Goal: Task Accomplishment & Management: Manage account settings

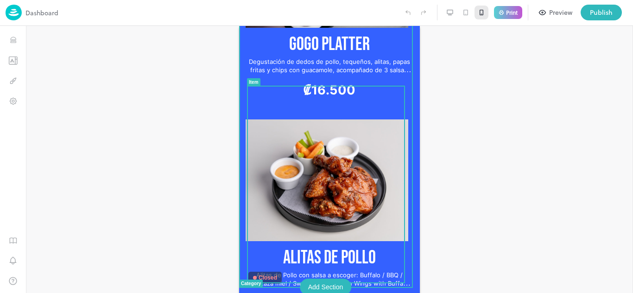
scroll to position [2015, 0]
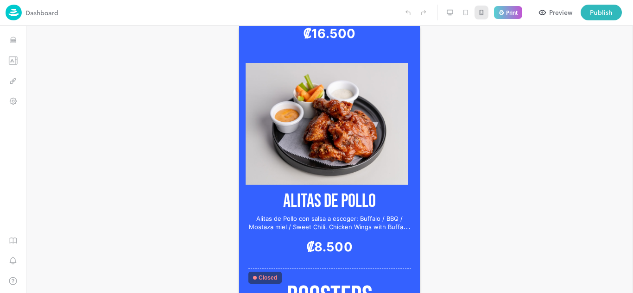
click at [451, 6] on div at bounding box center [450, 13] width 14 height 14
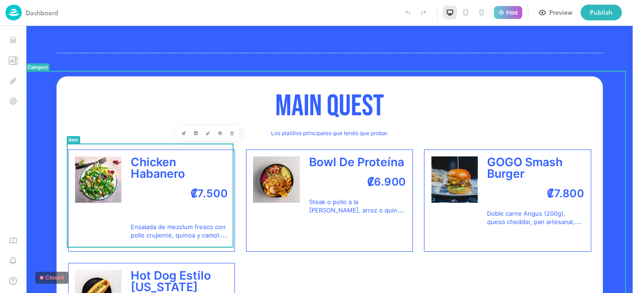
scroll to position [1347, 0]
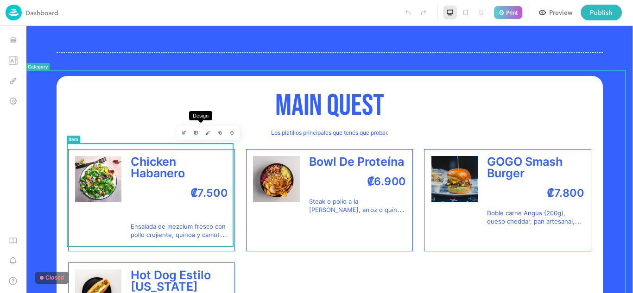
click at [206, 135] on icon "Design" at bounding box center [208, 133] width 5 height 5
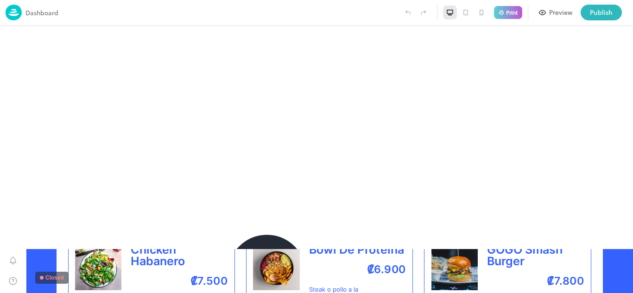
click at [617, 22] on icon at bounding box center [619, 16] width 11 height 11
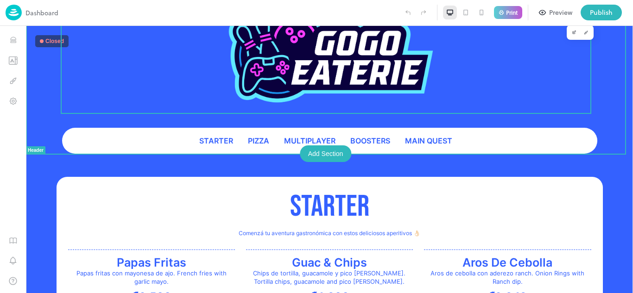
scroll to position [46, 0]
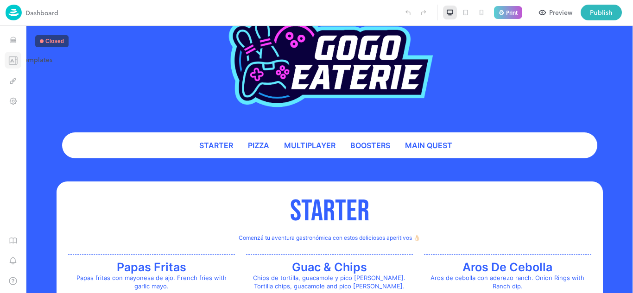
click at [14, 60] on icon "Templates" at bounding box center [12, 60] width 9 height 9
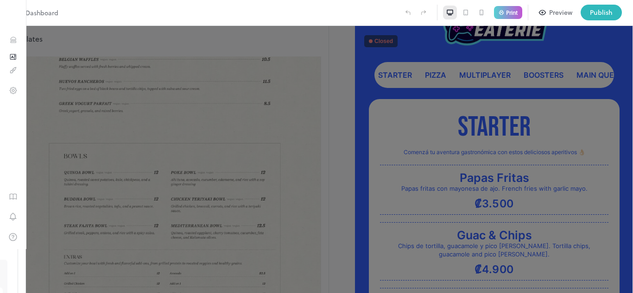
scroll to position [232, 0]
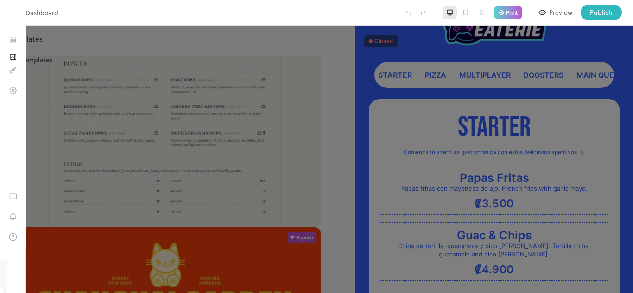
click at [13, 57] on icon "Templates" at bounding box center [13, 57] width 7 height 6
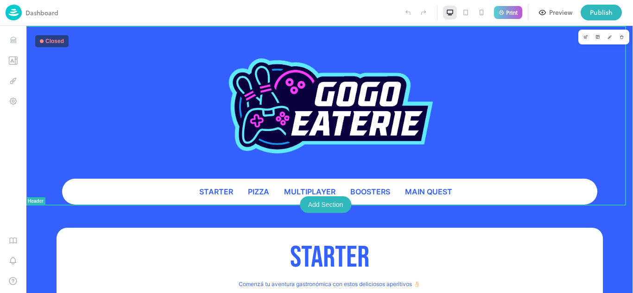
click at [617, 88] on div "STARTER Pizza Multiplayer BOOSTERS MAIN QUEST" at bounding box center [329, 115] width 607 height 179
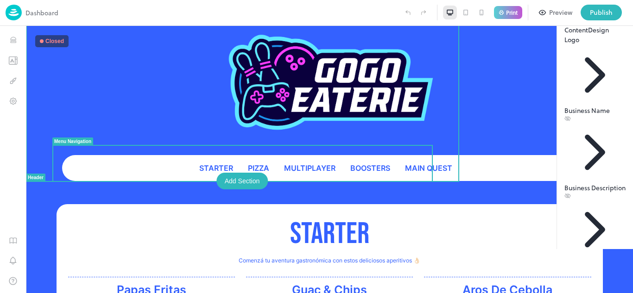
scroll to position [46, 0]
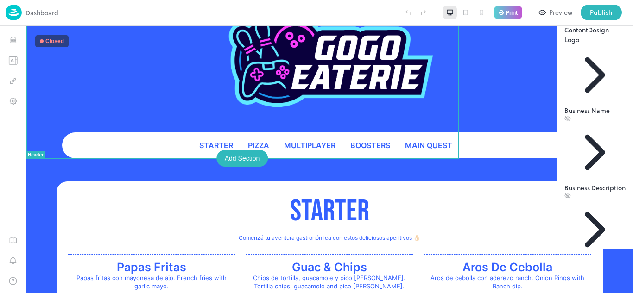
click at [596, 183] on div "Business Description" at bounding box center [594, 191] width 61 height 16
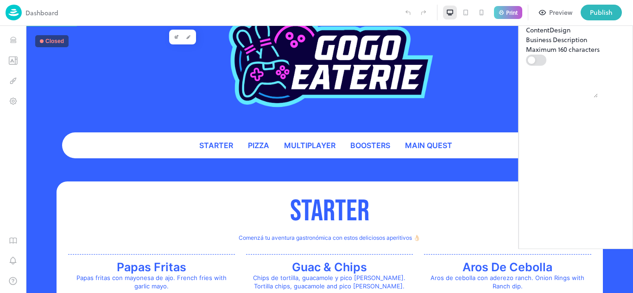
click at [526, 19] on icon at bounding box center [530, 15] width 8 height 8
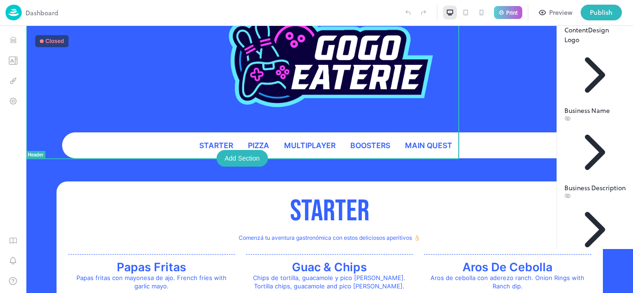
click at [564, 112] on div "Business Name" at bounding box center [594, 114] width 61 height 16
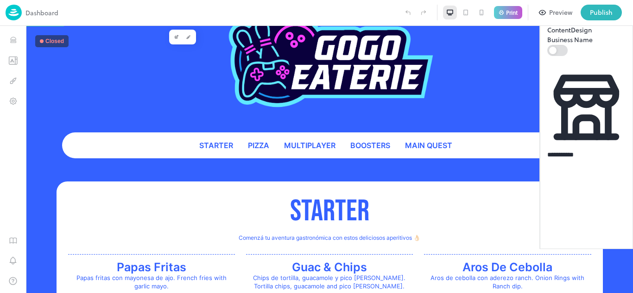
click at [547, 19] on icon at bounding box center [551, 15] width 8 height 8
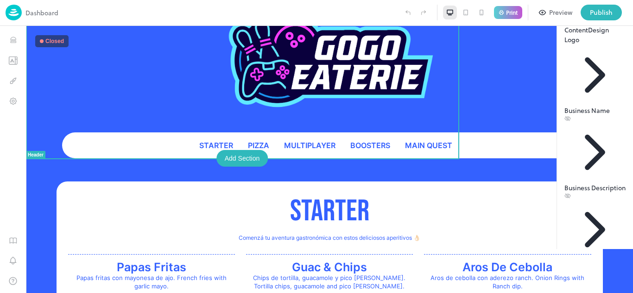
click at [564, 260] on div "Custom Text" at bounding box center [594, 268] width 61 height 16
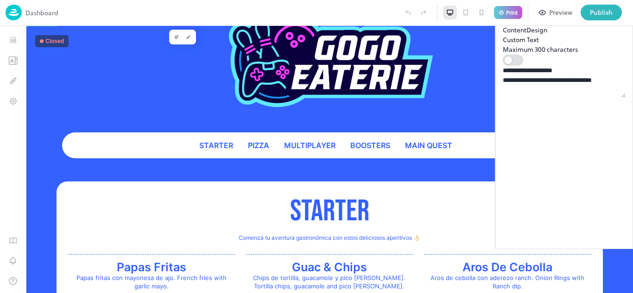
click at [522, 98] on textarea "**********" at bounding box center [564, 82] width 123 height 32
click at [503, 25] on div at bounding box center [507, 16] width 8 height 17
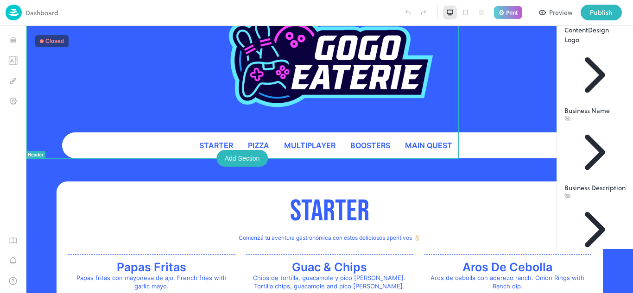
scroll to position [66, 0]
click at [588, 35] on button "Design" at bounding box center [598, 30] width 21 height 10
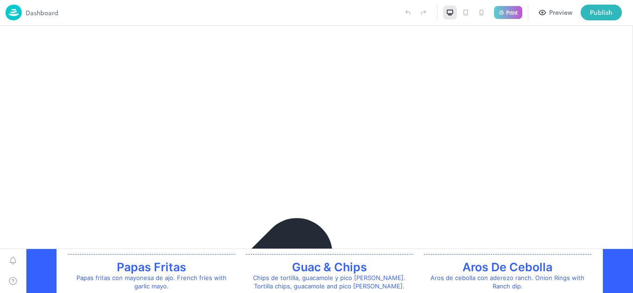
scroll to position [0, 0]
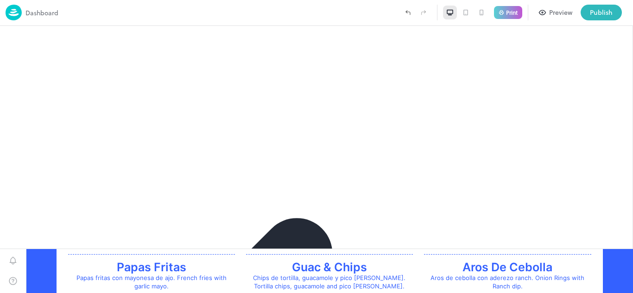
scroll to position [83, 0]
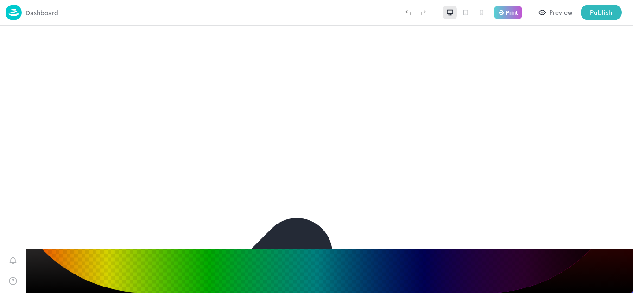
paste input "******"
type input "******"
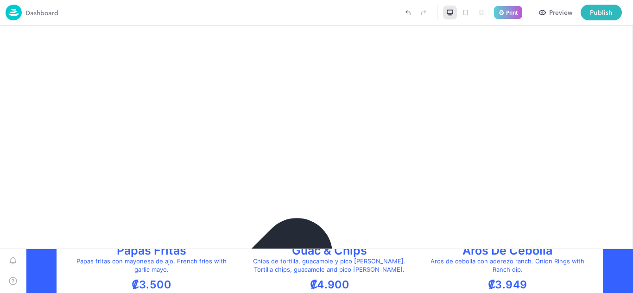
scroll to position [0, 0]
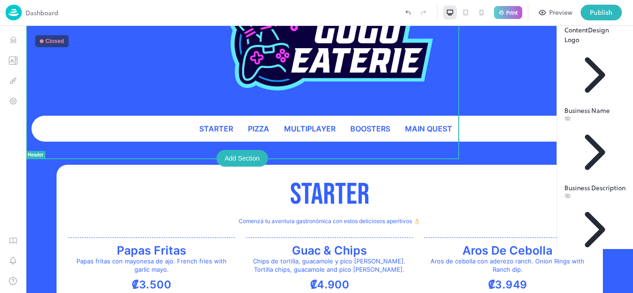
scroll to position [66, 0]
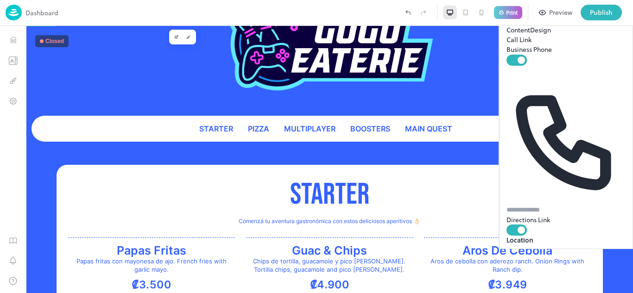
click at [554, 205] on input "text" at bounding box center [538, 210] width 65 height 10
click at [532, 254] on input at bounding box center [556, 259] width 80 height 10
type input "*"
click at [546, 254] on input "**********" at bounding box center [556, 259] width 80 height 10
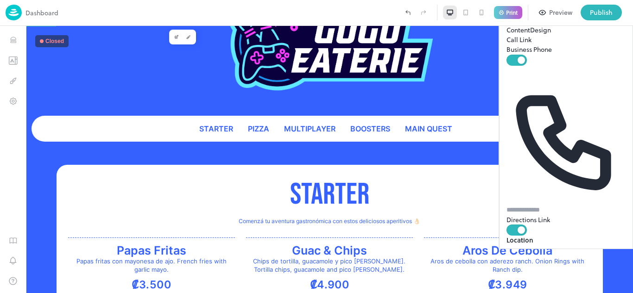
type input "*"
type input "**********"
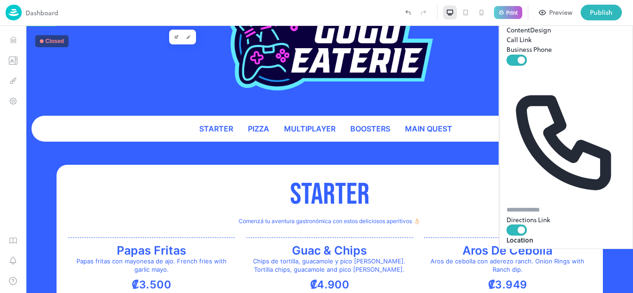
type input "*"
paste input "**********"
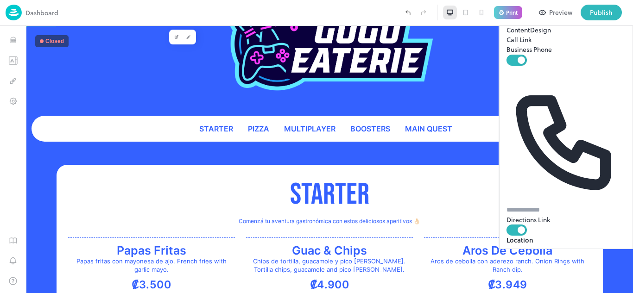
type input "**********"
type input "*"
drag, startPoint x: 218, startPoint y: 227, endPoint x: 157, endPoint y: 223, distance: 61.7
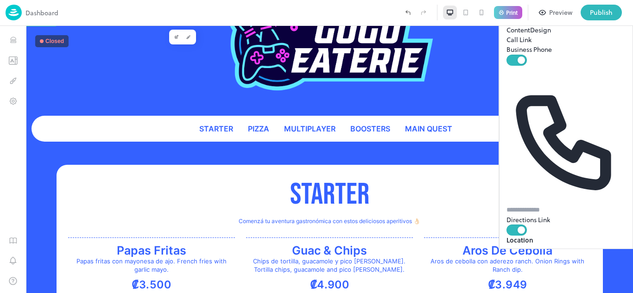
type input "**********"
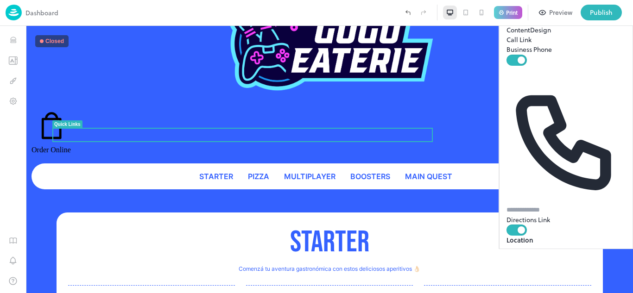
scroll to position [258, 0]
click at [230, 151] on body "**********" at bounding box center [316, 146] width 633 height 293
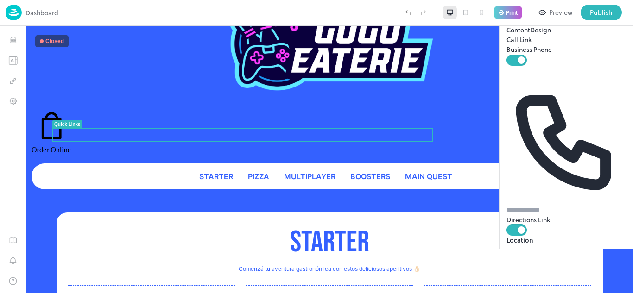
click at [237, 147] on body "**********" at bounding box center [316, 146] width 633 height 293
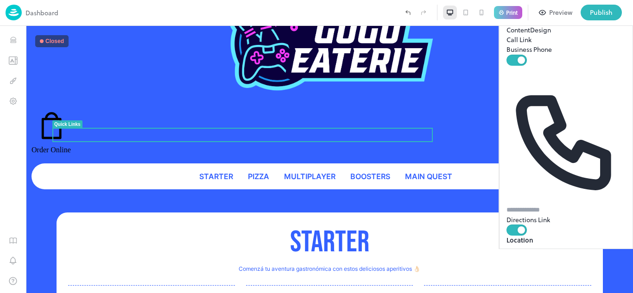
type input "********"
paste input "**********"
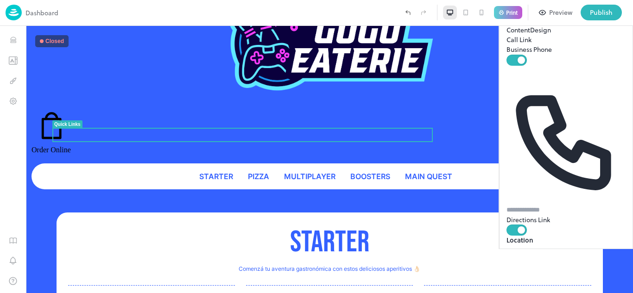
type input "**********"
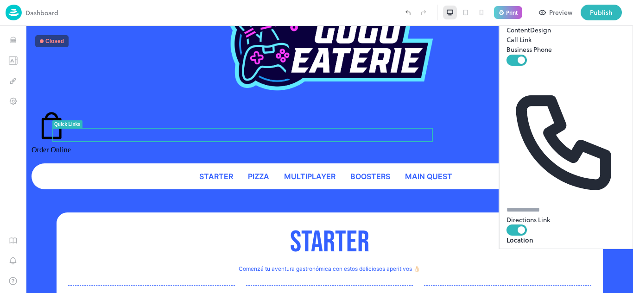
scroll to position [0, 0]
paste input "**********"
type input "**********"
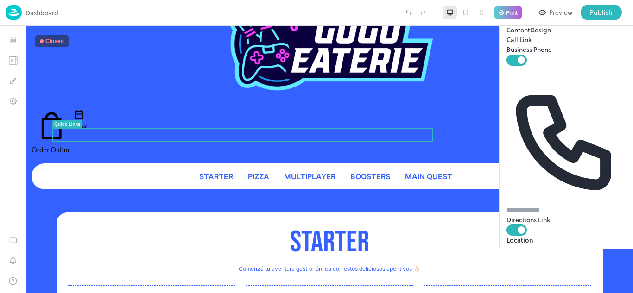
scroll to position [0, 0]
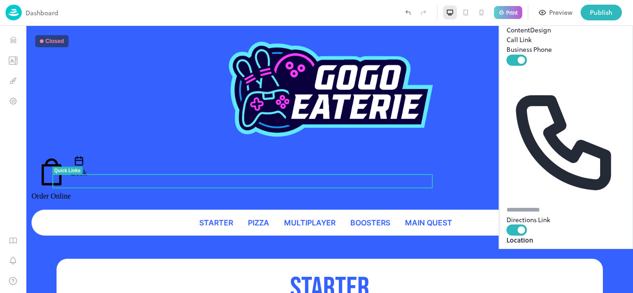
click at [530, 35] on button "Design" at bounding box center [540, 30] width 21 height 10
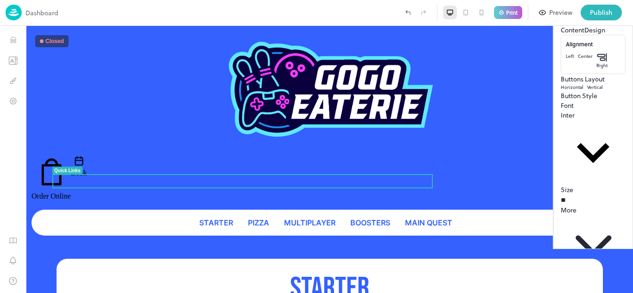
click at [566, 69] on div "Left" at bounding box center [570, 61] width 8 height 16
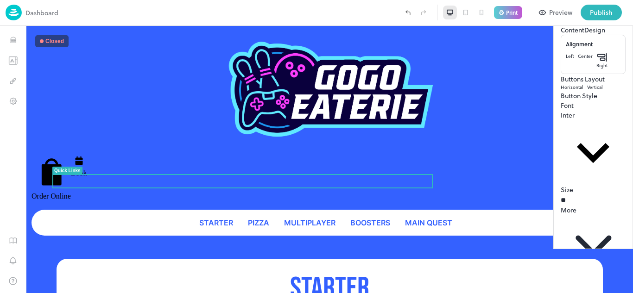
click at [578, 69] on div "Center" at bounding box center [585, 61] width 15 height 16
click at [597, 62] on icon at bounding box center [602, 57] width 10 height 9
click at [566, 69] on div "Left" at bounding box center [570, 61] width 8 height 16
click at [578, 69] on div "Center" at bounding box center [585, 61] width 15 height 16
click at [587, 91] on div "Vertical" at bounding box center [595, 87] width 16 height 7
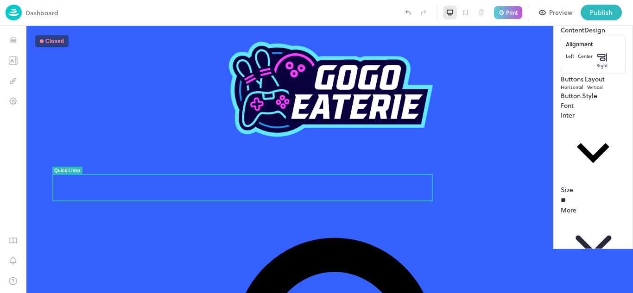
click at [572, 84] on div at bounding box center [572, 84] width 0 height 0
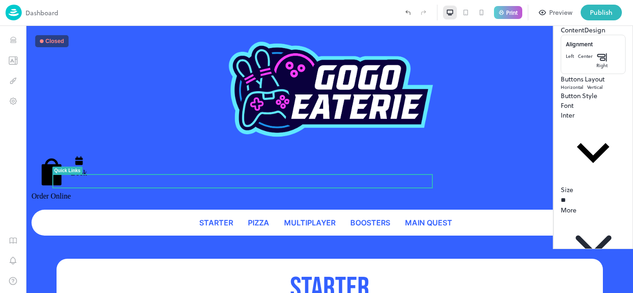
click at [519, 226] on body "**********" at bounding box center [316, 146] width 633 height 293
type input "**"
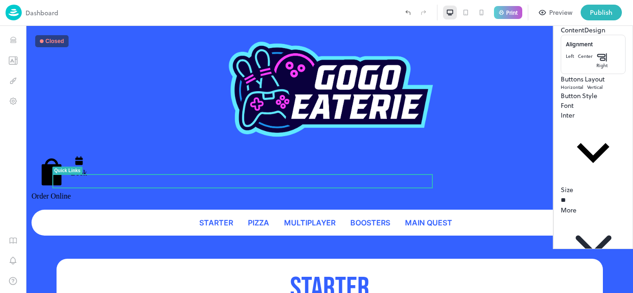
type input "**********"
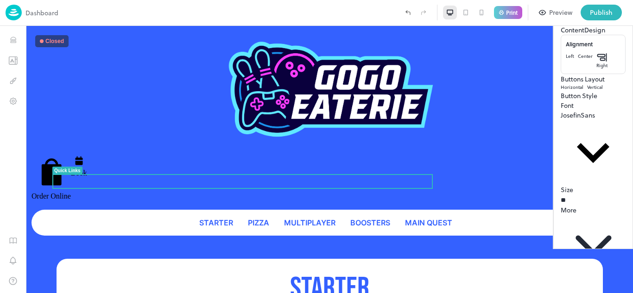
type input "**"
click at [547, 12] on button "Preview" at bounding box center [556, 13] width 44 height 16
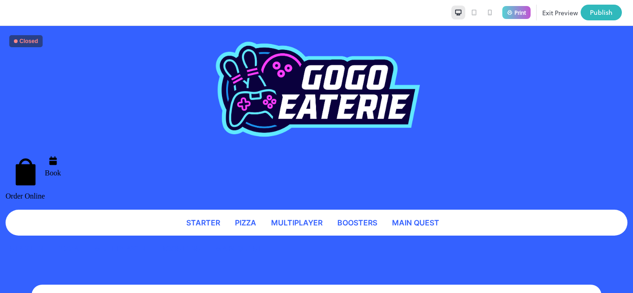
click at [45, 178] on p "Order Online" at bounding box center [25, 177] width 39 height 48
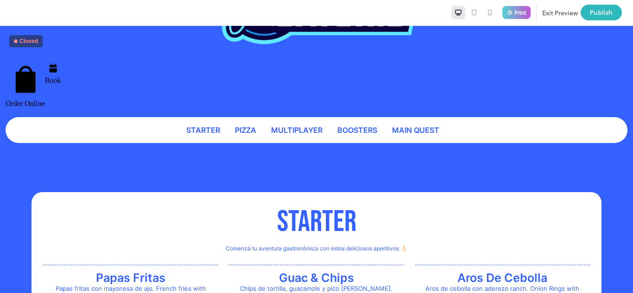
scroll to position [139, 0]
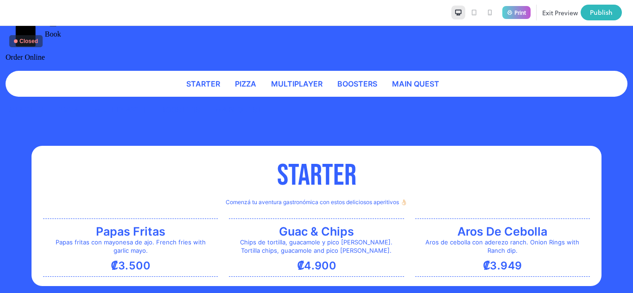
click at [546, 12] on button "Exit Preview" at bounding box center [560, 13] width 36 height 16
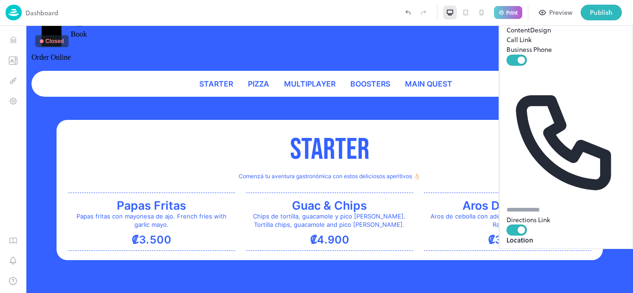
type input "**********"
click at [6, 39] on button "Items" at bounding box center [13, 39] width 17 height 17
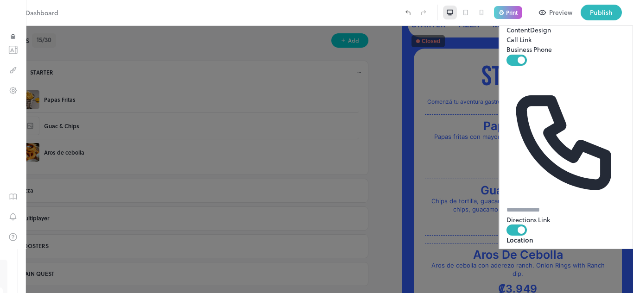
click at [28, 74] on icon at bounding box center [24, 72] width 6 height 6
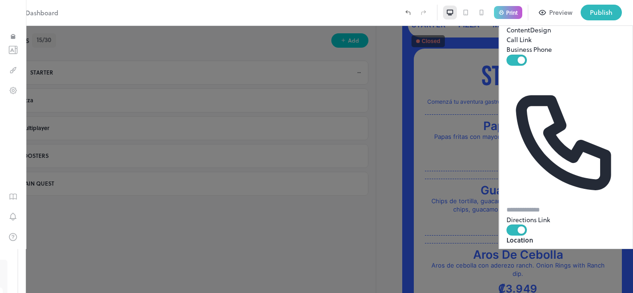
drag, startPoint x: 71, startPoint y: 182, endPoint x: 69, endPoint y: 79, distance: 103.3
click at [69, 79] on div "STARTER Papas Fritas Guac & Chips Aros de cebolla Pizza Margarita Pepperoni Sup…" at bounding box center [188, 126] width 376 height 143
drag, startPoint x: 139, startPoint y: 186, endPoint x: 125, endPoint y: 185, distance: 14.4
click at [139, 187] on div "MAIN QUEST" at bounding box center [193, 184] width 326 height 8
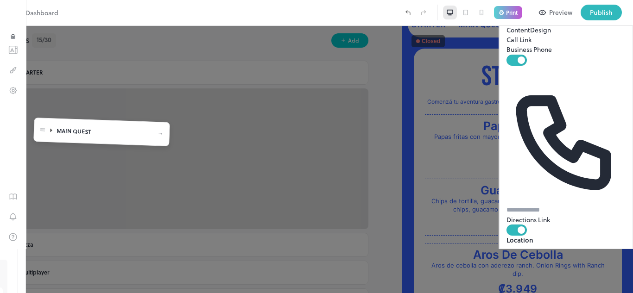
drag, startPoint x: 41, startPoint y: 182, endPoint x: 42, endPoint y: 131, distance: 51.9
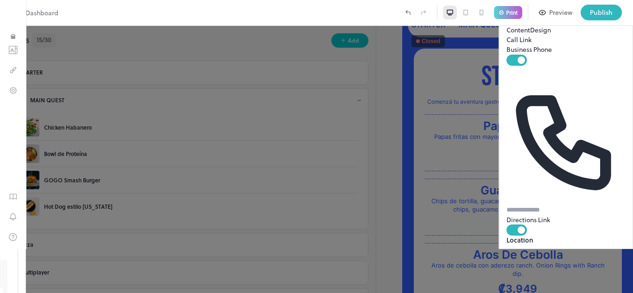
click at [28, 99] on icon at bounding box center [24, 100] width 6 height 6
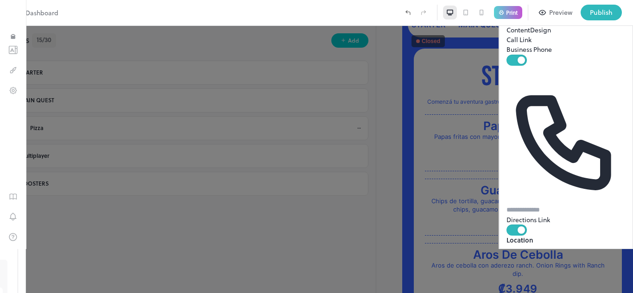
click at [70, 128] on div "Pizza" at bounding box center [193, 128] width 326 height 8
click at [158, 126] on div "Pizza" at bounding box center [193, 128] width 326 height 8
click at [356, 127] on icon at bounding box center [359, 129] width 6 height 6
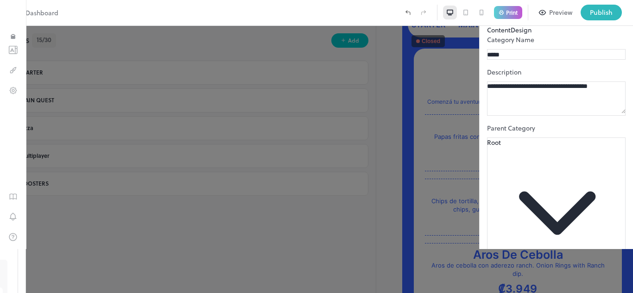
click at [503, 60] on input "*****" at bounding box center [519, 55] width 65 height 10
type input "******"
click at [559, 44] on p "Category Name" at bounding box center [556, 40] width 138 height 10
click at [57, 152] on div "Multiplayer" at bounding box center [193, 156] width 326 height 8
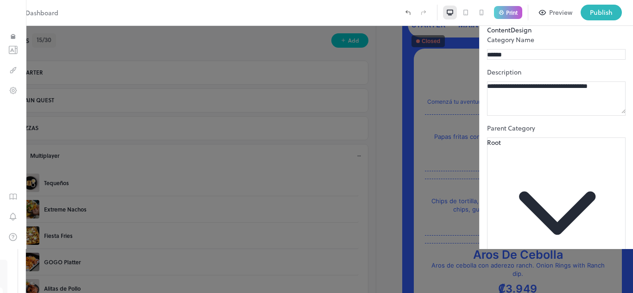
click at [57, 154] on div "Multiplayer" at bounding box center [193, 156] width 326 height 8
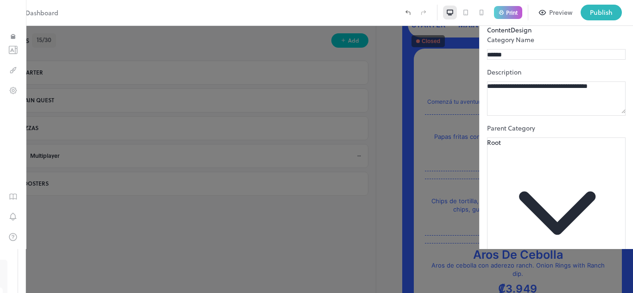
click at [356, 155] on icon at bounding box center [359, 156] width 6 height 6
click at [534, 60] on input "**********" at bounding box center [519, 55] width 65 height 10
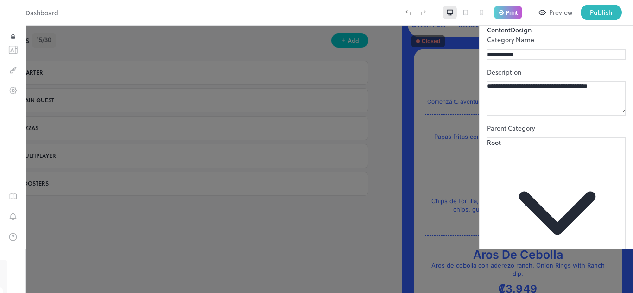
type input "**********"
click at [68, 227] on div "Items 15/30 Add STARTER Papas Fritas Guac & Chips Aros de cebolla MAIN QUEST Ch…" at bounding box center [188, 159] width 376 height 267
click at [515, 35] on button "Design" at bounding box center [520, 30] width 21 height 10
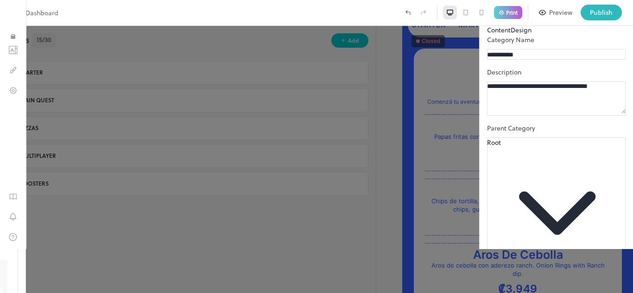
click at [554, 35] on div "Content Design" at bounding box center [556, 30] width 138 height 10
click at [9, 53] on icon "Templates" at bounding box center [13, 49] width 8 height 7
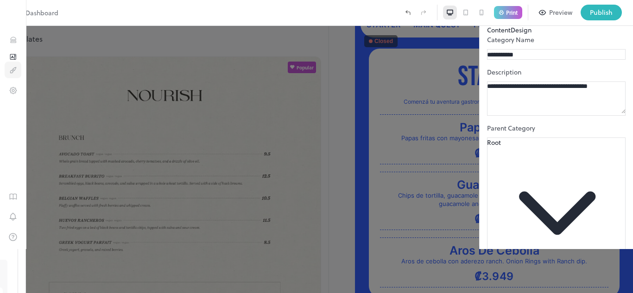
click at [13, 73] on icon "Design" at bounding box center [11, 71] width 2 height 2
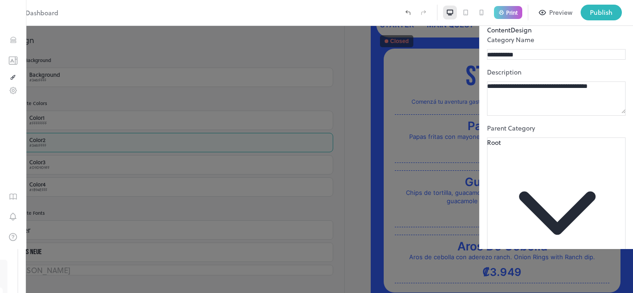
click at [46, 143] on div "#3461FFFF" at bounding box center [37, 146] width 17 height 6
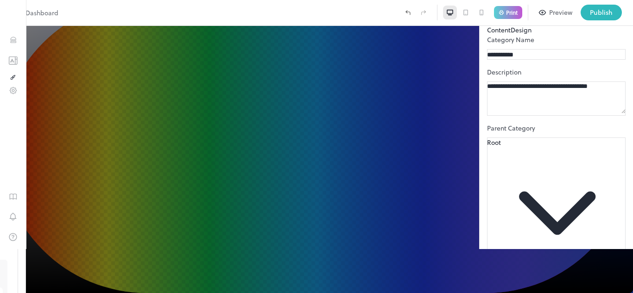
type input "*********"
click at [503, 0] on div at bounding box center [503, 0] width 0 height 0
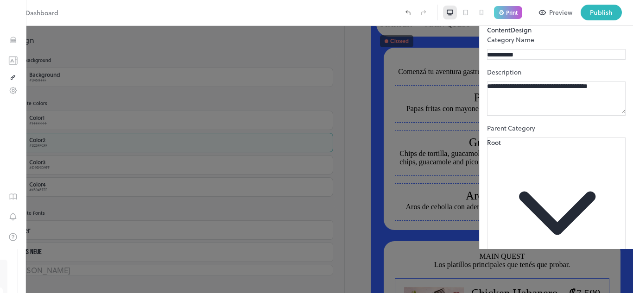
click at [87, 144] on div "Color 2 #325FFCFF" at bounding box center [172, 142] width 322 height 19
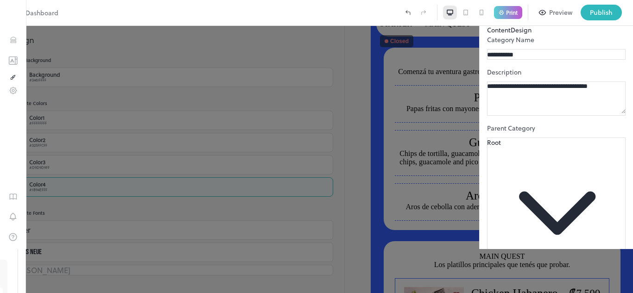
click at [85, 190] on div "Color 4 #1B94EFFF" at bounding box center [172, 186] width 322 height 19
click at [80, 252] on body "**********" at bounding box center [316, 146] width 633 height 293
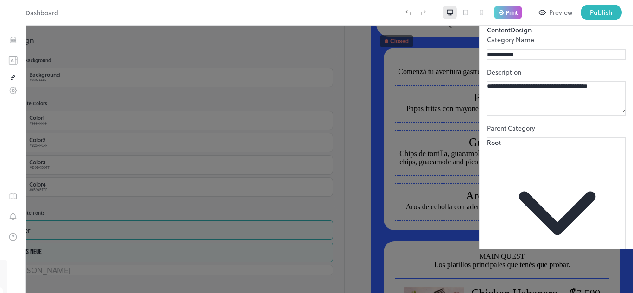
click at [68, 234] on body "**********" at bounding box center [316, 146] width 633 height 293
click at [9, 95] on icon "Settings" at bounding box center [13, 90] width 9 height 9
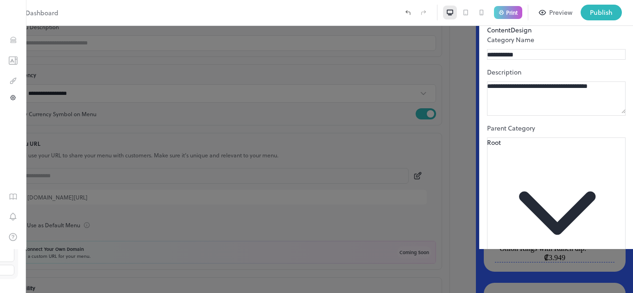
scroll to position [139, 0]
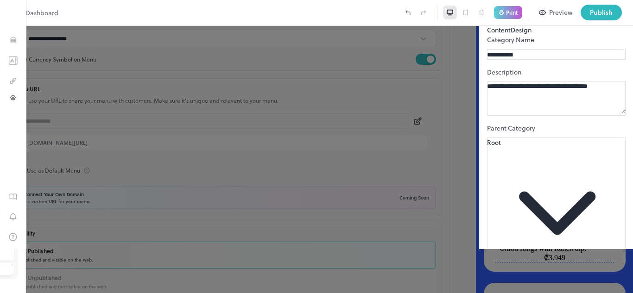
click at [413, 126] on icon at bounding box center [418, 121] width 10 height 9
drag, startPoint x: 271, startPoint y: 232, endPoint x: 182, endPoint y: 220, distance: 89.7
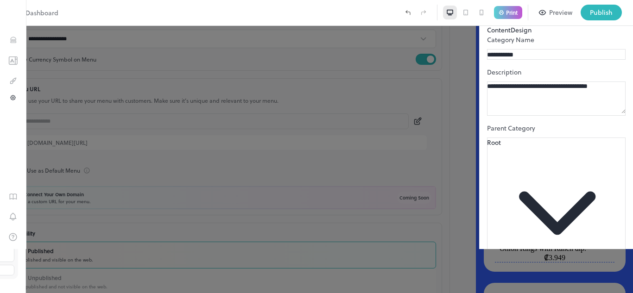
drag, startPoint x: 278, startPoint y: 232, endPoint x: 204, endPoint y: 232, distance: 74.1
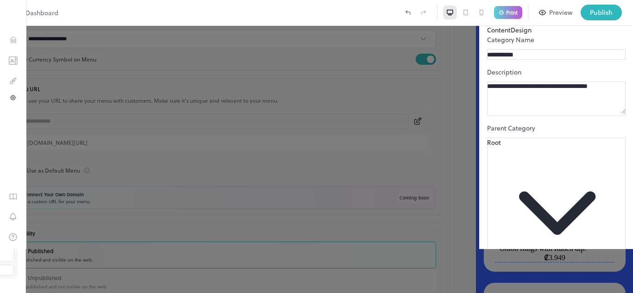
type input "*"
type input "*******"
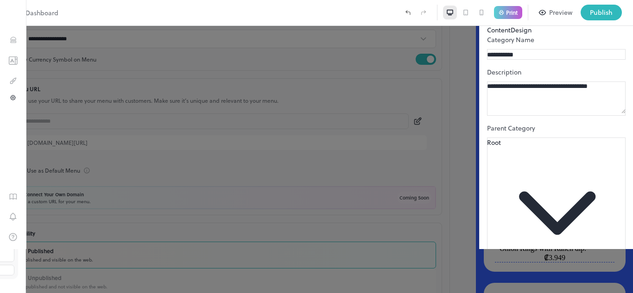
type input "*******"
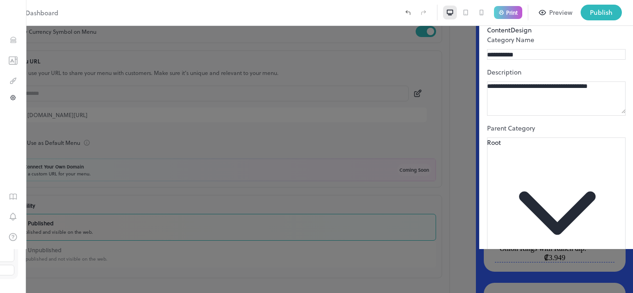
scroll to position [180, 0]
click at [8, 60] on icon "Templates" at bounding box center [12, 60] width 9 height 9
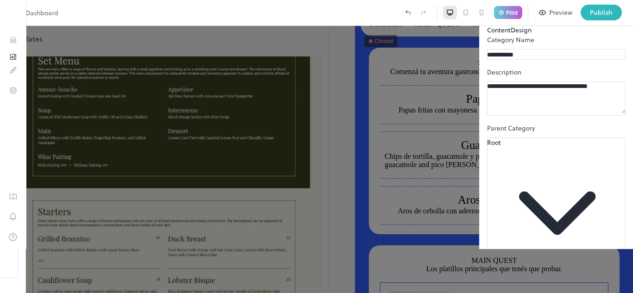
scroll to position [2539, 0]
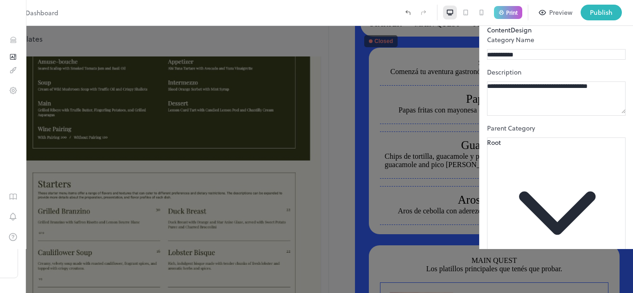
click at [15, 38] on icon "Items" at bounding box center [13, 38] width 6 height 2
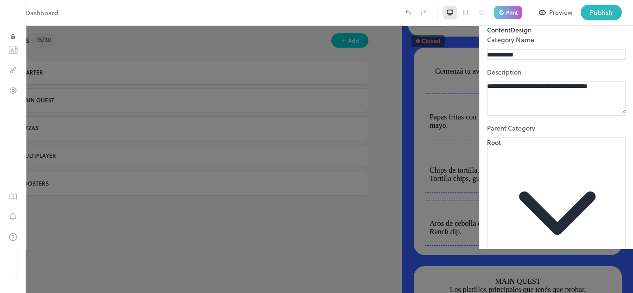
click at [317, 152] on div at bounding box center [316, 146] width 633 height 293
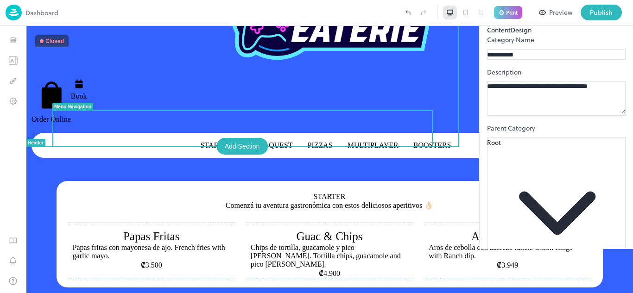
scroll to position [93, 0]
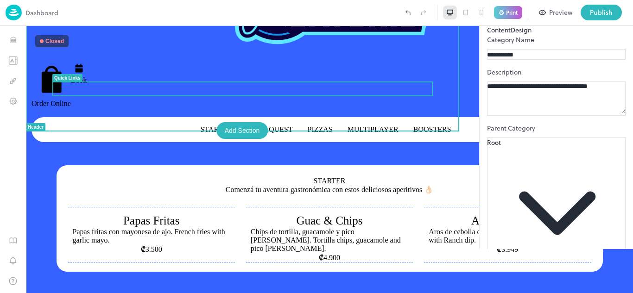
click at [370, 88] on div "Order Online Book" at bounding box center [329, 84] width 596 height 48
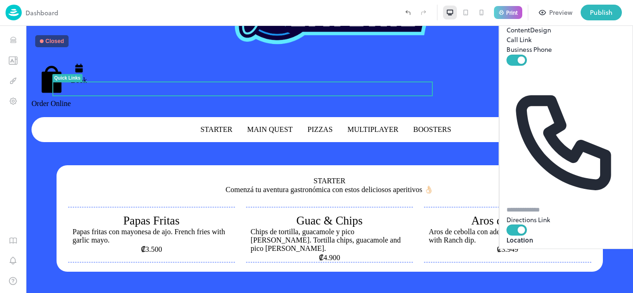
click at [549, 205] on input "text" at bounding box center [538, 210] width 65 height 10
click at [535, 254] on input at bounding box center [556, 259] width 80 height 10
click at [546, 250] on div at bounding box center [555, 259] width 99 height 19
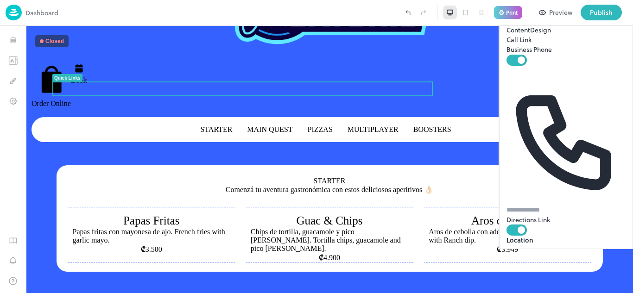
click at [543, 254] on input at bounding box center [556, 259] width 80 height 10
click at [611, 255] on icon at bounding box center [615, 259] width 8 height 8
click at [548, 254] on input at bounding box center [556, 259] width 80 height 10
type input "**********"
click at [610, 253] on icon at bounding box center [615, 258] width 11 height 11
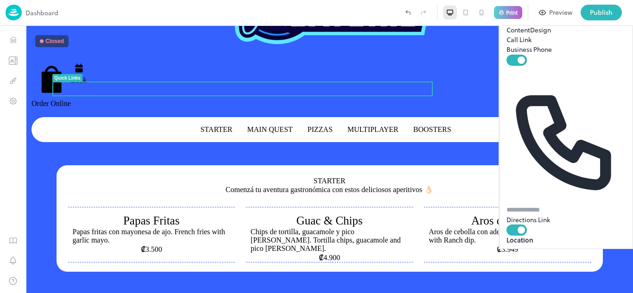
click at [610, 253] on icon at bounding box center [615, 258] width 11 height 11
click at [550, 276] on div "To navigate the map with touch gestures double-tap and hold your finger on the …" at bounding box center [565, 276] width 119 height 1
click at [507, 276] on div at bounding box center [566, 276] width 118 height 0
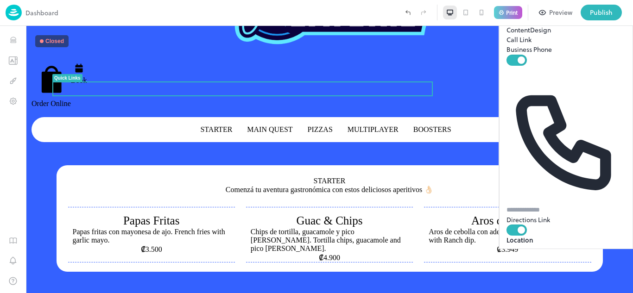
click at [517, 276] on div at bounding box center [566, 276] width 118 height 0
drag, startPoint x: 569, startPoint y: 176, endPoint x: 559, endPoint y: 170, distance: 12.1
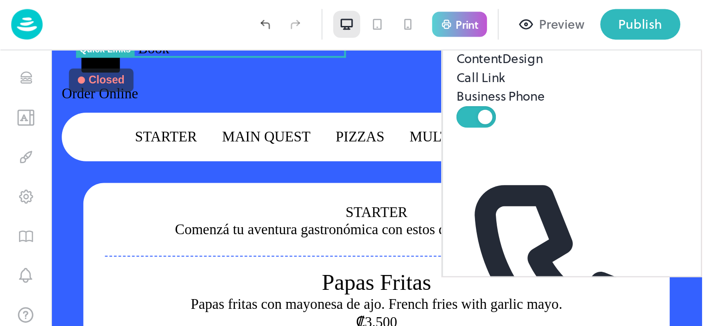
scroll to position [139, 0]
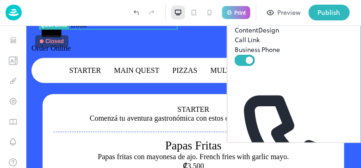
click at [295, 25] on div "Quick Links" at bounding box center [294, 16] width 119 height 17
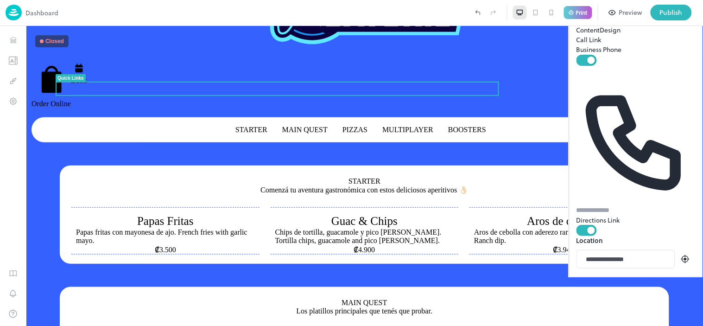
click at [610, 276] on div at bounding box center [636, 276] width 118 height 0
drag, startPoint x: 616, startPoint y: 110, endPoint x: 678, endPoint y: 153, distance: 74.5
click at [632, 276] on div "Use ctrl + scroll to zoom the map Map Data Map data ©2025 Map data ©2025 200 m …" at bounding box center [636, 276] width 118 height 0
drag, startPoint x: 635, startPoint y: 89, endPoint x: 645, endPoint y: 161, distance: 72.5
click at [632, 236] on div "**********" at bounding box center [635, 319] width 119 height 166
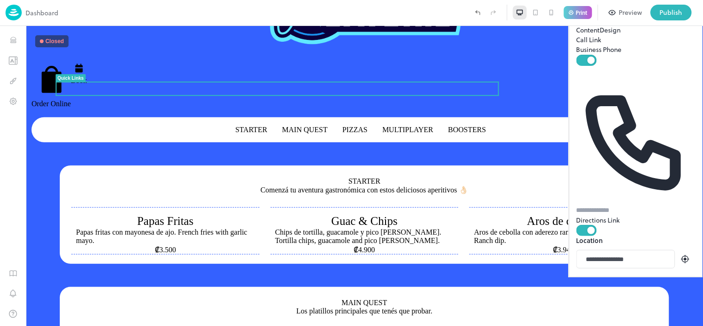
drag, startPoint x: 637, startPoint y: 96, endPoint x: 608, endPoint y: 117, distance: 35.9
click at [632, 276] on div at bounding box center [636, 276] width 118 height 0
drag, startPoint x: 608, startPoint y: 117, endPoint x: 651, endPoint y: 100, distance: 45.8
click at [632, 276] on div at bounding box center [636, 276] width 118 height 0
drag, startPoint x: 624, startPoint y: 95, endPoint x: 656, endPoint y: 170, distance: 81.6
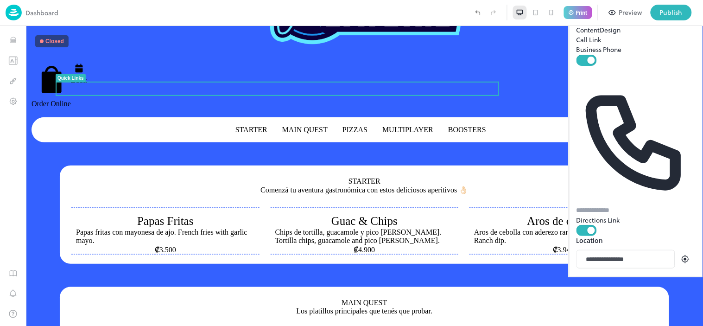
click at [632, 215] on div "**********" at bounding box center [635, 308] width 119 height 187
drag, startPoint x: 647, startPoint y: 118, endPoint x: 602, endPoint y: 132, distance: 47.6
drag, startPoint x: 641, startPoint y: 112, endPoint x: 585, endPoint y: 69, distance: 70.0
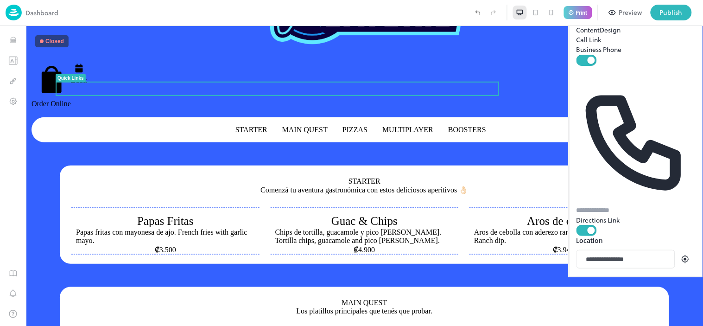
drag, startPoint x: 638, startPoint y: 118, endPoint x: 624, endPoint y: 73, distance: 47.0
drag, startPoint x: 633, startPoint y: 117, endPoint x: 643, endPoint y: 103, distance: 17.0
drag, startPoint x: 642, startPoint y: 107, endPoint x: 639, endPoint y: 76, distance: 30.7
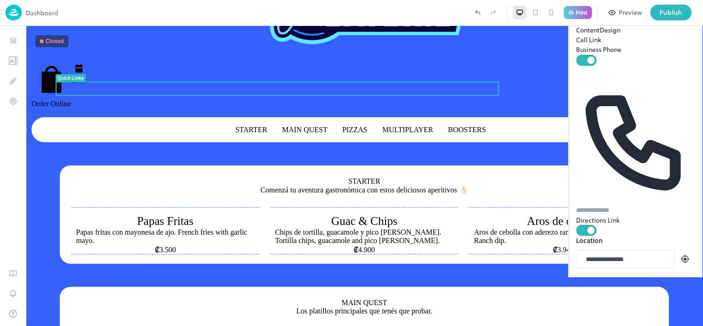
click at [632, 276] on div at bounding box center [636, 276] width 118 height 0
drag, startPoint x: 635, startPoint y: 113, endPoint x: 637, endPoint y: 88, distance: 24.2
drag, startPoint x: 633, startPoint y: 109, endPoint x: 642, endPoint y: 86, distance: 24.9
click at [632, 276] on div at bounding box center [636, 276] width 118 height 0
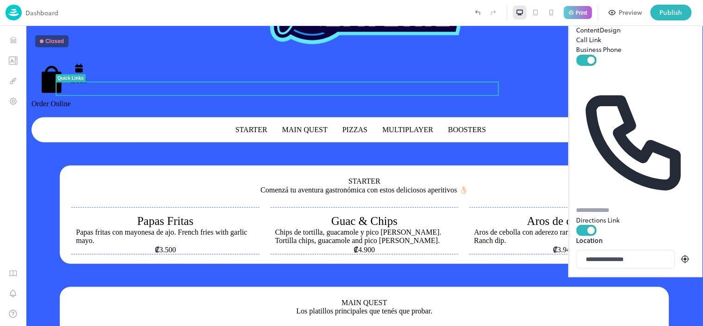
drag, startPoint x: 633, startPoint y: 131, endPoint x: 641, endPoint y: 86, distance: 45.7
drag, startPoint x: 640, startPoint y: 131, endPoint x: 660, endPoint y: 107, distance: 30.8
drag, startPoint x: 635, startPoint y: 136, endPoint x: 661, endPoint y: 111, distance: 36.0
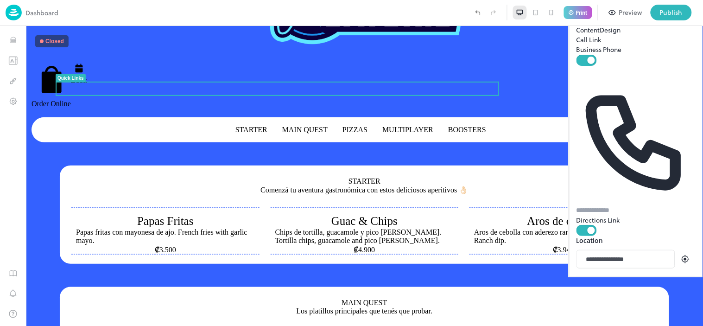
drag, startPoint x: 623, startPoint y: 142, endPoint x: 601, endPoint y: 157, distance: 27.2
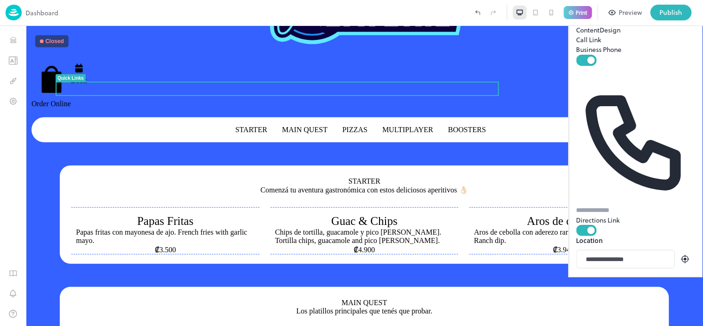
type input "**********"
drag, startPoint x: 591, startPoint y: 107, endPoint x: 585, endPoint y: 83, distance: 24.0
click at [585, 276] on div at bounding box center [636, 276] width 118 height 0
drag, startPoint x: 601, startPoint y: 126, endPoint x: 593, endPoint y: 125, distance: 7.4
click at [569, 130] on div "**********" at bounding box center [636, 138] width 134 height 277
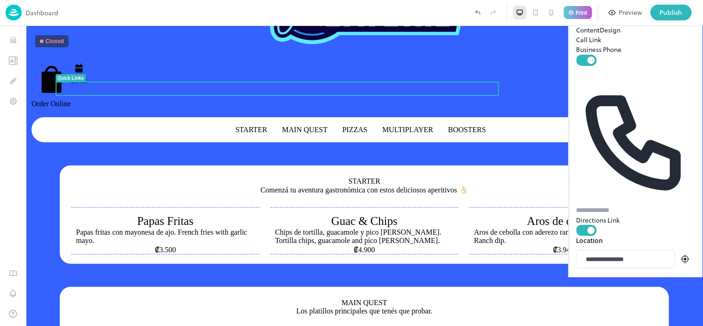
drag, startPoint x: 622, startPoint y: 102, endPoint x: 580, endPoint y: 151, distance: 64.0
click at [580, 276] on div "Use ctrl + scroll to zoom the map Map Data Map data ©2025 Map data ©2025 50 m C…" at bounding box center [636, 276] width 118 height 0
drag, startPoint x: 584, startPoint y: 105, endPoint x: 612, endPoint y: 174, distance: 73.8
click at [612, 236] on div "**********" at bounding box center [635, 332] width 119 height 193
drag, startPoint x: 654, startPoint y: 105, endPoint x: 674, endPoint y: 191, distance: 88.9
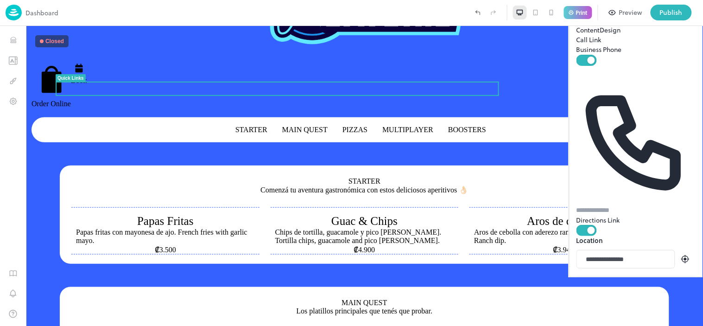
click at [632, 236] on div "**********" at bounding box center [635, 332] width 119 height 193
drag, startPoint x: 596, startPoint y: 91, endPoint x: 616, endPoint y: 113, distance: 29.5
click at [630, 276] on div "Use ctrl + scroll to zoom the map Map Data Map data ©2025 Map data ©2025 50 m C…" at bounding box center [636, 276] width 118 height 0
drag, startPoint x: 614, startPoint y: 92, endPoint x: 635, endPoint y: 146, distance: 58.7
click at [632, 276] on div at bounding box center [636, 276] width 118 height 0
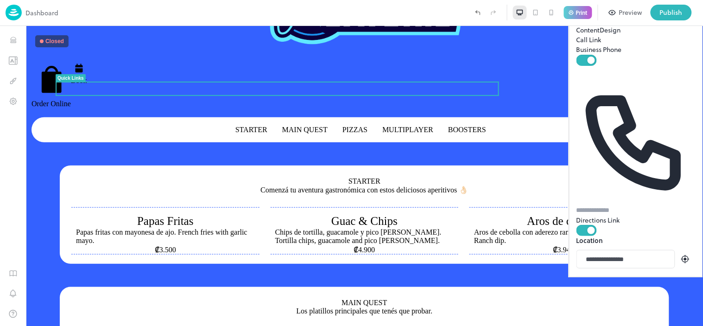
drag, startPoint x: 600, startPoint y: 112, endPoint x: 622, endPoint y: 105, distance: 22.3
click at [622, 276] on div at bounding box center [636, 276] width 118 height 0
drag, startPoint x: 580, startPoint y: 107, endPoint x: 605, endPoint y: 101, distance: 25.4
click at [577, 276] on div at bounding box center [636, 276] width 118 height 0
drag, startPoint x: 623, startPoint y: 113, endPoint x: 598, endPoint y: 103, distance: 26.7
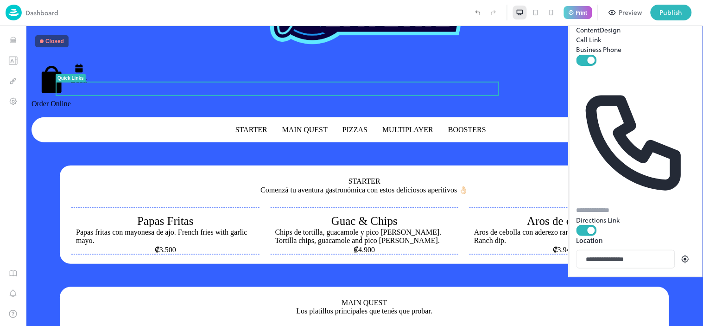
drag, startPoint x: 632, startPoint y: 106, endPoint x: 580, endPoint y: 93, distance: 52.9
click at [580, 276] on div at bounding box center [636, 276] width 118 height 0
drag, startPoint x: 649, startPoint y: 103, endPoint x: 641, endPoint y: 98, distance: 9.4
click at [609, 276] on div at bounding box center [636, 276] width 118 height 0
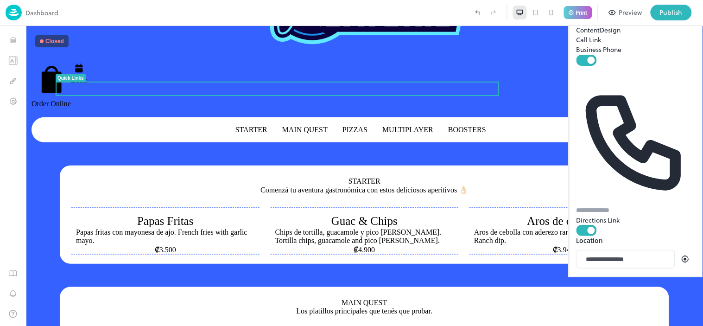
drag, startPoint x: 641, startPoint y: 98, endPoint x: 587, endPoint y: 124, distance: 59.9
click at [587, 276] on div at bounding box center [636, 276] width 118 height 0
drag, startPoint x: 635, startPoint y: 121, endPoint x: 595, endPoint y: 59, distance: 74.0
drag, startPoint x: 618, startPoint y: 116, endPoint x: 666, endPoint y: 96, distance: 51.7
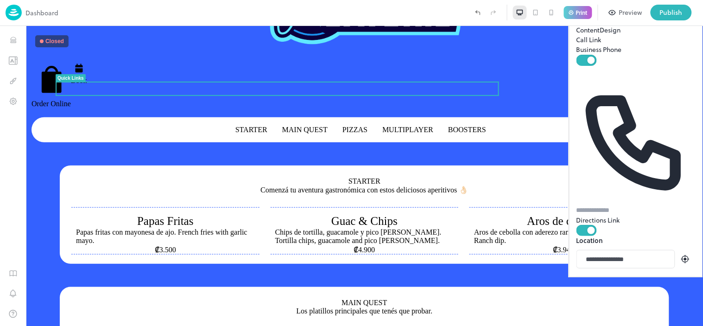
drag, startPoint x: 610, startPoint y: 116, endPoint x: 679, endPoint y: 160, distance: 81.8
click at [632, 215] on div "**********" at bounding box center [635, 322] width 119 height 214
drag, startPoint x: 605, startPoint y: 107, endPoint x: 611, endPoint y: 128, distance: 22.3
click at [632, 236] on div "**********" at bounding box center [635, 332] width 119 height 193
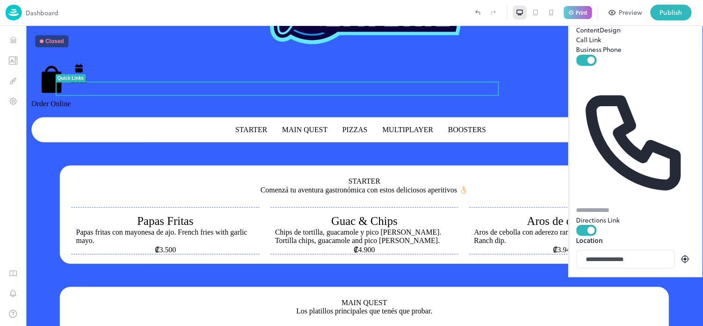
drag, startPoint x: 603, startPoint y: 107, endPoint x: 675, endPoint y: 144, distance: 80.2
click at [632, 276] on div at bounding box center [636, 276] width 118 height 0
drag
click at [632, 276] on div at bounding box center [636, 276] width 118 height 0
click at [608, 276] on div at bounding box center [636, 276] width 118 height 0
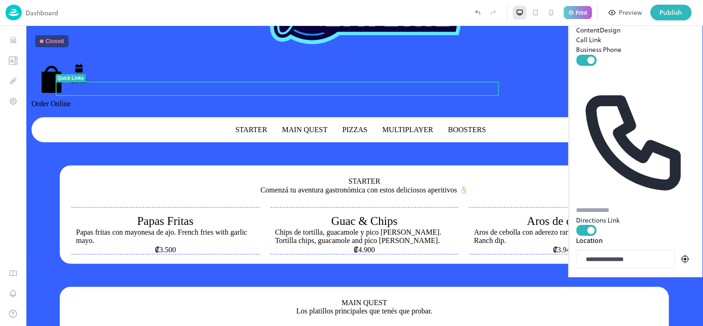
click at [614, 276] on div "To navigate the map with touch gestures double-tap and hold your finger on the …" at bounding box center [635, 276] width 119 height 1
click at [582, 276] on div at bounding box center [636, 276] width 118 height 0
click at [632, 276] on div at bounding box center [636, 276] width 118 height 0
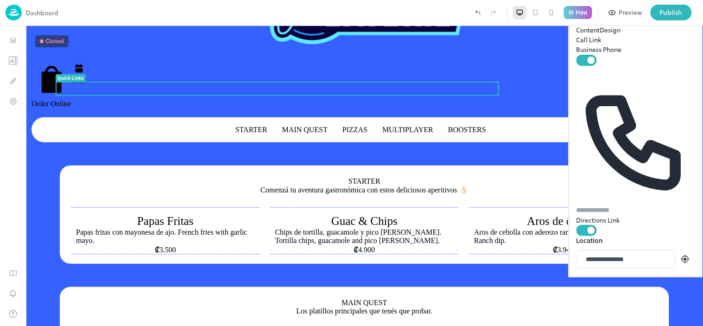
drag, startPoint x: 586, startPoint y: 95, endPoint x: 663, endPoint y: 122, distance: 81.9
click at [632, 276] on div at bounding box center [636, 276] width 118 height 0
drag, startPoint x: 614, startPoint y: 117, endPoint x: 647, endPoint y: 109, distance: 34.4
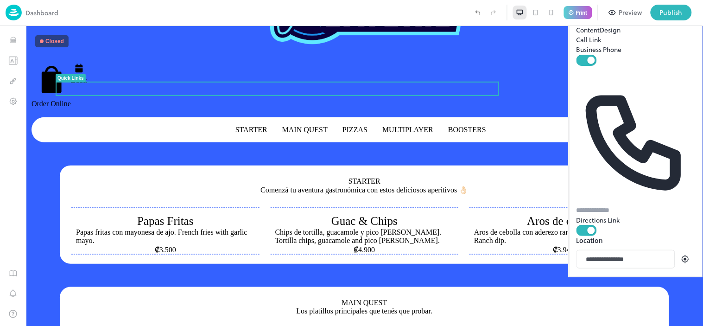
click at [632, 276] on div at bounding box center [636, 276] width 118 height 0
drag, startPoint x: 621, startPoint y: 100, endPoint x: 647, endPoint y: 99, distance: 26.4
click at [632, 276] on div at bounding box center [636, 276] width 118 height 0
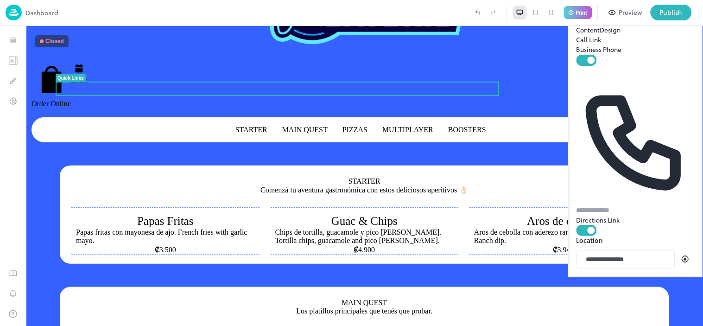
click at [632, 276] on div at bounding box center [636, 276] width 118 height 0
click at [623, 276] on div at bounding box center [636, 276] width 118 height 0
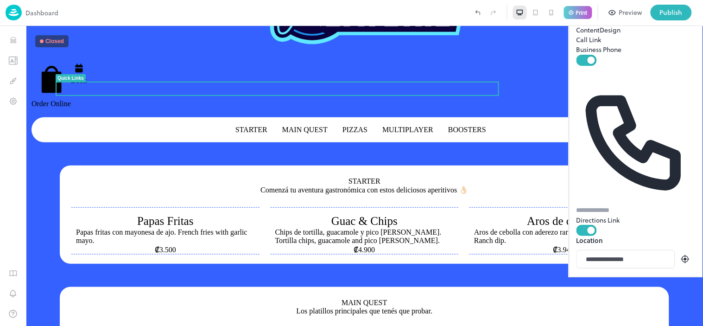
click at [617, 276] on div at bounding box center [636, 276] width 118 height 0
click at [616, 276] on div at bounding box center [636, 276] width 118 height 0
click at [591, 276] on div at bounding box center [636, 276] width 118 height 0
click at [608, 276] on div at bounding box center [636, 276] width 118 height 0
click at [632, 276] on div at bounding box center [636, 276] width 118 height 0
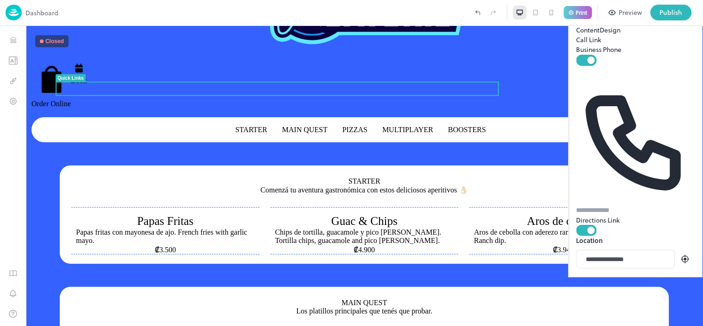
click at [632, 276] on div at bounding box center [636, 276] width 118 height 0
click at [626, 276] on div at bounding box center [636, 276] width 118 height 0
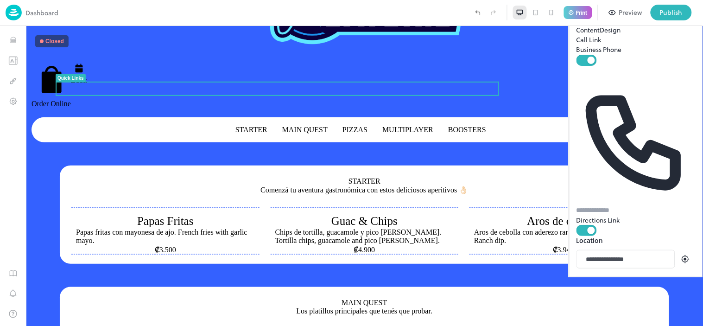
click at [627, 276] on div at bounding box center [636, 276] width 118 height 0
click at [632, 276] on div "Use ctrl + scroll to zoom the map Map Data Map data ©2025 Map data ©2025 100 m …" at bounding box center [636, 276] width 118 height 0
click at [629, 276] on div at bounding box center [636, 276] width 118 height 0
click at [628, 276] on div at bounding box center [636, 276] width 118 height 0
click at [632, 276] on div at bounding box center [636, 276] width 118 height 0
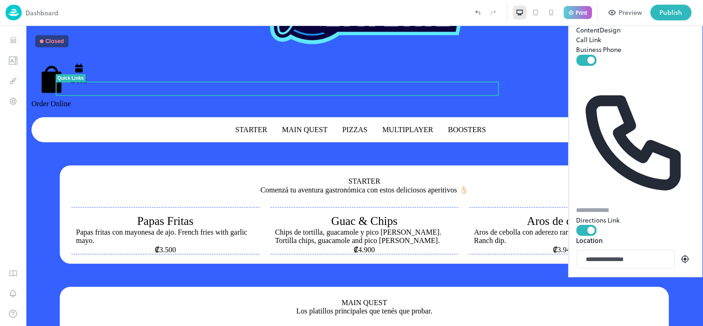
click at [632, 276] on div at bounding box center [636, 276] width 118 height 0
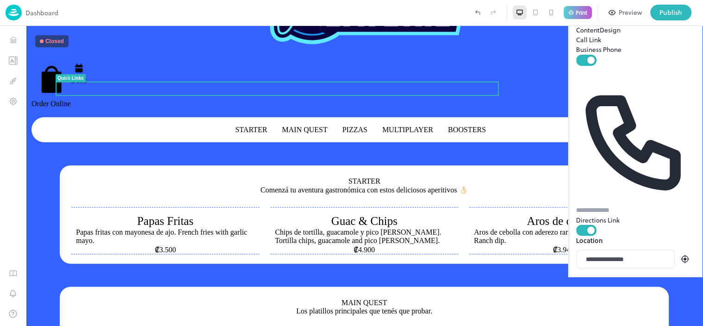
click at [632, 276] on div at bounding box center [636, 276] width 118 height 0
click at [623, 276] on div at bounding box center [636, 276] width 118 height 0
click at [632, 276] on div at bounding box center [636, 276] width 118 height 0
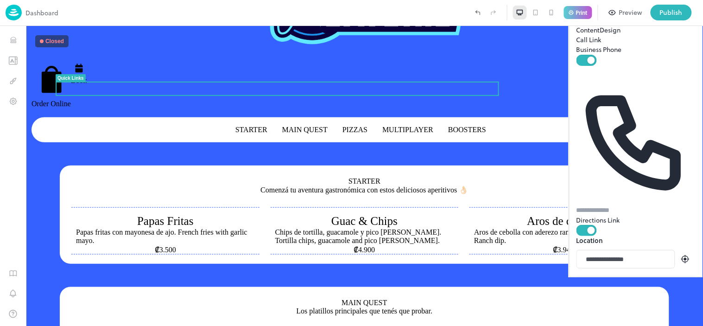
click at [632, 276] on div at bounding box center [636, 276] width 118 height 0
click at [606, 276] on div at bounding box center [636, 276] width 118 height 0
click at [621, 276] on div at bounding box center [636, 276] width 118 height 0
click at [631, 267] on img at bounding box center [635, 271] width 9 height 9
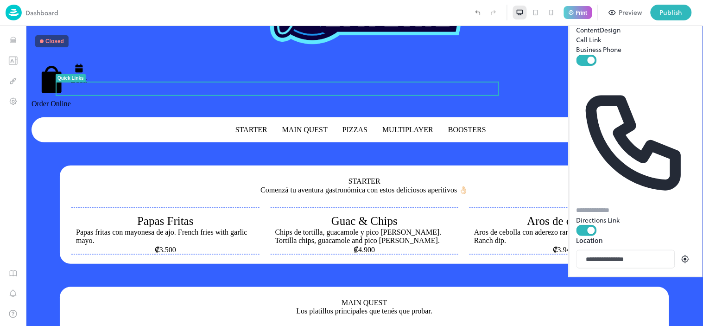
click at [631, 267] on img at bounding box center [635, 271] width 9 height 9
click at [600, 35] on button "Design" at bounding box center [610, 30] width 21 height 10
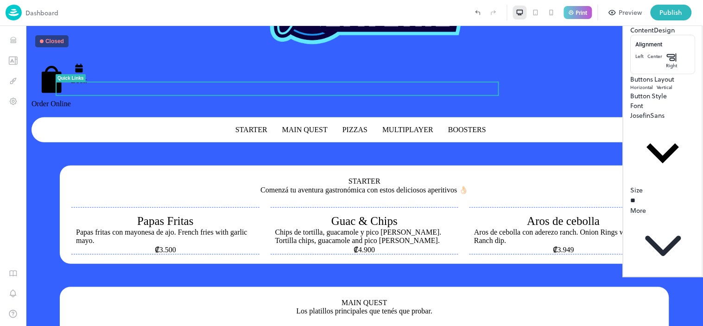
type input "**"
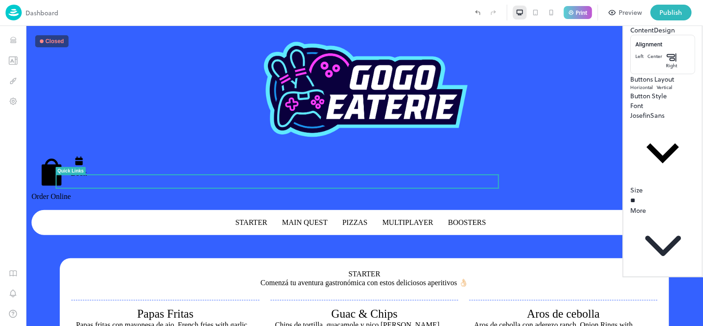
click at [630, 35] on button "Content" at bounding box center [642, 30] width 24 height 10
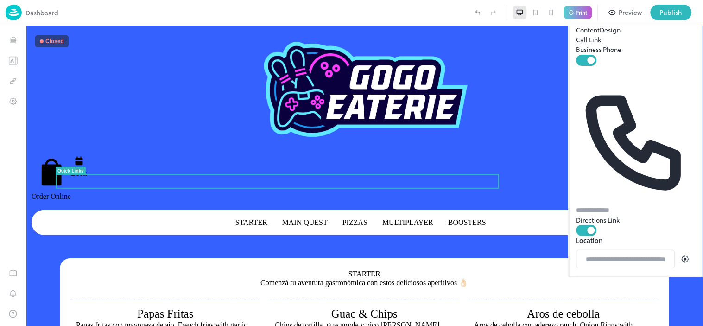
drag, startPoint x: 630, startPoint y: 117, endPoint x: 624, endPoint y: 79, distance: 39.0
drag, startPoint x: 625, startPoint y: 103, endPoint x: 603, endPoint y: 136, distance: 40.3
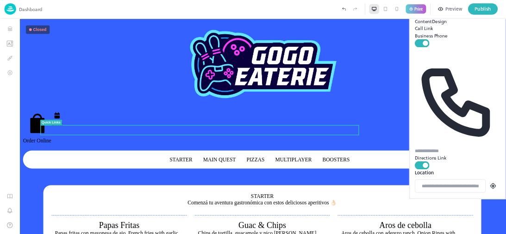
scroll to position [75, 0]
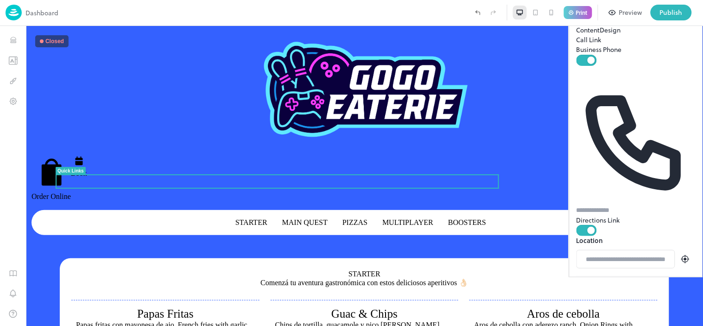
drag, startPoint x: 622, startPoint y: 182, endPoint x: 635, endPoint y: 187, distance: 14.1
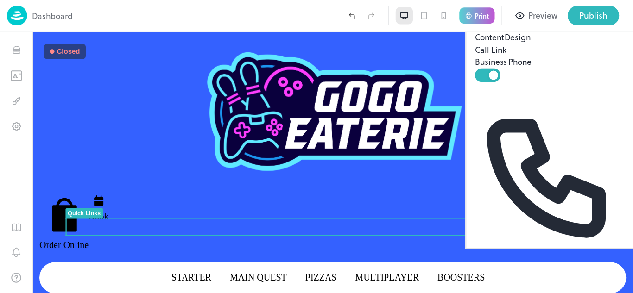
scroll to position [76, 0]
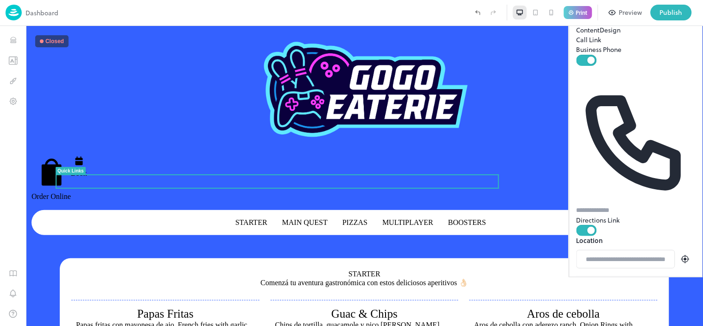
click at [623, 276] on div at bounding box center [636, 276] width 118 height 0
drag, startPoint x: 591, startPoint y: 156, endPoint x: 610, endPoint y: 201, distance: 49.4
click at [610, 276] on div at bounding box center [636, 276] width 118 height 0
drag, startPoint x: 630, startPoint y: 165, endPoint x: 584, endPoint y: 187, distance: 50.6
click at [584, 276] on div at bounding box center [636, 276] width 118 height 0
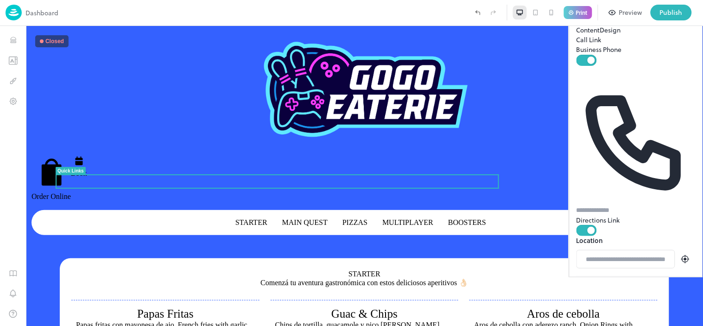
drag, startPoint x: 625, startPoint y: 177, endPoint x: 571, endPoint y: 179, distance: 54.7
drag, startPoint x: 611, startPoint y: 161, endPoint x: 644, endPoint y: 210, distance: 58.7
click at [632, 276] on div at bounding box center [636, 276] width 118 height 0
drag, startPoint x: 589, startPoint y: 159, endPoint x: 594, endPoint y: 168, distance: 10.6
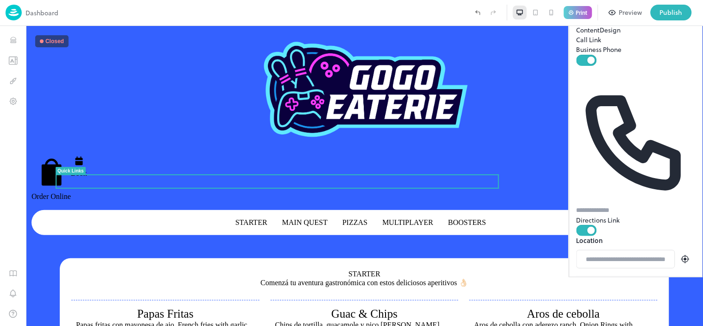
click at [632, 276] on div at bounding box center [636, 276] width 118 height 0
drag, startPoint x: 621, startPoint y: 149, endPoint x: 599, endPoint y: 216, distance: 70.5
click at [599, 276] on div "Use ctrl + scroll to zoom the map Map Data Map data ©2025 Google Map data ©2025…" at bounding box center [636, 276] width 118 height 0
drag, startPoint x: 626, startPoint y: 150, endPoint x: 643, endPoint y: 124, distance: 31.1
click at [632, 236] on div "**********" at bounding box center [635, 256] width 119 height 41
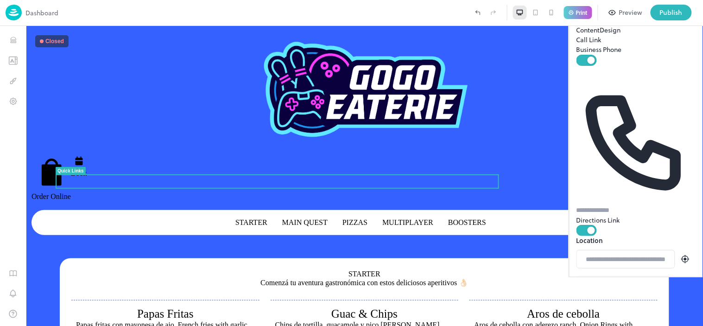
drag, startPoint x: 624, startPoint y: 175, endPoint x: 603, endPoint y: 175, distance: 21.8
drag, startPoint x: 608, startPoint y: 173, endPoint x: 608, endPoint y: 178, distance: 5.1
click at [608, 276] on div at bounding box center [636, 276] width 118 height 0
drag, startPoint x: 641, startPoint y: 160, endPoint x: 633, endPoint y: 209, distance: 49.7
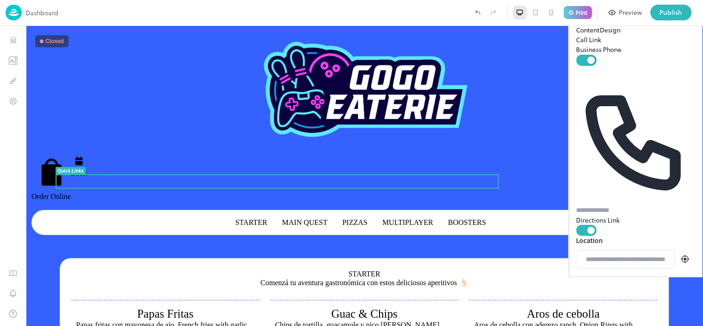
click at [632, 276] on div at bounding box center [636, 276] width 118 height 0
drag, startPoint x: 623, startPoint y: 162, endPoint x: 645, endPoint y: 205, distance: 48.1
click at [632, 276] on div at bounding box center [636, 276] width 118 height 0
drag, startPoint x: 635, startPoint y: 172, endPoint x: 636, endPoint y: 187, distance: 14.9
click at [632, 276] on div "Use ctrl + scroll to zoom the map Map Data Map data ©2025 Google Map data ©2025…" at bounding box center [636, 276] width 118 height 0
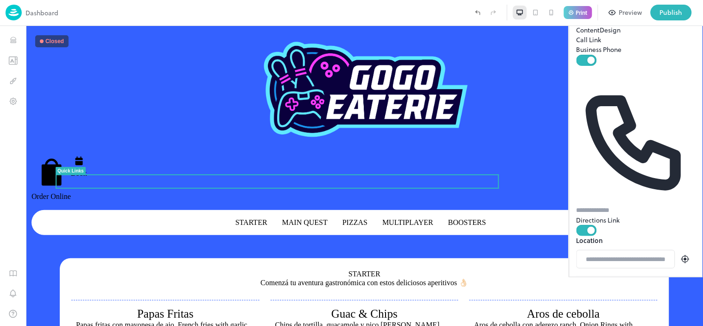
drag, startPoint x: 637, startPoint y: 165, endPoint x: 632, endPoint y: 170, distance: 6.5
click at [632, 276] on div at bounding box center [636, 276] width 118 height 0
drag, startPoint x: 596, startPoint y: 178, endPoint x: 630, endPoint y: 179, distance: 34.3
click at [632, 276] on div at bounding box center [636, 276] width 118 height 0
drag, startPoint x: 617, startPoint y: 182, endPoint x: 655, endPoint y: 174, distance: 38.4
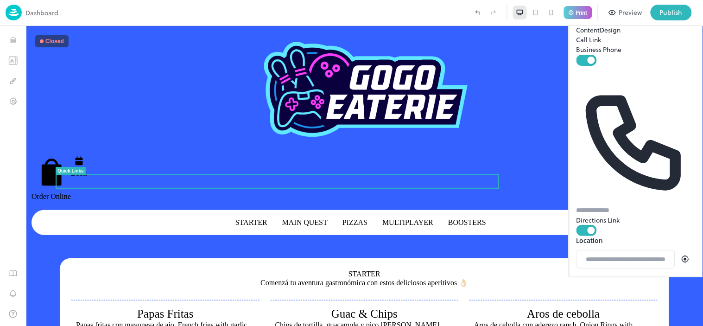
drag, startPoint x: 628, startPoint y: 181, endPoint x: 654, endPoint y: 146, distance: 43.1
drag, startPoint x: 631, startPoint y: 190, endPoint x: 603, endPoint y: 170, distance: 34.3
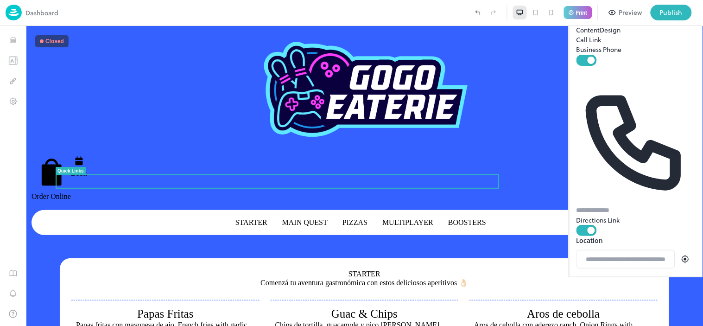
drag, startPoint x: 619, startPoint y: 178, endPoint x: 573, endPoint y: 151, distance: 53.4
drag, startPoint x: 603, startPoint y: 173, endPoint x: 589, endPoint y: 163, distance: 17.5
click at [577, 276] on div at bounding box center [636, 276] width 118 height 0
drag, startPoint x: 617, startPoint y: 155, endPoint x: 602, endPoint y: 214, distance: 61.1
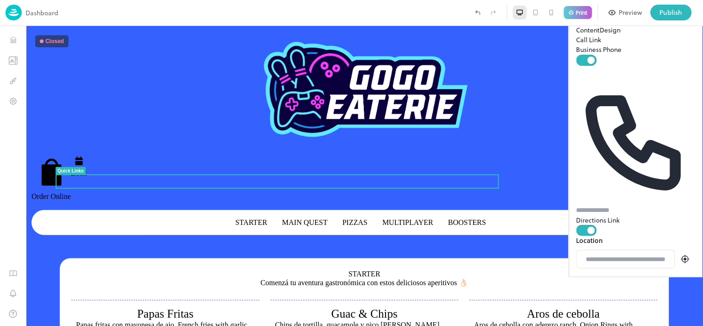
click at [602, 276] on div "Use ctrl + scroll to zoom the map Map Data Map data ©2025 Google Map data ©2025…" at bounding box center [636, 276] width 118 height 0
drag, startPoint x: 608, startPoint y: 155, endPoint x: 603, endPoint y: 206, distance: 51.7
click at [603, 276] on div at bounding box center [636, 276] width 118 height 0
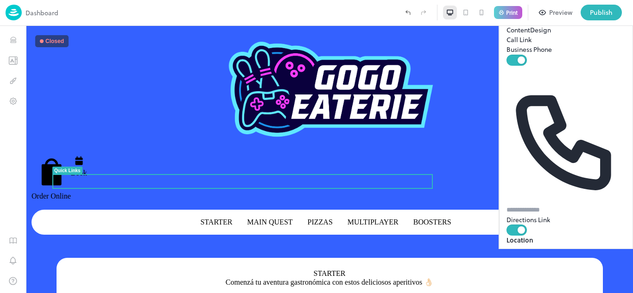
drag, startPoint x: 560, startPoint y: 195, endPoint x: 534, endPoint y: 150, distance: 51.2
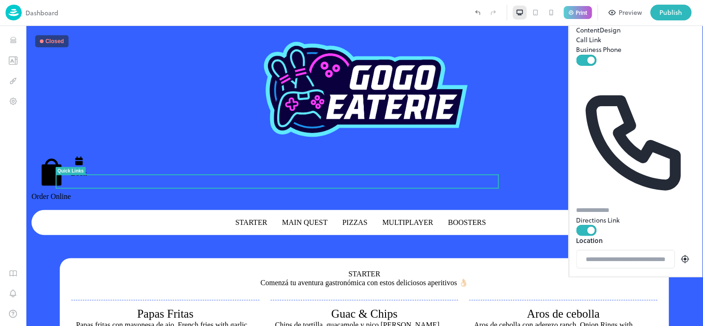
drag, startPoint x: 613, startPoint y: 151, endPoint x: 617, endPoint y: 193, distance: 41.8
click at [617, 276] on div at bounding box center [636, 276] width 118 height 0
drag, startPoint x: 578, startPoint y: 168, endPoint x: 617, endPoint y: 158, distance: 40.1
click at [617, 276] on div at bounding box center [636, 276] width 118 height 0
drag, startPoint x: 584, startPoint y: 155, endPoint x: 613, endPoint y: 177, distance: 37.3
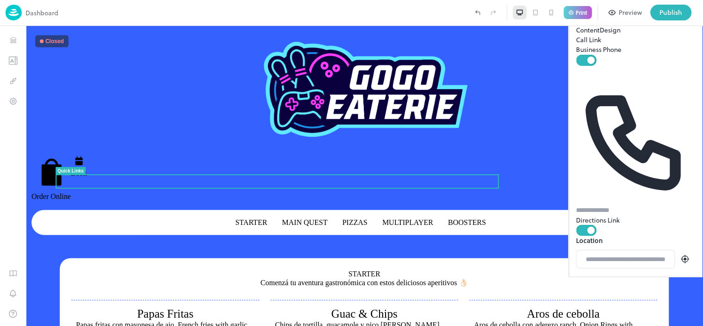
click at [613, 276] on div at bounding box center [636, 276] width 118 height 0
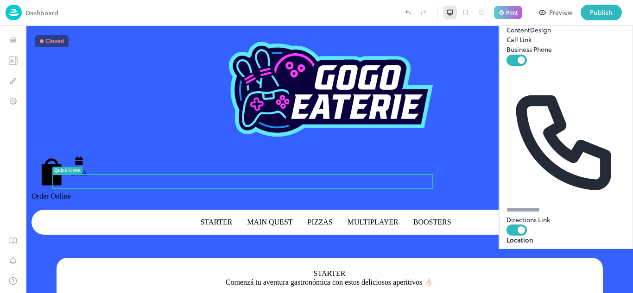
click at [549, 276] on div at bounding box center [566, 276] width 118 height 0
drag, startPoint x: 516, startPoint y: 180, endPoint x: 495, endPoint y: 161, distance: 27.9
click at [507, 276] on div at bounding box center [566, 276] width 118 height 0
drag, startPoint x: 576, startPoint y: 174, endPoint x: 599, endPoint y: 211, distance: 44.1
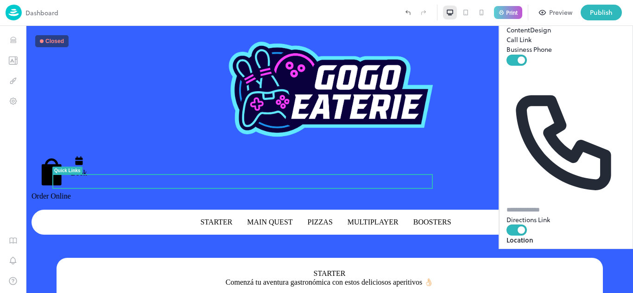
drag, startPoint x: 543, startPoint y: 193, endPoint x: 543, endPoint y: 151, distance: 41.7
click at [543, 276] on div at bounding box center [566, 276] width 118 height 0
drag, startPoint x: 566, startPoint y: 151, endPoint x: 508, endPoint y: 197, distance: 73.9
click at [508, 276] on div at bounding box center [566, 276] width 118 height 0
drag, startPoint x: 549, startPoint y: 150, endPoint x: 571, endPoint y: 137, distance: 25.7
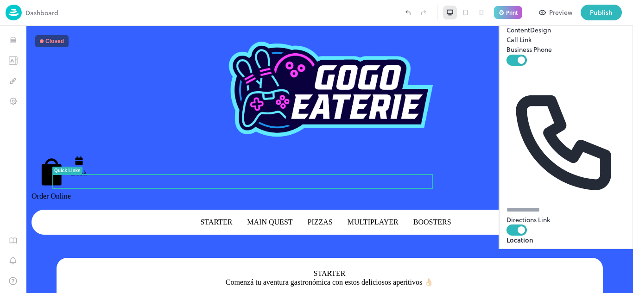
click at [571, 276] on div at bounding box center [566, 276] width 118 height 0
drag, startPoint x: 541, startPoint y: 158, endPoint x: 604, endPoint y: 183, distance: 68.4
click at [604, 276] on div at bounding box center [566, 276] width 118 height 0
drag, startPoint x: 585, startPoint y: 163, endPoint x: 599, endPoint y: 204, distance: 43.2
click at [599, 276] on div at bounding box center [566, 276] width 118 height 0
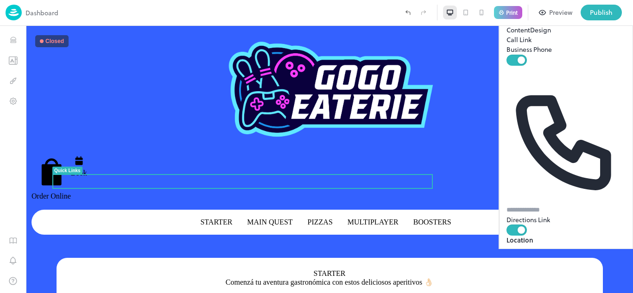
drag, startPoint x: 536, startPoint y: 156, endPoint x: 583, endPoint y: 163, distance: 46.8
click at [583, 276] on div at bounding box center [566, 276] width 118 height 0
drag, startPoint x: 537, startPoint y: 156, endPoint x: 541, endPoint y: 216, distance: 60.4
click at [541, 276] on div "Use ctrl + scroll to zoom the map Map Data Map data ©2025 Map data ©2025 200 m …" at bounding box center [566, 276] width 118 height 0
drag, startPoint x: 546, startPoint y: 141, endPoint x: 553, endPoint y: 201, distance: 61.1
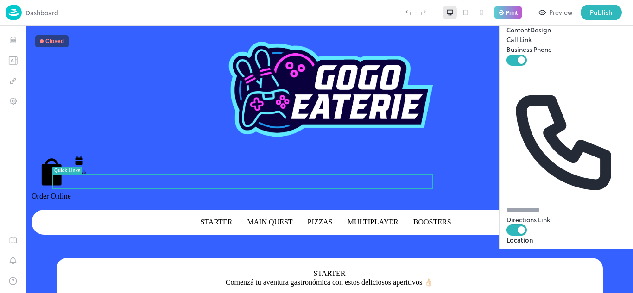
click at [553, 276] on div at bounding box center [566, 276] width 118 height 0
drag, startPoint x: 540, startPoint y: 151, endPoint x: 561, endPoint y: 190, distance: 44.4
click at [561, 276] on div at bounding box center [566, 276] width 118 height 0
drag, startPoint x: 543, startPoint y: 147, endPoint x: 573, endPoint y: 177, distance: 42.6
click at [573, 276] on div at bounding box center [566, 276] width 118 height 0
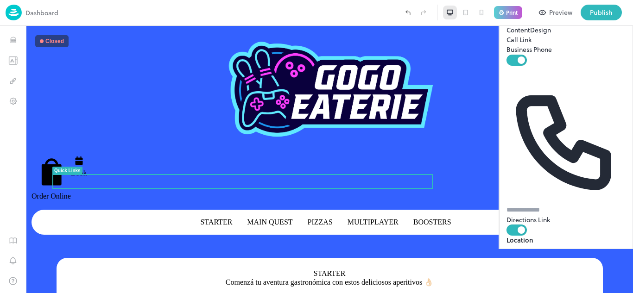
drag, startPoint x: 560, startPoint y: 149, endPoint x: 570, endPoint y: 182, distance: 35.2
click at [570, 276] on div at bounding box center [566, 276] width 118 height 0
click at [557, 276] on div at bounding box center [566, 276] width 118 height 0
click at [561, 267] on img at bounding box center [565, 271] width 9 height 9
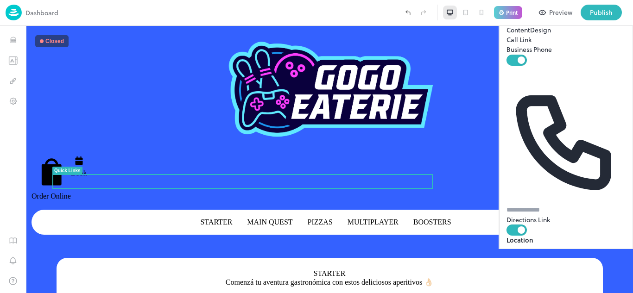
click at [561, 267] on img at bounding box center [565, 271] width 9 height 9
click at [551, 276] on div at bounding box center [566, 276] width 118 height 0
drag, startPoint x: 561, startPoint y: 167, endPoint x: 557, endPoint y: 165, distance: 4.8
click at [557, 276] on div "Terrazas Lindora Mall Terrazas Lindora Mall diagonal a Forum Radial Sta. Ana - …" at bounding box center [566, 276] width 118 height 0
click at [562, 236] on div "Location" at bounding box center [565, 240] width 119 height 9
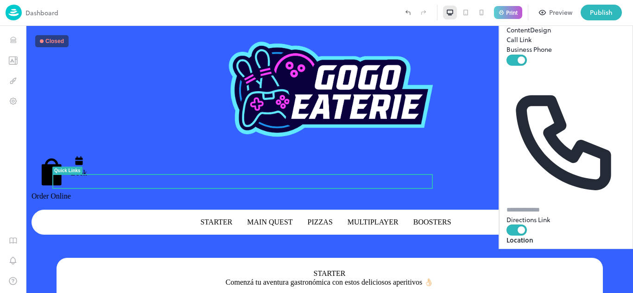
click at [561, 267] on img at bounding box center [565, 271] width 9 height 9
click at [597, 229] on button "Close" at bounding box center [608, 240] width 22 height 22
drag, startPoint x: 544, startPoint y: 186, endPoint x: 538, endPoint y: 173, distance: 14.3
click at [537, 276] on div at bounding box center [566, 276] width 118 height 0
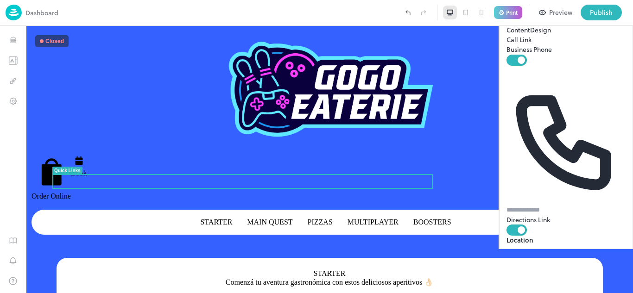
drag, startPoint x: 540, startPoint y: 175, endPoint x: 546, endPoint y: 161, distance: 15.3
click at [546, 276] on div at bounding box center [566, 276] width 118 height 0
click at [545, 276] on div at bounding box center [566, 276] width 118 height 0
drag, startPoint x: 542, startPoint y: 156, endPoint x: 544, endPoint y: 163, distance: 7.8
click at [544, 276] on div "Terrazas Lindora Mall Terrazas Lindora Mall diagonal a Forum Radial Sta. Ana - …" at bounding box center [566, 276] width 118 height 0
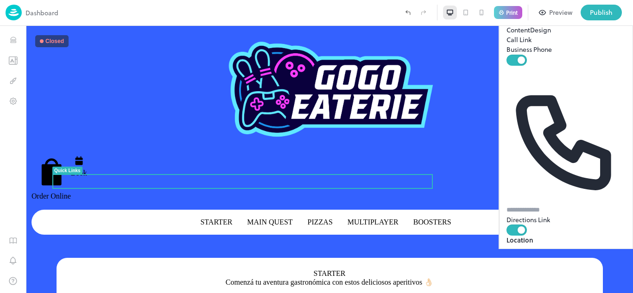
drag, startPoint x: 544, startPoint y: 177, endPoint x: 549, endPoint y: 191, distance: 15.1
click at [544, 251] on div "Terrazas Lindora Mall diagonal a Forum Radial Sta. Ana - San Rafael - Belén 2 L…" at bounding box center [569, 276] width 100 height 50
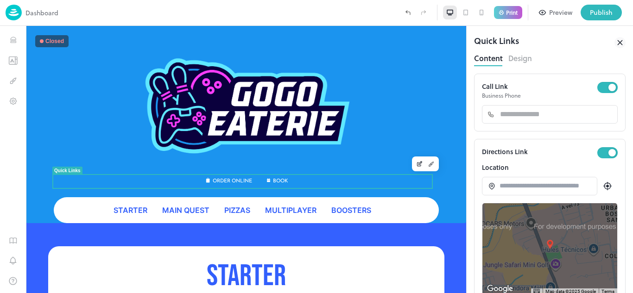
drag, startPoint x: 0, startPoint y: 0, endPoint x: 554, endPoint y: 175, distance: 580.8
click at [545, 203] on div at bounding box center [549, 249] width 135 height 92
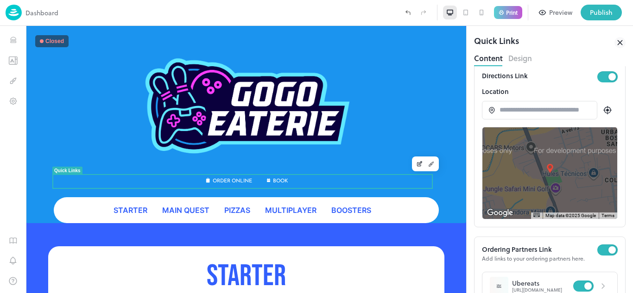
drag, startPoint x: 554, startPoint y: 175, endPoint x: 560, endPoint y: 157, distance: 19.0
click at [560, 157] on div at bounding box center [549, 173] width 135 height 92
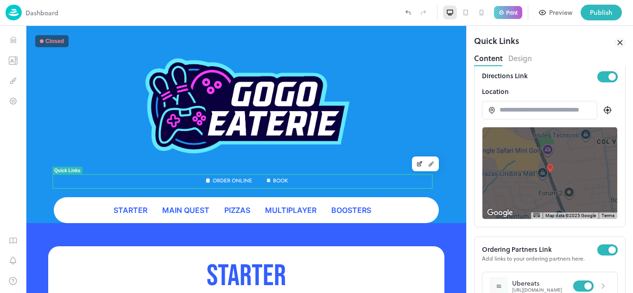
drag, startPoint x: 563, startPoint y: 176, endPoint x: 554, endPoint y: 138, distance: 38.5
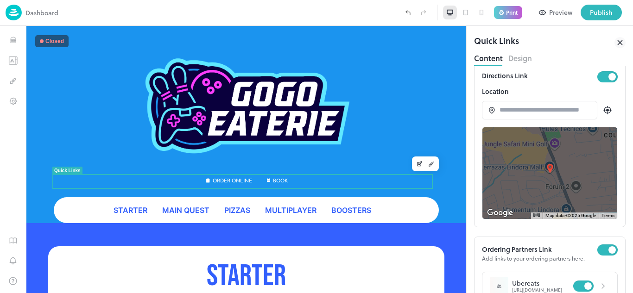
drag, startPoint x: 555, startPoint y: 174, endPoint x: 563, endPoint y: 168, distance: 10.2
click at [619, 42] on icon at bounding box center [619, 42] width 4 height 4
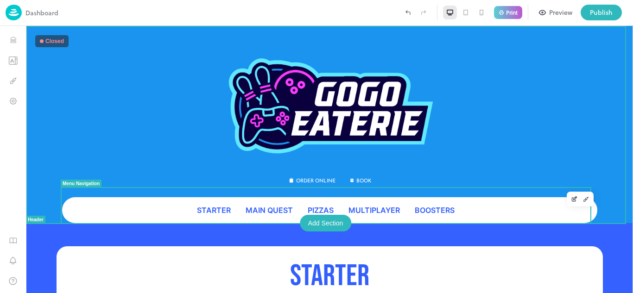
scroll to position [46, 0]
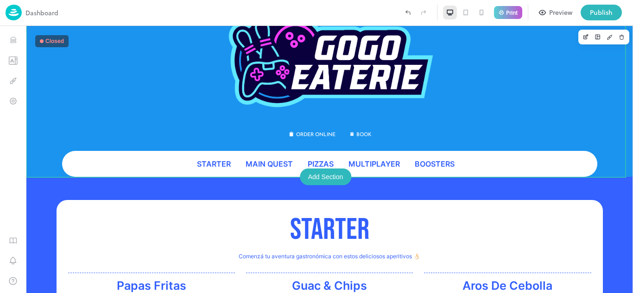
click at [37, 182] on div "STARTER Comenzá tu aventura gastronómica con estos deliciosos aperitivos 👌🏻 Pap…" at bounding box center [329, 258] width 607 height 163
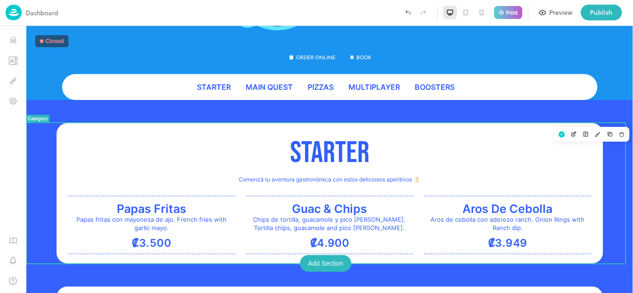
scroll to position [139, 0]
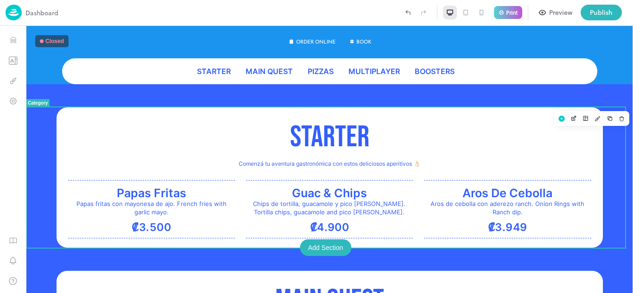
click at [596, 90] on div "STARTER Comenzá tu aventura gastronómica con estos deliciosos aperitivos 👌🏻 Pap…" at bounding box center [329, 165] width 607 height 163
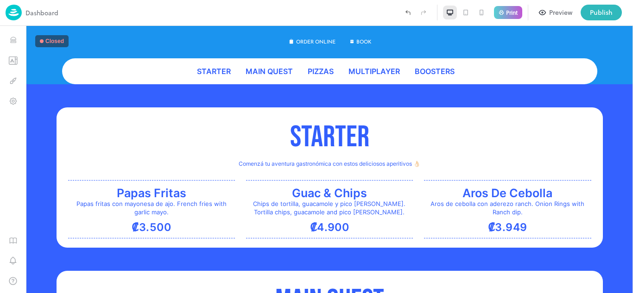
click at [36, 89] on div "STARTER Comenzá tu aventura gastronómica con estos deliciosos aperitivos 👌🏻 Pap…" at bounding box center [329, 165] width 607 height 163
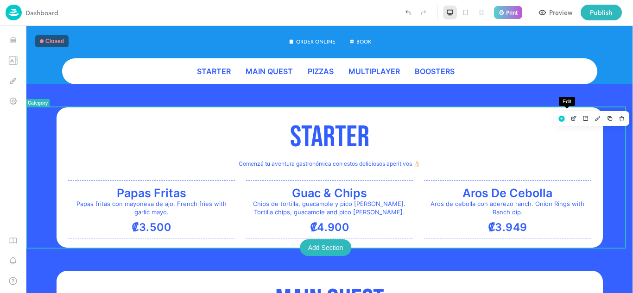
click at [570, 120] on icon "Edit" at bounding box center [573, 118] width 7 height 6
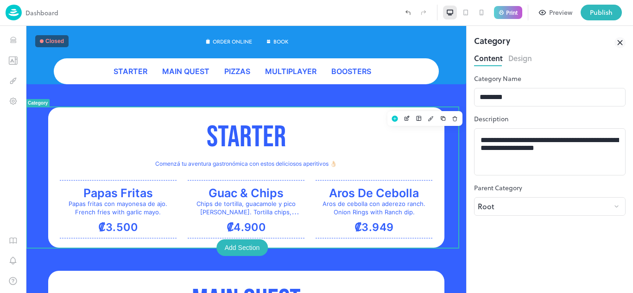
click at [514, 61] on button "Design" at bounding box center [520, 57] width 24 height 13
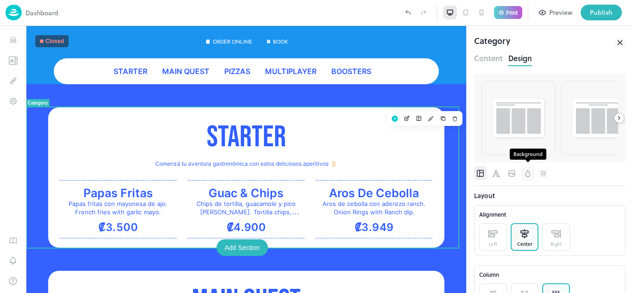
click at [528, 173] on icon "Background" at bounding box center [527, 173] width 5 height 7
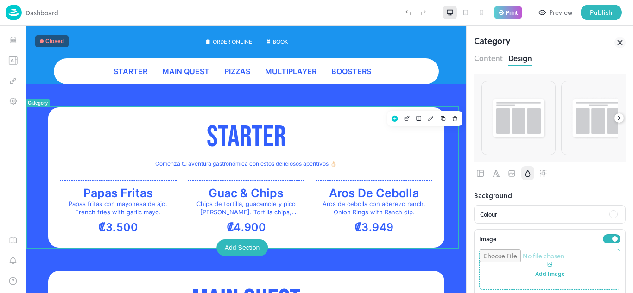
scroll to position [46, 0]
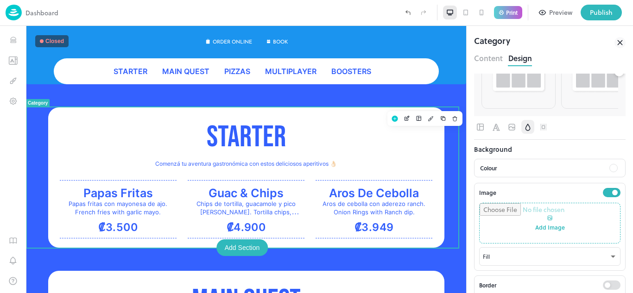
click at [527, 166] on p "Colour" at bounding box center [541, 168] width 123 height 8
click at [612, 169] on div "Colour" at bounding box center [549, 168] width 151 height 19
click at [609, 170] on div at bounding box center [613, 168] width 8 height 8
click at [596, 197] on div at bounding box center [599, 198] width 10 height 10
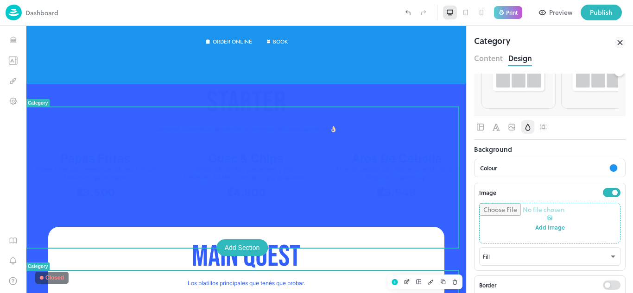
scroll to position [185, 0]
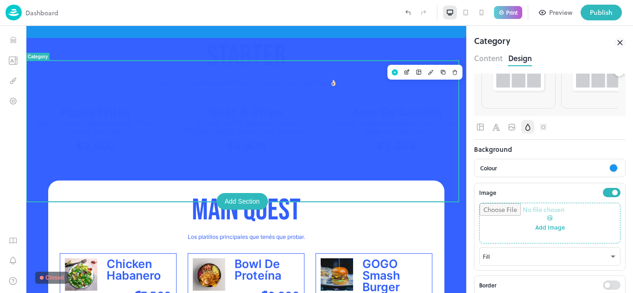
click at [440, 157] on div "STARTER Comenzá tu aventura gastronómica con estos deliciosos aperitivos 👌🏻 Pap…" at bounding box center [246, 97] width 440 height 119
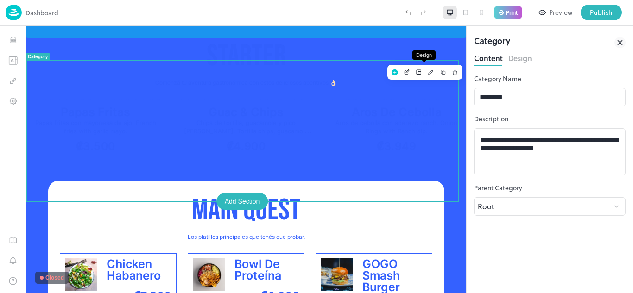
click at [427, 71] on icon "Design" at bounding box center [430, 72] width 6 height 6
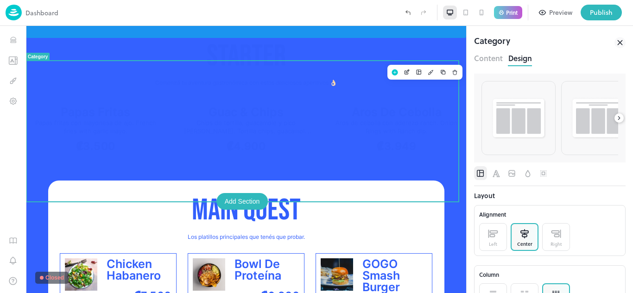
click at [615, 118] on div at bounding box center [618, 117] width 9 height 9
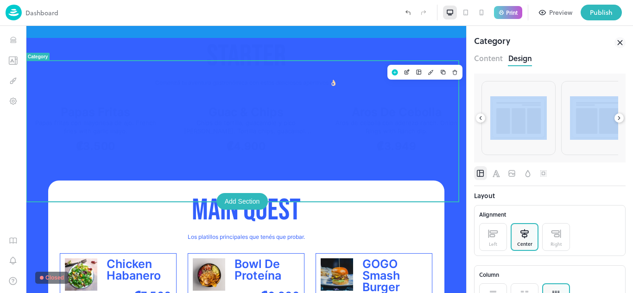
click at [615, 118] on div at bounding box center [618, 117] width 9 height 9
click at [526, 172] on icon "Background" at bounding box center [527, 173] width 5 height 7
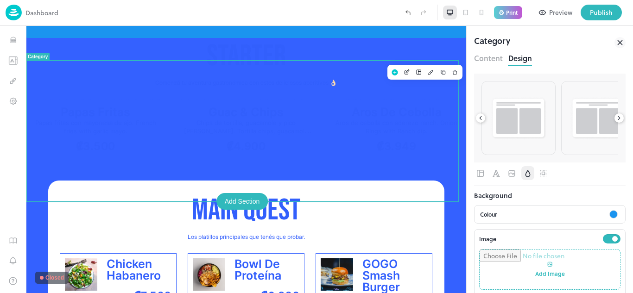
click at [609, 213] on div at bounding box center [613, 214] width 8 height 8
click at [581, 244] on div at bounding box center [585, 244] width 10 height 10
click at [609, 212] on div at bounding box center [613, 214] width 8 height 8
click at [558, 243] on div at bounding box center [557, 244] width 10 height 10
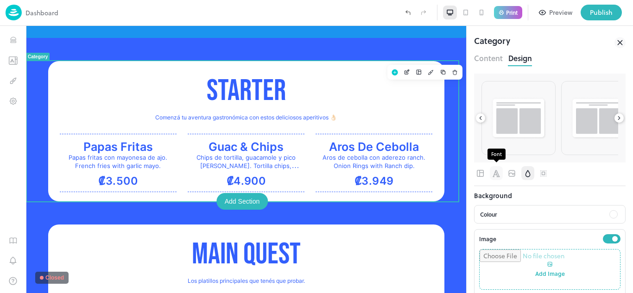
click at [495, 179] on span "Font" at bounding box center [496, 173] width 10 height 14
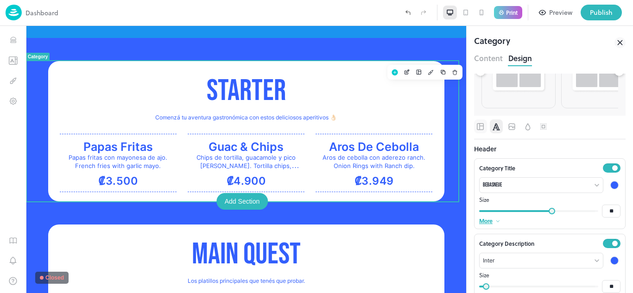
scroll to position [46, 0]
click at [478, 121] on span "Layout" at bounding box center [480, 127] width 9 height 14
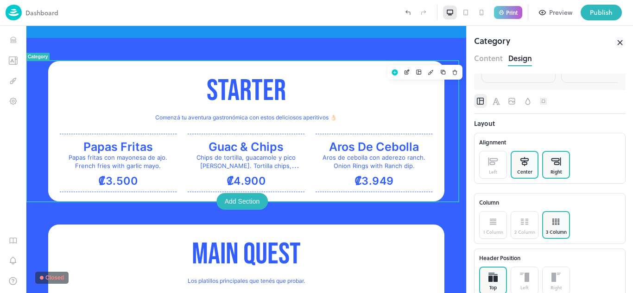
scroll to position [86, 0]
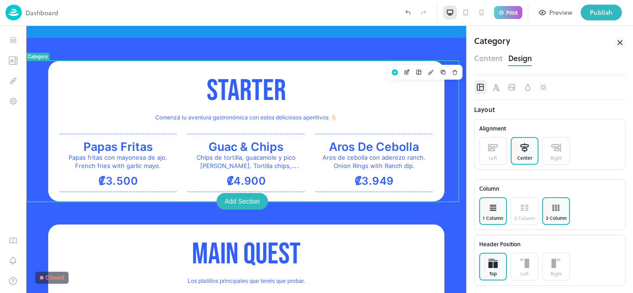
click at [503, 214] on div "1 Column" at bounding box center [493, 211] width 28 height 28
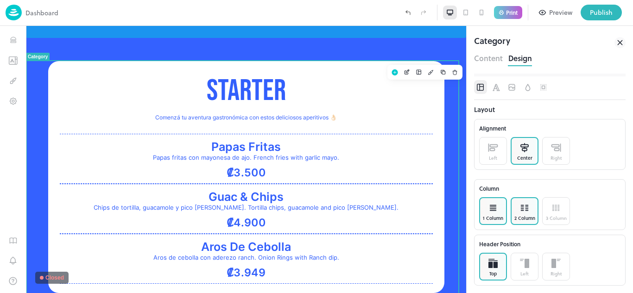
click at [516, 213] on div "2 Column" at bounding box center [524, 211] width 28 height 28
click at [555, 211] on icon at bounding box center [555, 211] width 1 height 0
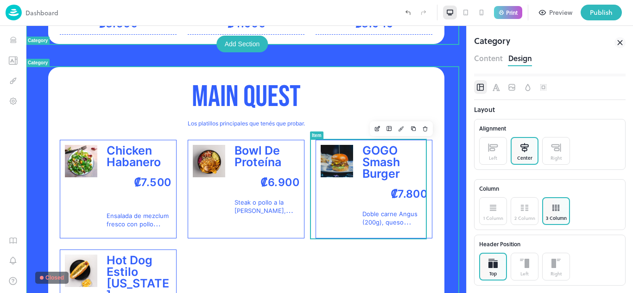
scroll to position [371, 0]
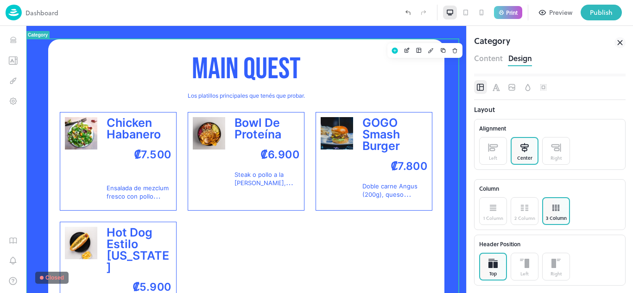
click at [409, 75] on p "MAIN QUEST" at bounding box center [246, 70] width 373 height 38
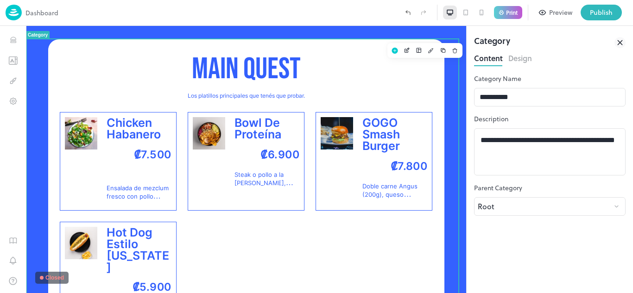
click at [518, 60] on button "Design" at bounding box center [520, 57] width 24 height 13
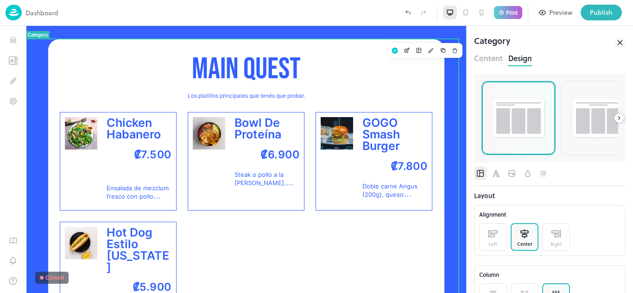
click at [516, 124] on img at bounding box center [518, 118] width 57 height 44
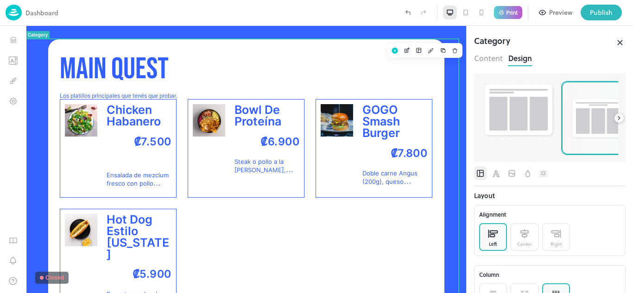
click at [584, 119] on img at bounding box center [598, 118] width 57 height 44
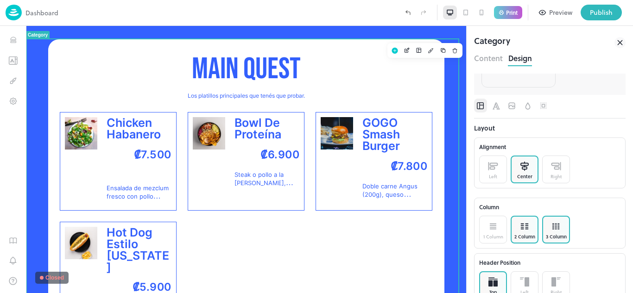
scroll to position [86, 0]
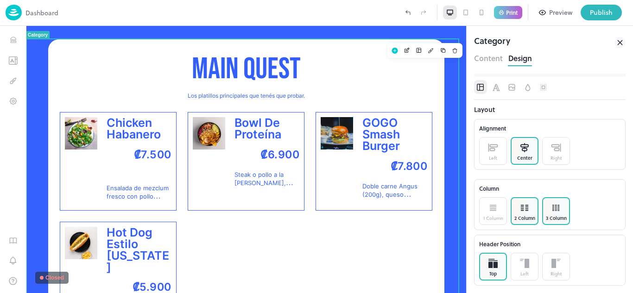
click at [521, 215] on div "2 Column" at bounding box center [524, 218] width 21 height 7
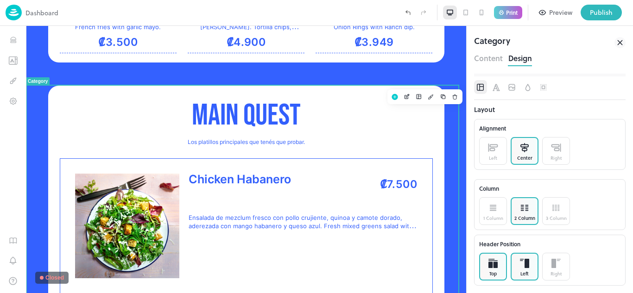
click at [532, 268] on div "Left" at bounding box center [524, 267] width 28 height 28
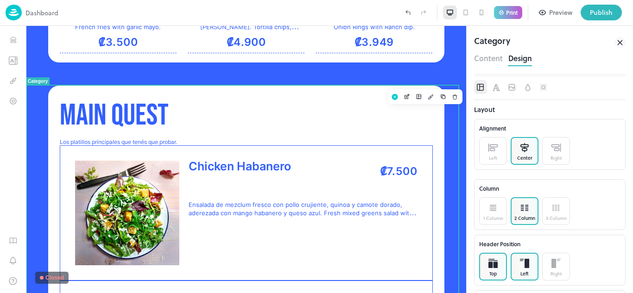
click at [497, 269] on div "Top" at bounding box center [493, 267] width 28 height 28
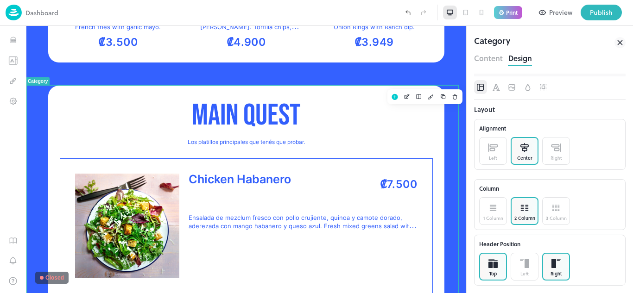
click at [549, 263] on div "Right" at bounding box center [556, 267] width 28 height 28
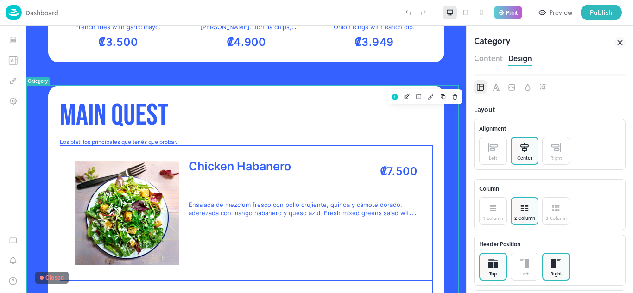
click at [499, 266] on div "Top" at bounding box center [493, 267] width 28 height 28
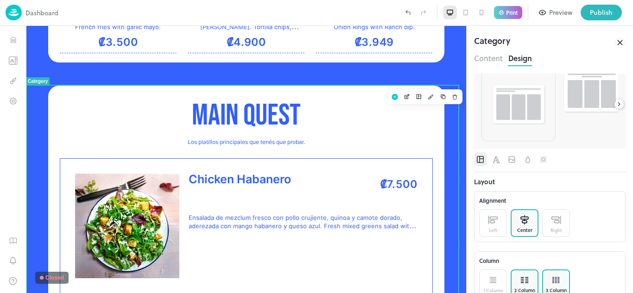
scroll to position [0, 0]
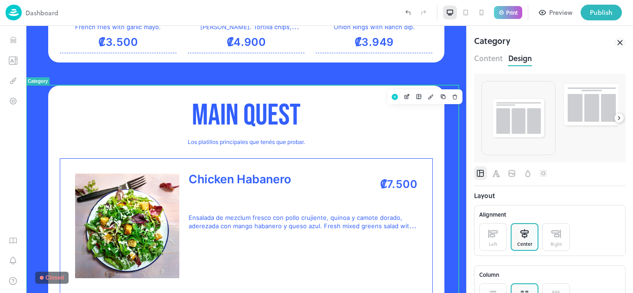
click at [616, 115] on icon at bounding box center [619, 118] width 6 height 6
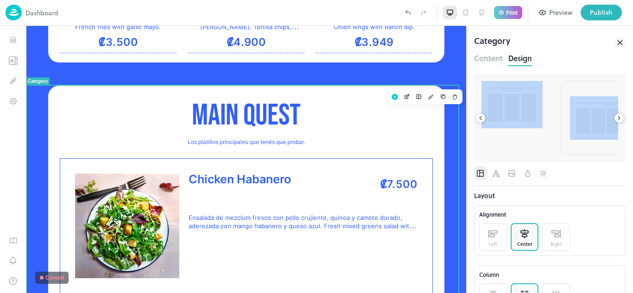
click at [616, 115] on icon at bounding box center [619, 118] width 6 height 6
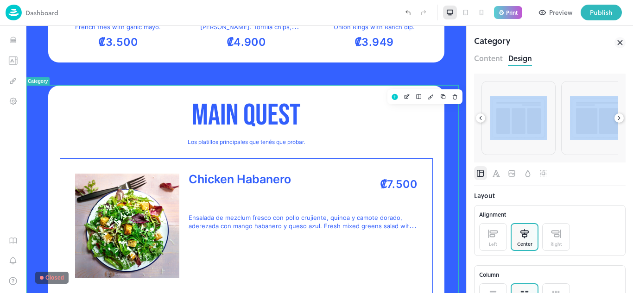
click at [616, 115] on icon at bounding box center [619, 118] width 6 height 6
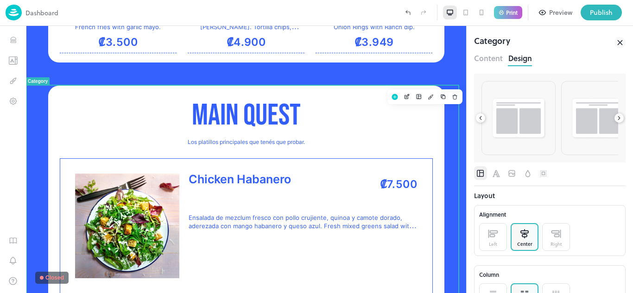
click at [610, 172] on div at bounding box center [549, 173] width 151 height 14
click at [493, 178] on icon "Font" at bounding box center [496, 173] width 10 height 9
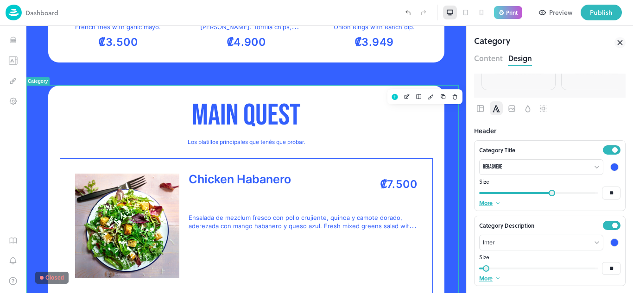
scroll to position [65, 0]
click at [492, 203] on p "More" at bounding box center [485, 203] width 13 height 6
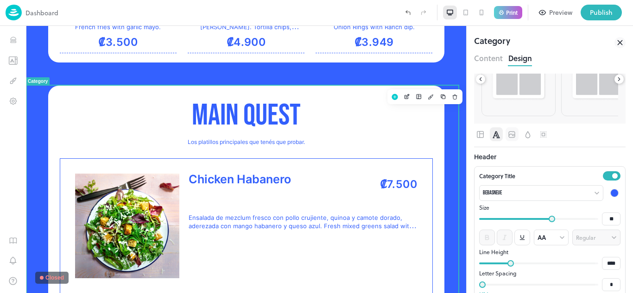
scroll to position [38, 0]
click at [514, 132] on icon "Image" at bounding box center [511, 135] width 9 height 9
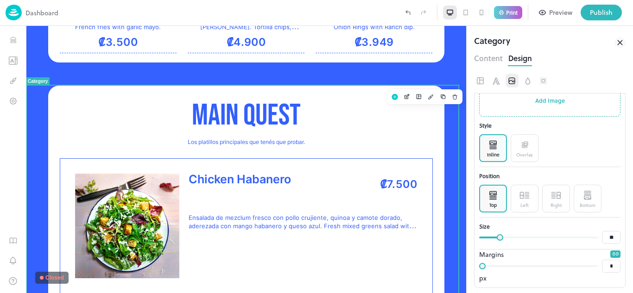
scroll to position [135, 0]
type input "**"
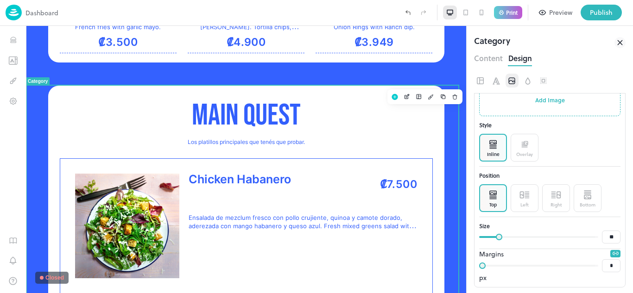
type input "**"
drag, startPoint x: 497, startPoint y: 236, endPoint x: 522, endPoint y: 234, distance: 25.0
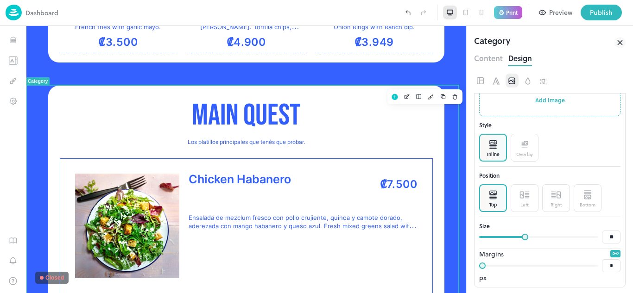
click at [522, 234] on span at bounding box center [525, 237] width 6 height 6
type input "**"
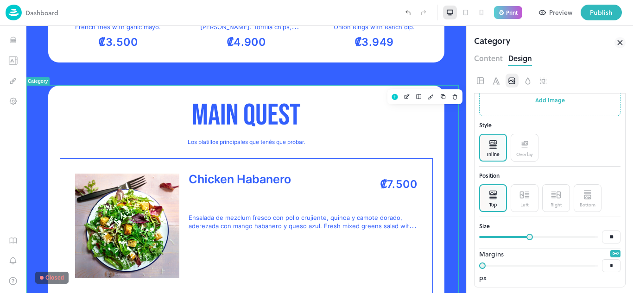
type input "**"
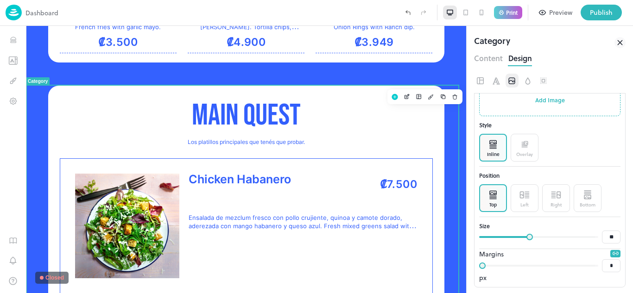
type input "**"
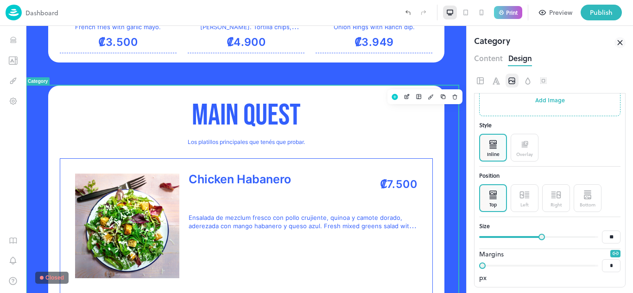
type input "**"
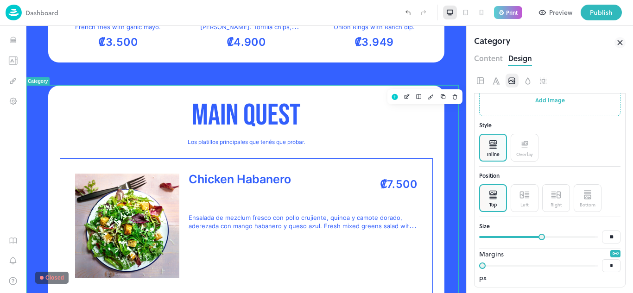
type input "**"
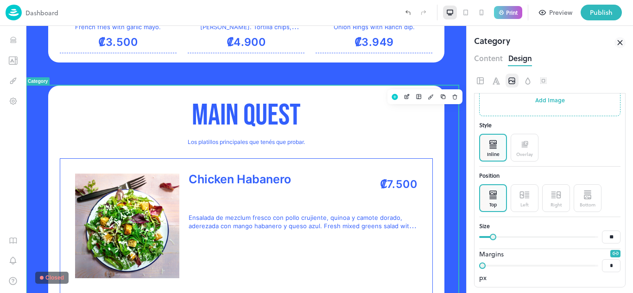
drag, startPoint x: 524, startPoint y: 236, endPoint x: 492, endPoint y: 236, distance: 32.0
click at [492, 236] on span at bounding box center [493, 237] width 6 height 6
type input "**"
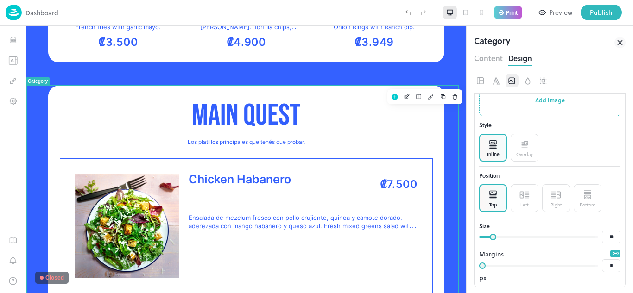
type input "**"
drag, startPoint x: 492, startPoint y: 236, endPoint x: 513, endPoint y: 235, distance: 20.9
click at [513, 235] on span at bounding box center [515, 237] width 6 height 6
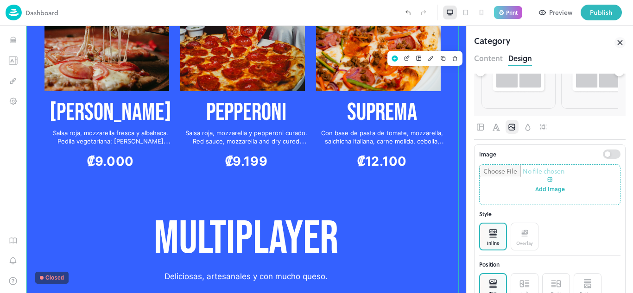
scroll to position [1158, 0]
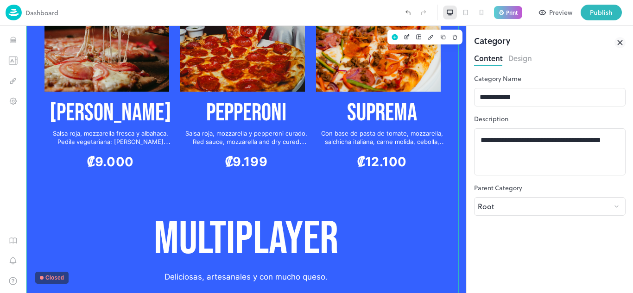
click at [512, 60] on button "Design" at bounding box center [520, 57] width 24 height 13
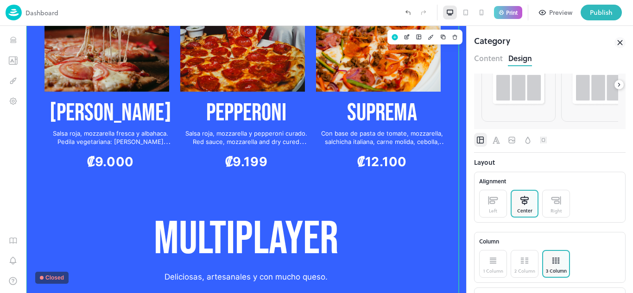
scroll to position [86, 0]
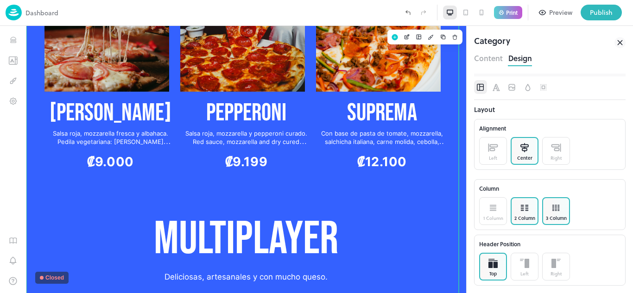
click at [517, 210] on div "2 Column" at bounding box center [524, 211] width 28 height 28
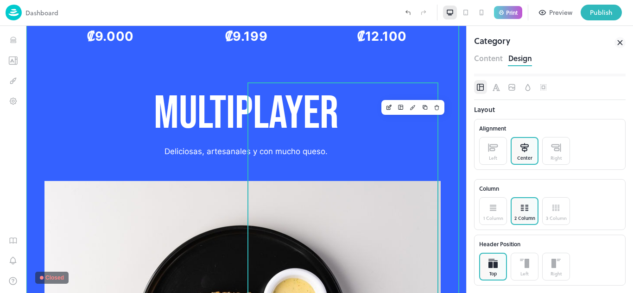
scroll to position [1389, 0]
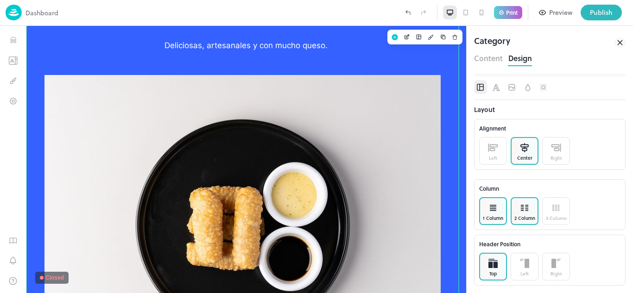
click at [500, 212] on div "1 Column" at bounding box center [493, 211] width 28 height 28
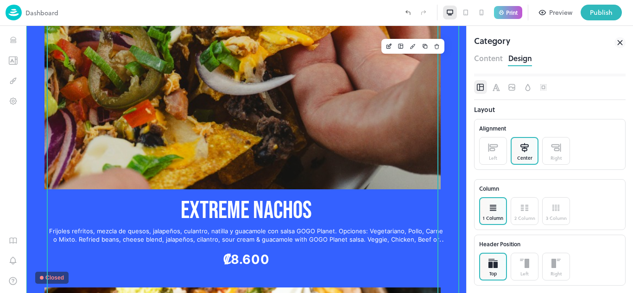
scroll to position [1933, 0]
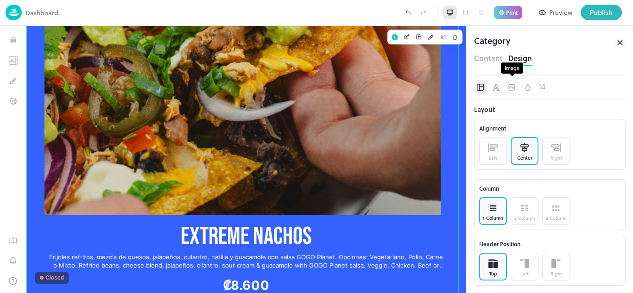
click at [513, 88] on icon "Image" at bounding box center [511, 87] width 6 height 6
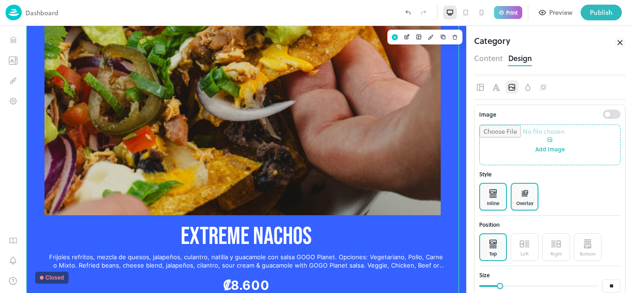
click at [527, 198] on p at bounding box center [524, 193] width 9 height 14
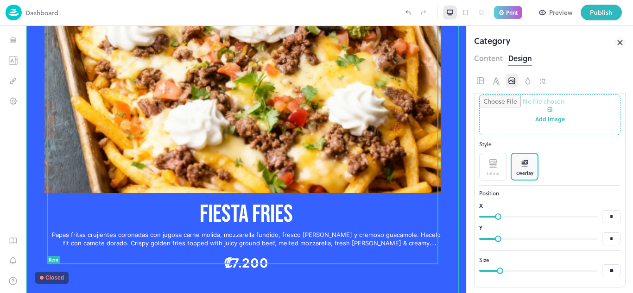
scroll to position [1841, 0]
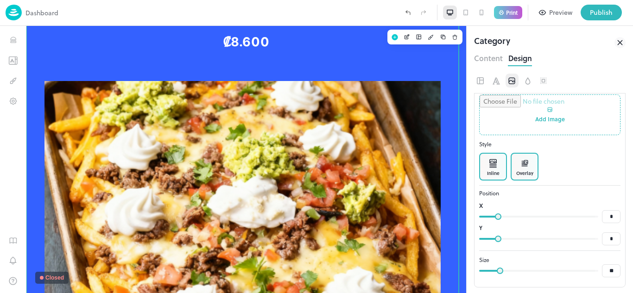
click at [499, 164] on div "Inline" at bounding box center [493, 167] width 28 height 28
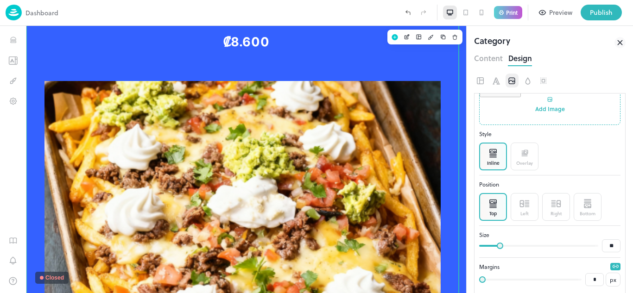
scroll to position [135, 0]
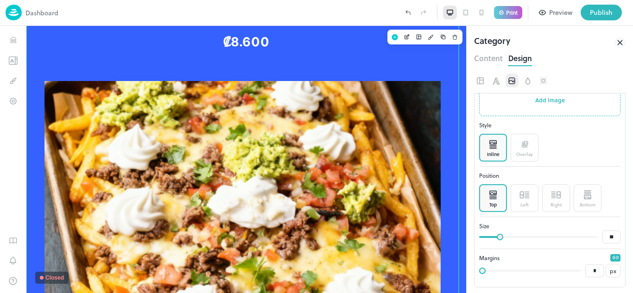
click at [407, 211] on img at bounding box center [242, 229] width 396 height 297
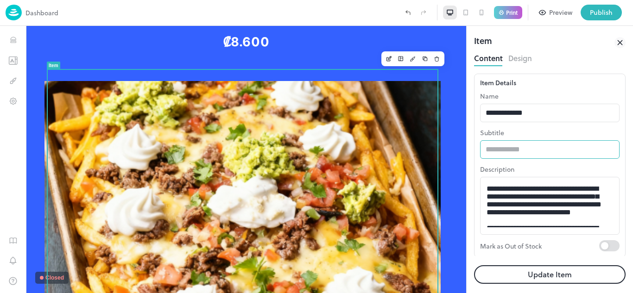
scroll to position [194, 0]
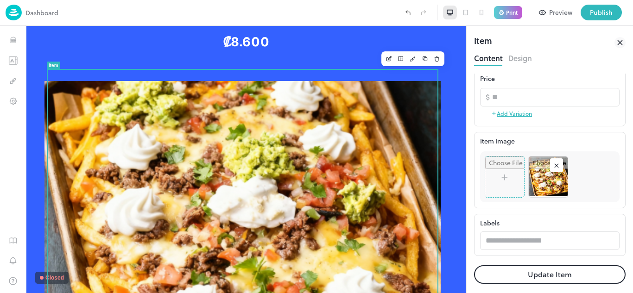
click at [521, 61] on button "Design" at bounding box center [520, 57] width 24 height 13
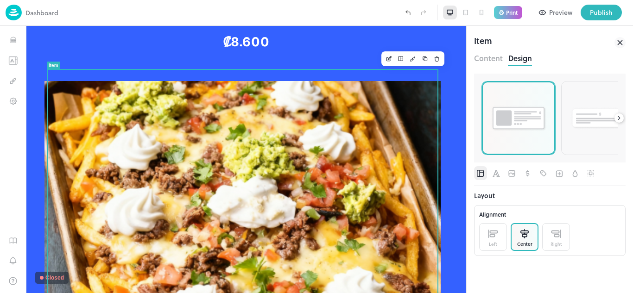
click at [525, 138] on div at bounding box center [518, 118] width 73 height 73
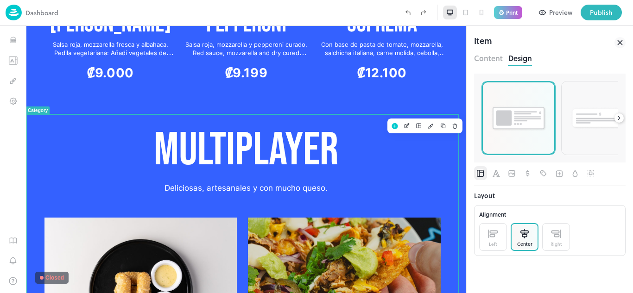
scroll to position [899, 0]
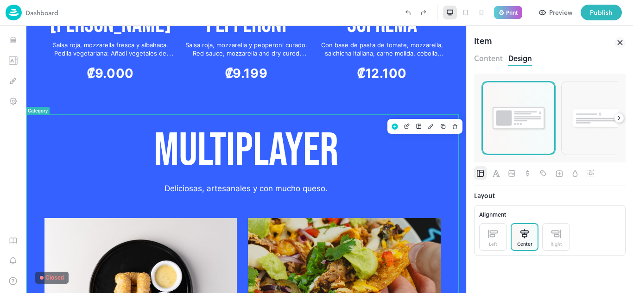
click at [314, 133] on p "MULTIPLAYER" at bounding box center [246, 151] width 396 height 58
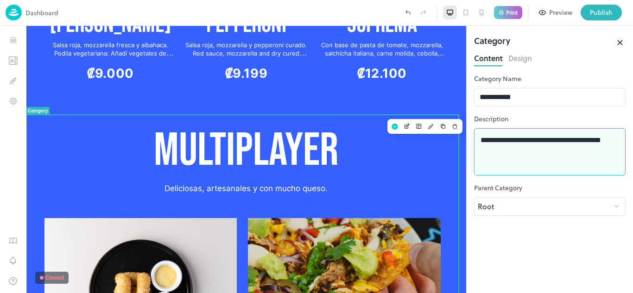
click at [526, 148] on textarea "**********" at bounding box center [549, 152] width 138 height 32
drag, startPoint x: 514, startPoint y: 154, endPoint x: 477, endPoint y: 139, distance: 40.3
click at [477, 139] on div "**********" at bounding box center [549, 151] width 151 height 47
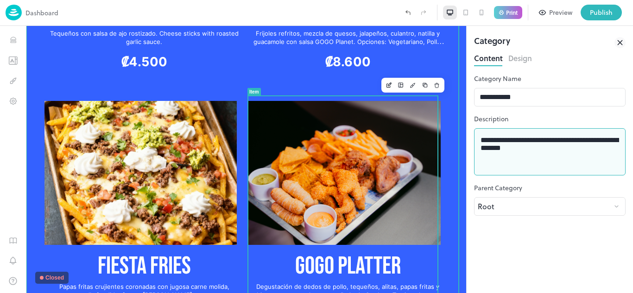
scroll to position [1270, 0]
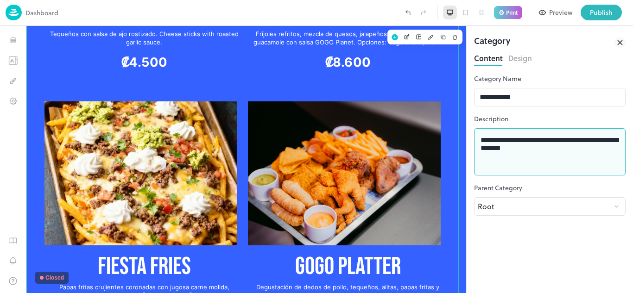
type textarea "**********"
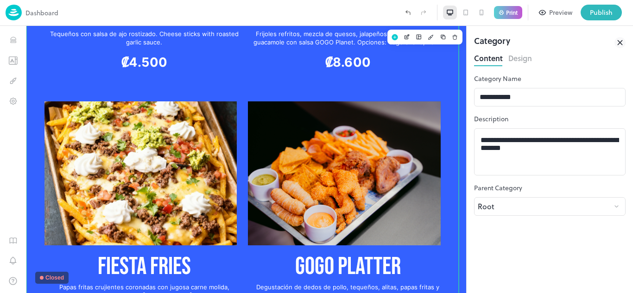
drag, startPoint x: 621, startPoint y: 43, endPoint x: 284, endPoint y: 97, distance: 341.4
click at [621, 43] on icon at bounding box center [619, 42] width 11 height 11
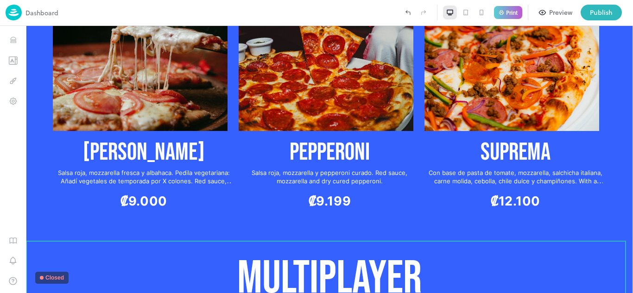
scroll to position [810, 0]
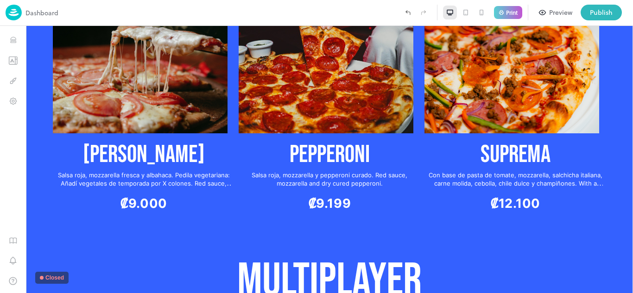
click at [465, 14] on icon at bounding box center [465, 13] width 5 height 6
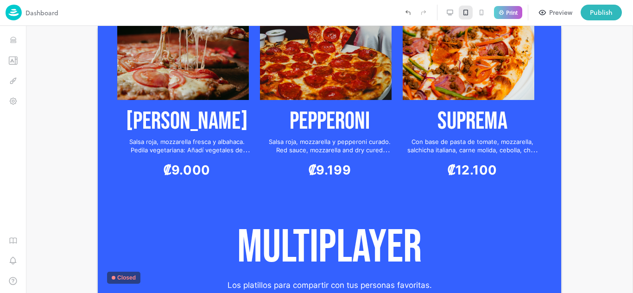
click at [478, 13] on icon at bounding box center [481, 12] width 7 height 7
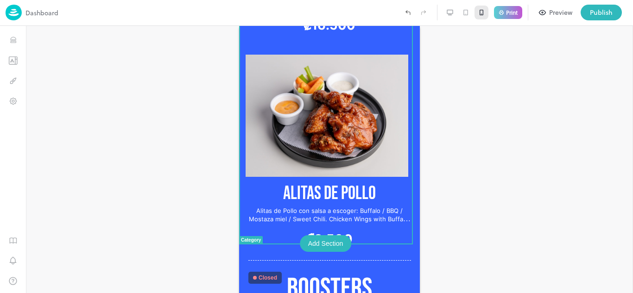
scroll to position [2643, 0]
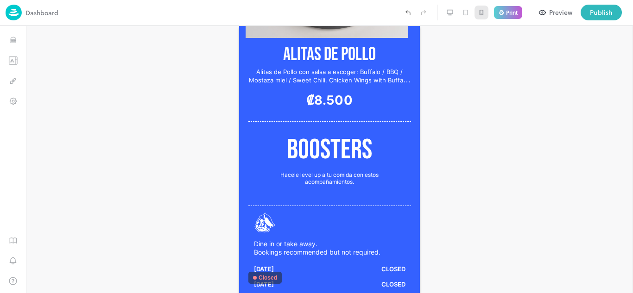
click at [468, 12] on icon at bounding box center [465, 12] width 7 height 7
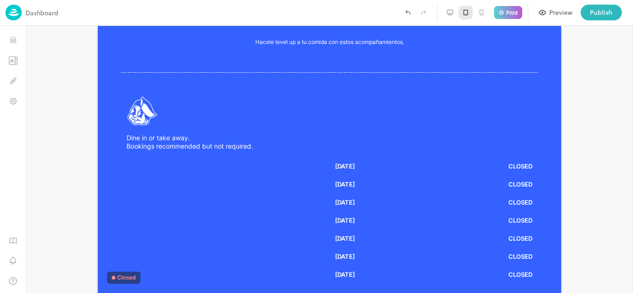
click at [449, 15] on icon at bounding box center [449, 14] width 0 height 1
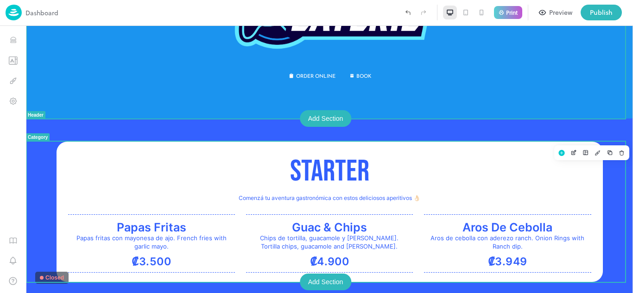
scroll to position [185, 0]
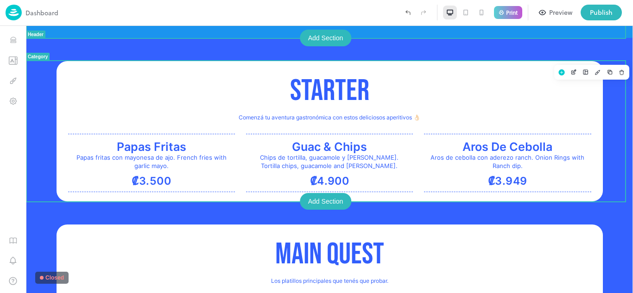
click at [402, 94] on p "STARTER" at bounding box center [329, 92] width 523 height 38
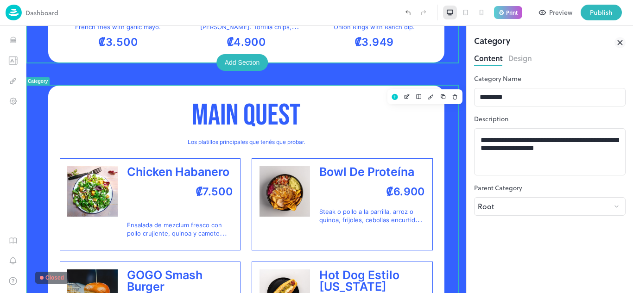
scroll to position [185, 0]
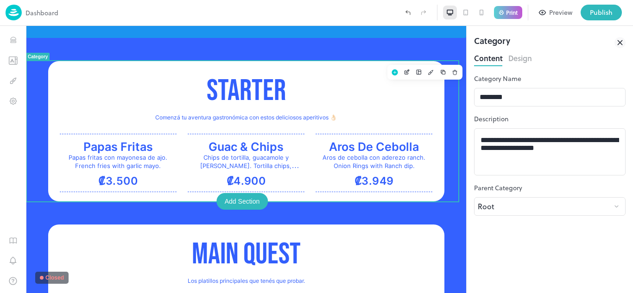
click at [351, 84] on p "STARTER" at bounding box center [246, 92] width 373 height 38
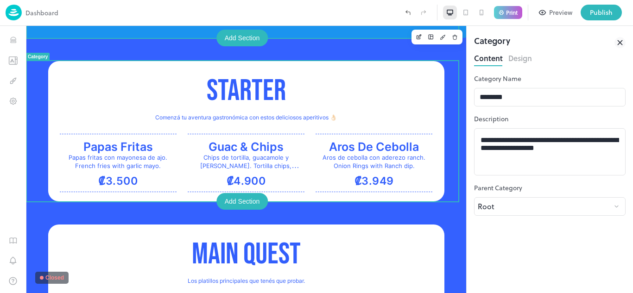
click at [515, 56] on button "Design" at bounding box center [520, 57] width 24 height 13
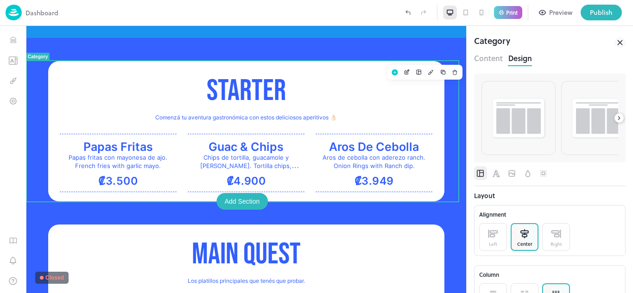
scroll to position [46, 0]
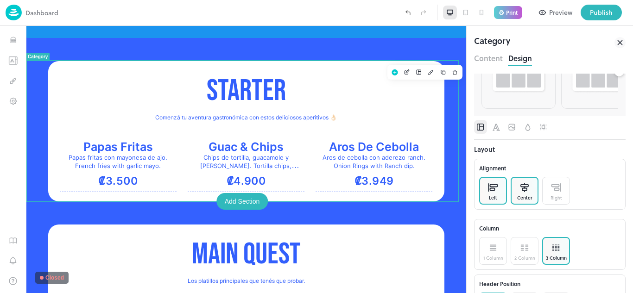
click at [499, 180] on div "Left" at bounding box center [493, 191] width 28 height 28
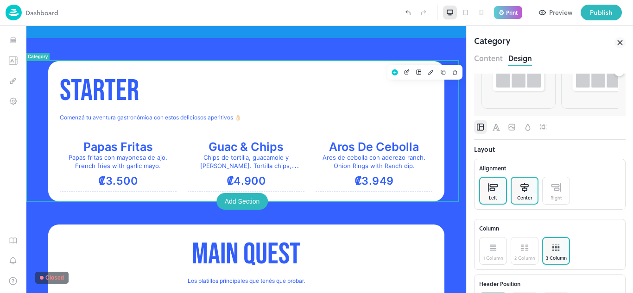
click at [522, 182] on p at bounding box center [524, 188] width 9 height 14
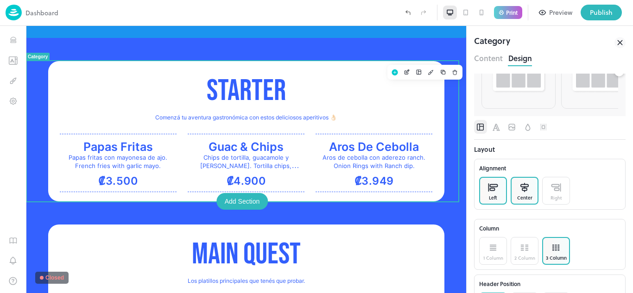
click at [502, 191] on div "Left" at bounding box center [493, 191] width 28 height 28
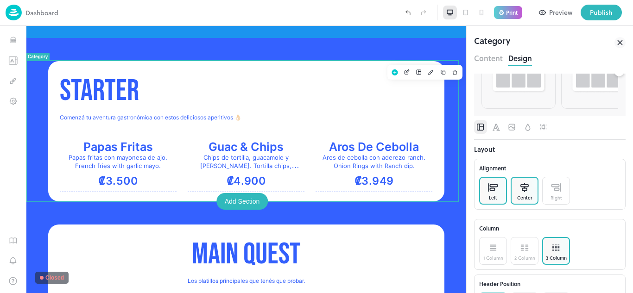
click at [513, 188] on div "Center" at bounding box center [524, 191] width 28 height 28
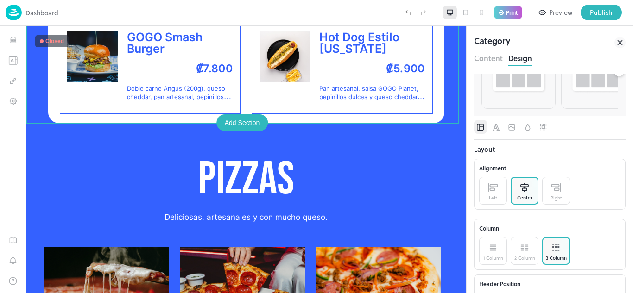
scroll to position [0, 0]
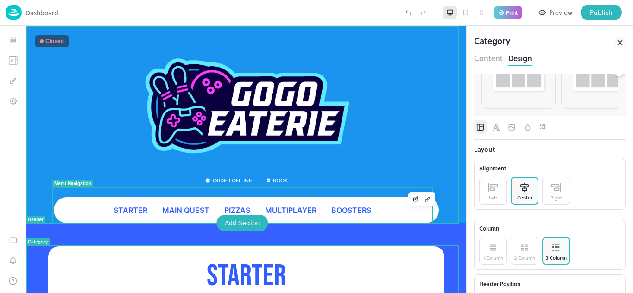
click at [320, 276] on p "STARTER" at bounding box center [246, 277] width 373 height 38
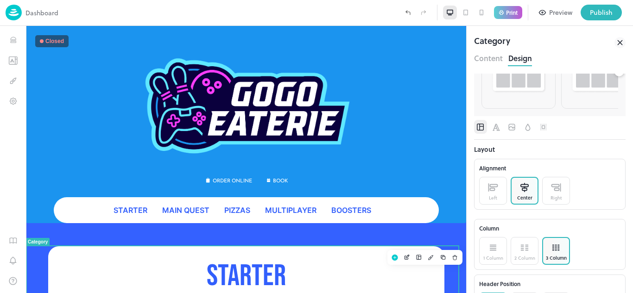
click at [499, 60] on button "Content" at bounding box center [488, 57] width 29 height 13
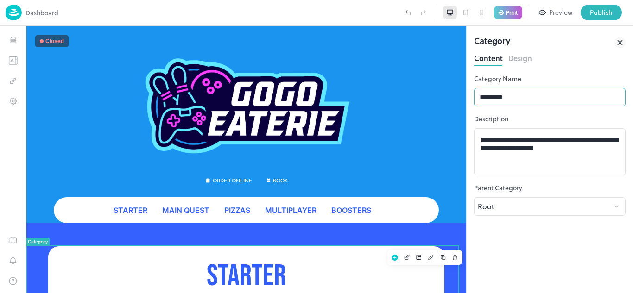
click at [523, 106] on input "*******" at bounding box center [549, 97] width 151 height 19
click at [522, 103] on input "*******" at bounding box center [549, 97] width 151 height 19
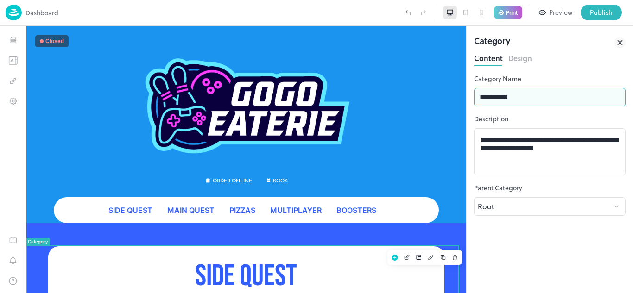
type input "**********"
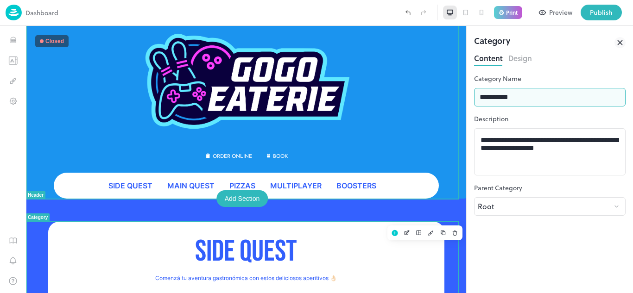
scroll to position [139, 0]
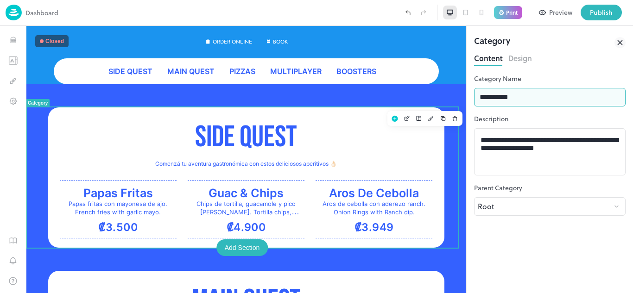
click at [523, 57] on button "Design" at bounding box center [520, 57] width 24 height 13
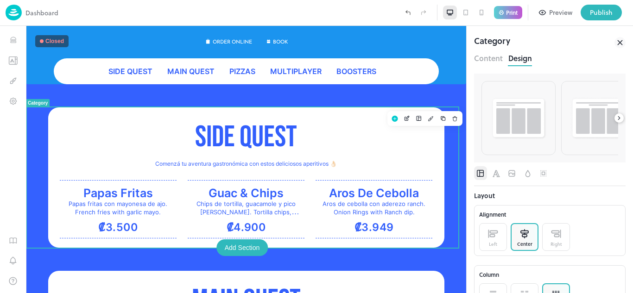
click at [489, 62] on button "Content" at bounding box center [488, 57] width 29 height 13
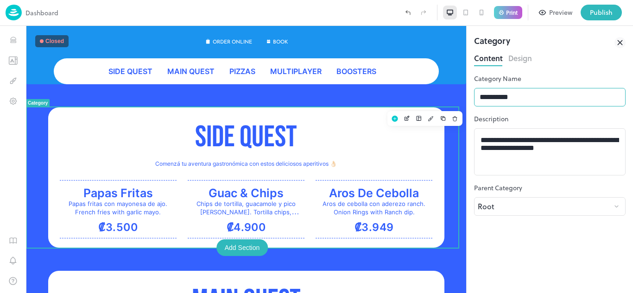
click at [528, 101] on input "**********" at bounding box center [549, 97] width 151 height 19
drag, startPoint x: 528, startPoint y: 101, endPoint x: 496, endPoint y: 102, distance: 32.0
click at [496, 102] on input "**********" at bounding box center [549, 97] width 151 height 19
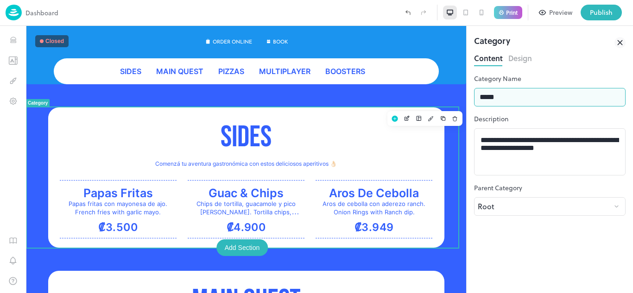
type input "*****"
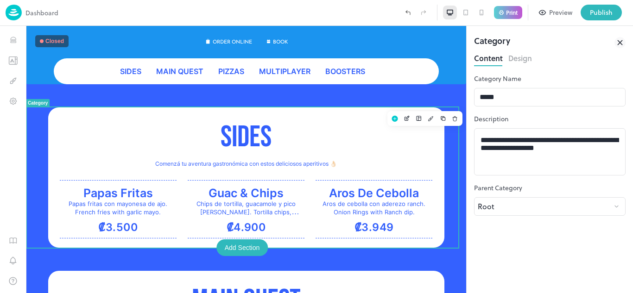
click at [568, 69] on div "**********" at bounding box center [549, 179] width 151 height 227
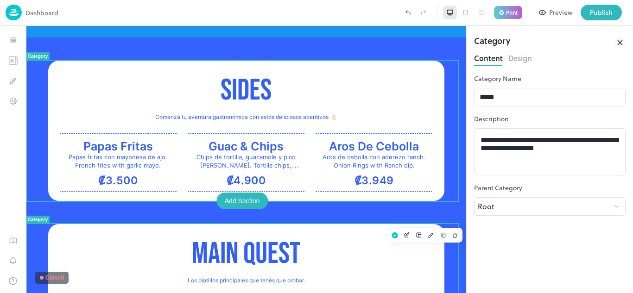
scroll to position [185, 0]
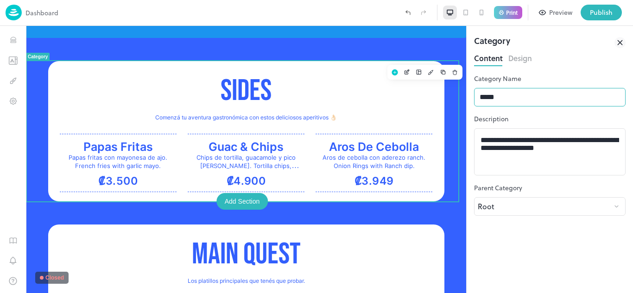
click at [503, 96] on input "*****" at bounding box center [549, 97] width 151 height 19
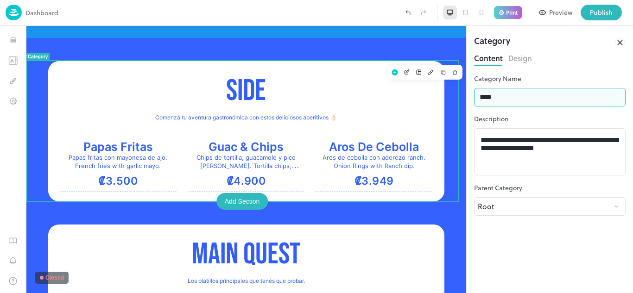
type input "*****"
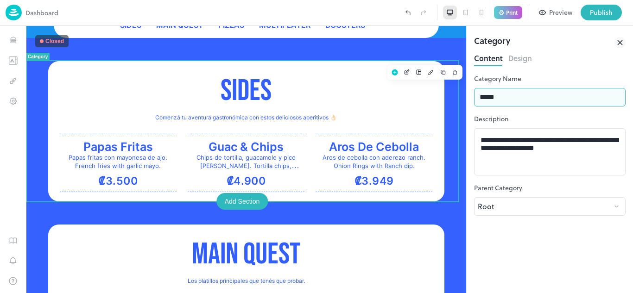
scroll to position [46, 0]
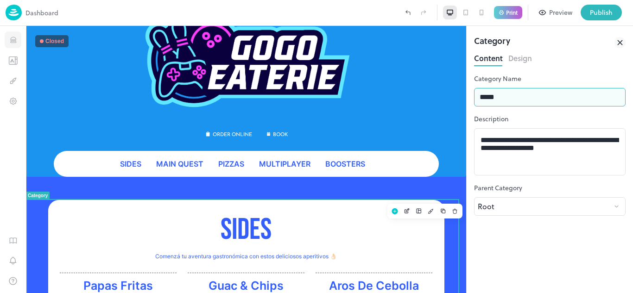
click at [13, 42] on icon "Items" at bounding box center [13, 41] width 6 height 1
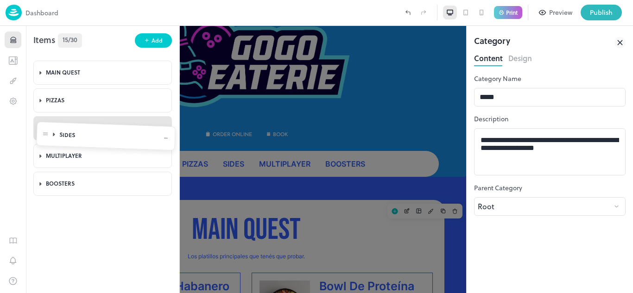
drag, startPoint x: 43, startPoint y: 73, endPoint x: 46, endPoint y: 137, distance: 63.5
drag, startPoint x: 43, startPoint y: 155, endPoint x: 43, endPoint y: 115, distance: 39.8
click at [43, 115] on body "**********" at bounding box center [316, 146] width 633 height 293
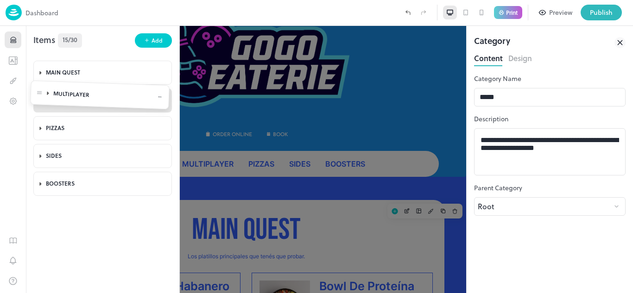
drag, startPoint x: 43, startPoint y: 129, endPoint x: 40, endPoint y: 96, distance: 33.5
click at [621, 40] on icon at bounding box center [619, 42] width 11 height 11
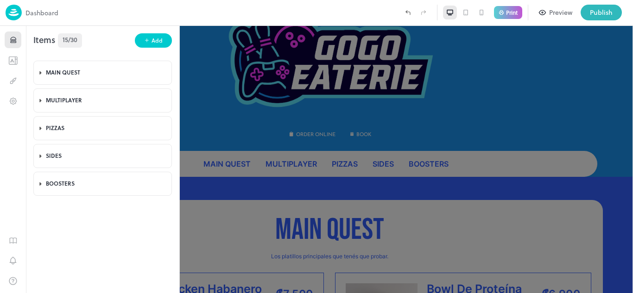
click at [262, 188] on div at bounding box center [316, 146] width 633 height 293
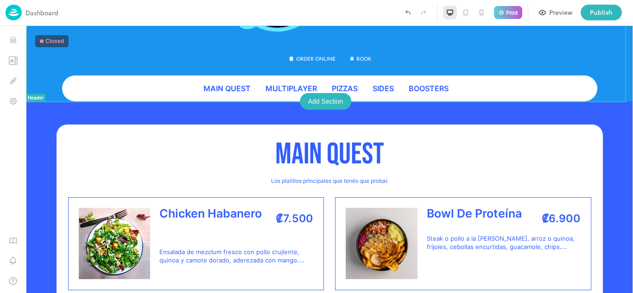
scroll to position [185, 0]
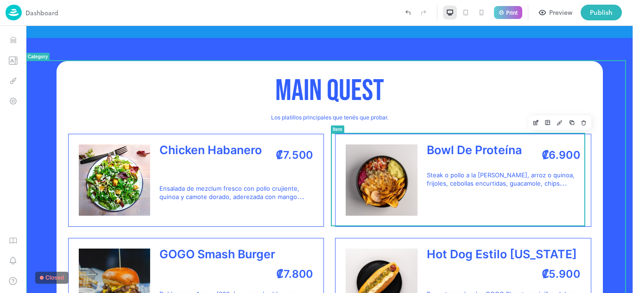
click at [496, 115] on p "Los platillos principales que tenés que probar." at bounding box center [329, 117] width 523 height 7
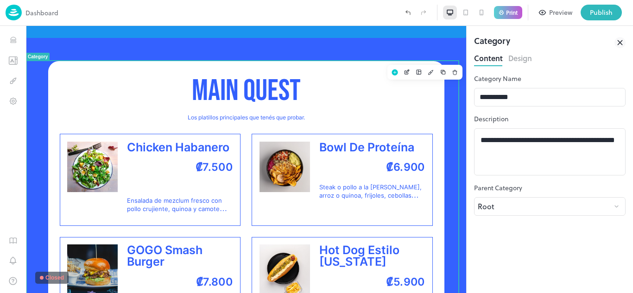
click at [522, 58] on button "Design" at bounding box center [520, 57] width 24 height 13
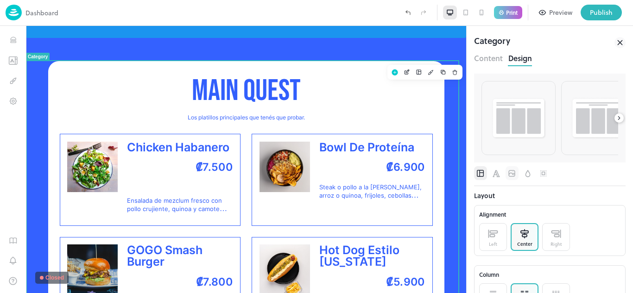
click at [507, 170] on icon "Image" at bounding box center [511, 173] width 9 height 9
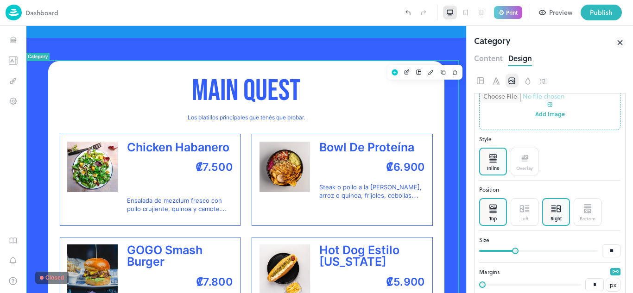
scroll to position [135, 0]
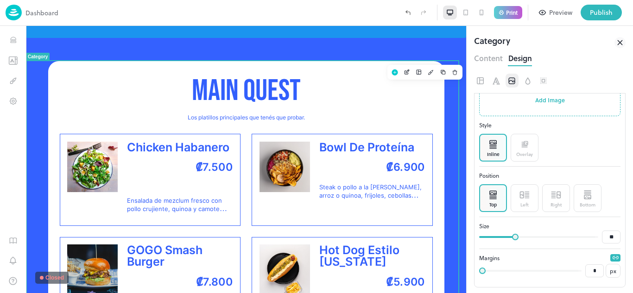
type input "**"
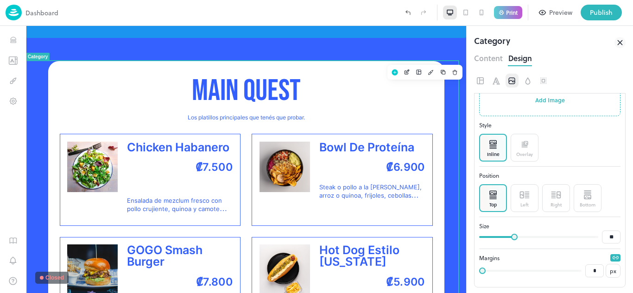
type input "**"
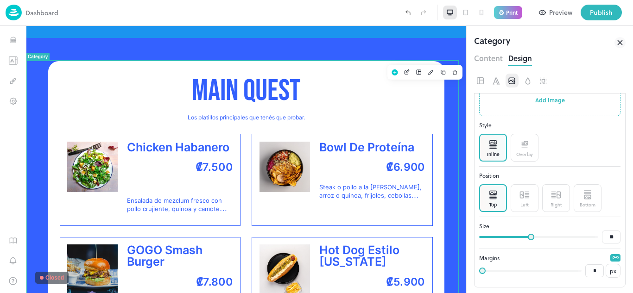
drag, startPoint x: 512, startPoint y: 234, endPoint x: 533, endPoint y: 230, distance: 21.6
click at [533, 234] on span at bounding box center [531, 237] width 6 height 6
type input "**"
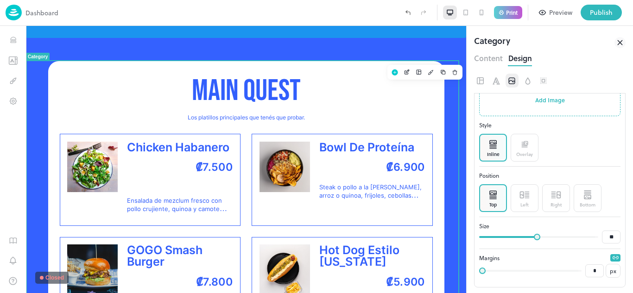
type input "**"
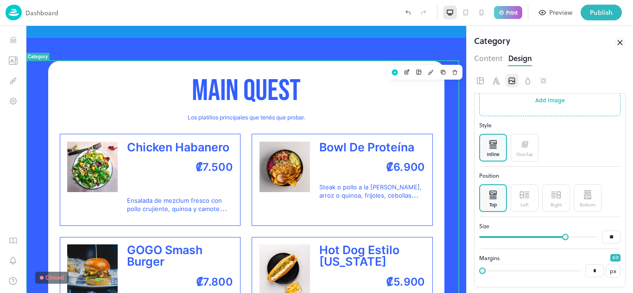
drag, startPoint x: 534, startPoint y: 235, endPoint x: 559, endPoint y: 234, distance: 26.0
click at [562, 234] on span at bounding box center [565, 237] width 6 height 6
type input "*"
type input "**"
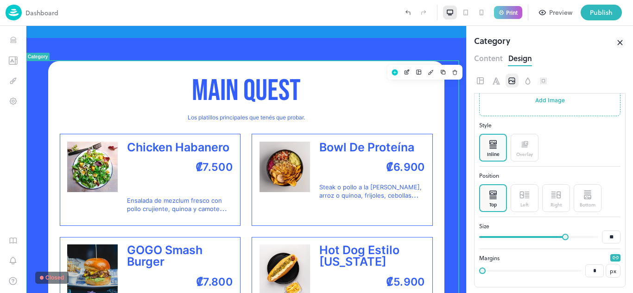
type input "**"
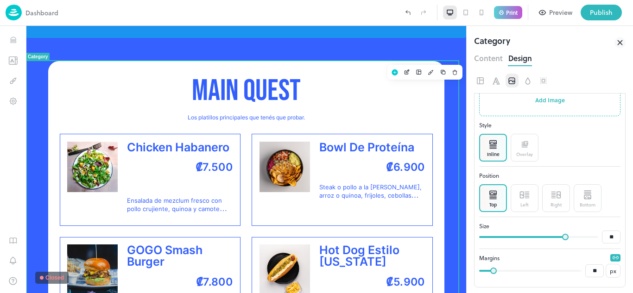
type input "**"
drag, startPoint x: 507, startPoint y: 294, endPoint x: 446, endPoint y: 269, distance: 66.3
type input "**"
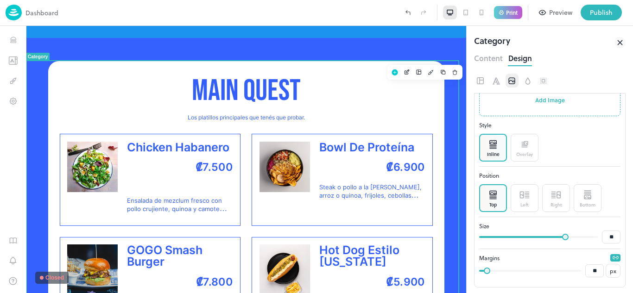
type input "**"
type input "*"
drag, startPoint x: 482, startPoint y: 273, endPoint x: 482, endPoint y: 252, distance: 21.3
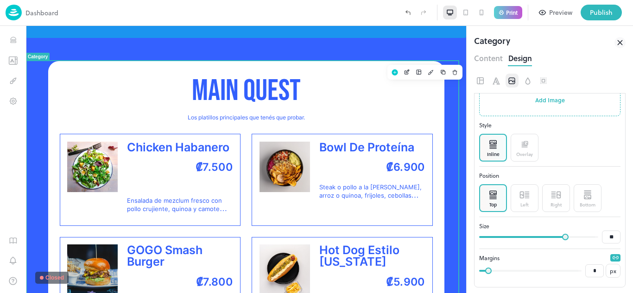
click at [471, 267] on div "Category Content Design Image Add Image Style Inline Overlay Position Top Left …" at bounding box center [549, 159] width 166 height 267
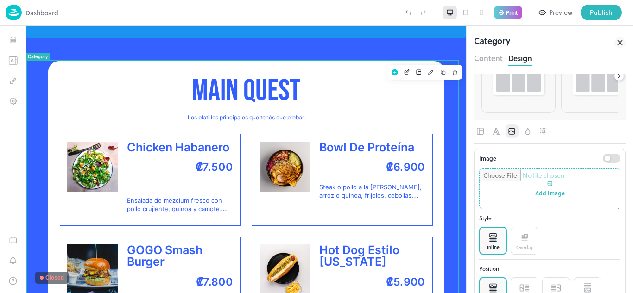
scroll to position [0, 0]
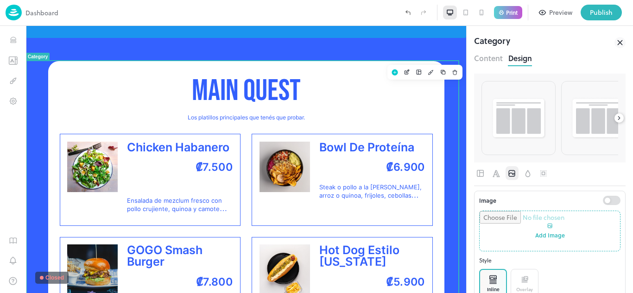
click at [495, 58] on button "Content" at bounding box center [488, 57] width 29 height 13
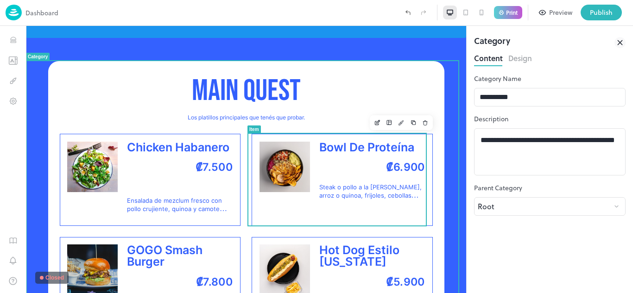
click at [348, 161] on div "₡6.900" at bounding box center [372, 167] width 106 height 21
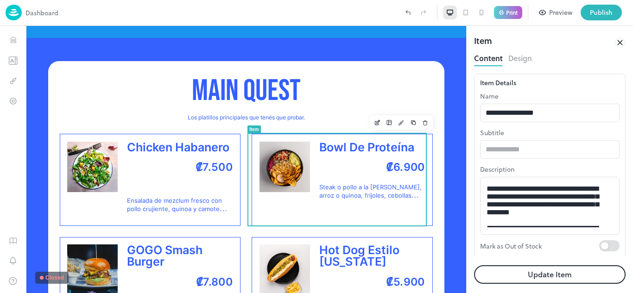
click at [528, 61] on button "Design" at bounding box center [520, 57] width 24 height 13
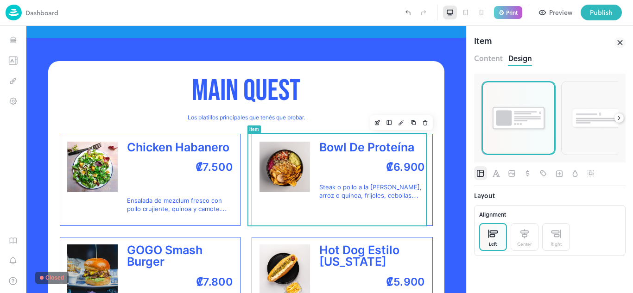
click at [516, 108] on img at bounding box center [518, 118] width 57 height 27
click at [507, 170] on icon "Image" at bounding box center [511, 173] width 9 height 9
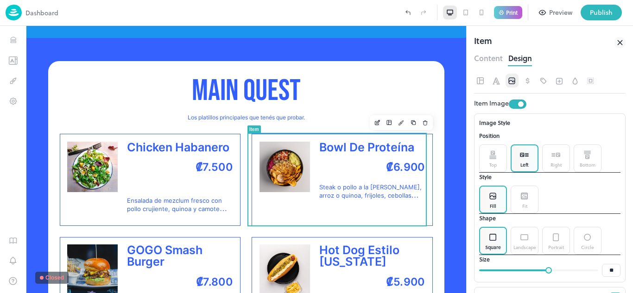
scroll to position [198, 0]
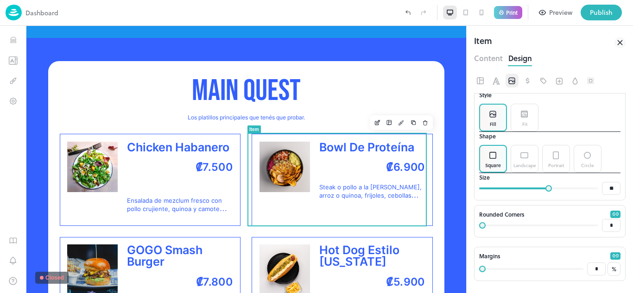
type input "**"
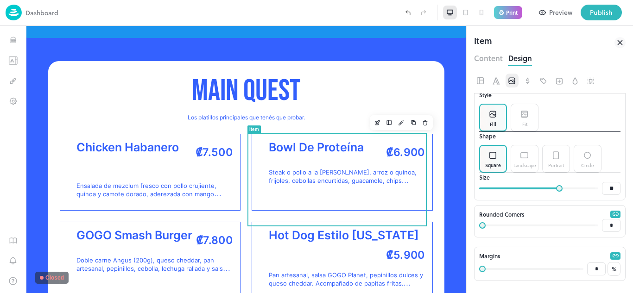
type input "**"
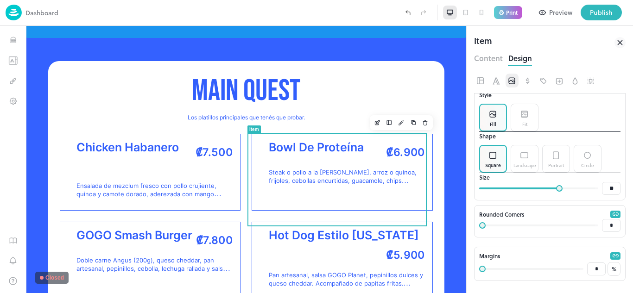
type input "**"
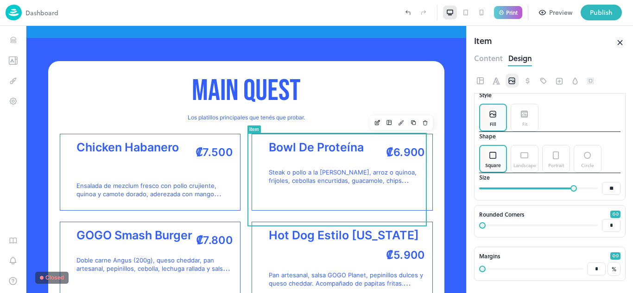
type input "**"
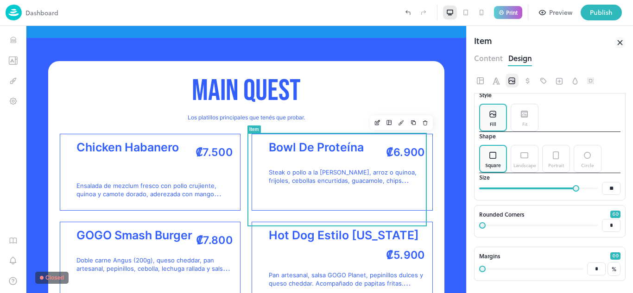
type input "**"
drag, startPoint x: 548, startPoint y: 187, endPoint x: 573, endPoint y: 186, distance: 24.6
click at [576, 186] on span at bounding box center [579, 188] width 6 height 6
click at [534, 162] on div "Landscape" at bounding box center [525, 165] width 24 height 7
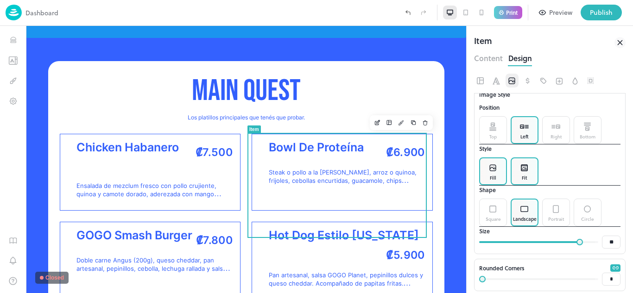
scroll to position [105, 0]
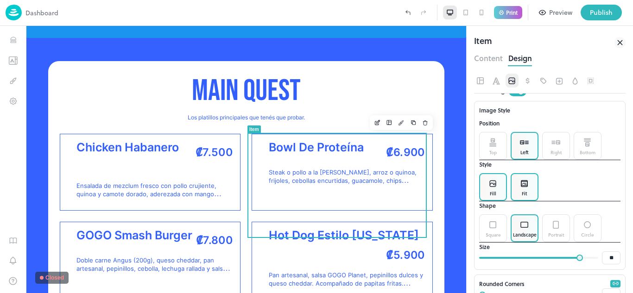
click at [528, 189] on icon at bounding box center [524, 183] width 9 height 9
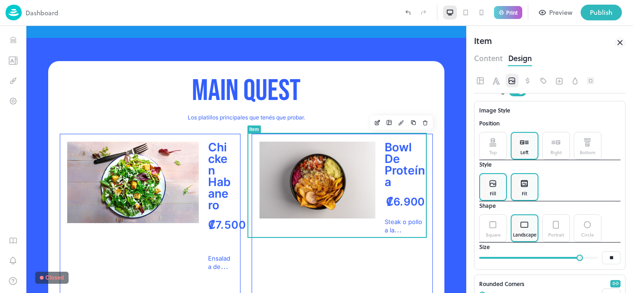
click at [487, 199] on div "Fill" at bounding box center [493, 187] width 28 height 28
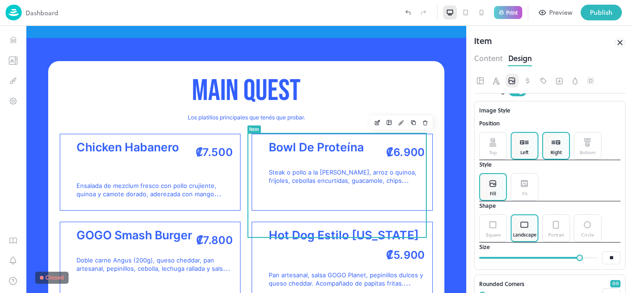
click at [548, 151] on div "Right" at bounding box center [556, 146] width 28 height 28
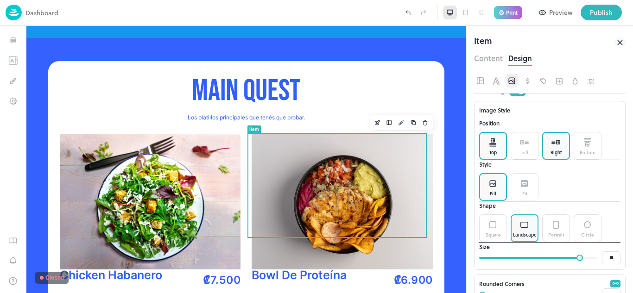
click at [492, 147] on icon at bounding box center [492, 142] width 9 height 9
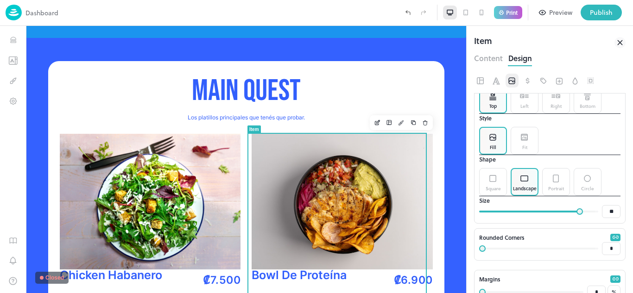
scroll to position [198, 0]
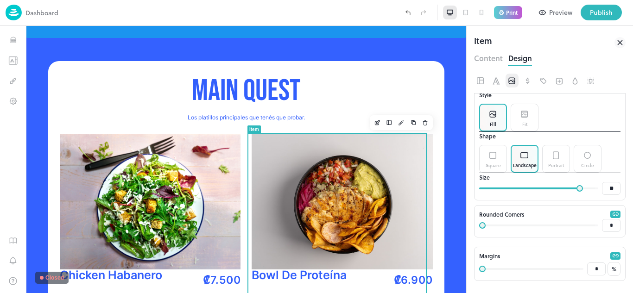
type input "**"
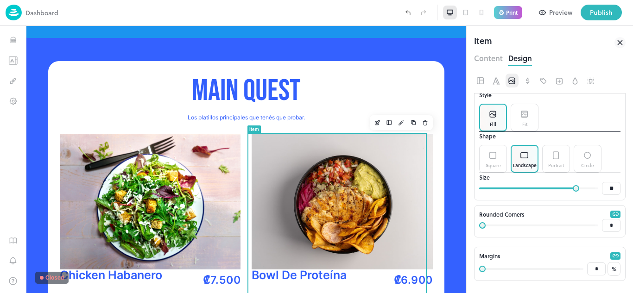
type input "**"
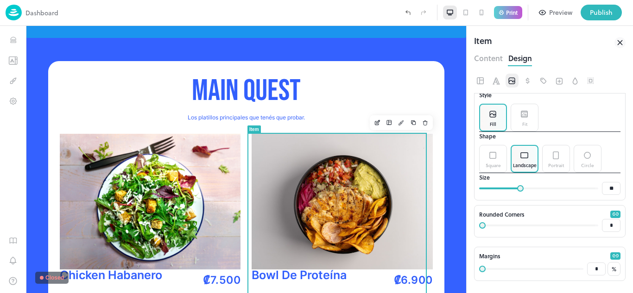
type input "**"
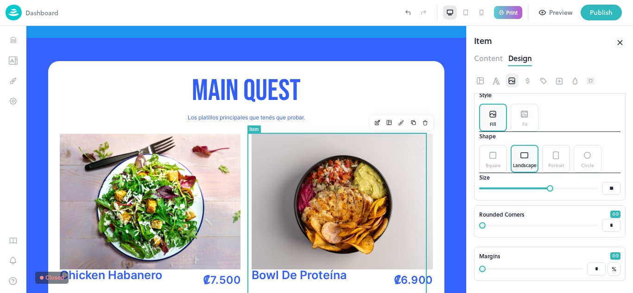
type input "**"
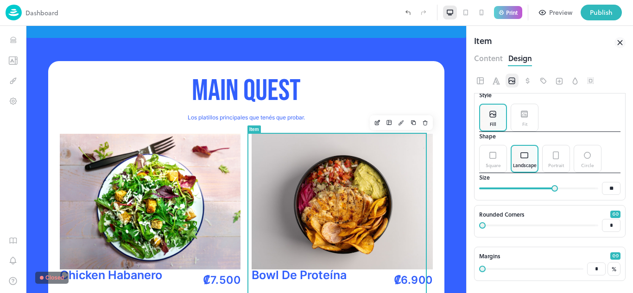
type input "**"
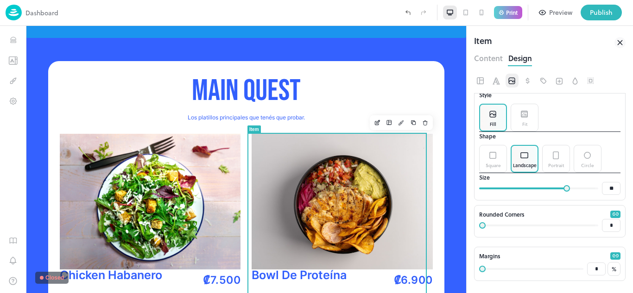
type input "**"
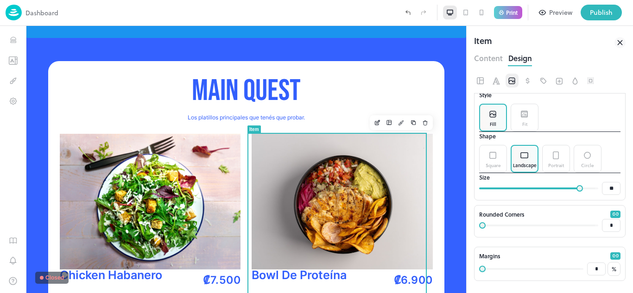
type input "**"
click at [575, 185] on span at bounding box center [578, 188] width 6 height 6
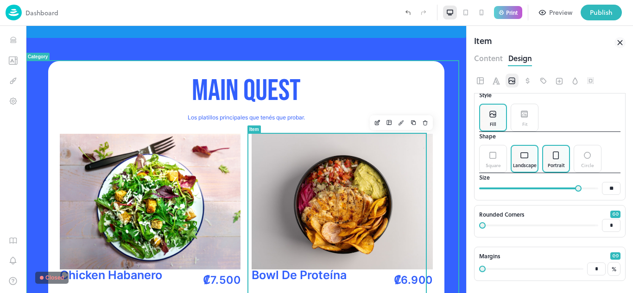
click at [557, 162] on div "Portrait" at bounding box center [555, 165] width 17 height 7
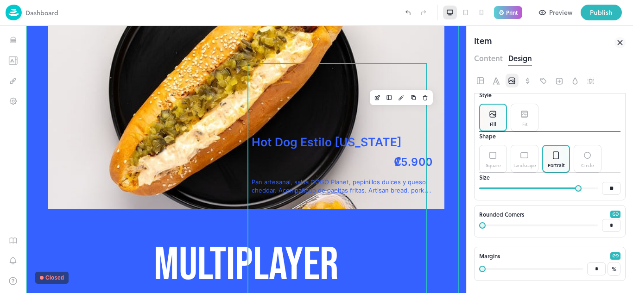
scroll to position [324, 0]
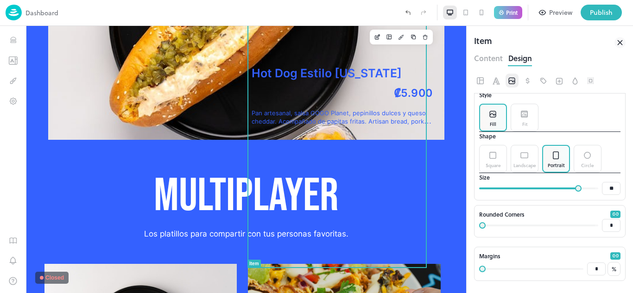
type input "**"
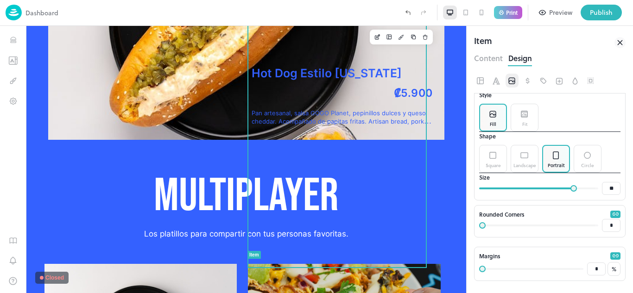
type input "**"
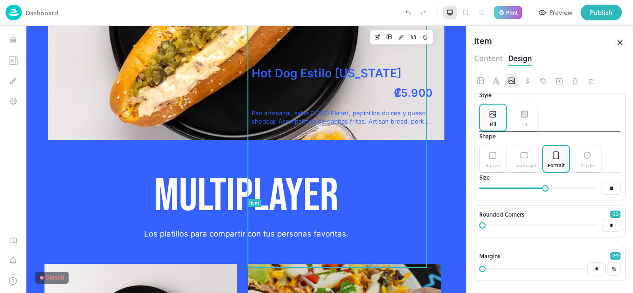
type input "**"
drag, startPoint x: 568, startPoint y: 190, endPoint x: 547, endPoint y: 189, distance: 21.8
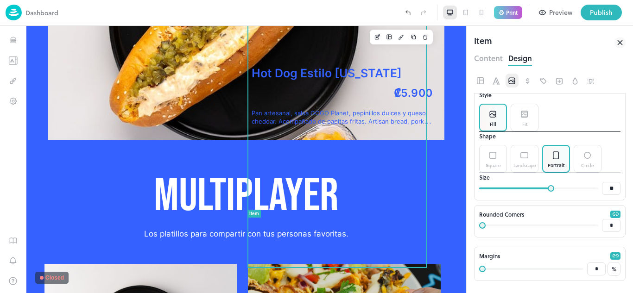
click at [547, 189] on span at bounding box center [550, 188] width 6 height 6
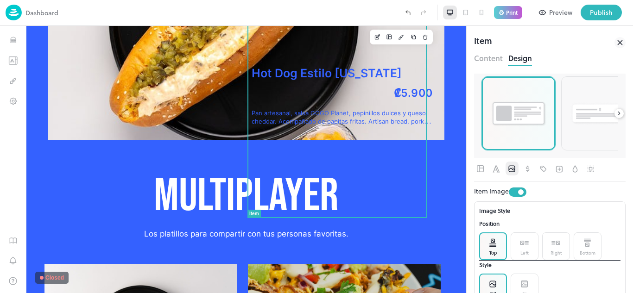
scroll to position [0, 0]
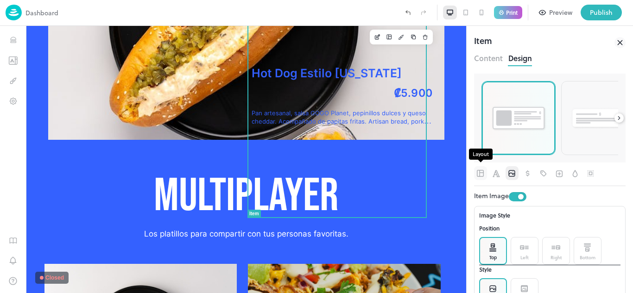
click at [480, 175] on icon "Layout" at bounding box center [480, 173] width 9 height 9
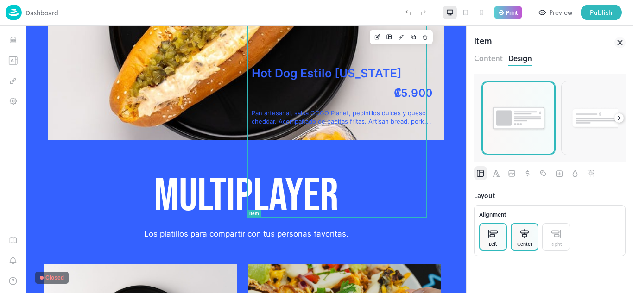
click at [520, 233] on icon at bounding box center [524, 233] width 9 height 9
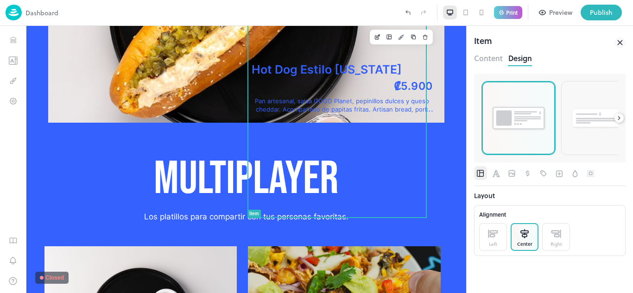
click at [616, 116] on icon at bounding box center [619, 118] width 6 height 6
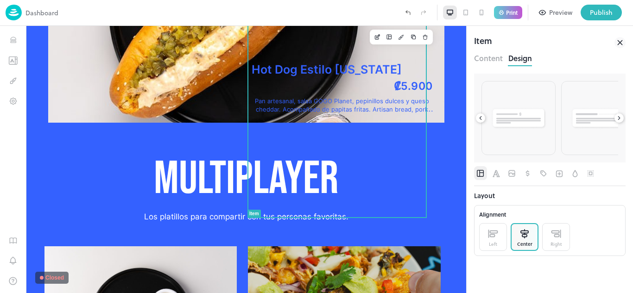
click at [616, 116] on icon at bounding box center [619, 118] width 6 height 6
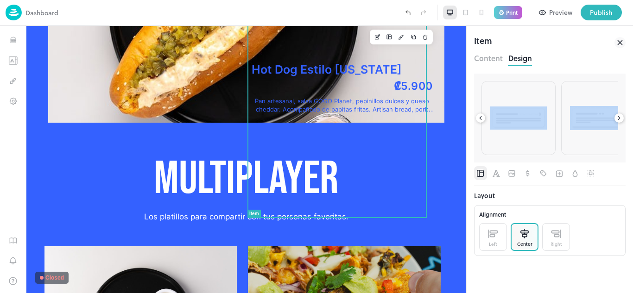
click at [616, 116] on icon at bounding box center [619, 118] width 6 height 6
click at [616, 184] on div at bounding box center [549, 176] width 151 height 20
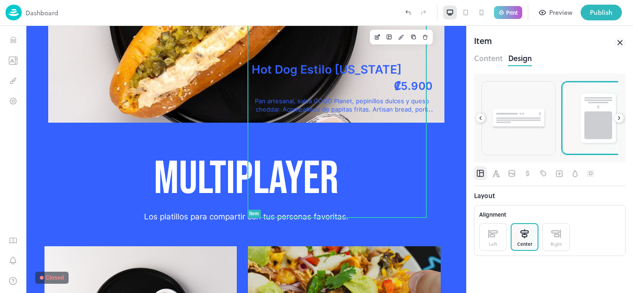
click at [610, 130] on img at bounding box center [598, 118] width 41 height 55
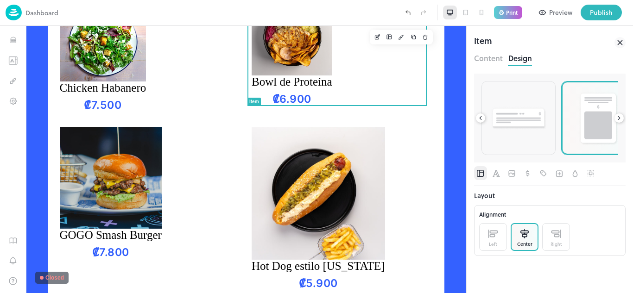
click at [620, 118] on icon at bounding box center [619, 118] width 2 height 3
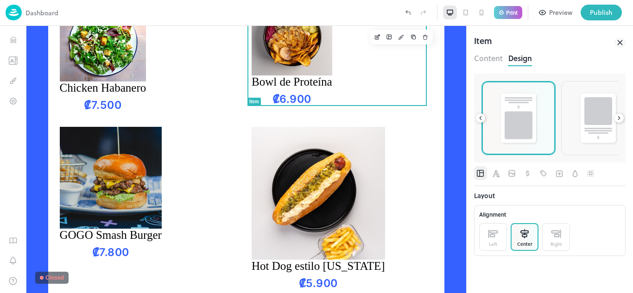
click at [620, 118] on icon at bounding box center [619, 118] width 2 height 3
click at [523, 121] on img at bounding box center [518, 118] width 41 height 55
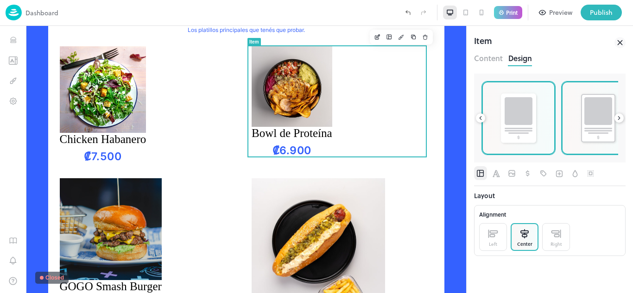
click at [590, 116] on img at bounding box center [598, 118] width 40 height 54
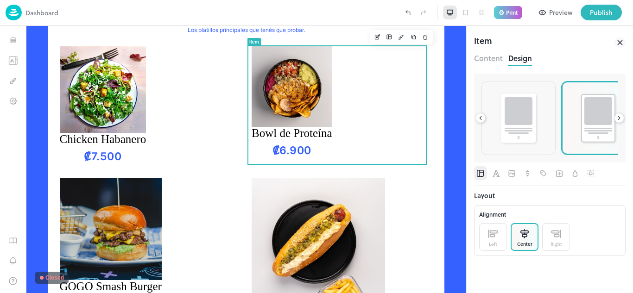
click at [618, 117] on icon at bounding box center [619, 118] width 2 height 3
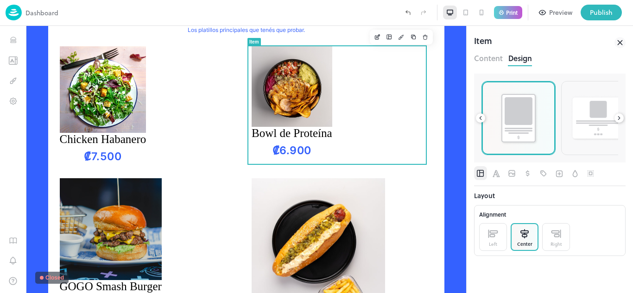
click at [533, 121] on img at bounding box center [518, 118] width 40 height 54
click at [605, 121] on img at bounding box center [598, 118] width 57 height 47
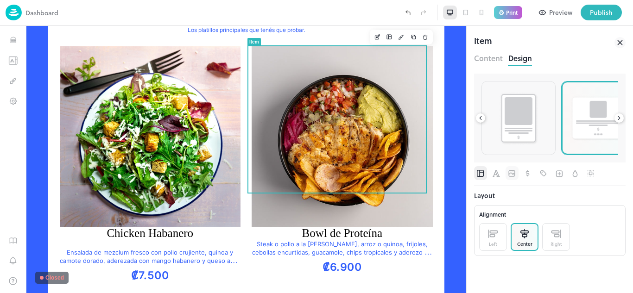
click at [510, 179] on span "Image" at bounding box center [511, 173] width 9 height 14
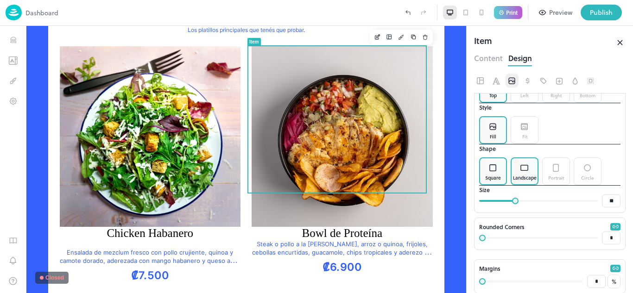
scroll to position [185, 0]
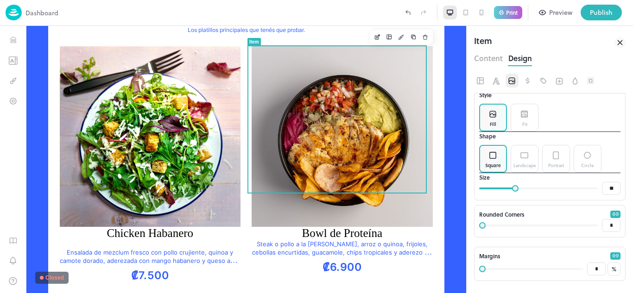
type input "**"
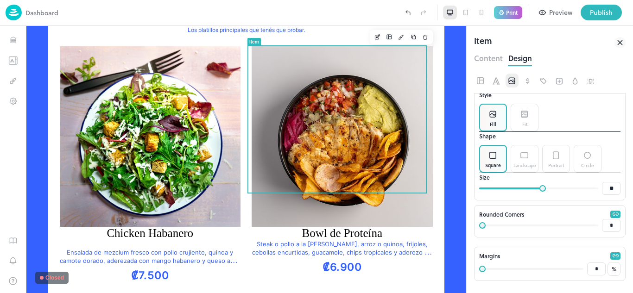
type input "**"
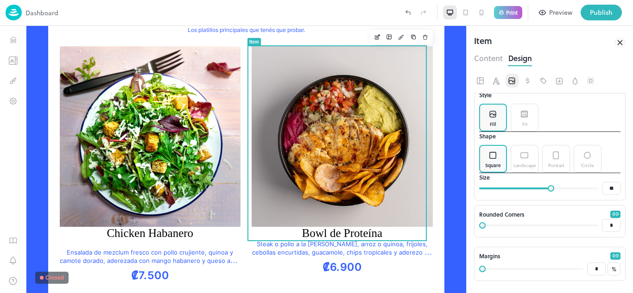
type input "**"
drag, startPoint x: 515, startPoint y: 199, endPoint x: 544, endPoint y: 201, distance: 29.7
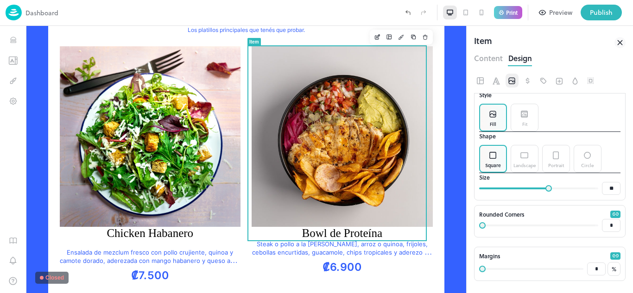
click at [545, 192] on span at bounding box center [548, 188] width 6 height 6
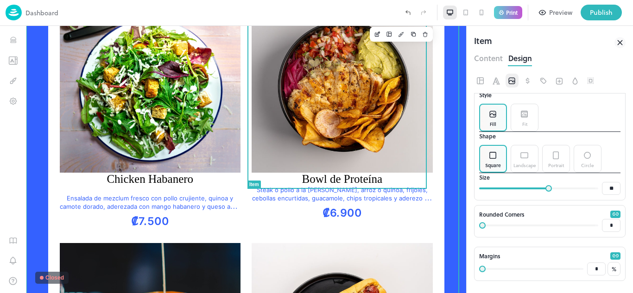
scroll to position [324, 0]
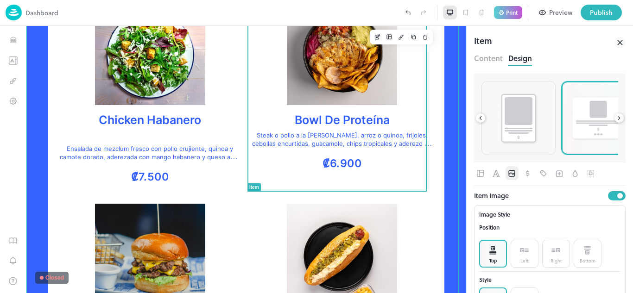
scroll to position [185, 0]
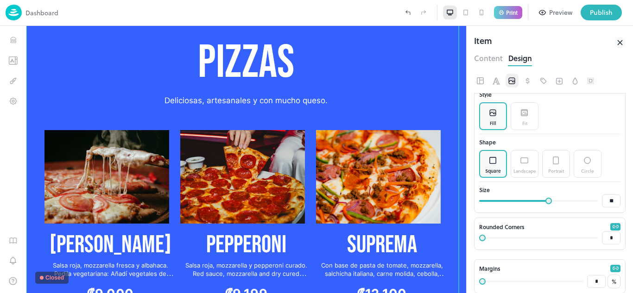
scroll to position [1806, 0]
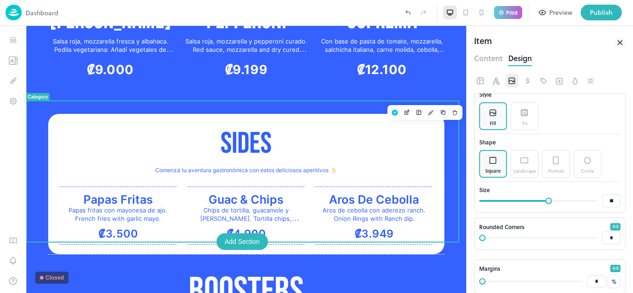
drag, startPoint x: 113, startPoint y: 119, endPoint x: 122, endPoint y: 119, distance: 8.3
click at [113, 126] on p "SIDES" at bounding box center [246, 145] width 373 height 38
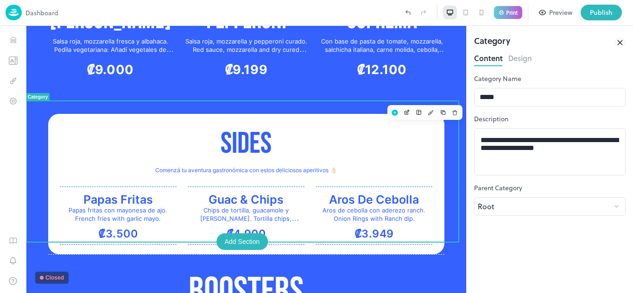
click at [527, 56] on button "Design" at bounding box center [520, 57] width 24 height 13
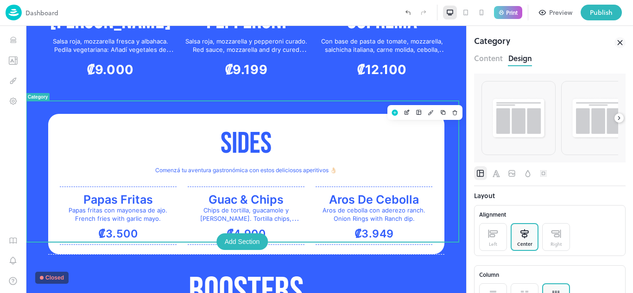
click at [616, 116] on icon at bounding box center [619, 118] width 6 height 6
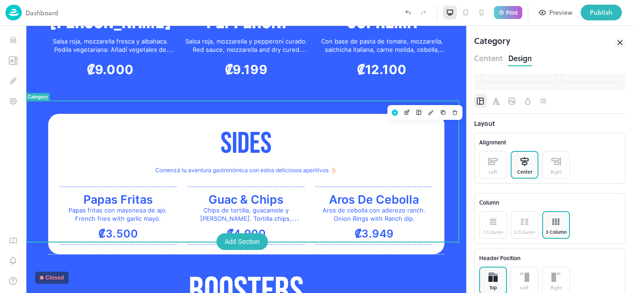
scroll to position [86, 0]
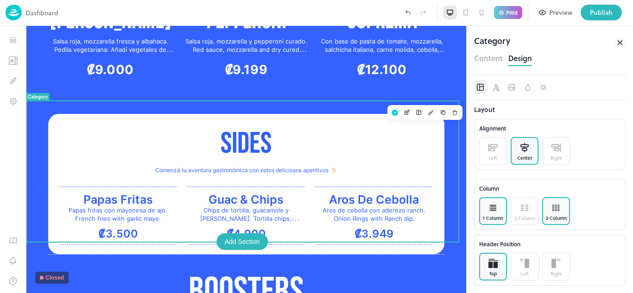
click at [503, 213] on div "1 Column" at bounding box center [493, 211] width 28 height 28
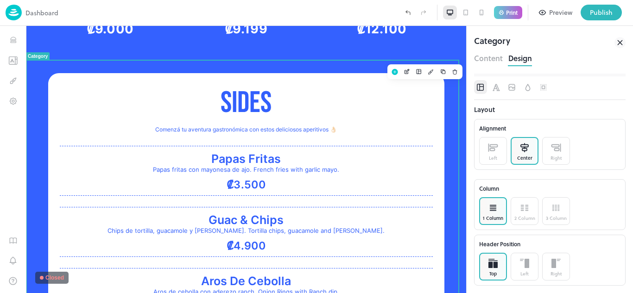
scroll to position [1853, 0]
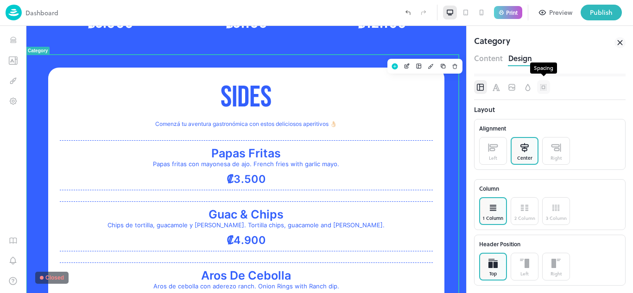
click at [541, 88] on icon "Spacing" at bounding box center [542, 86] width 3 height 3
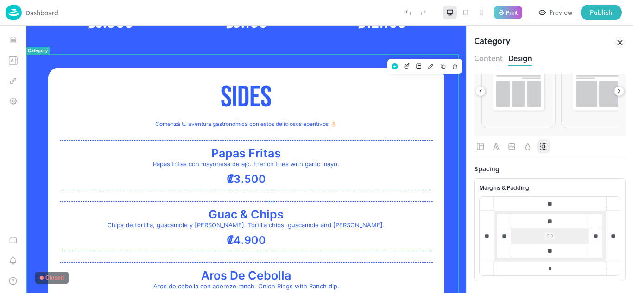
scroll to position [27, 0]
click at [525, 145] on icon "Background" at bounding box center [528, 146] width 10 height 9
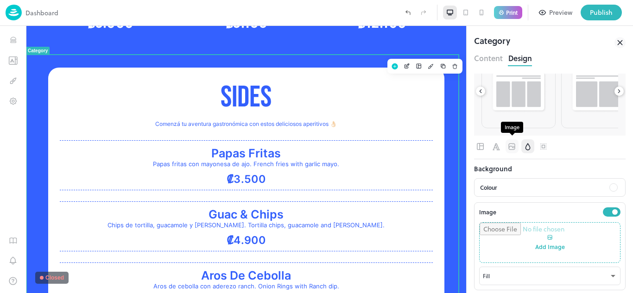
click at [514, 149] on icon "Image" at bounding box center [511, 146] width 9 height 9
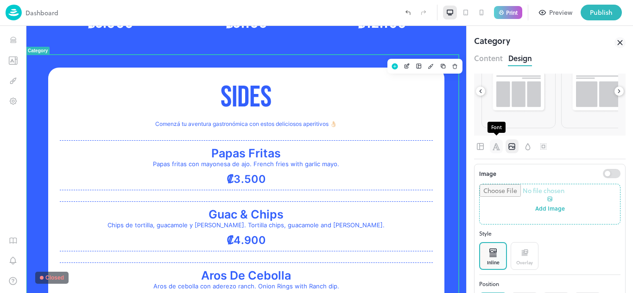
click at [499, 149] on icon "Font" at bounding box center [495, 146] width 7 height 7
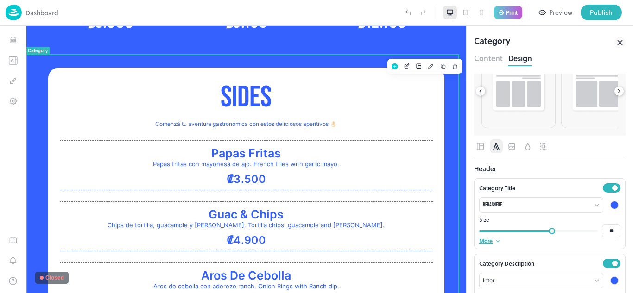
scroll to position [65, 0]
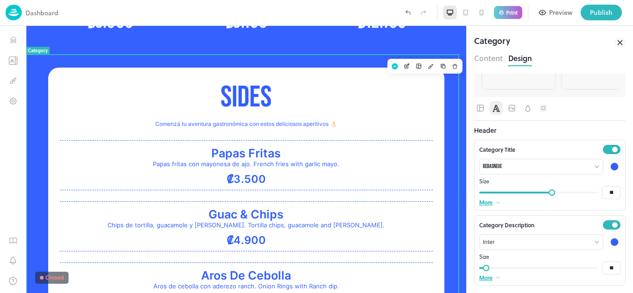
type input "**"
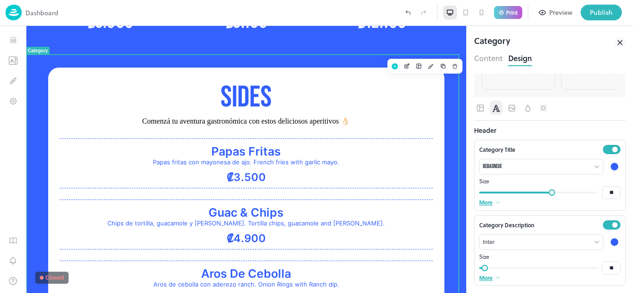
type input "*"
click at [479, 270] on span at bounding box center [482, 268] width 6 height 6
type input "**"
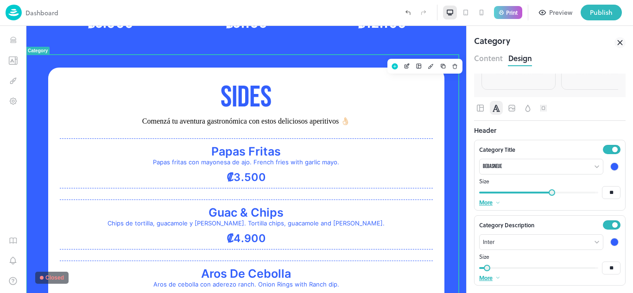
type input "**"
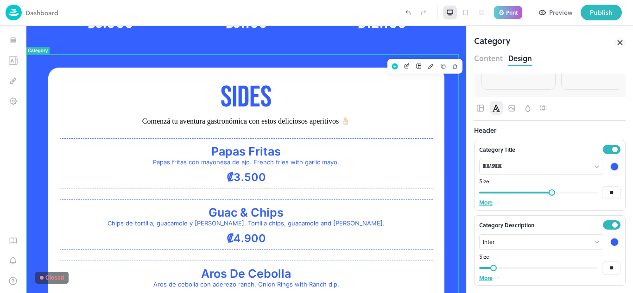
type input "**"
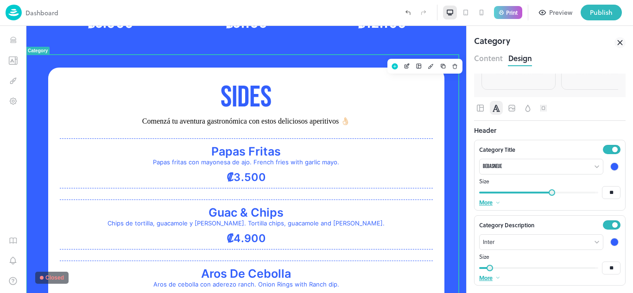
click at [489, 267] on span at bounding box center [489, 268] width 6 height 6
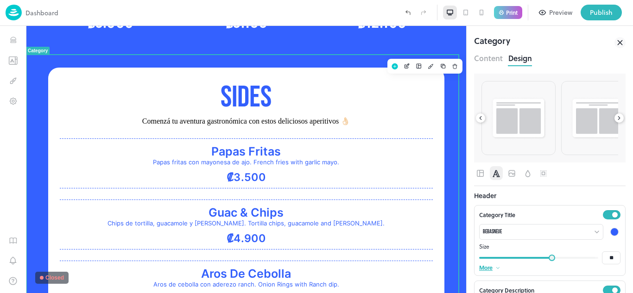
click at [486, 53] on button "Content" at bounding box center [488, 57] width 29 height 13
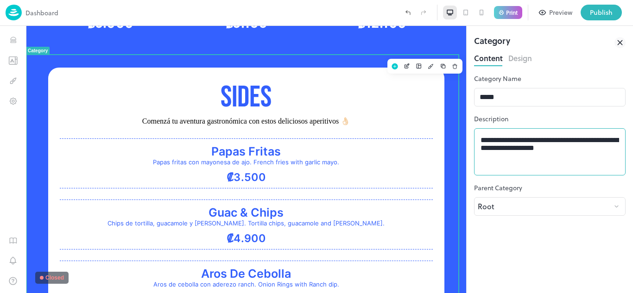
click at [593, 162] on textarea "**********" at bounding box center [549, 152] width 138 height 32
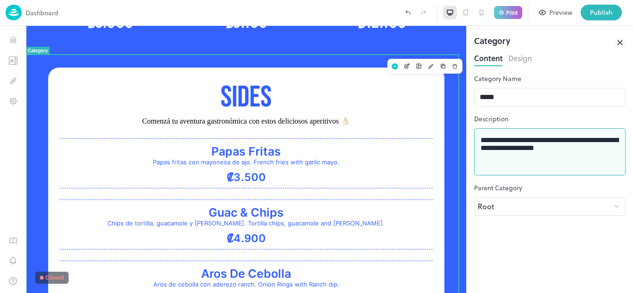
drag, startPoint x: 591, startPoint y: 157, endPoint x: 477, endPoint y: 141, distance: 116.1
click at [477, 141] on div "**********" at bounding box center [549, 151] width 151 height 47
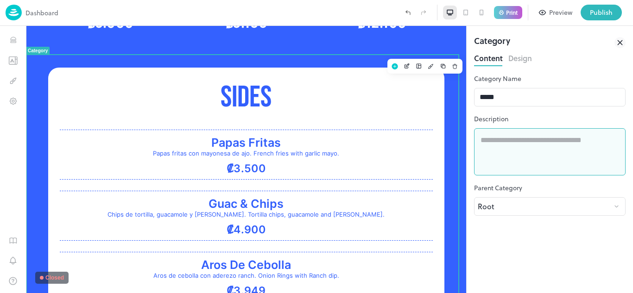
type textarea "*"
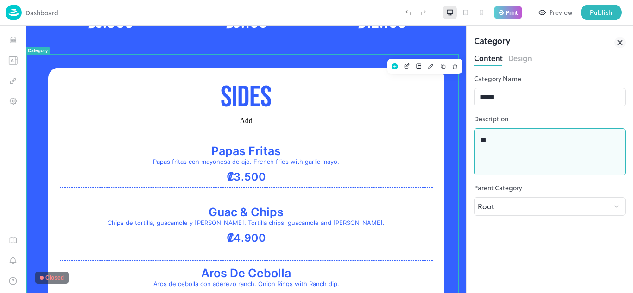
type textarea "*"
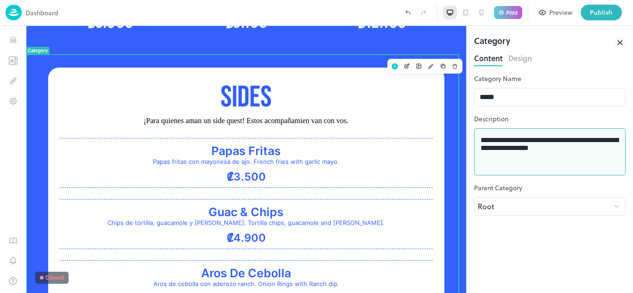
type textarea "**********"
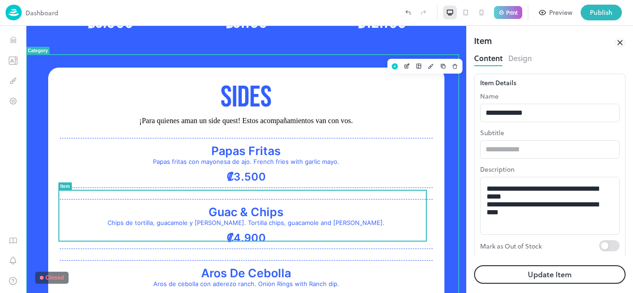
click at [321, 79] on p "SIDES" at bounding box center [246, 98] width 373 height 38
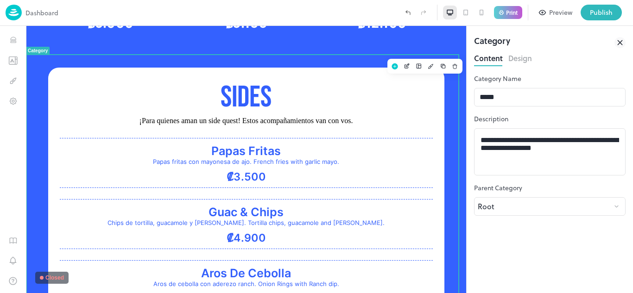
click at [323, 79] on p "SIDES" at bounding box center [246, 98] width 373 height 38
click at [509, 210] on body "**********" at bounding box center [316, 146] width 633 height 293
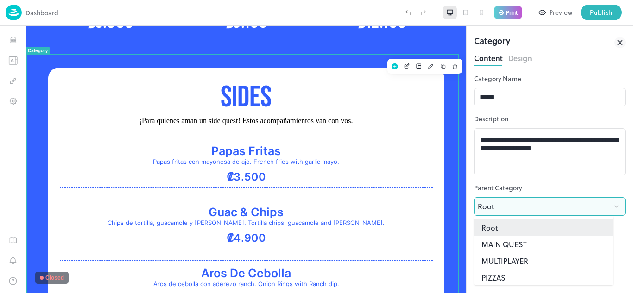
click at [522, 243] on li "MAIN QUEST" at bounding box center [543, 244] width 139 height 17
type input "**********"
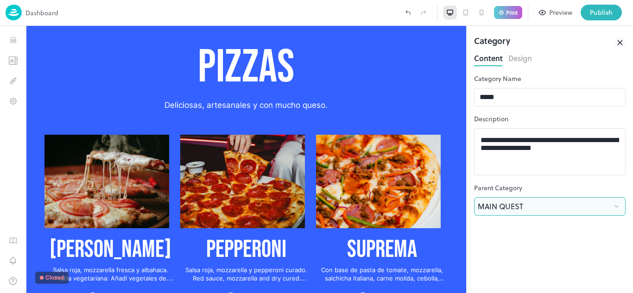
scroll to position [2132, 0]
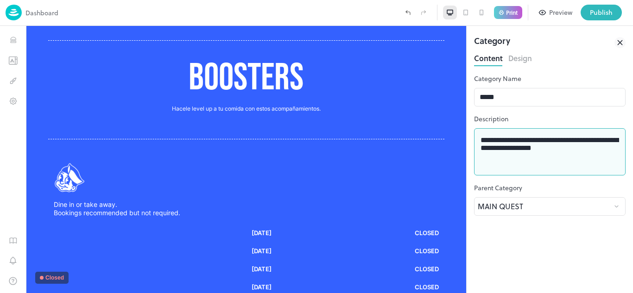
drag, startPoint x: 522, startPoint y: 243, endPoint x: 580, endPoint y: 152, distance: 107.7
click at [580, 152] on textarea "**********" at bounding box center [549, 152] width 138 height 32
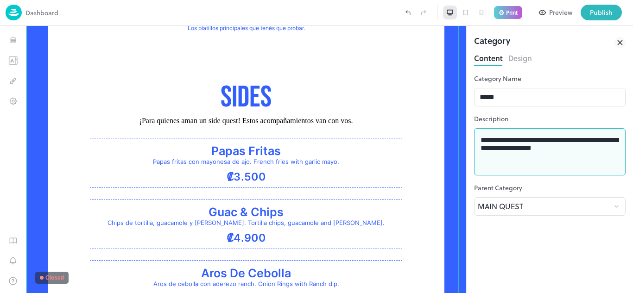
scroll to position [254, 0]
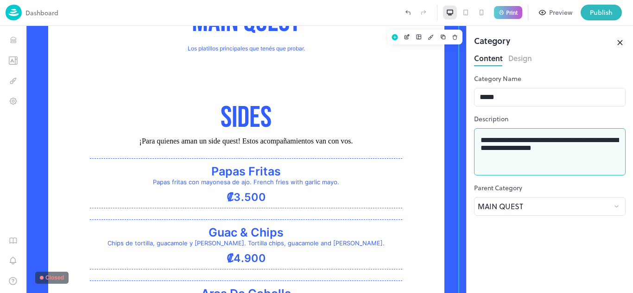
click at [527, 60] on button "Design" at bounding box center [520, 57] width 24 height 13
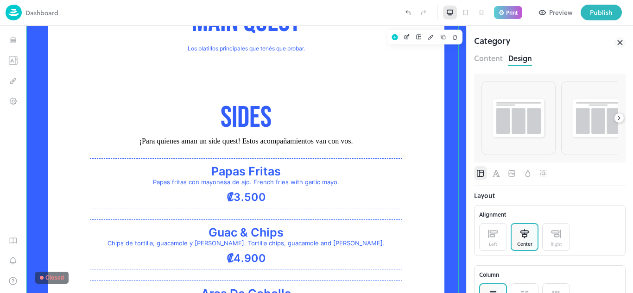
click at [220, 96] on div "SIDES ¡Para quienes aman un side quest! Estos acompañamientos van con vos. Papa…" at bounding box center [246, 214] width 336 height 252
click at [498, 53] on button "Content" at bounding box center [488, 57] width 29 height 13
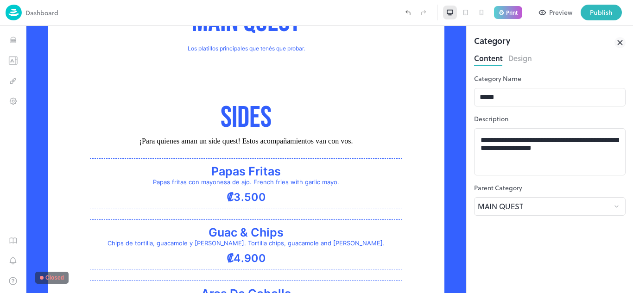
click at [522, 53] on button "Design" at bounding box center [520, 57] width 24 height 13
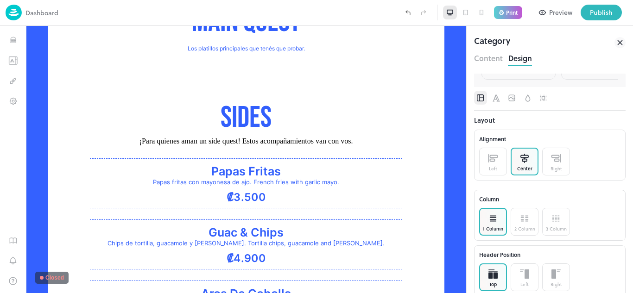
scroll to position [86, 0]
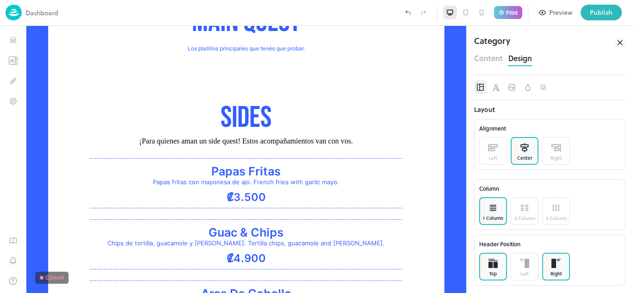
click at [559, 266] on icon at bounding box center [555, 263] width 9 height 9
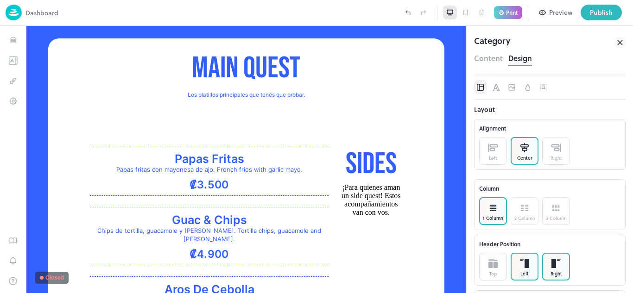
scroll to position [128, 0]
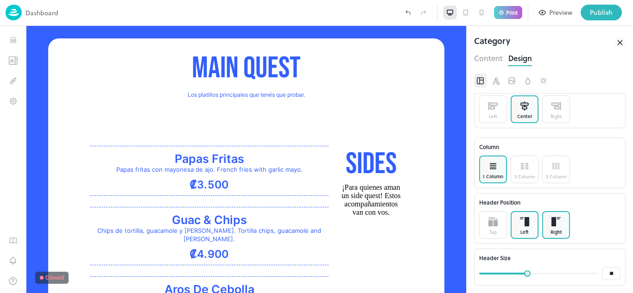
click at [524, 223] on icon at bounding box center [524, 221] width 9 height 9
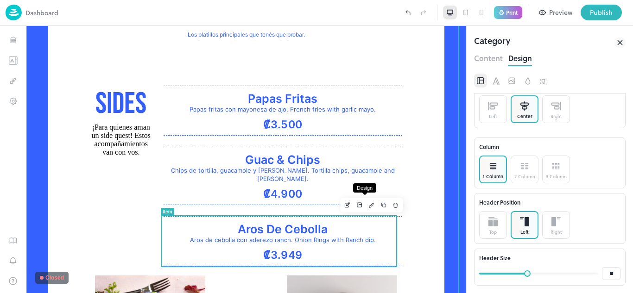
scroll to position [254, 0]
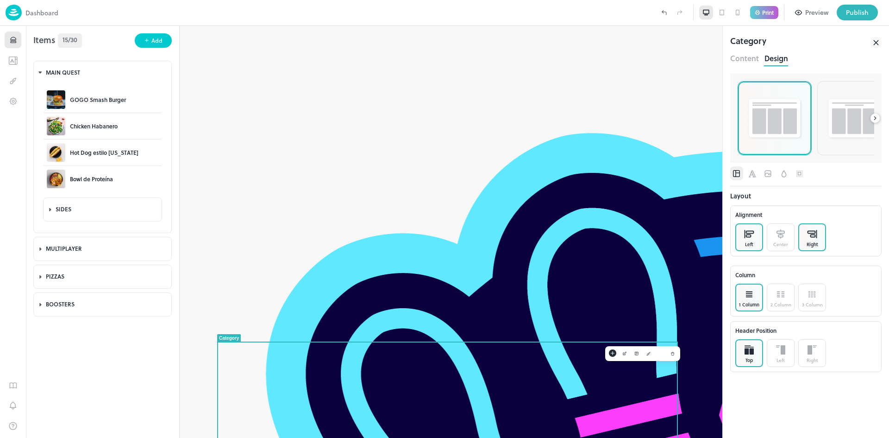
click at [815, 239] on p at bounding box center [812, 234] width 10 height 14
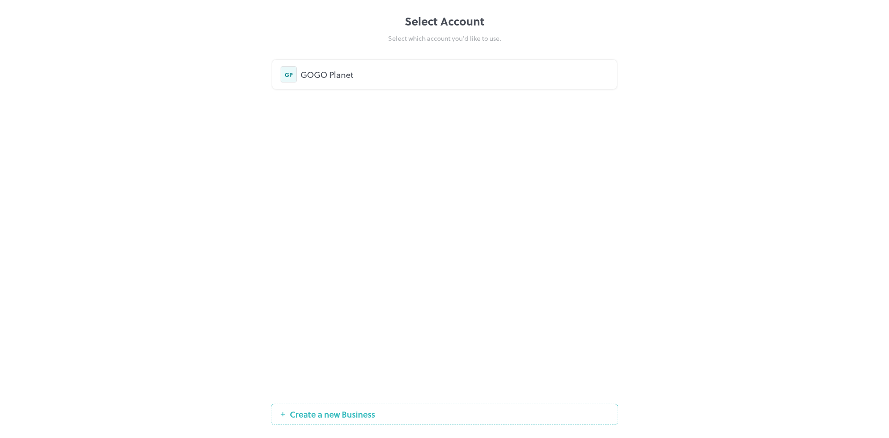
click at [327, 77] on div "GOGO Planet" at bounding box center [455, 74] width 308 height 13
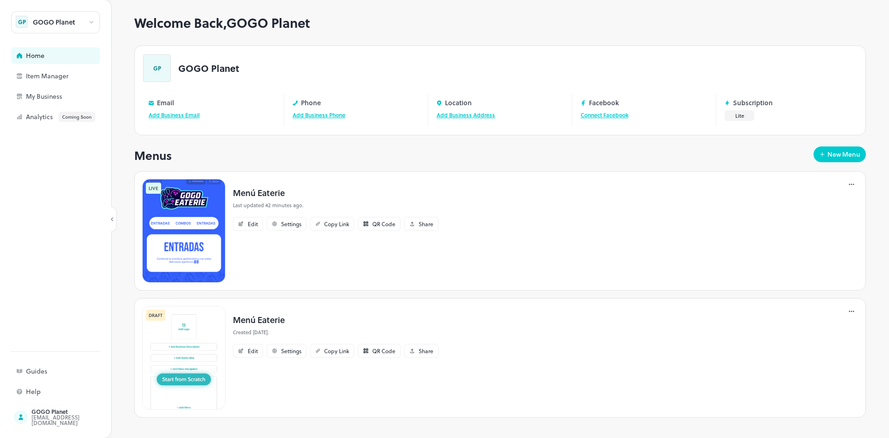
scroll to position [10, 0]
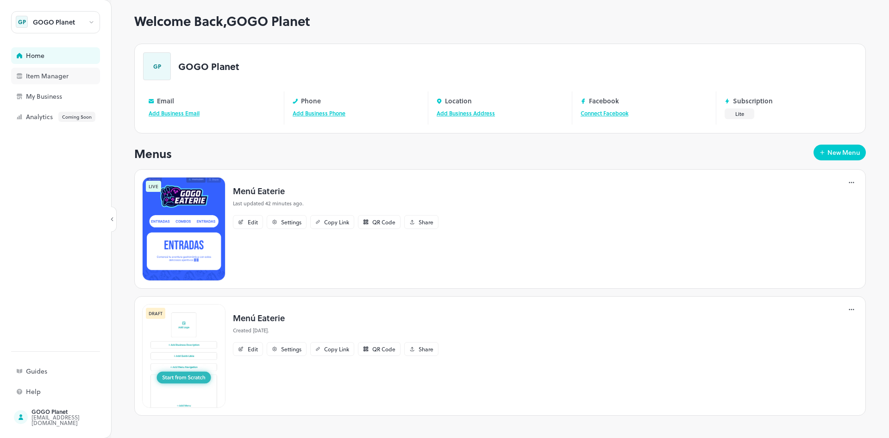
click at [40, 81] on div "Item Manager" at bounding box center [55, 76] width 89 height 17
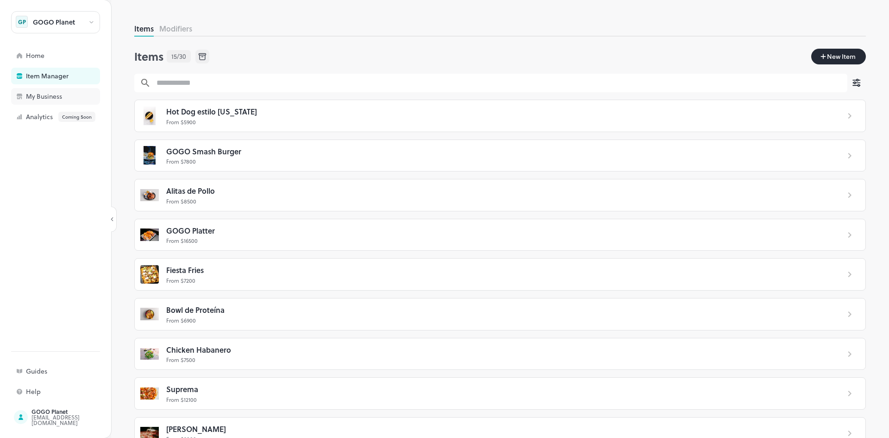
click at [55, 98] on div "My Business" at bounding box center [72, 96] width 93 height 6
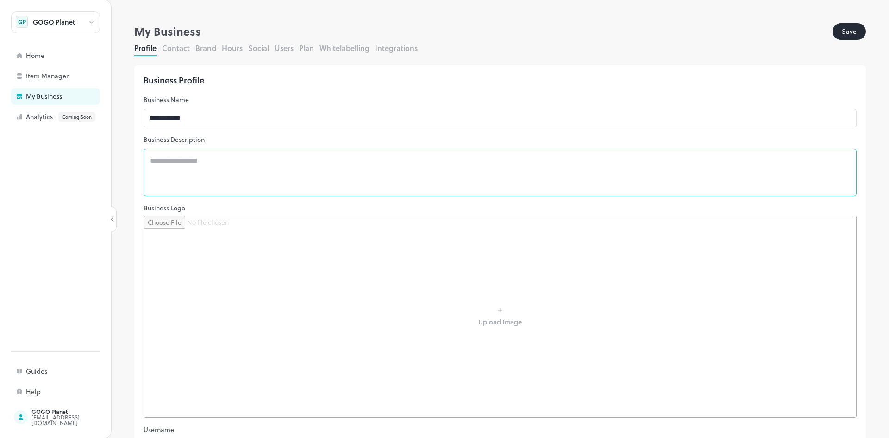
click at [190, 164] on textarea at bounding box center [500, 173] width 700 height 32
click at [174, 45] on button "Contact" at bounding box center [176, 48] width 28 height 11
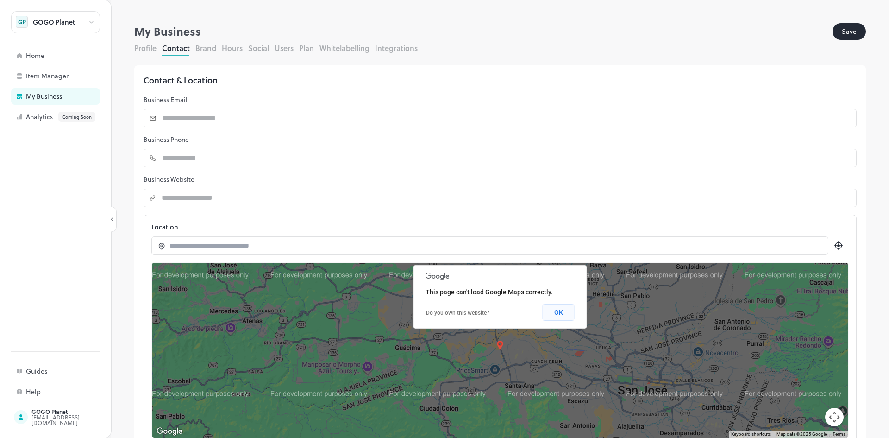
click at [563, 311] on button "OK" at bounding box center [559, 312] width 32 height 17
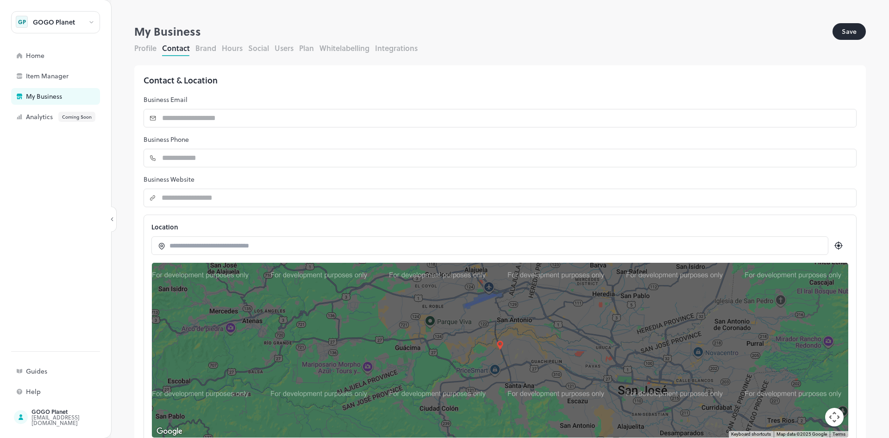
click at [363, 248] on input at bounding box center [495, 246] width 650 height 10
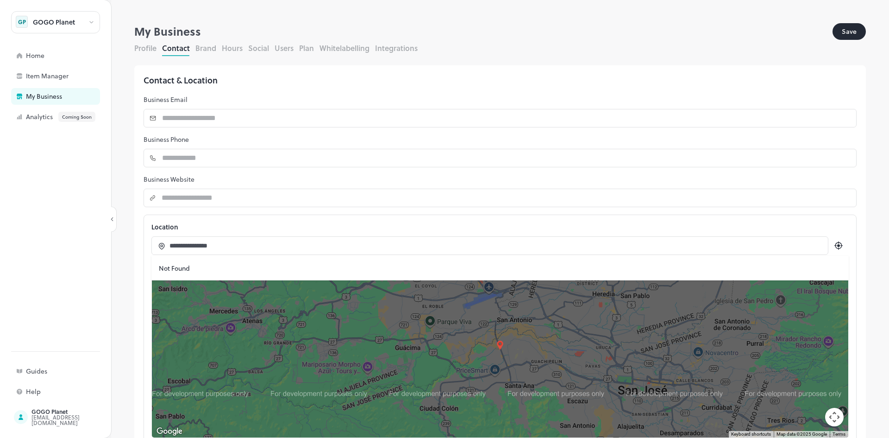
type input "**********"
click at [837, 245] on icon at bounding box center [838, 245] width 3 height 3
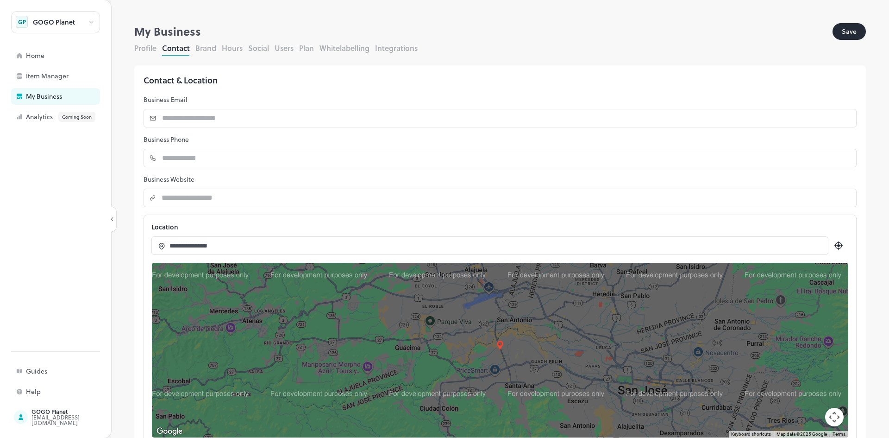
click at [837, 245] on icon at bounding box center [838, 245] width 3 height 3
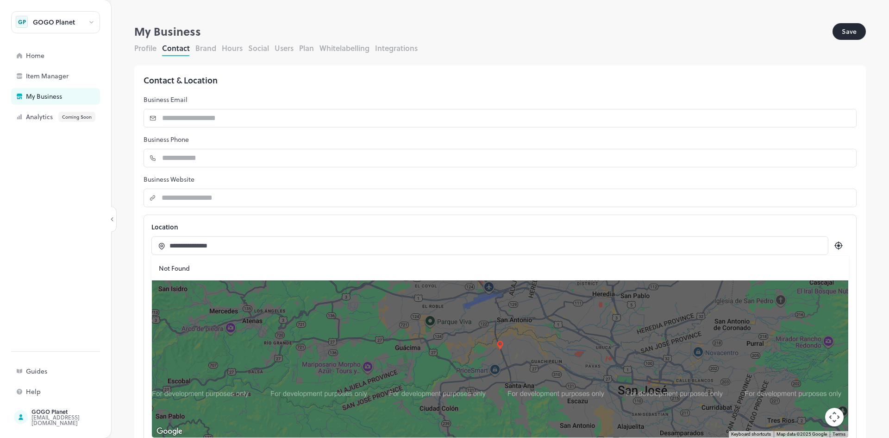
click at [558, 249] on input "**********" at bounding box center [495, 246] width 650 height 10
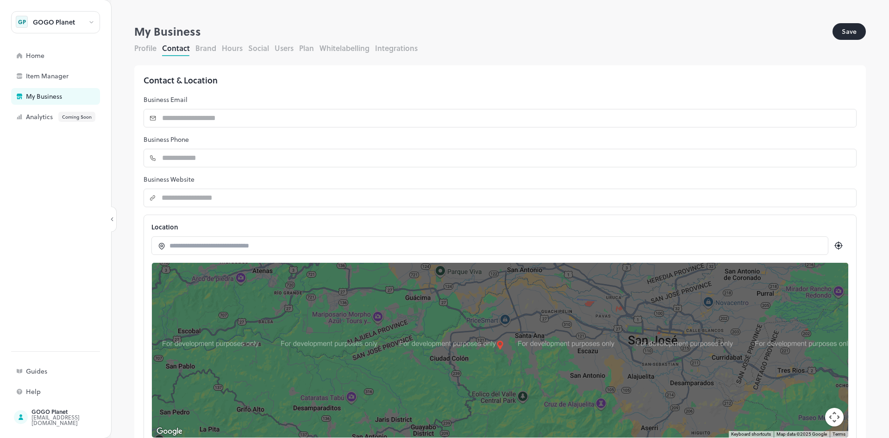
drag, startPoint x: 516, startPoint y: 333, endPoint x: 517, endPoint y: 289, distance: 44.0
click at [517, 289] on div at bounding box center [500, 350] width 697 height 175
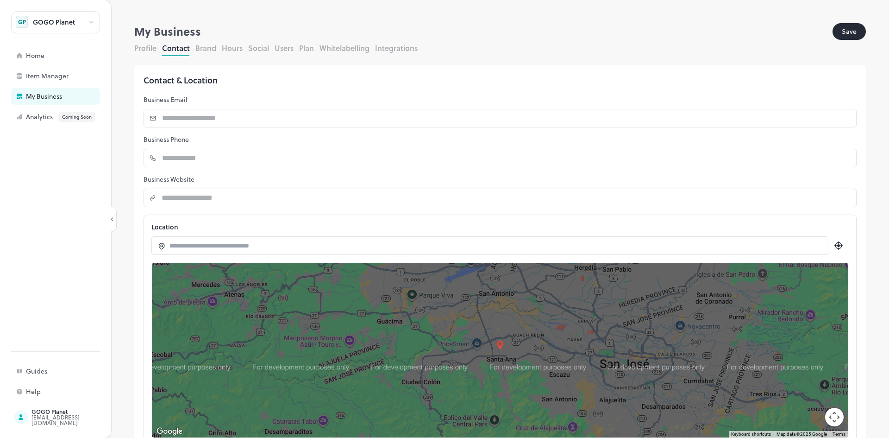
drag, startPoint x: 566, startPoint y: 364, endPoint x: 534, endPoint y: 389, distance: 39.3
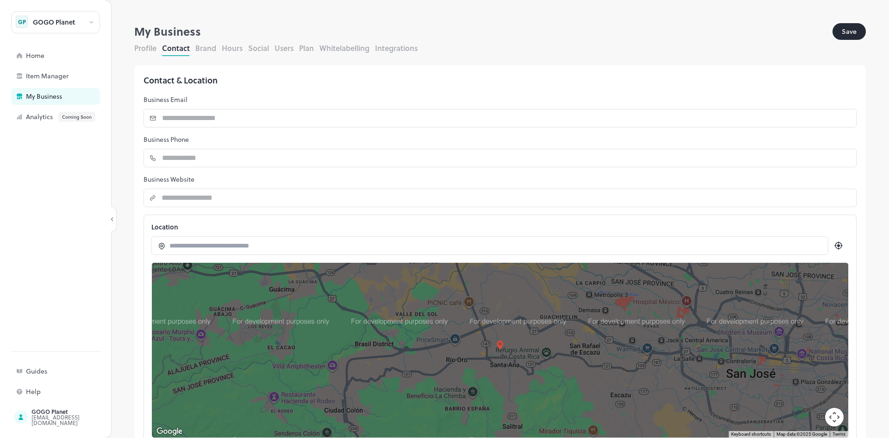
drag, startPoint x: 532, startPoint y: 392, endPoint x: 529, endPoint y: 363, distance: 29.3
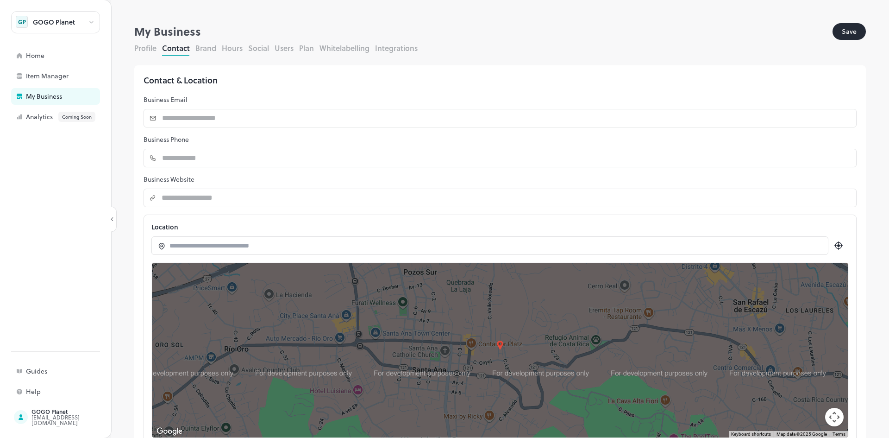
drag, startPoint x: 546, startPoint y: 396, endPoint x: 510, endPoint y: 388, distance: 36.9
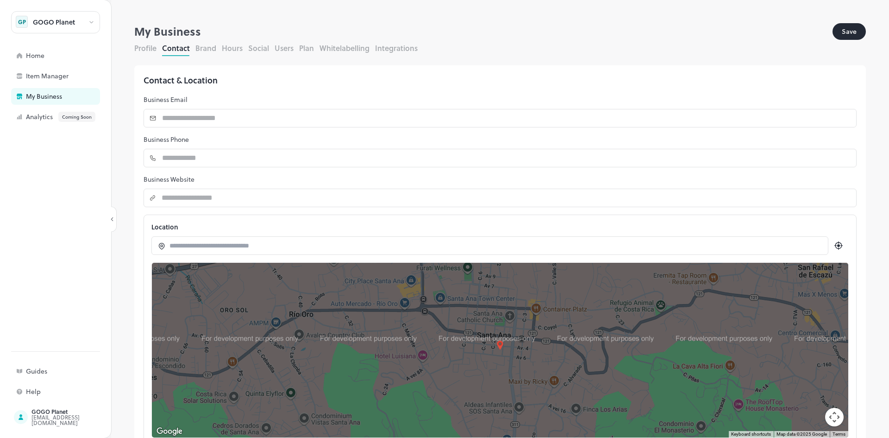
drag, startPoint x: 566, startPoint y: 324, endPoint x: 631, endPoint y: 288, distance: 74.6
click at [632, 289] on div at bounding box center [500, 350] width 697 height 175
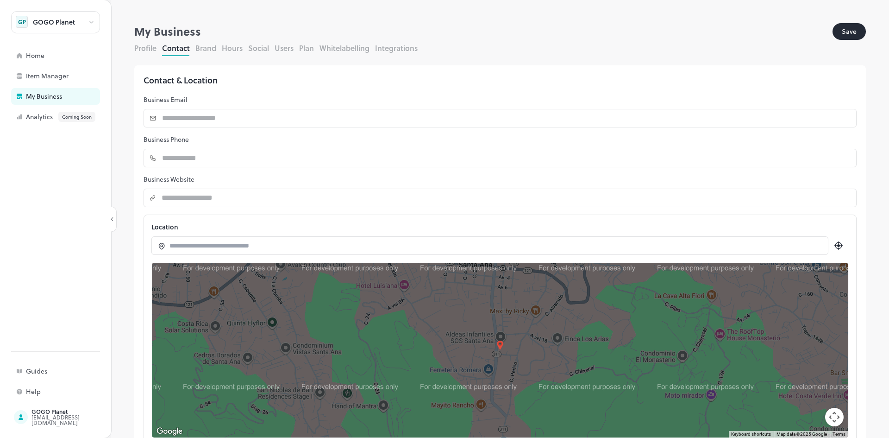
drag, startPoint x: 548, startPoint y: 374, endPoint x: 528, endPoint y: 296, distance: 80.0
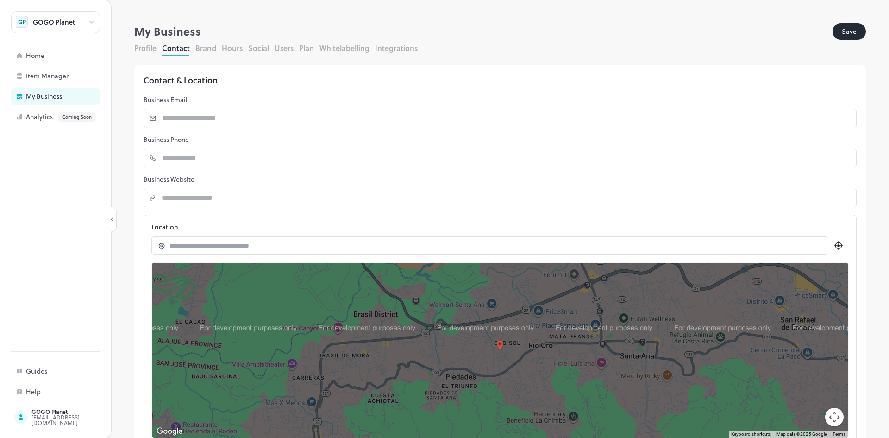
drag, startPoint x: 462, startPoint y: 310, endPoint x: 594, endPoint y: 367, distance: 143.3
click at [594, 367] on div at bounding box center [500, 350] width 697 height 175
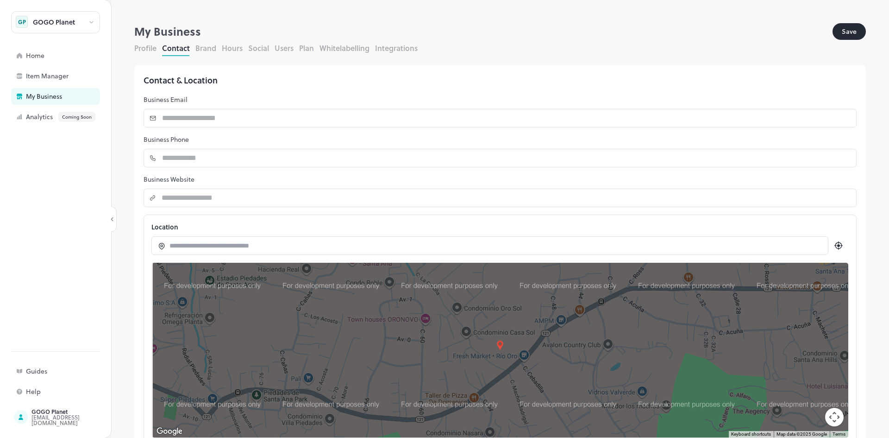
drag, startPoint x: 535, startPoint y: 387, endPoint x: 599, endPoint y: 351, distance: 72.8
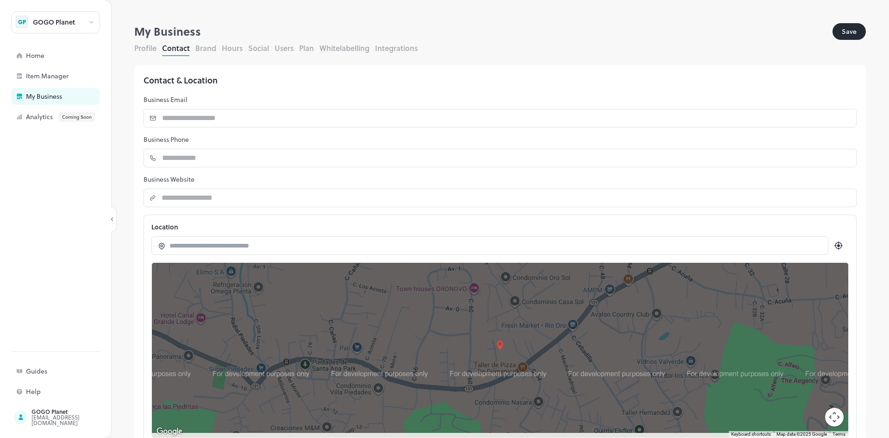
drag, startPoint x: 522, startPoint y: 383, endPoint x: 574, endPoint y: 347, distance: 62.7
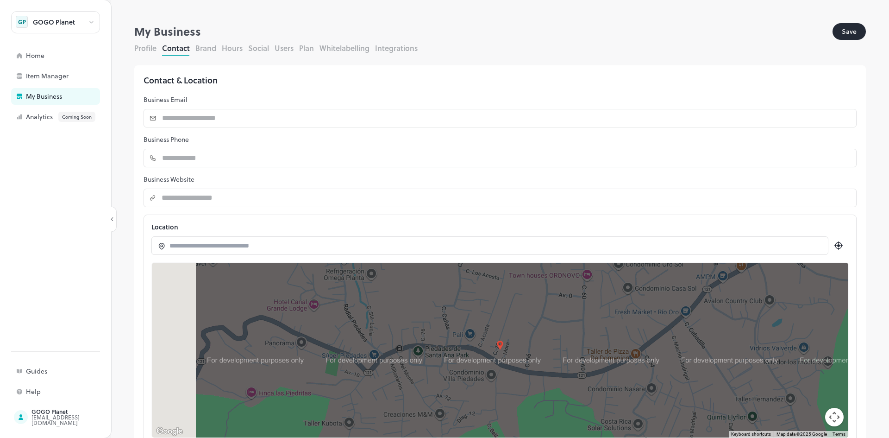
drag, startPoint x: 489, startPoint y: 360, endPoint x: 627, endPoint y: 345, distance: 138.9
click at [627, 345] on div at bounding box center [500, 350] width 697 height 175
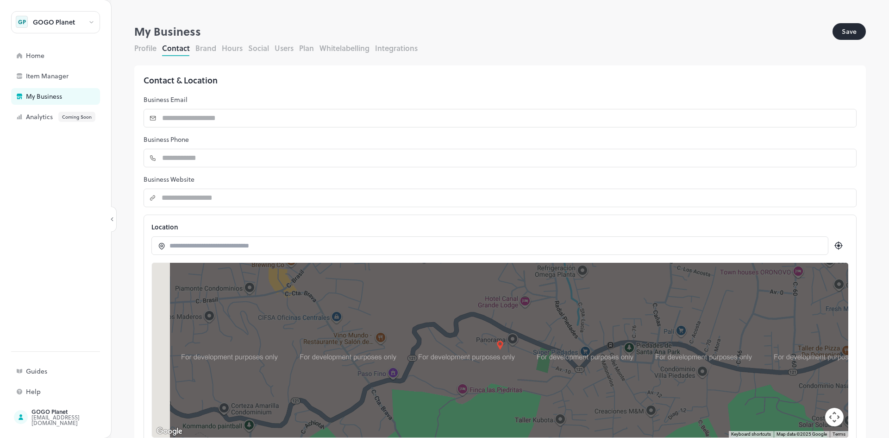
drag, startPoint x: 409, startPoint y: 336, endPoint x: 631, endPoint y: 348, distance: 222.7
click at [631, 348] on div at bounding box center [500, 350] width 697 height 175
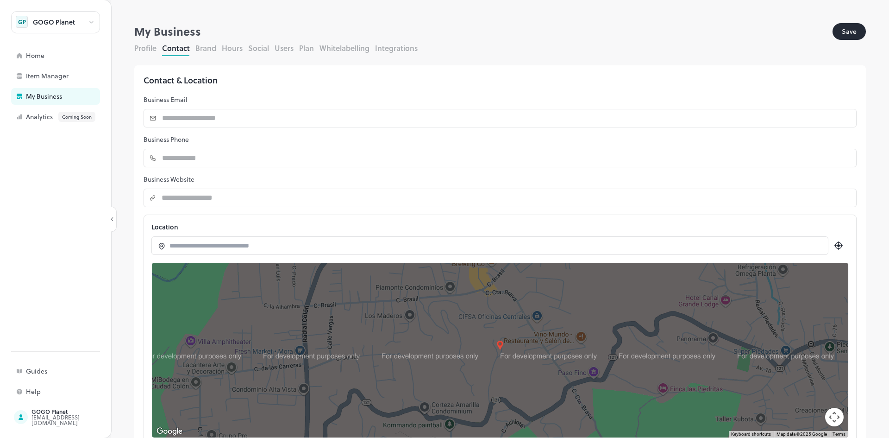
drag, startPoint x: 403, startPoint y: 323, endPoint x: 539, endPoint y: 306, distance: 136.3
click at [539, 306] on div at bounding box center [500, 350] width 697 height 175
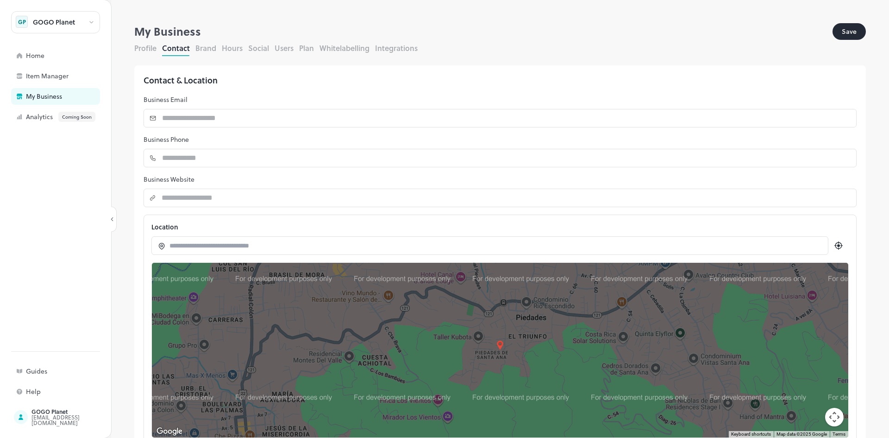
drag, startPoint x: 622, startPoint y: 370, endPoint x: 447, endPoint y: 346, distance: 175.7
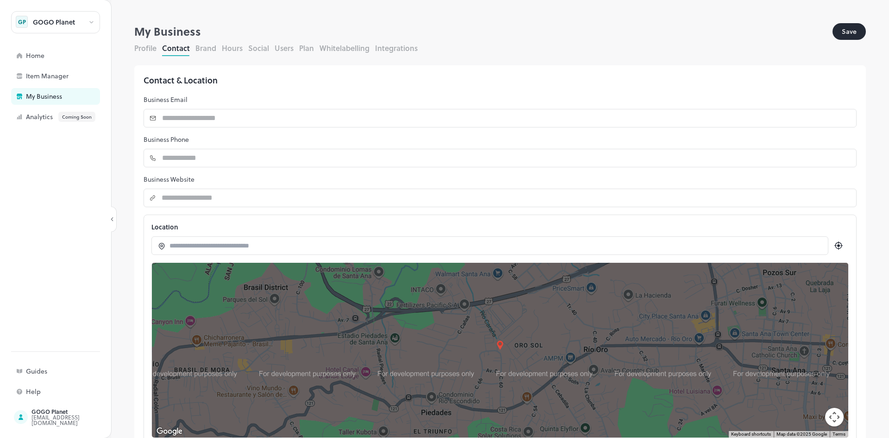
drag, startPoint x: 557, startPoint y: 306, endPoint x: 479, endPoint y: 393, distance: 116.7
click at [479, 393] on div at bounding box center [500, 350] width 697 height 175
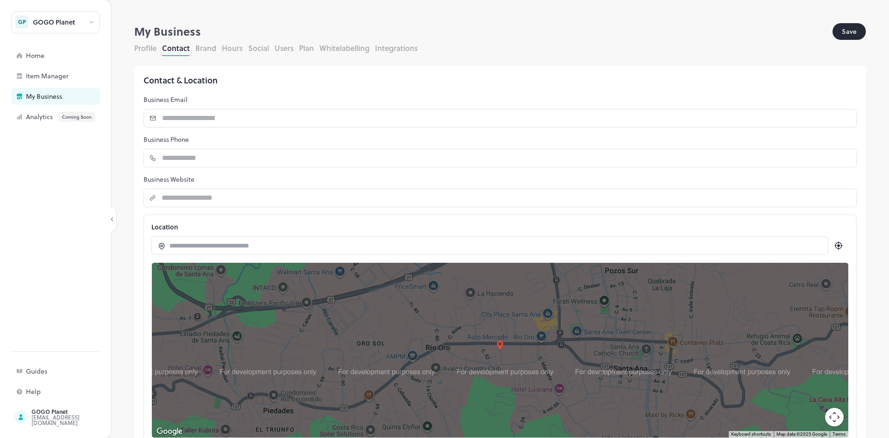
drag, startPoint x: 567, startPoint y: 320, endPoint x: 407, endPoint y: 318, distance: 159.8
click at [407, 318] on div at bounding box center [500, 350] width 697 height 175
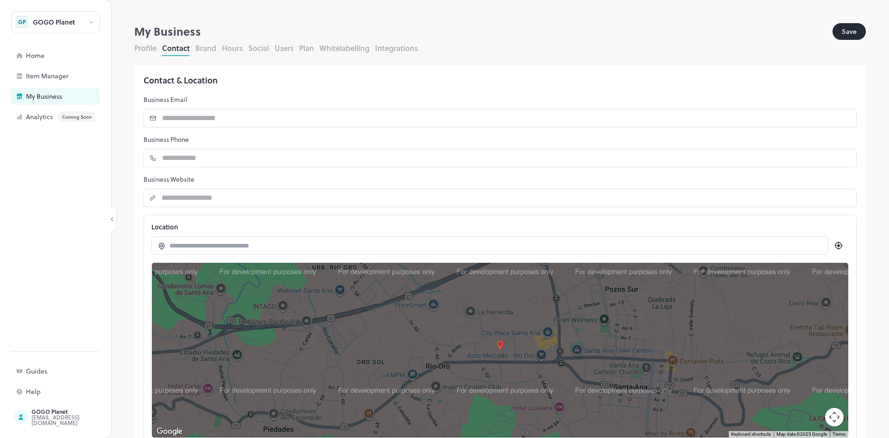
drag, startPoint x: 575, startPoint y: 370, endPoint x: 573, endPoint y: 390, distance: 20.0
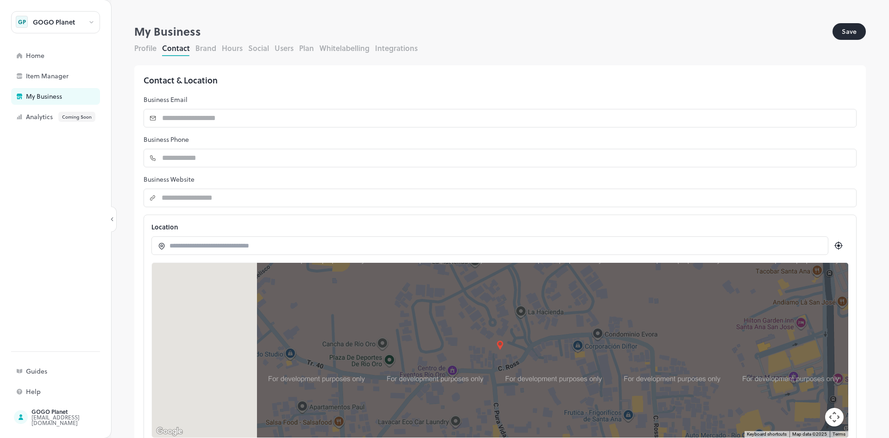
drag, startPoint x: 434, startPoint y: 335, endPoint x: 633, endPoint y: 323, distance: 199.5
click at [633, 323] on div at bounding box center [500, 350] width 697 height 175
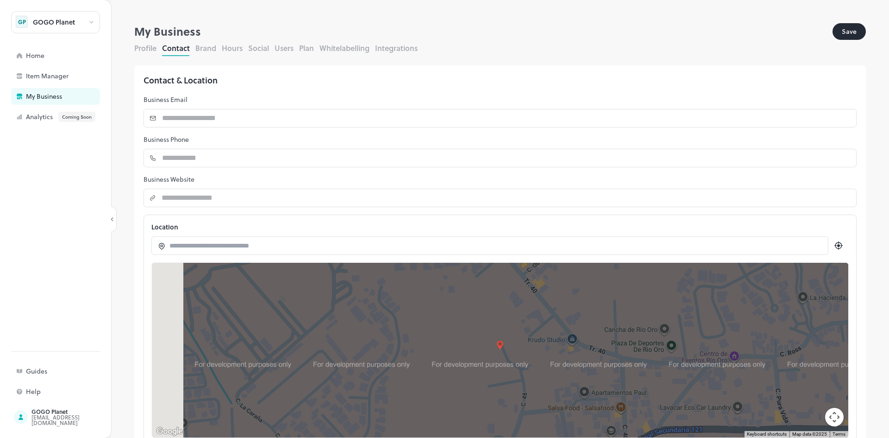
drag, startPoint x: 458, startPoint y: 338, endPoint x: 599, endPoint y: 336, distance: 141.3
click at [599, 336] on div at bounding box center [500, 350] width 697 height 175
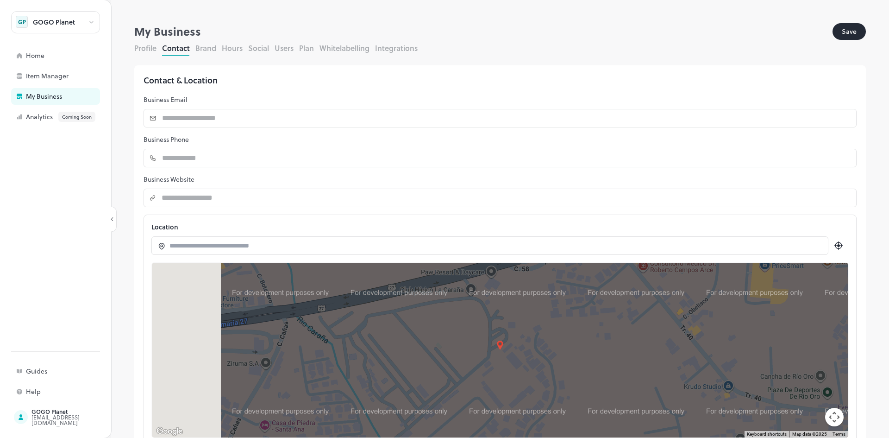
drag, startPoint x: 510, startPoint y: 318, endPoint x: 631, endPoint y: 358, distance: 127.7
click at [629, 358] on div at bounding box center [500, 350] width 697 height 175
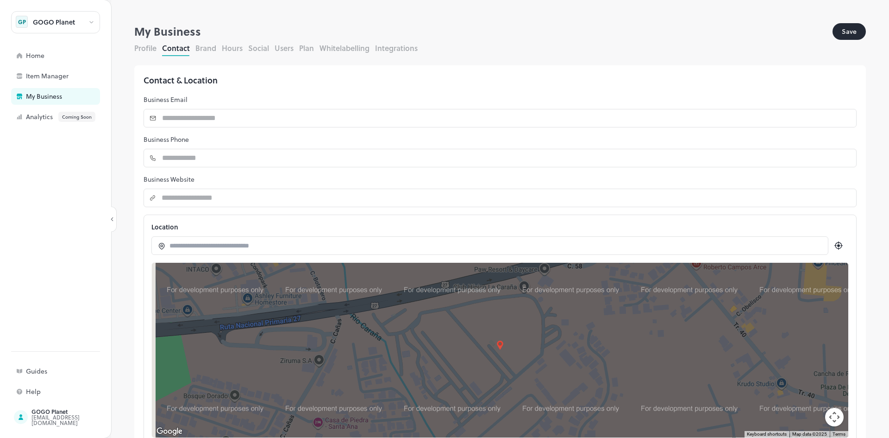
drag, startPoint x: 512, startPoint y: 338, endPoint x: 628, endPoint y: 326, distance: 116.4
click at [628, 326] on div at bounding box center [500, 350] width 697 height 175
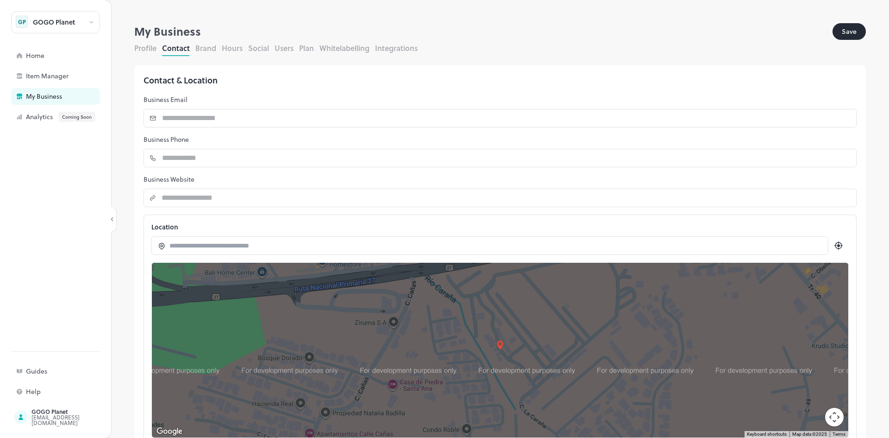
drag, startPoint x: 543, startPoint y: 377, endPoint x: 543, endPoint y: 349, distance: 27.8
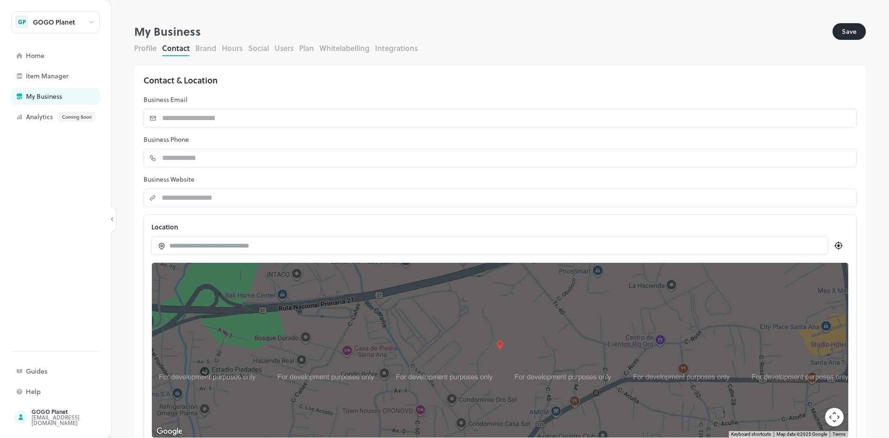
drag, startPoint x: 706, startPoint y: 377, endPoint x: 582, endPoint y: 364, distance: 124.4
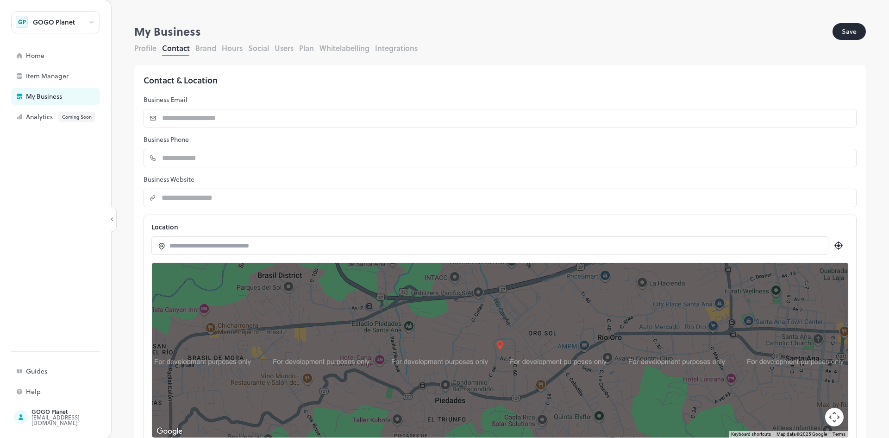
drag, startPoint x: 680, startPoint y: 400, endPoint x: 624, endPoint y: 336, distance: 85.4
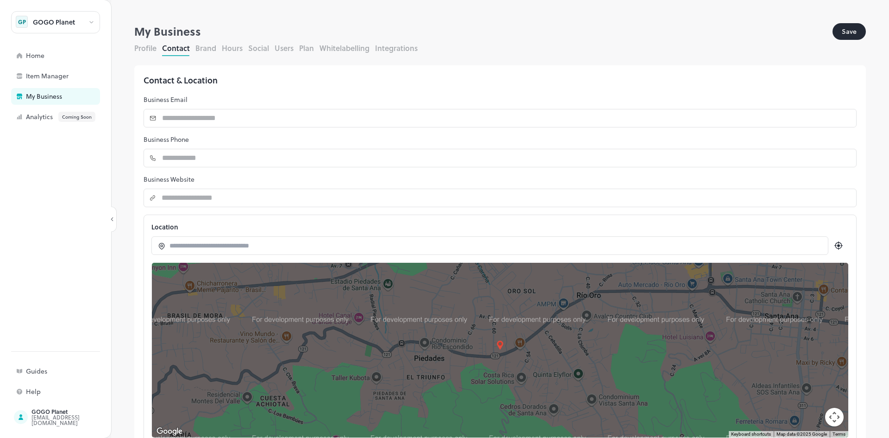
drag, startPoint x: 646, startPoint y: 329, endPoint x: 633, endPoint y: 301, distance: 30.9
click at [633, 301] on div at bounding box center [500, 350] width 697 height 175
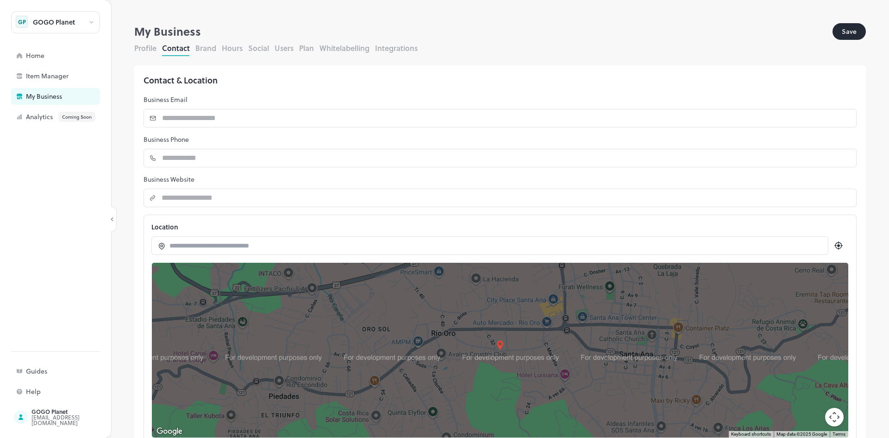
drag, startPoint x: 632, startPoint y: 324, endPoint x: 485, endPoint y: 363, distance: 151.6
click at [485, 363] on div at bounding box center [500, 350] width 697 height 175
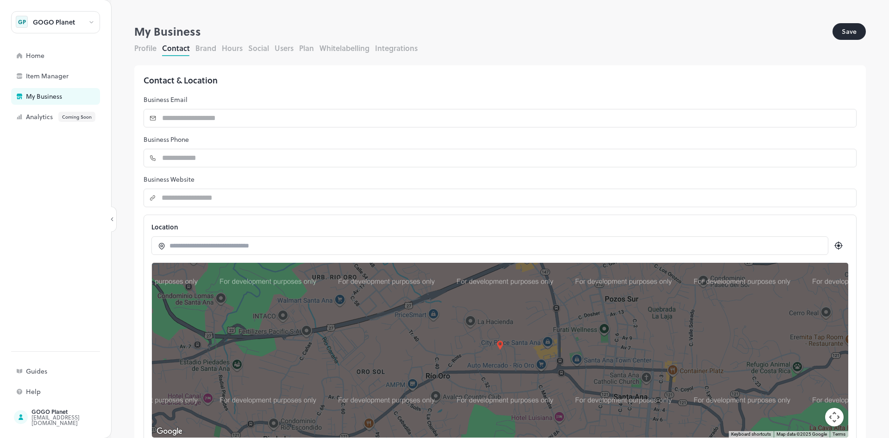
drag, startPoint x: 528, startPoint y: 328, endPoint x: 523, endPoint y: 371, distance: 43.8
click at [523, 371] on div at bounding box center [500, 350] width 697 height 175
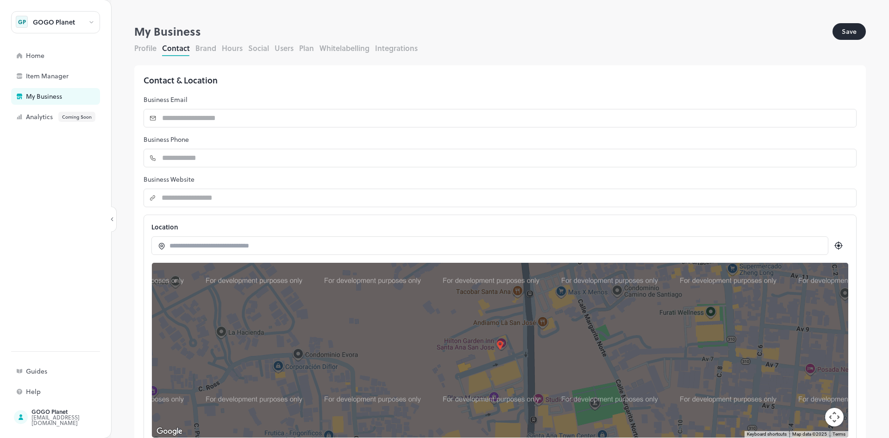
drag, startPoint x: 546, startPoint y: 333, endPoint x: 551, endPoint y: 408, distance: 74.8
click at [551, 408] on div at bounding box center [500, 350] width 697 height 175
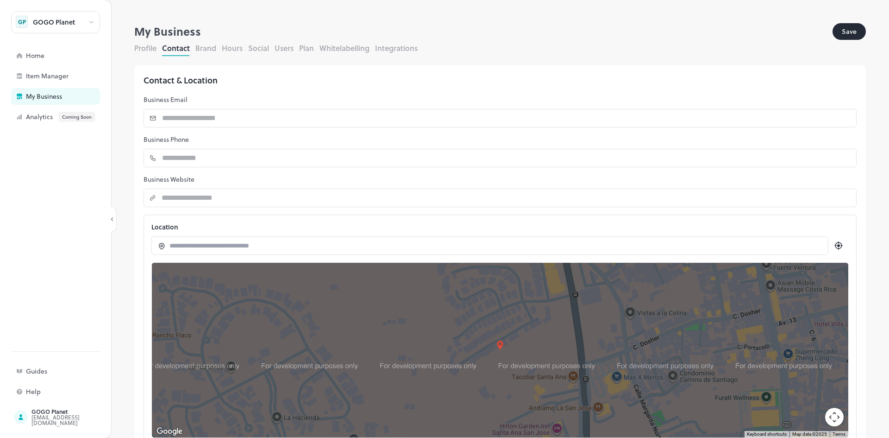
drag, startPoint x: 544, startPoint y: 328, endPoint x: 599, endPoint y: 414, distance: 101.9
click at [599, 414] on div at bounding box center [500, 350] width 697 height 175
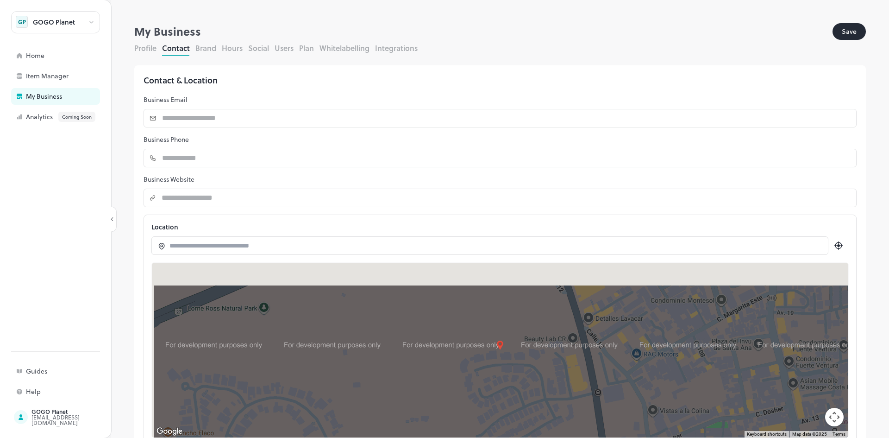
drag, startPoint x: 581, startPoint y: 318, endPoint x: 607, endPoint y: 434, distance: 118.3
click at [607, 434] on div at bounding box center [500, 350] width 697 height 175
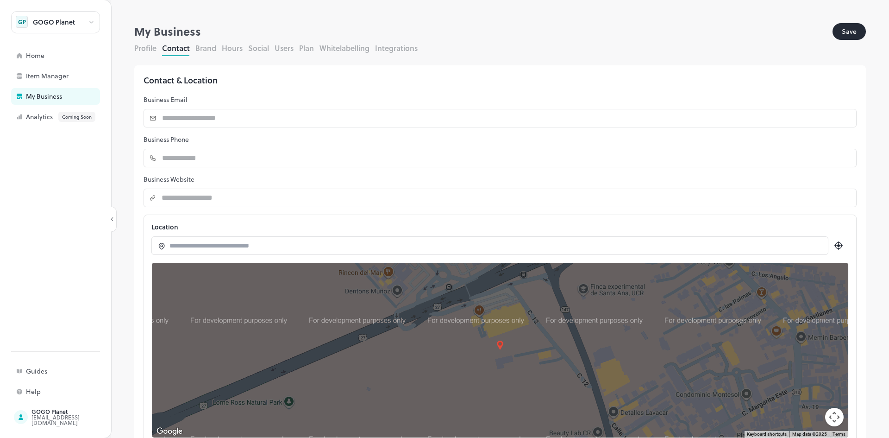
drag, startPoint x: 576, startPoint y: 321, endPoint x: 606, endPoint y: 425, distance: 107.7
click at [606, 425] on div at bounding box center [500, 350] width 697 height 175
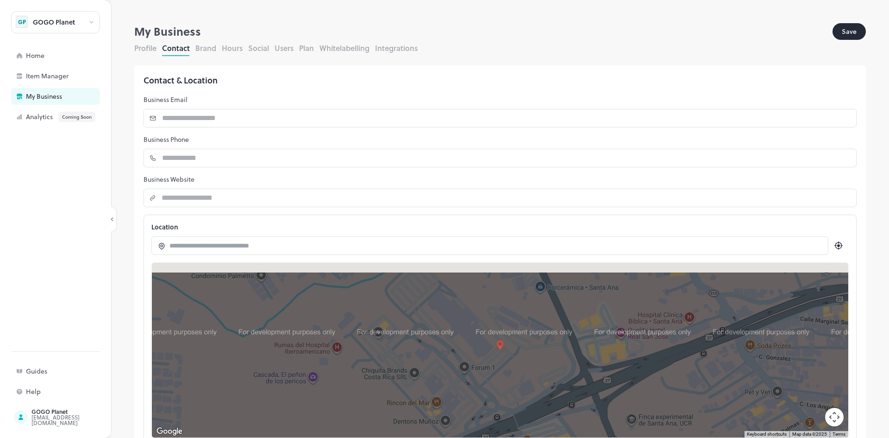
drag, startPoint x: 593, startPoint y: 351, endPoint x: 621, endPoint y: 440, distance: 93.7
click at [621, 437] on html "**********" at bounding box center [444, 219] width 889 height 438
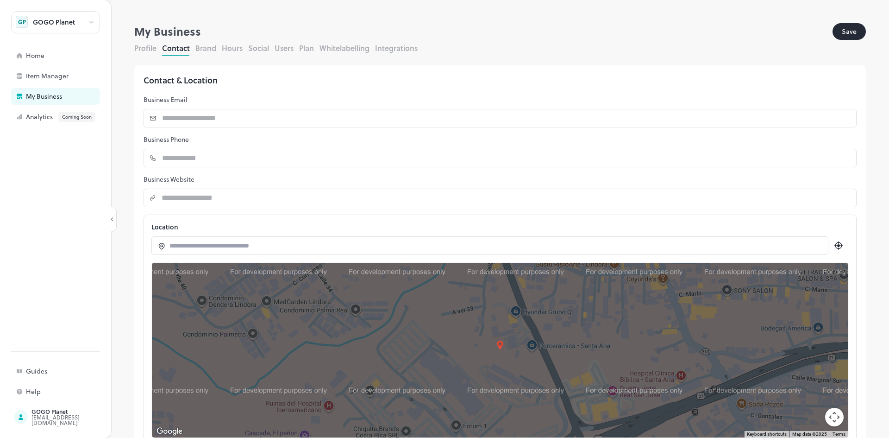
drag, startPoint x: 639, startPoint y: 339, endPoint x: 635, endPoint y: 396, distance: 58.1
click at [635, 396] on div at bounding box center [500, 350] width 697 height 175
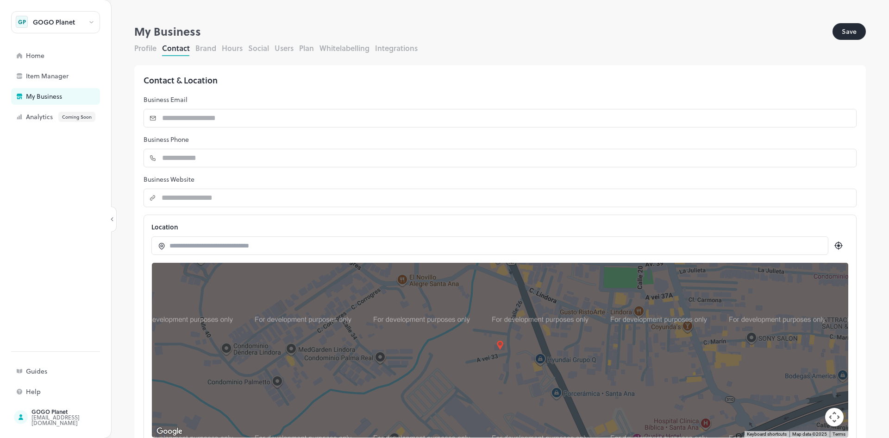
drag, startPoint x: 548, startPoint y: 303, endPoint x: 591, endPoint y: 385, distance: 92.8
click at [591, 385] on div at bounding box center [500, 350] width 697 height 175
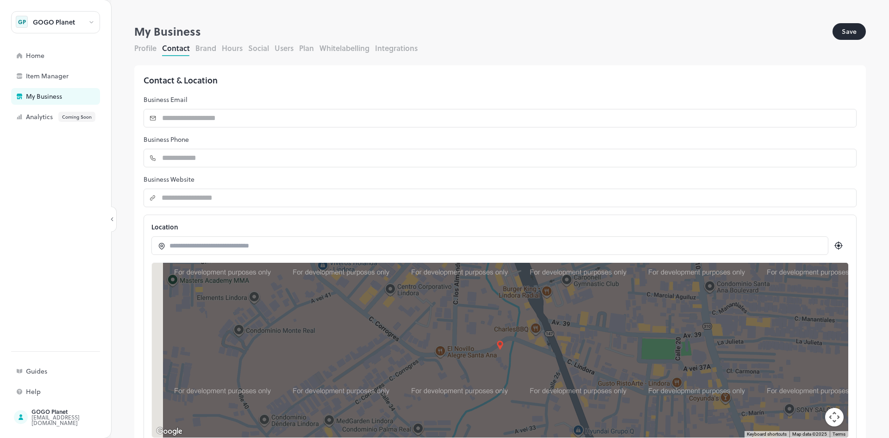
drag, startPoint x: 547, startPoint y: 316, endPoint x: 587, endPoint y: 399, distance: 91.6
click at [587, 399] on div at bounding box center [500, 350] width 697 height 175
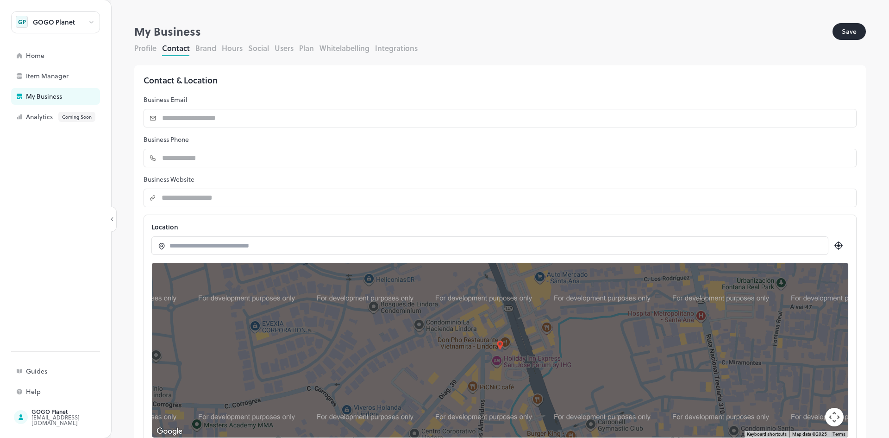
drag, startPoint x: 545, startPoint y: 287, endPoint x: 540, endPoint y: 391, distance: 104.8
click at [540, 391] on div at bounding box center [500, 350] width 697 height 175
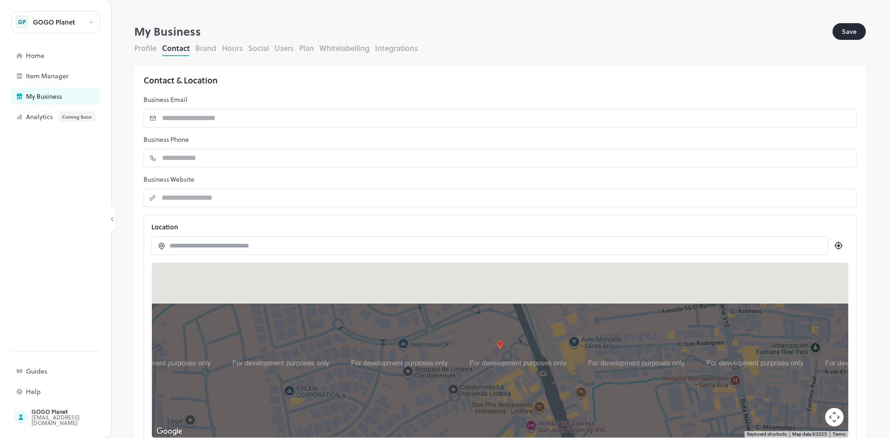
drag, startPoint x: 498, startPoint y: 304, endPoint x: 554, endPoint y: 387, distance: 99.7
click at [554, 387] on div at bounding box center [500, 350] width 697 height 175
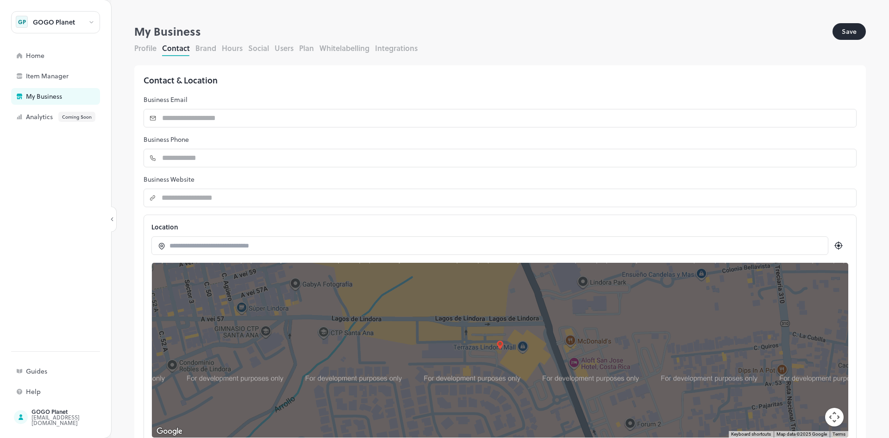
drag, startPoint x: 500, startPoint y: 319, endPoint x: 530, endPoint y: 400, distance: 87.1
click at [530, 400] on div at bounding box center [500, 350] width 697 height 175
drag, startPoint x: 530, startPoint y: 314, endPoint x: 515, endPoint y: 297, distance: 23.0
click at [515, 297] on div at bounding box center [500, 350] width 697 height 175
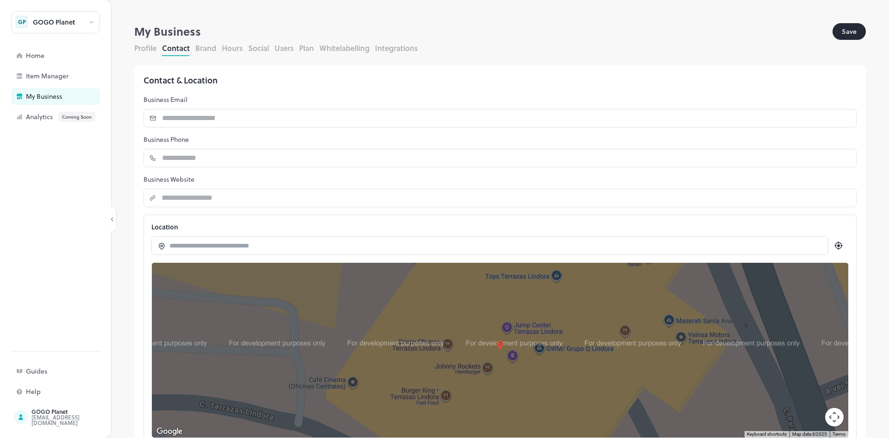
drag, startPoint x: 507, startPoint y: 327, endPoint x: 539, endPoint y: 315, distance: 34.3
click at [539, 315] on div at bounding box center [500, 350] width 697 height 175
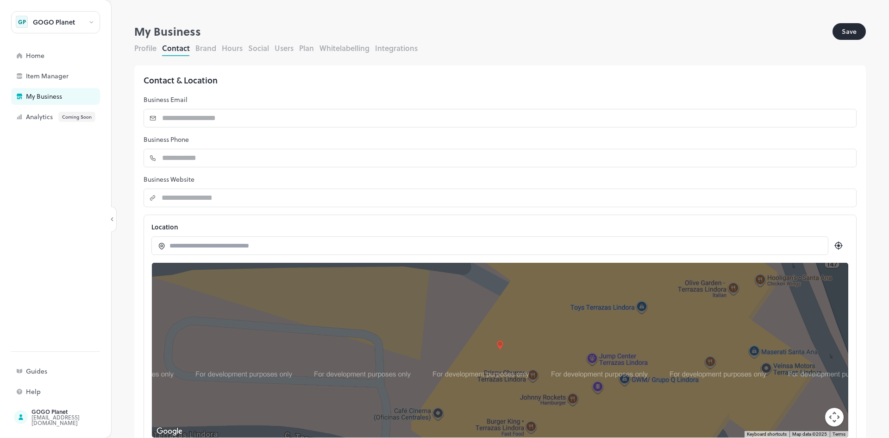
drag, startPoint x: 454, startPoint y: 326, endPoint x: 540, endPoint y: 357, distance: 92.0
click at [540, 357] on div at bounding box center [500, 350] width 697 height 175
click at [496, 344] on img at bounding box center [500, 344] width 9 height 9
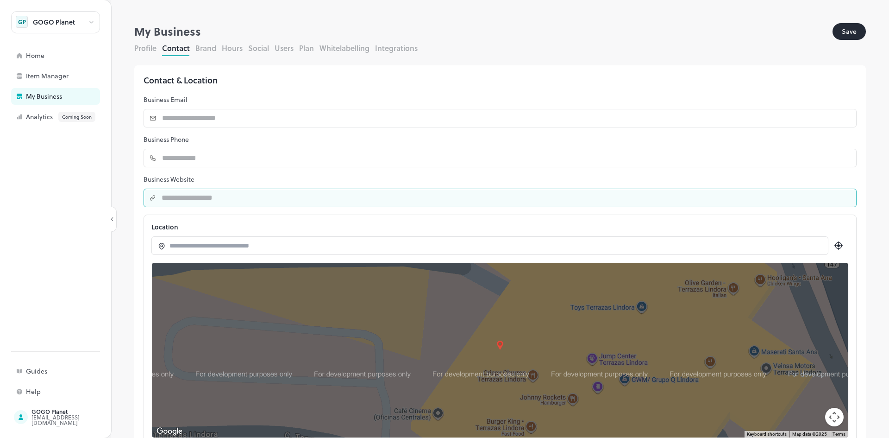
click at [218, 196] on input "string" at bounding box center [506, 198] width 701 height 19
type input "**********"
click at [210, 155] on input "number" at bounding box center [507, 158] width 700 height 19
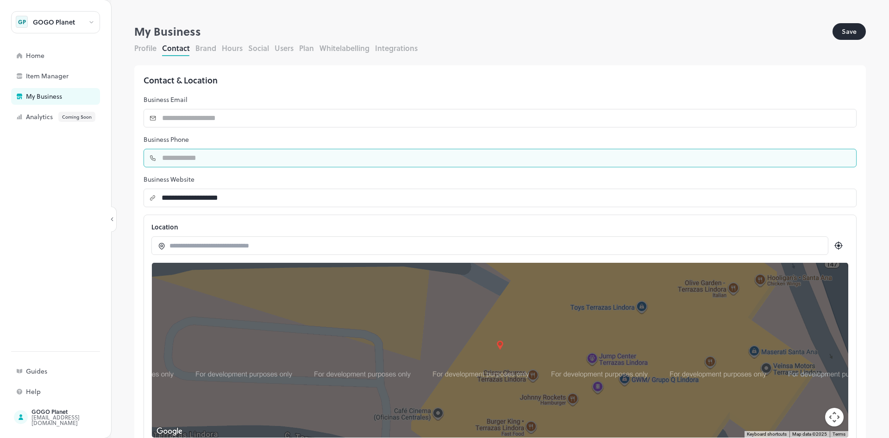
click at [220, 127] on div "**********" at bounding box center [500, 260] width 732 height 390
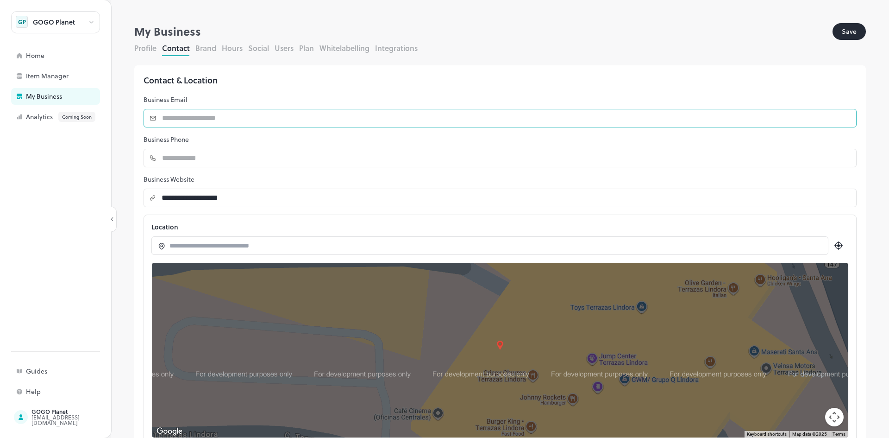
click at [214, 116] on input "text" at bounding box center [507, 118] width 700 height 19
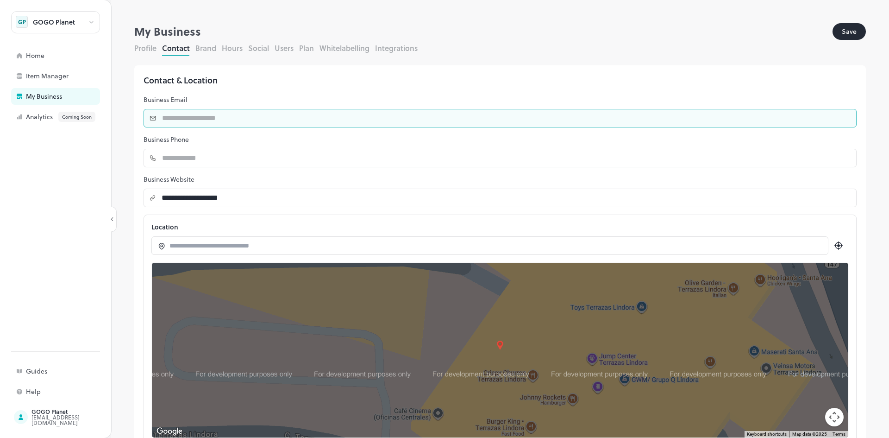
click at [184, 82] on div "Contact & Location" at bounding box center [500, 80] width 713 height 11
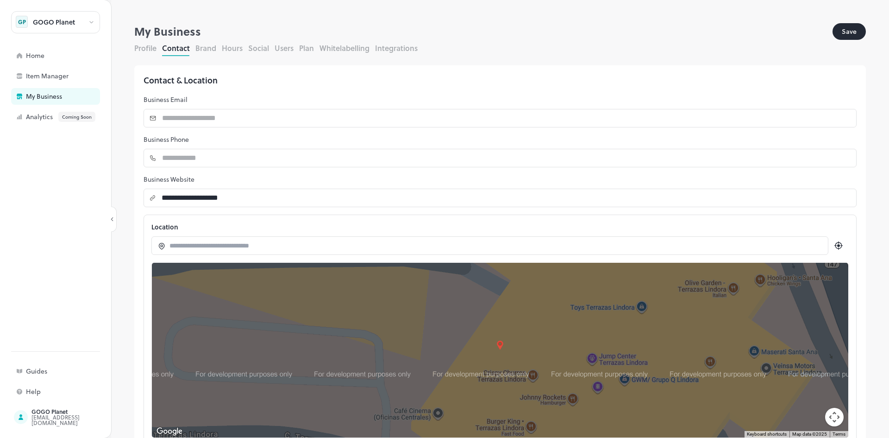
click at [851, 34] on button "Save" at bounding box center [849, 31] width 33 height 17
click at [149, 45] on button "Profile" at bounding box center [145, 48] width 22 height 11
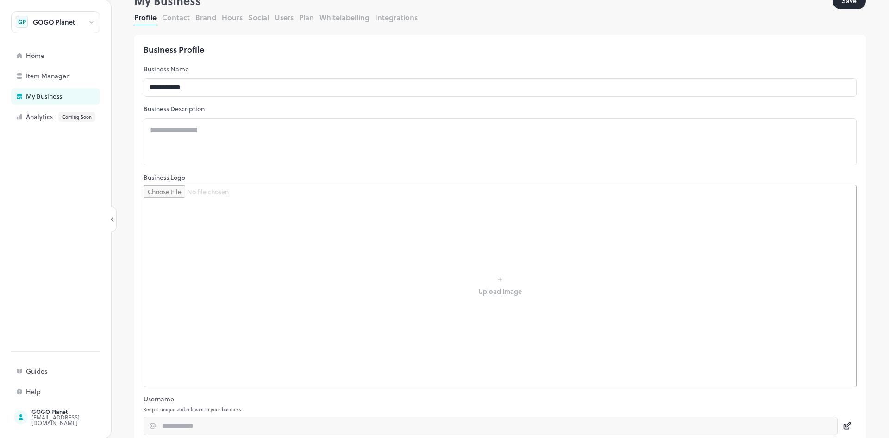
scroll to position [46, 0]
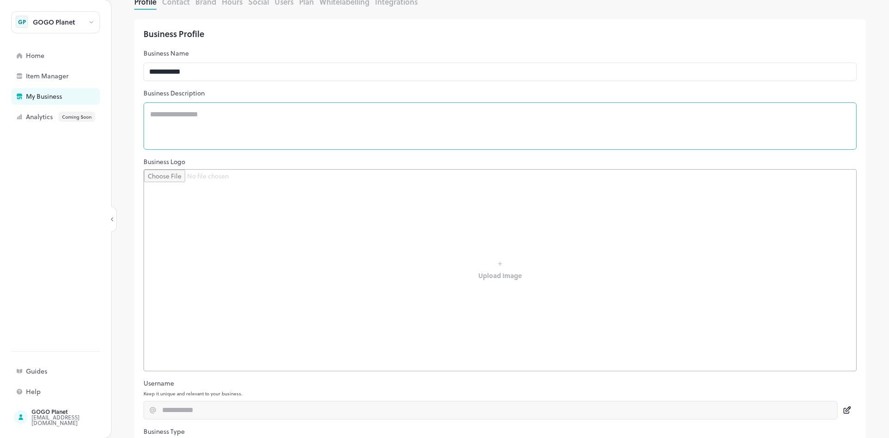
click at [193, 120] on textarea at bounding box center [500, 126] width 700 height 32
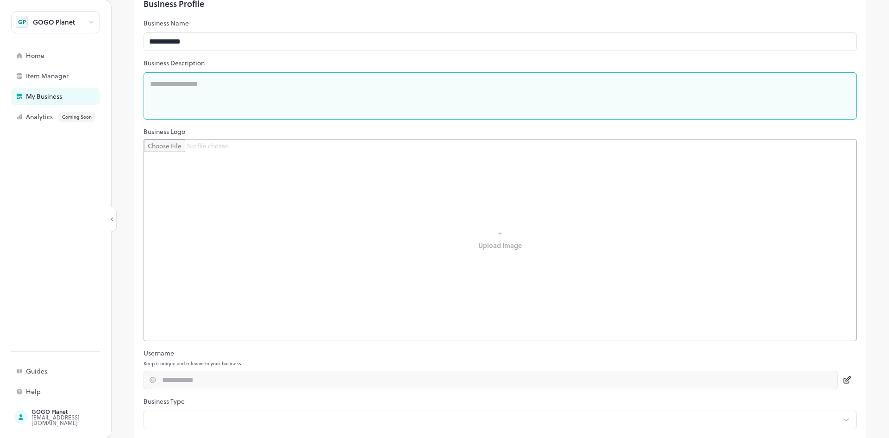
scroll to position [93, 0]
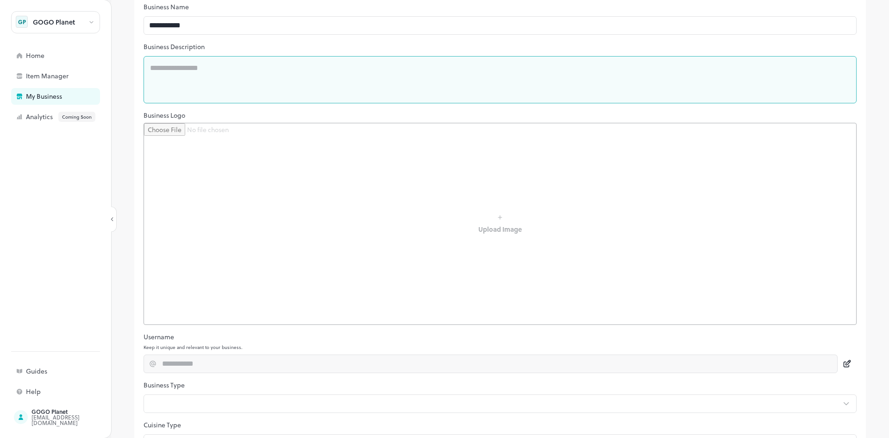
click at [415, 214] on input "file" at bounding box center [500, 223] width 712 height 201
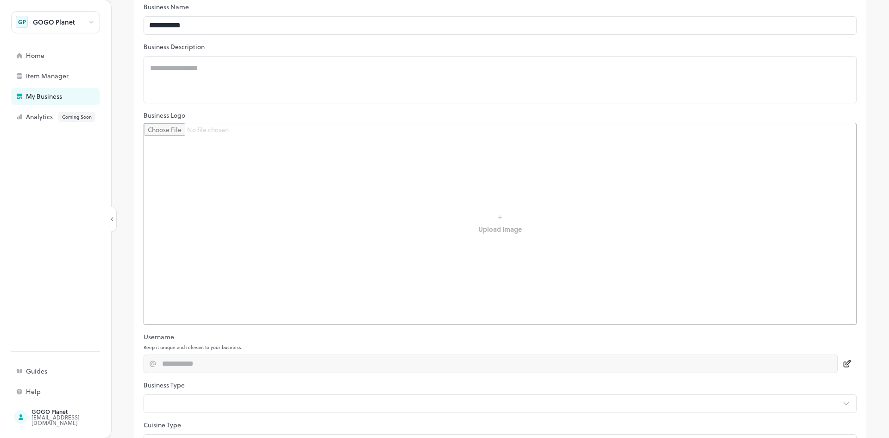
type input "**********"
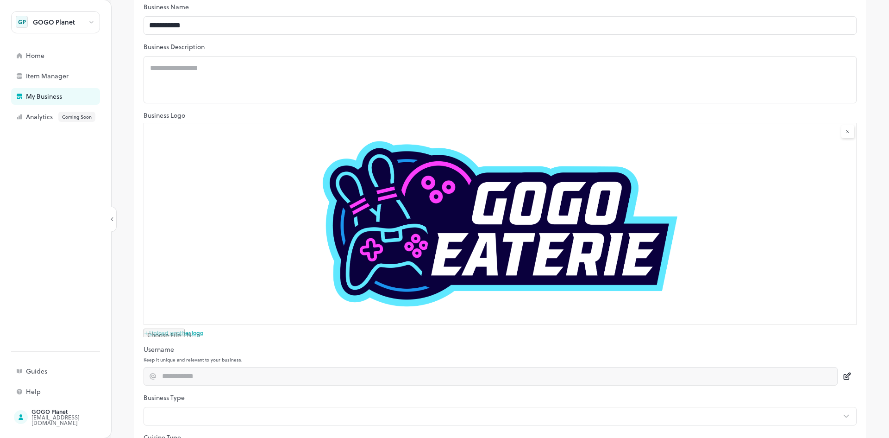
scroll to position [176, 0]
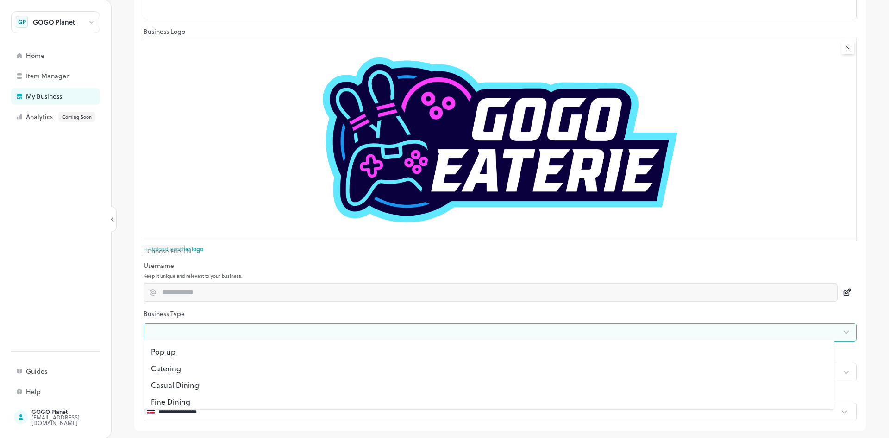
click at [190, 330] on body "**********" at bounding box center [444, 219] width 889 height 438
click at [187, 374] on li "Casual Dining" at bounding box center [489, 376] width 691 height 17
type input "*"
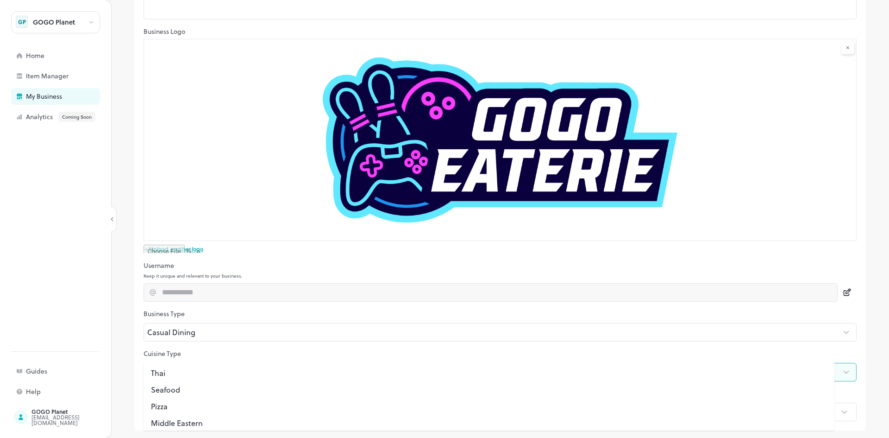
click at [180, 373] on body "**********" at bounding box center [444, 219] width 889 height 438
click at [187, 338] on div at bounding box center [444, 219] width 889 height 438
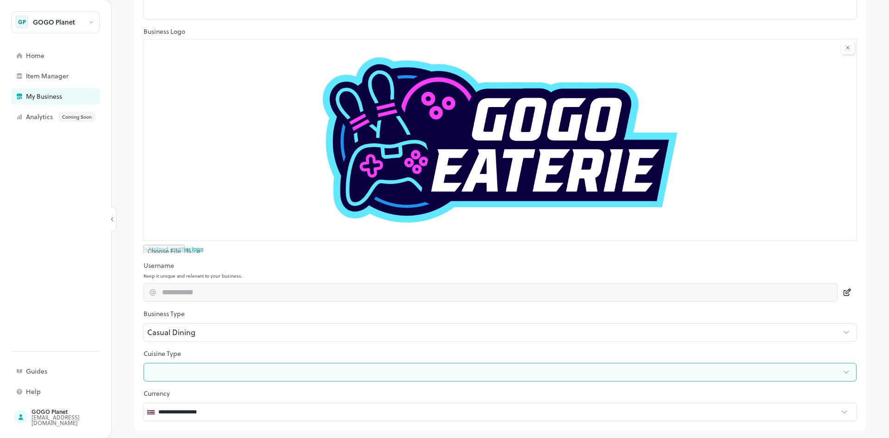
click at [177, 371] on body "**********" at bounding box center [444, 219] width 889 height 438
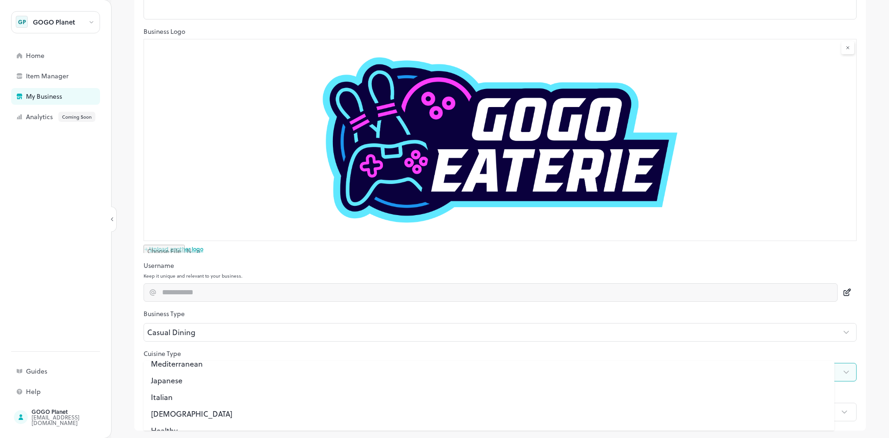
scroll to position [105, 0]
click at [181, 419] on li "Healthy" at bounding box center [489, 418] width 691 height 17
click at [126, 348] on div at bounding box center [444, 219] width 889 height 438
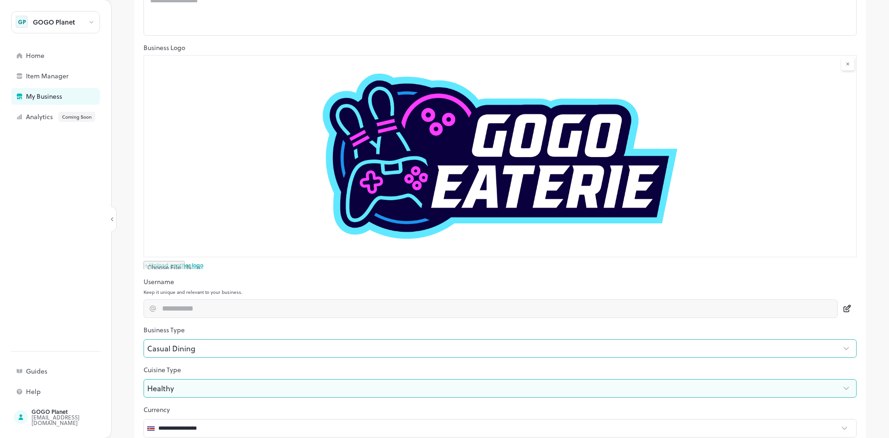
scroll to position [176, 0]
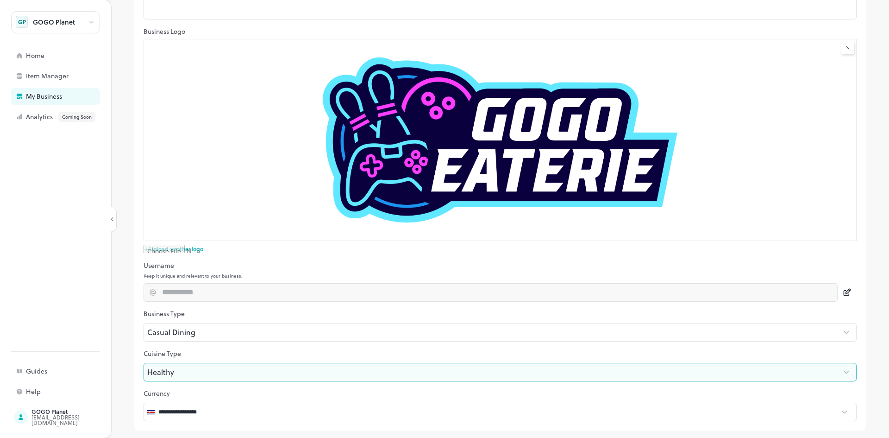
click at [194, 371] on body "**********" at bounding box center [444, 219] width 889 height 438
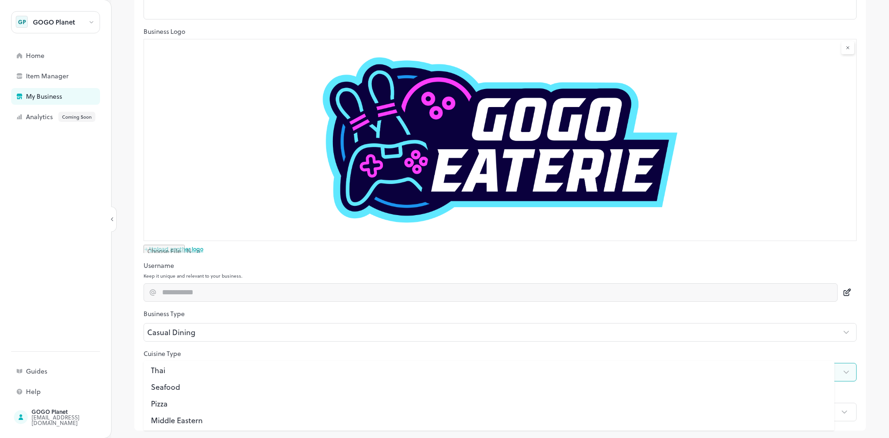
scroll to position [0, 0]
click at [177, 406] on li "Pizza" at bounding box center [489, 406] width 691 height 17
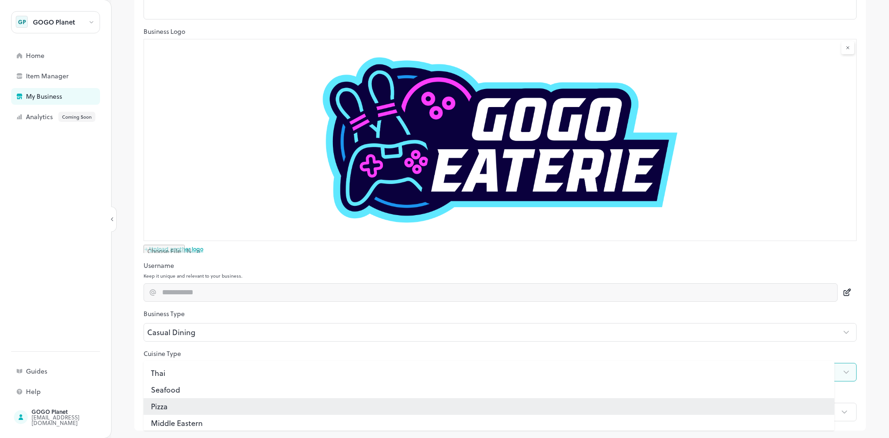
click at [150, 325] on div at bounding box center [444, 219] width 889 height 438
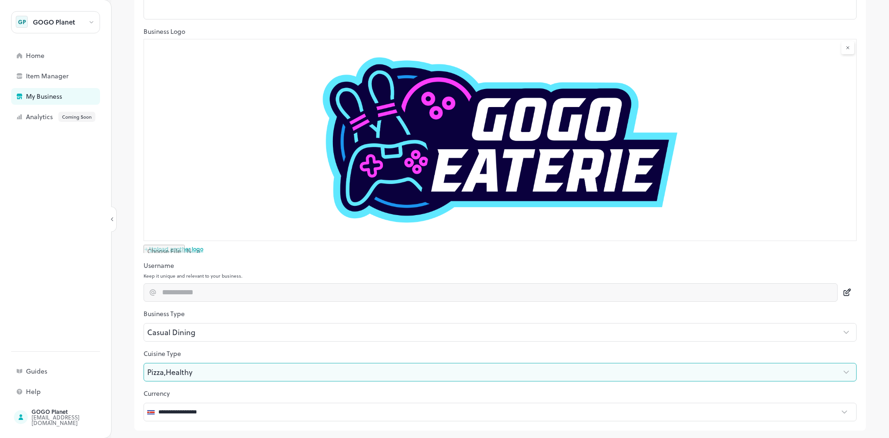
click at [210, 371] on body "**********" at bounding box center [444, 219] width 889 height 438
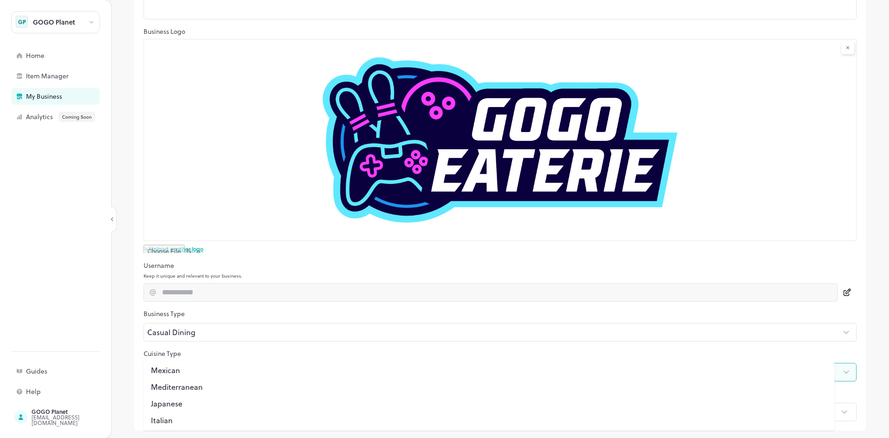
scroll to position [105, 0]
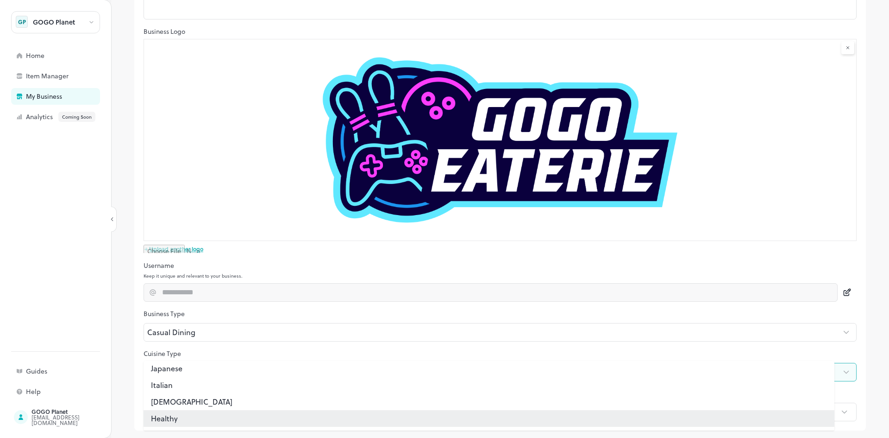
click at [128, 321] on div at bounding box center [444, 219] width 889 height 438
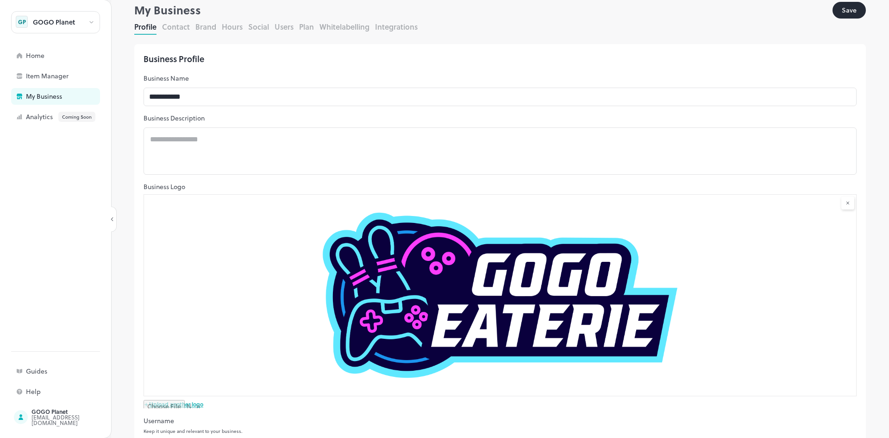
scroll to position [0, 0]
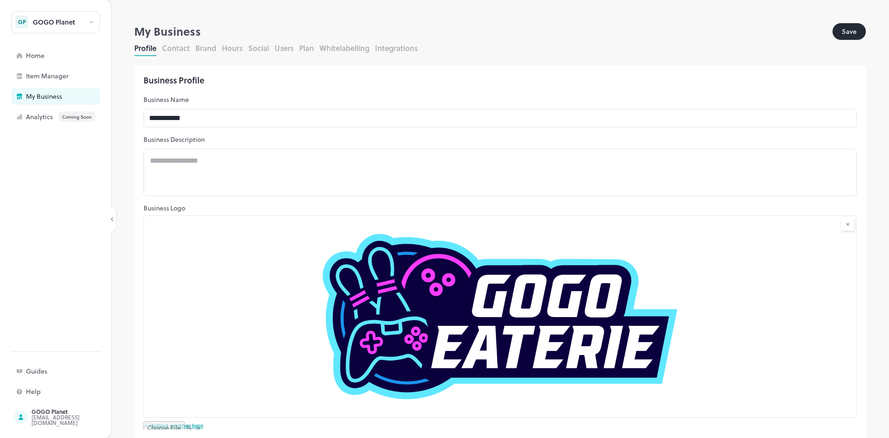
click at [843, 28] on button "Save" at bounding box center [849, 31] width 33 height 17
type input "*****"
click at [204, 50] on button "Brand" at bounding box center [205, 48] width 21 height 11
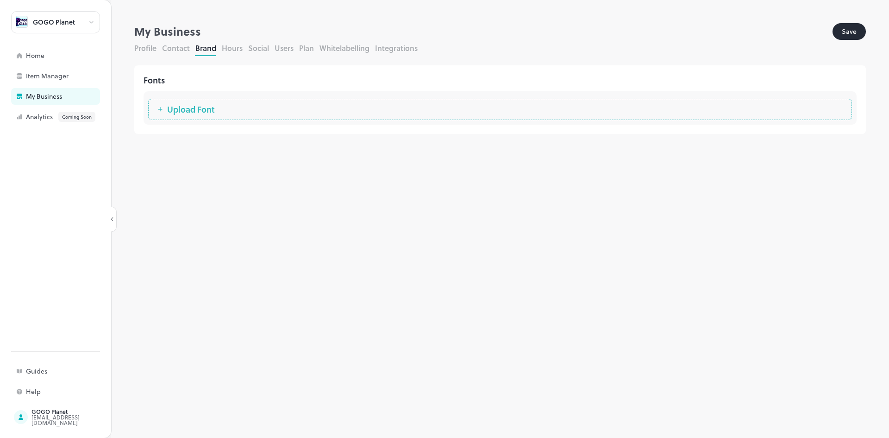
click at [219, 109] on span "Upload Font" at bounding box center [191, 109] width 57 height 9
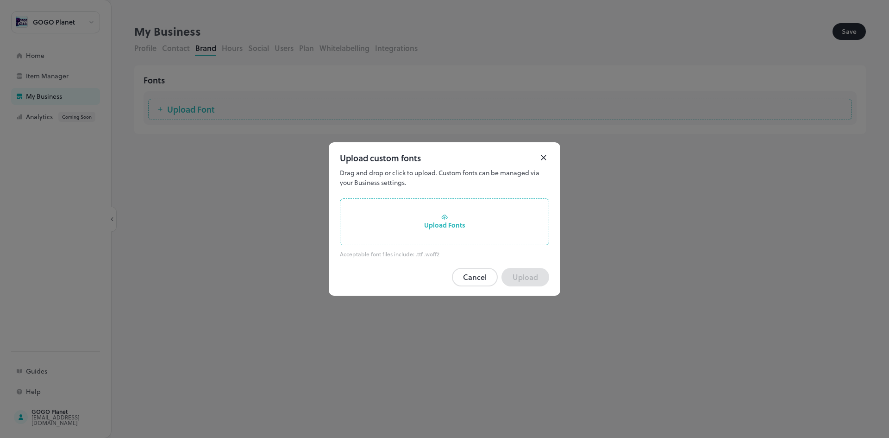
click at [422, 220] on div "Upload Fonts" at bounding box center [444, 221] width 209 height 47
click at [0, 0] on input "Upload Fonts" at bounding box center [0, 0] width 0 height 0
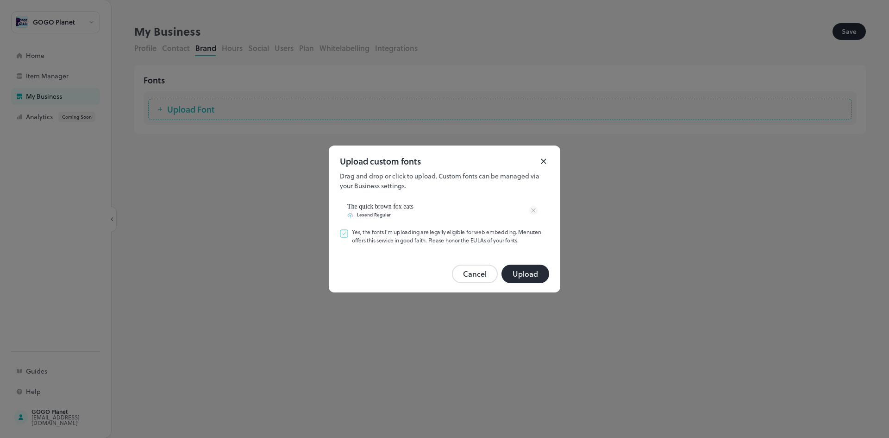
click at [536, 279] on button "Upload" at bounding box center [526, 273] width 48 height 19
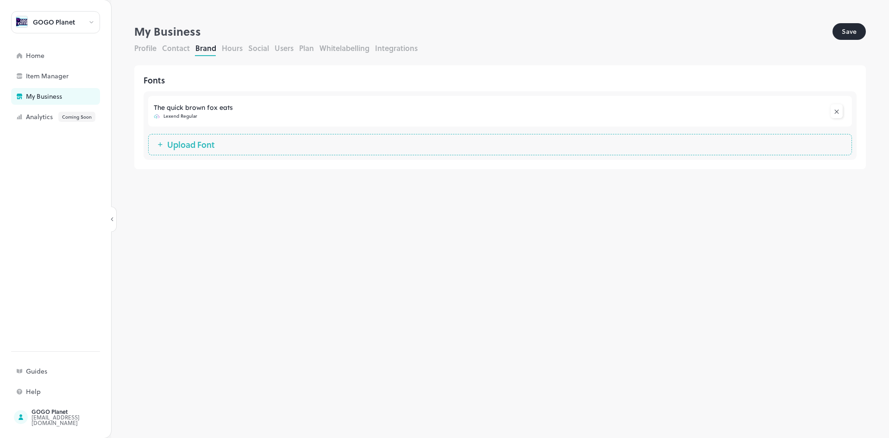
click at [236, 150] on button "Upload Font" at bounding box center [500, 144] width 704 height 21
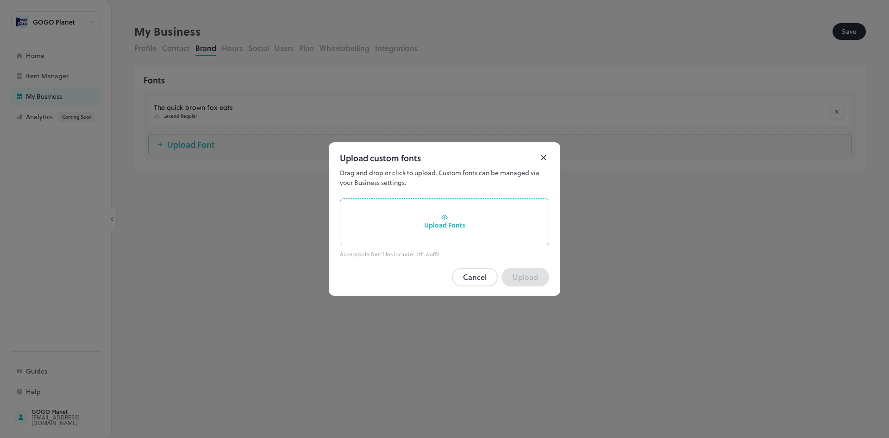
click at [480, 219] on div "Upload Fonts" at bounding box center [444, 221] width 209 height 47
click at [0, 0] on input "Upload Fonts" at bounding box center [0, 0] width 0 height 0
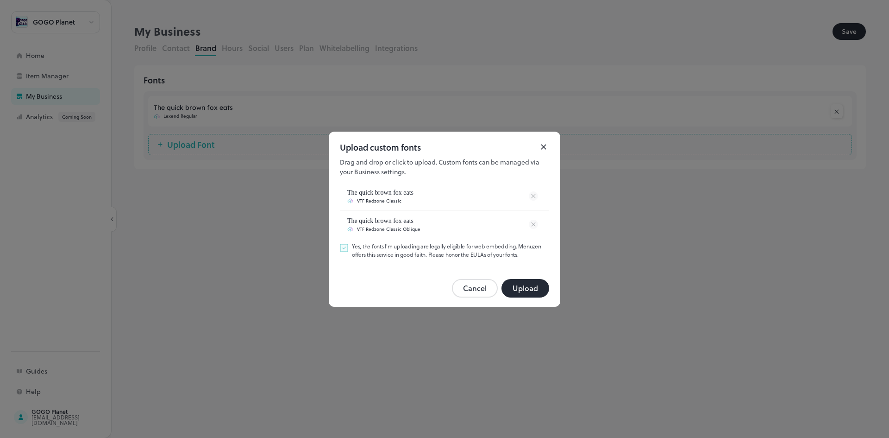
click at [528, 287] on button "Upload" at bounding box center [526, 288] width 48 height 19
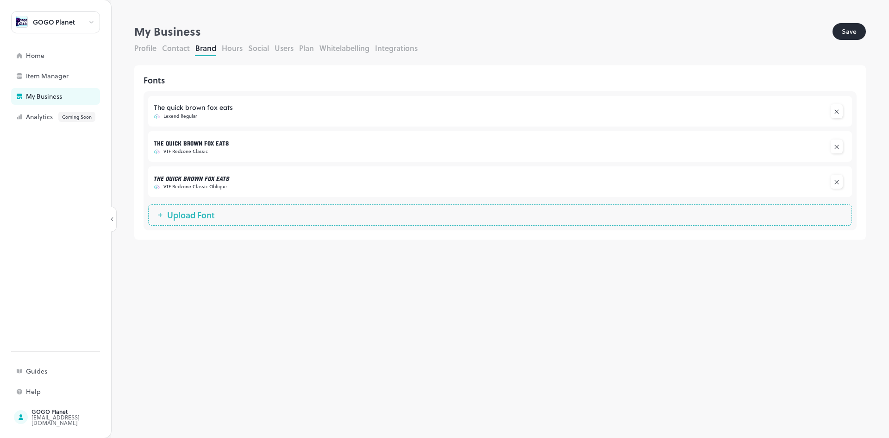
click at [851, 43] on div "Profile Contact Brand Hours Social Users Plan Whitelabelling Integrations" at bounding box center [500, 49] width 732 height 13
click at [853, 33] on button "Save" at bounding box center [849, 31] width 33 height 17
click at [851, 31] on button "Save" at bounding box center [849, 31] width 33 height 17
click at [232, 50] on button "Hours" at bounding box center [232, 48] width 21 height 11
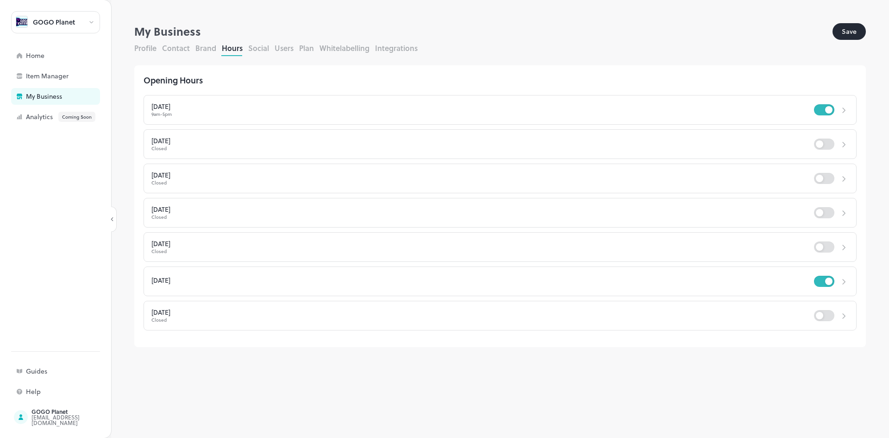
click at [713, 118] on div "[DATE] 9am - 5pm" at bounding box center [500, 110] width 713 height 30
click at [839, 112] on div at bounding box center [842, 110] width 14 height 14
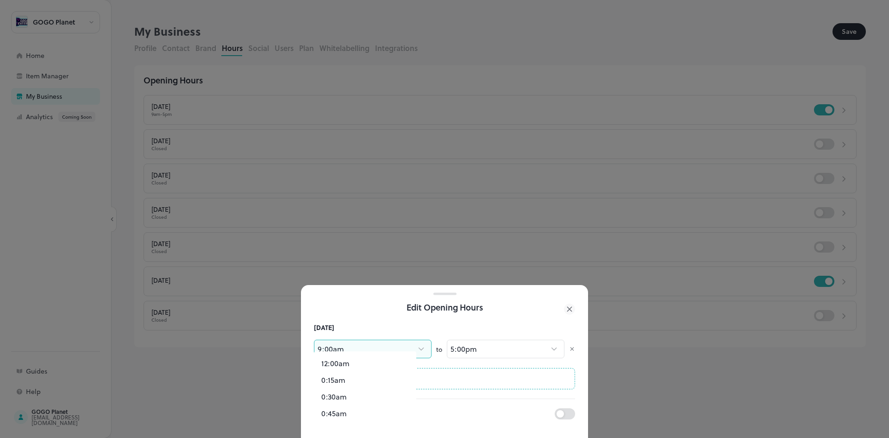
click at [357, 343] on body "**********" at bounding box center [444, 219] width 889 height 438
click at [374, 384] on li "12:00pm" at bounding box center [365, 385] width 102 height 17
type input "***"
click at [501, 342] on body "**********" at bounding box center [444, 219] width 889 height 438
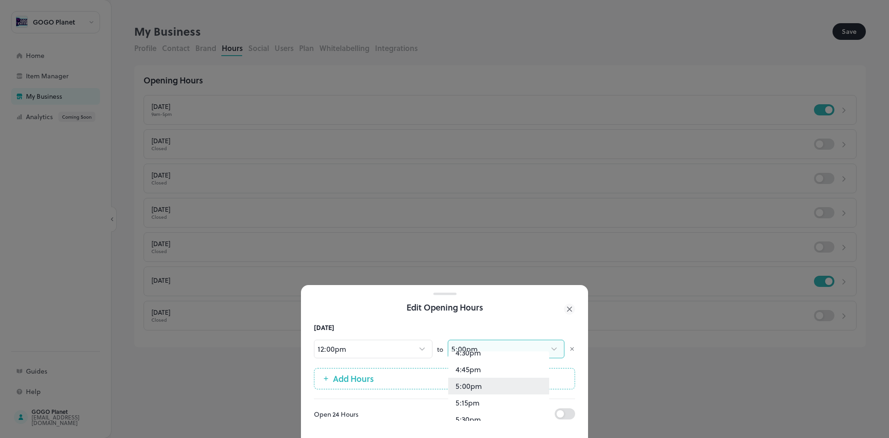
scroll to position [1311, 0]
click at [496, 391] on li "8:00pm" at bounding box center [498, 385] width 101 height 17
type input "****"
click at [622, 378] on div at bounding box center [444, 219] width 889 height 438
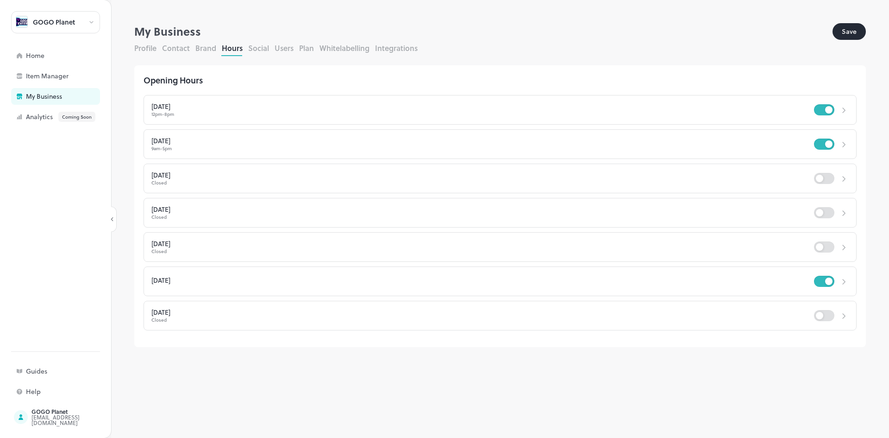
click at [750, 151] on div "[DATE] 9am - 5pm" at bounding box center [500, 144] width 713 height 30
click at [842, 144] on icon at bounding box center [844, 144] width 10 height 9
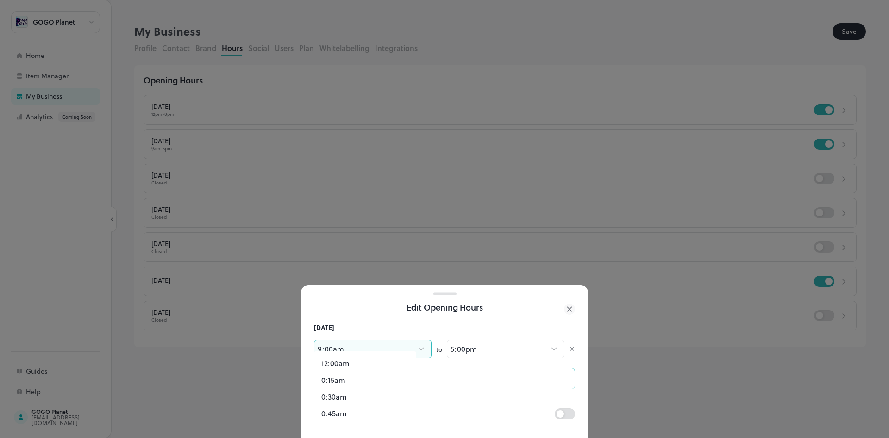
click at [388, 344] on body "**********" at bounding box center [444, 219] width 889 height 438
click at [370, 385] on li "12:00pm" at bounding box center [365, 385] width 102 height 17
type input "***"
click at [467, 337] on body "**********" at bounding box center [444, 219] width 889 height 438
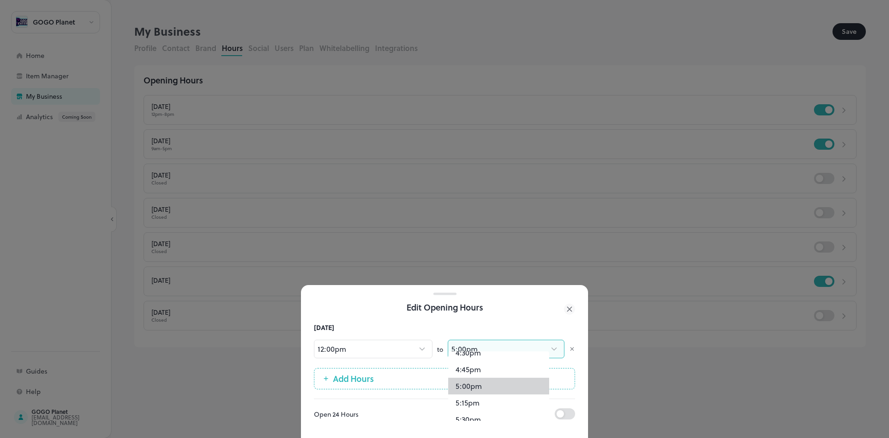
scroll to position [1311, 0]
click at [471, 383] on li "8:00pm" at bounding box center [498, 385] width 101 height 17
type input "****"
click at [430, 374] on button "Add Hours" at bounding box center [444, 378] width 261 height 21
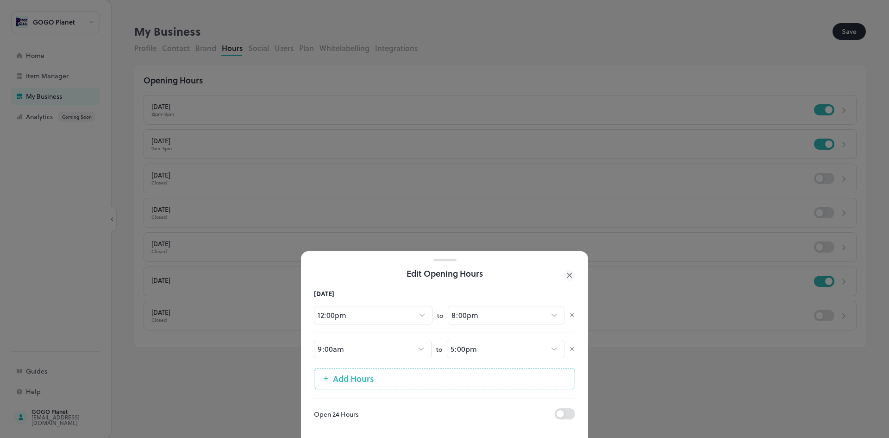
click at [572, 346] on icon at bounding box center [572, 349] width 6 height 6
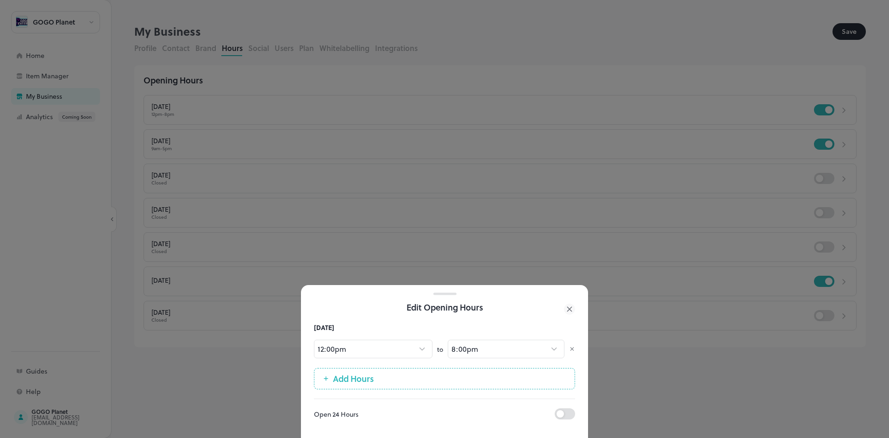
click at [651, 268] on div at bounding box center [444, 219] width 889 height 438
click at [572, 303] on icon at bounding box center [569, 308] width 11 height 11
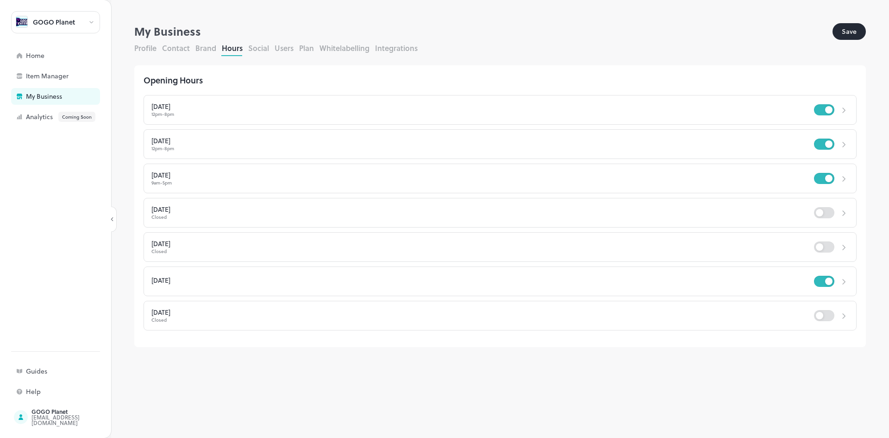
click at [665, 180] on div "9am - 5pm" at bounding box center [482, 182] width 663 height 5
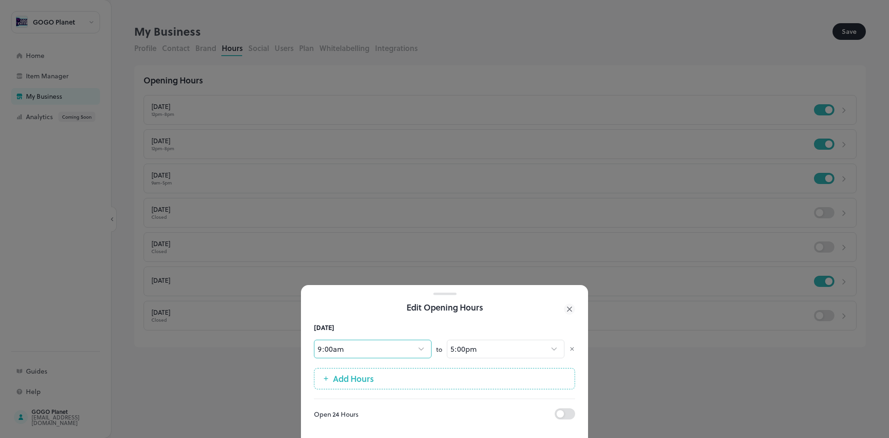
click at [380, 343] on body "**********" at bounding box center [444, 219] width 889 height 438
click at [363, 389] on li "12:00pm" at bounding box center [365, 385] width 102 height 17
type input "***"
click at [475, 335] on body "**********" at bounding box center [444, 219] width 889 height 438
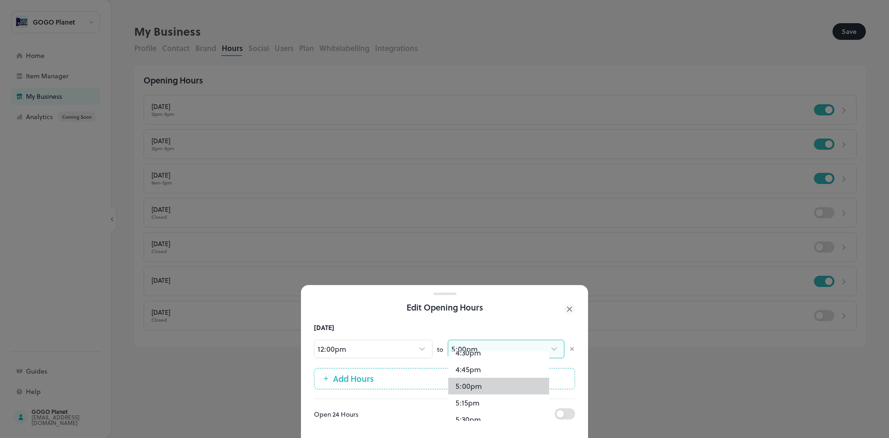
scroll to position [1311, 0]
click at [471, 390] on li "8:00pm" at bounding box center [498, 385] width 101 height 17
type input "****"
click at [571, 303] on icon at bounding box center [569, 308] width 11 height 11
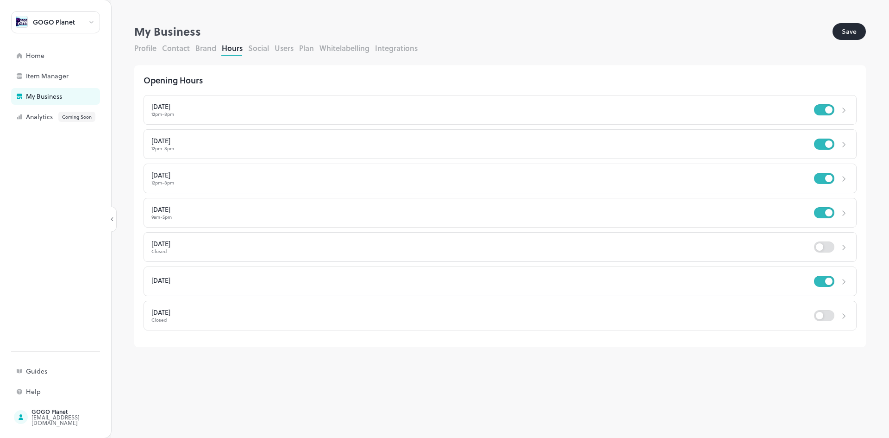
click at [624, 231] on div "[DATE] 12pm - 8pm [DATE] 12pm - 8pm [DATE] 12pm - 8pm [DATE] 9am - 5pm [DATE] C…" at bounding box center [500, 208] width 713 height 245
click at [267, 219] on div "[DATE] 9am - 5pm" at bounding box center [500, 213] width 713 height 30
click at [165, 213] on div "[DATE]" at bounding box center [482, 209] width 663 height 6
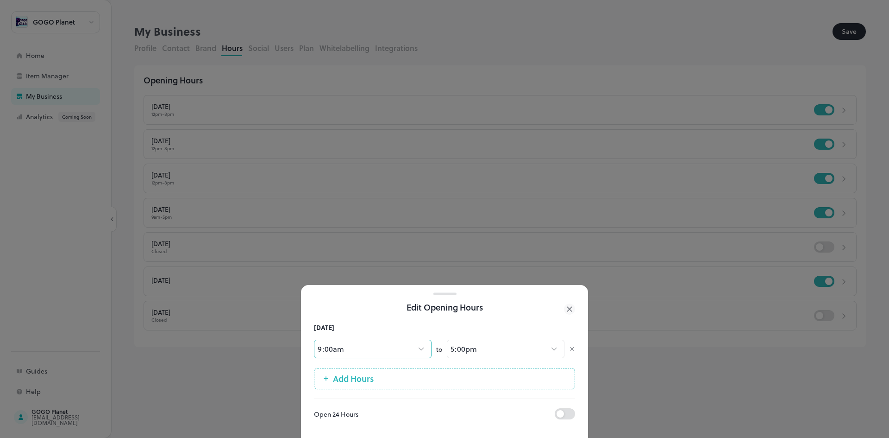
click at [357, 336] on body "**********" at bounding box center [444, 219] width 889 height 438
click at [350, 388] on li "12:00pm" at bounding box center [365, 385] width 102 height 17
type input "***"
click at [474, 344] on body "**********" at bounding box center [444, 219] width 889 height 438
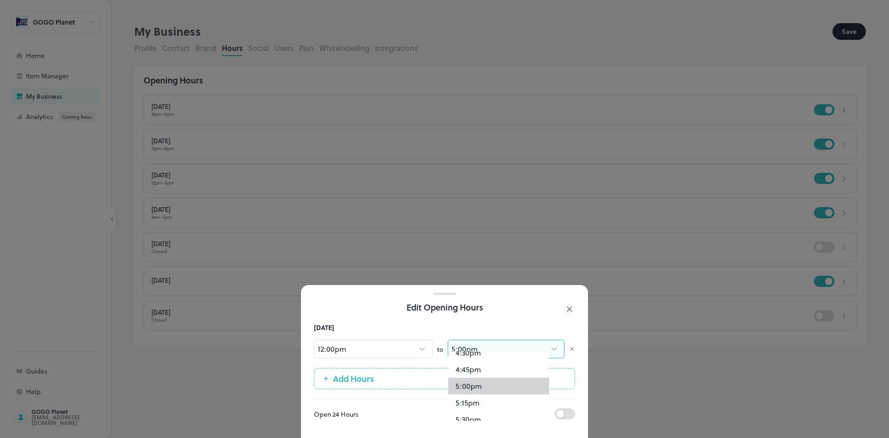
scroll to position [1311, 0]
click at [478, 385] on li "8:00pm" at bounding box center [498, 385] width 101 height 17
type input "****"
click at [602, 339] on div at bounding box center [444, 219] width 889 height 438
click at [571, 303] on icon at bounding box center [569, 308] width 11 height 11
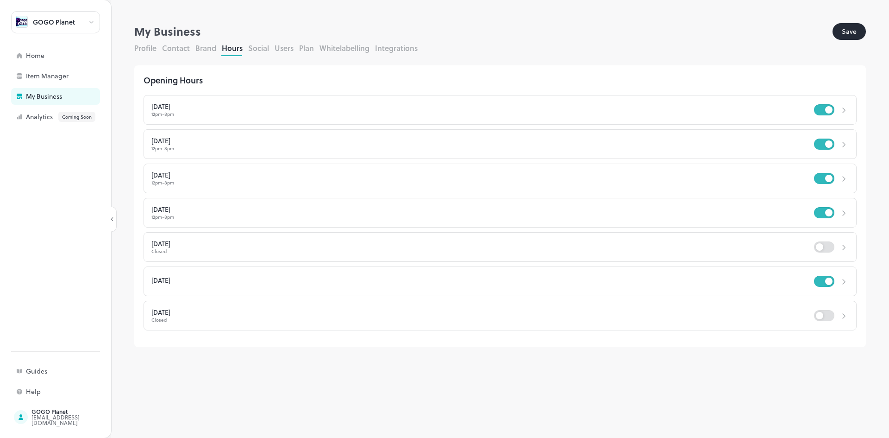
click at [221, 245] on div "[DATE]" at bounding box center [482, 243] width 663 height 6
click at [696, 249] on div "9am - 5pm" at bounding box center [482, 251] width 663 height 5
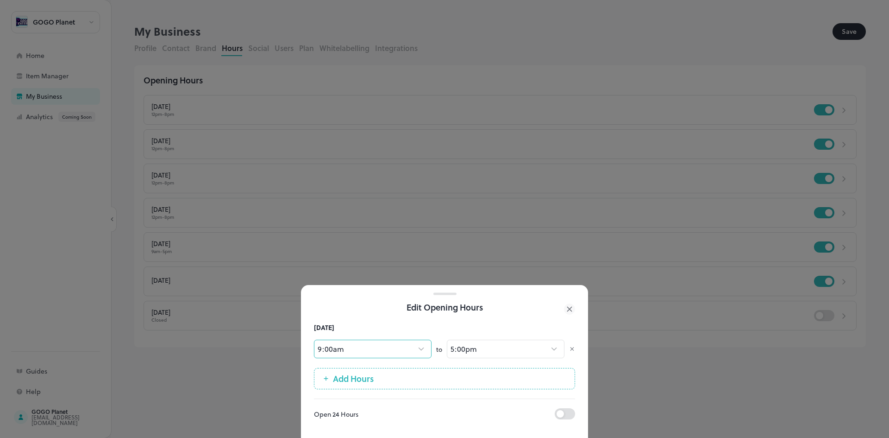
click at [381, 342] on body "**********" at bounding box center [444, 219] width 889 height 438
click at [367, 383] on li "12:00pm" at bounding box center [365, 385] width 102 height 17
type input "***"
click at [477, 342] on body "**********" at bounding box center [444, 219] width 889 height 438
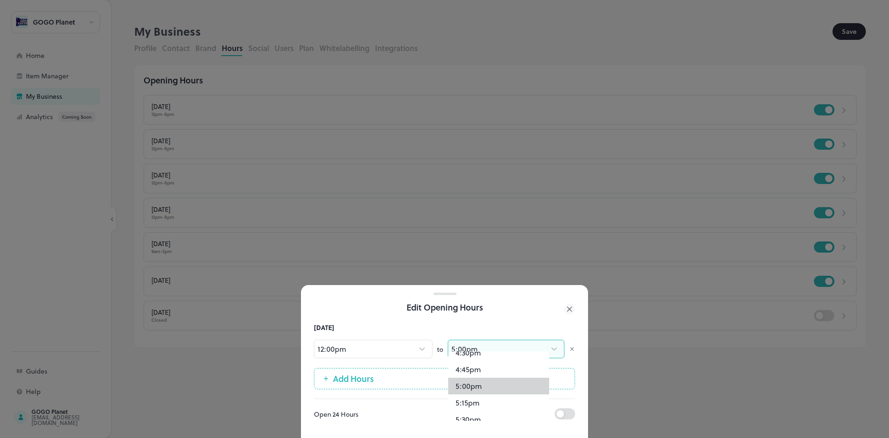
scroll to position [1311, 0]
click at [489, 383] on li "8:00pm" at bounding box center [498, 385] width 101 height 17
type input "****"
click at [570, 307] on icon at bounding box center [569, 309] width 4 height 4
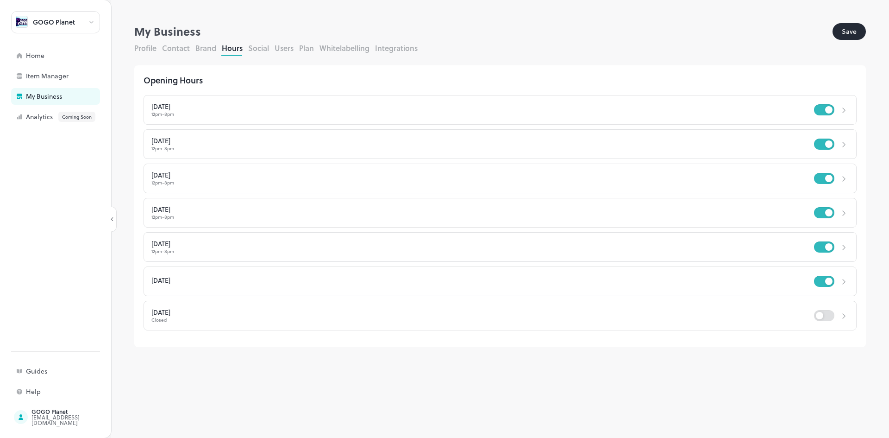
click at [317, 280] on div "[DATE]" at bounding box center [482, 280] width 663 height 6
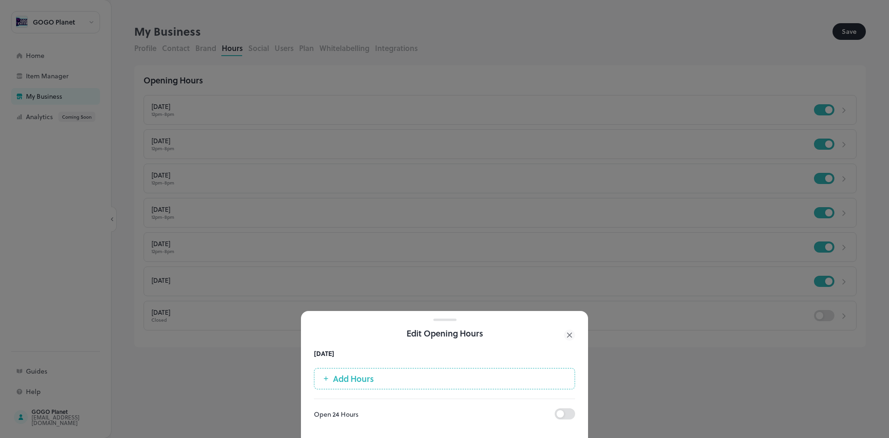
click at [353, 374] on span "Add Hours" at bounding box center [353, 378] width 50 height 9
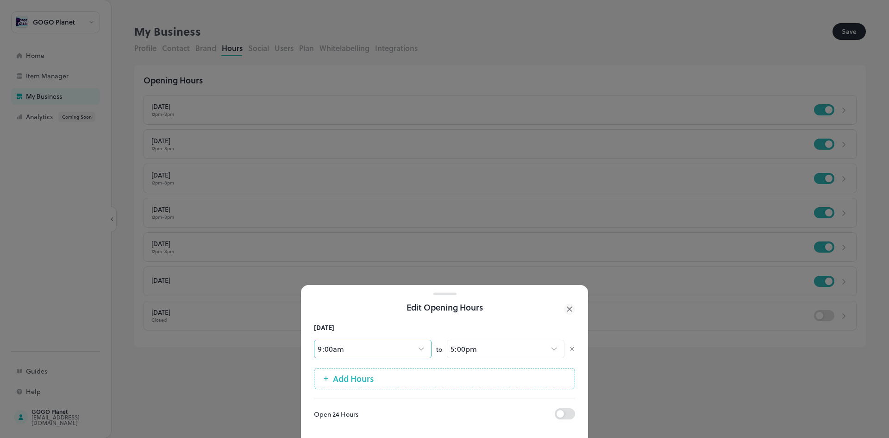
click at [352, 337] on body "**********" at bounding box center [444, 219] width 889 height 438
click at [338, 380] on li "12:00pm" at bounding box center [365, 385] width 102 height 17
type input "***"
click at [475, 335] on body "**********" at bounding box center [444, 219] width 889 height 438
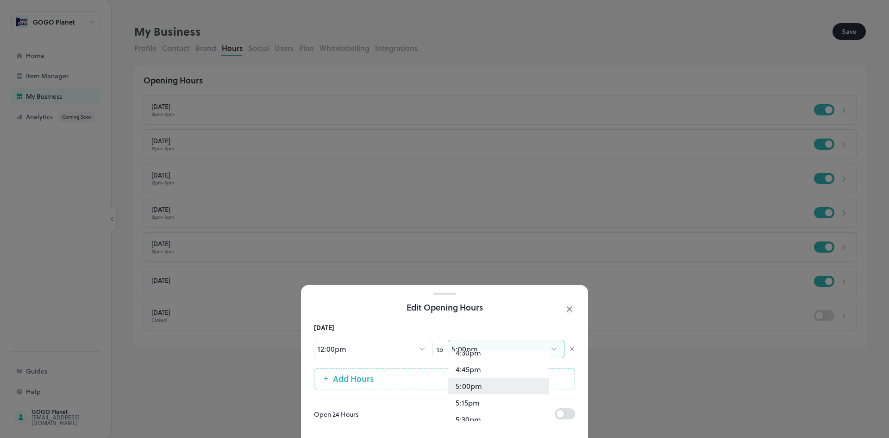
scroll to position [1378, 0]
click at [472, 384] on li "9:00pm" at bounding box center [498, 385] width 101 height 17
click at [475, 346] on body "**********" at bounding box center [444, 219] width 889 height 438
click at [469, 419] on li "9:30pm" at bounding box center [498, 419] width 101 height 17
type input "****"
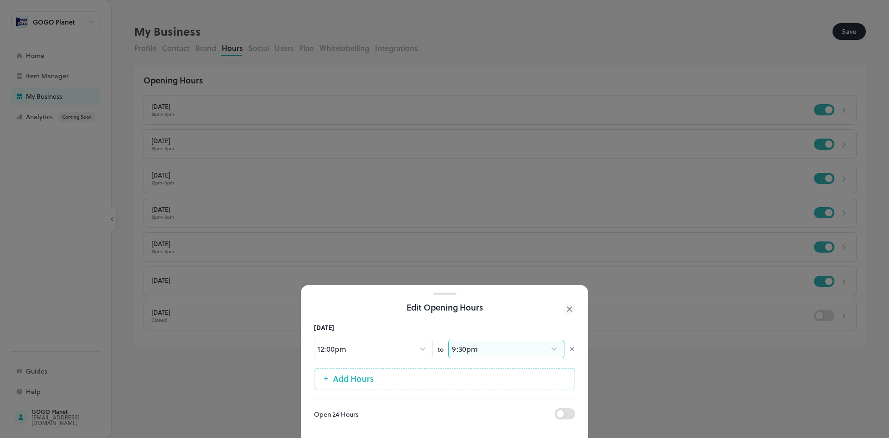
click at [506, 305] on div "Edit Opening Hours" at bounding box center [444, 307] width 261 height 13
click at [637, 299] on div at bounding box center [444, 219] width 889 height 438
click at [566, 305] on icon at bounding box center [569, 308] width 11 height 11
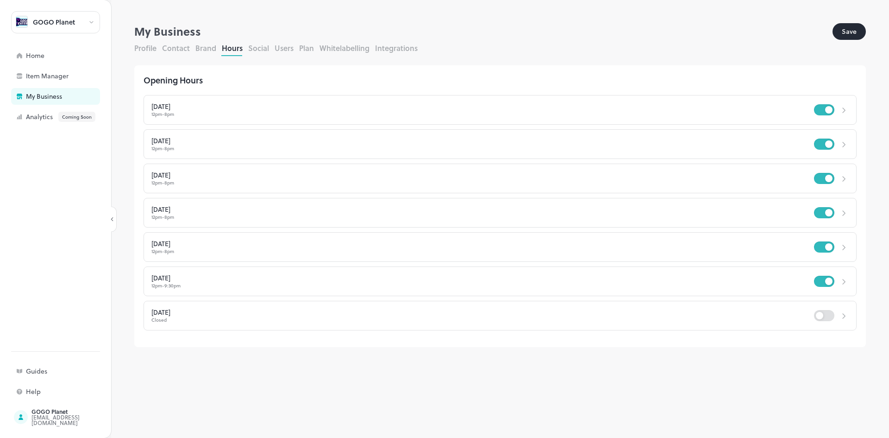
click at [366, 319] on div "Closed" at bounding box center [482, 319] width 663 height 5
click at [838, 316] on div at bounding box center [842, 315] width 14 height 14
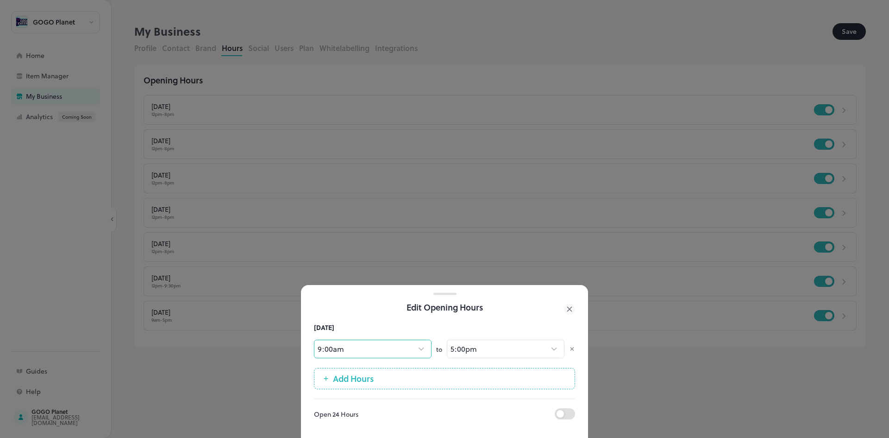
click at [349, 342] on body "**********" at bounding box center [444, 219] width 889 height 438
click at [344, 386] on li "12:00pm" at bounding box center [365, 385] width 102 height 17
type input "***"
click at [446, 339] on div "12:00pm *** ​ to 5:00pm **** ​" at bounding box center [444, 348] width 261 height 33
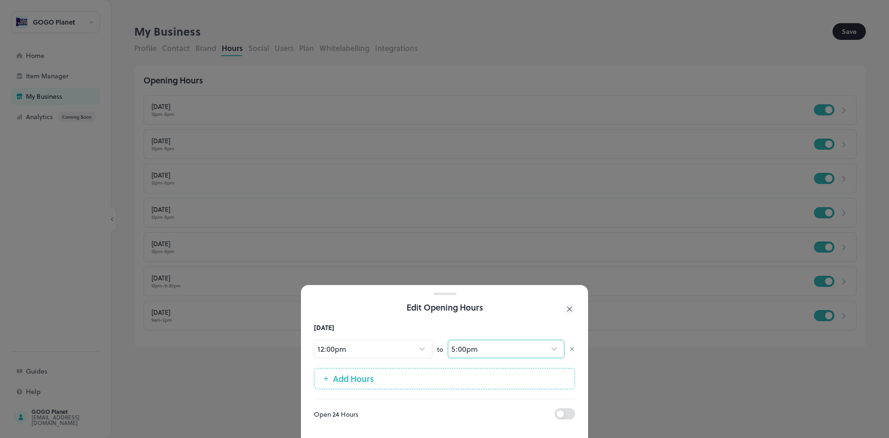
click at [452, 341] on body "**********" at bounding box center [444, 219] width 889 height 438
click at [485, 388] on li "8:00pm" at bounding box center [498, 385] width 101 height 17
click at [468, 338] on body "**********" at bounding box center [444, 219] width 889 height 438
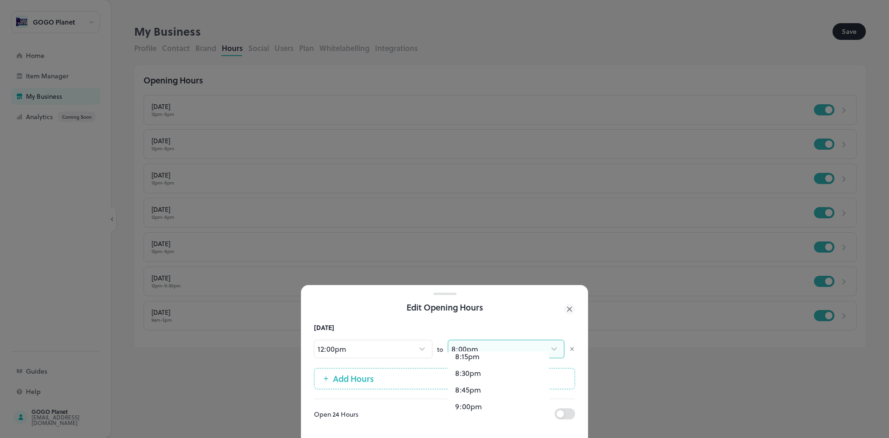
click at [478, 370] on li "8:30pm" at bounding box center [498, 372] width 101 height 17
type input "****"
click at [625, 349] on div at bounding box center [444, 219] width 889 height 438
click at [568, 306] on icon at bounding box center [569, 308] width 11 height 11
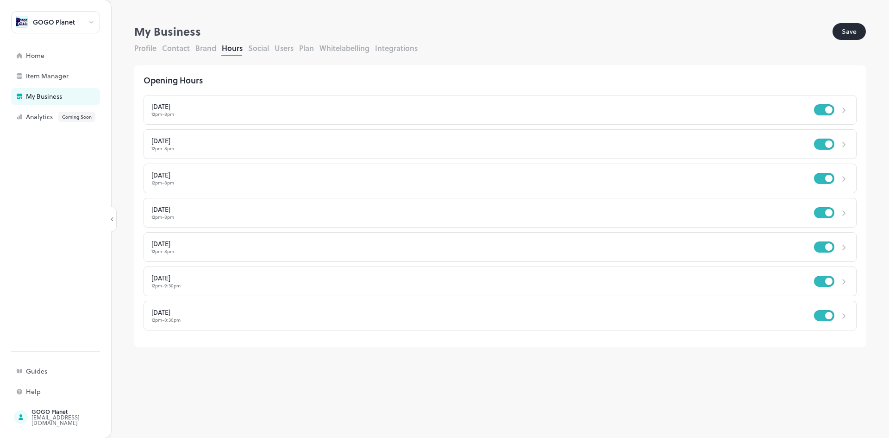
click at [214, 249] on div "12pm - 8pm" at bounding box center [482, 251] width 663 height 5
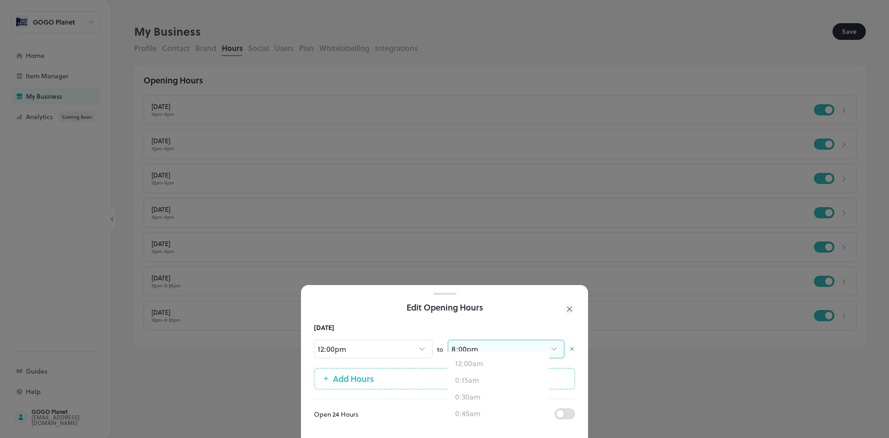
click at [448, 338] on body "**********" at bounding box center [444, 219] width 889 height 438
click at [473, 375] on li "9:30pm" at bounding box center [498, 372] width 101 height 17
type input "****"
click at [621, 305] on div at bounding box center [444, 219] width 889 height 438
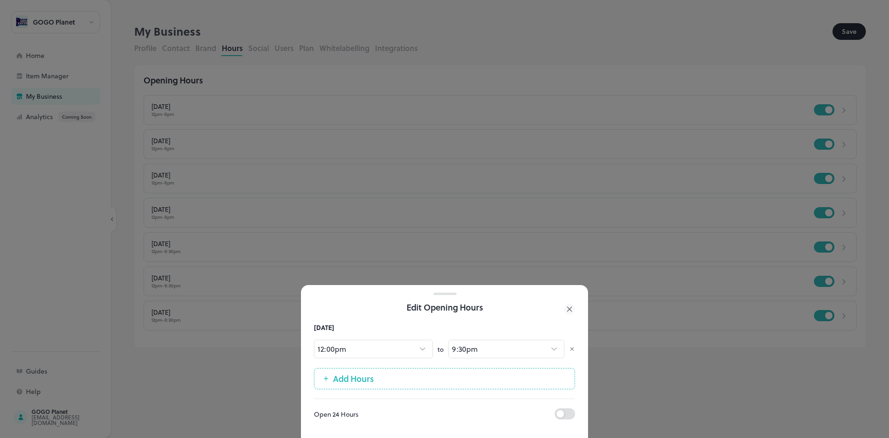
click at [572, 303] on icon at bounding box center [569, 308] width 11 height 11
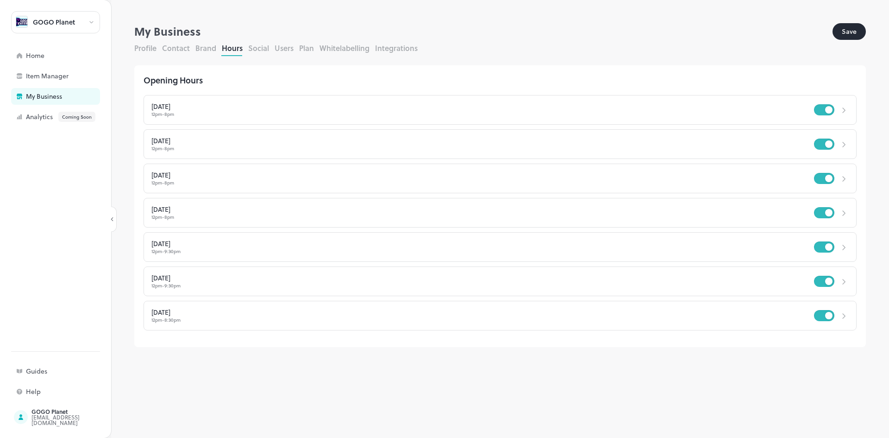
click at [198, 213] on div "[DATE] 12pm - 8pm" at bounding box center [482, 212] width 663 height 13
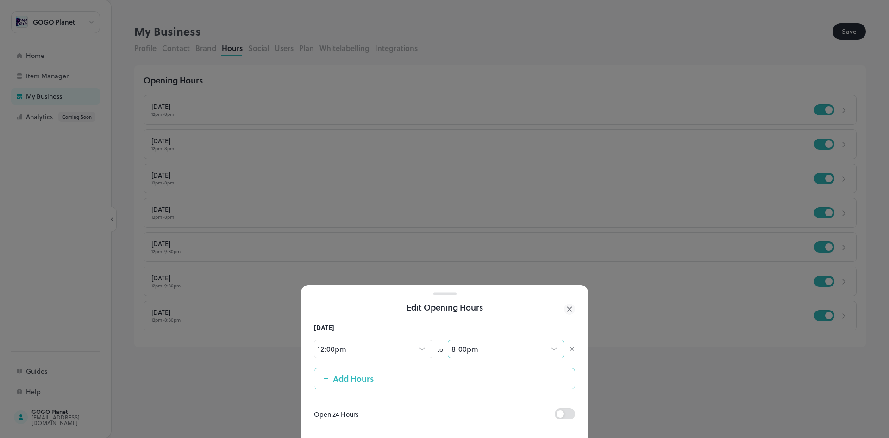
click at [465, 346] on body "**********" at bounding box center [444, 219] width 889 height 438
click at [467, 378] on li "8:30pm" at bounding box center [498, 372] width 101 height 17
type input "****"
click at [620, 297] on div at bounding box center [444, 219] width 889 height 438
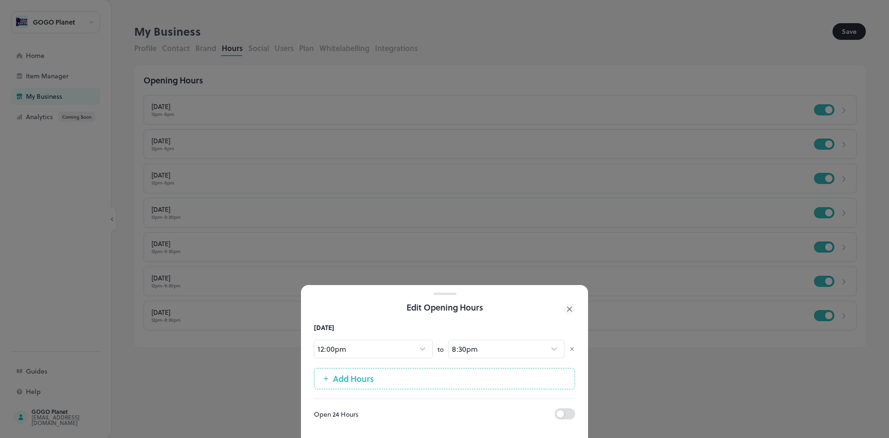
click at [568, 300] on div at bounding box center [444, 219] width 889 height 438
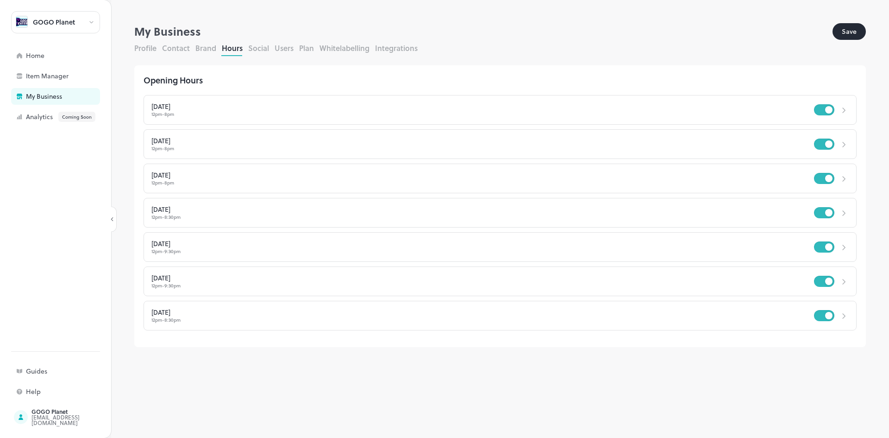
click at [189, 184] on div "12pm - 8pm" at bounding box center [482, 182] width 663 height 5
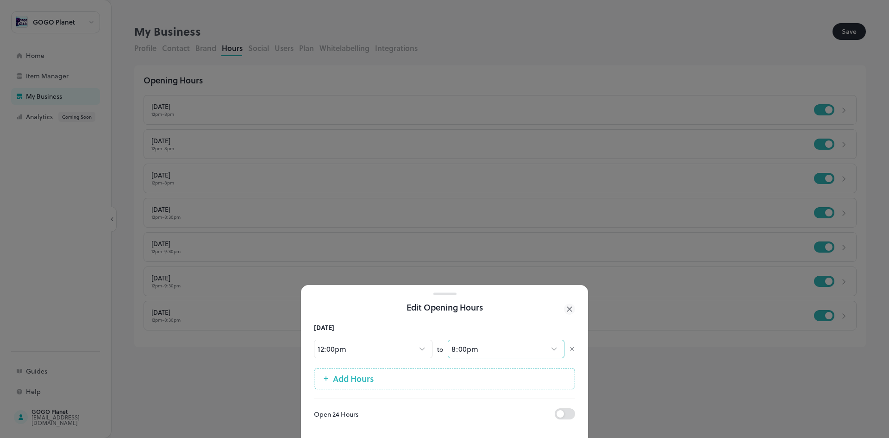
click at [471, 340] on body "**********" at bounding box center [444, 219] width 889 height 438
click at [479, 414] on li "8:30pm" at bounding box center [498, 419] width 101 height 17
type input "****"
click at [612, 257] on div at bounding box center [444, 219] width 889 height 438
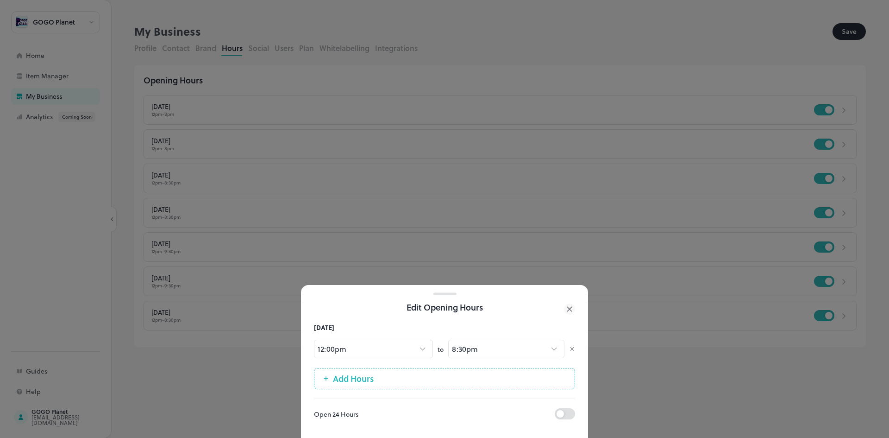
click at [543, 212] on div at bounding box center [444, 219] width 889 height 438
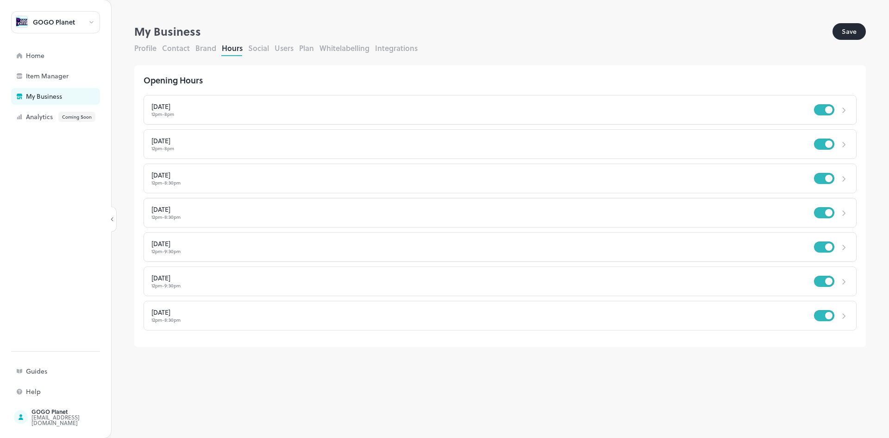
click at [568, 300] on div "[DATE] 12pm - 8pm [DATE] 12pm - 8pm [DATE] 12pm - 8:30pm [DATE] 12pm - 8:30pm […" at bounding box center [500, 208] width 713 height 245
click at [264, 143] on div "[DATE]" at bounding box center [482, 141] width 663 height 6
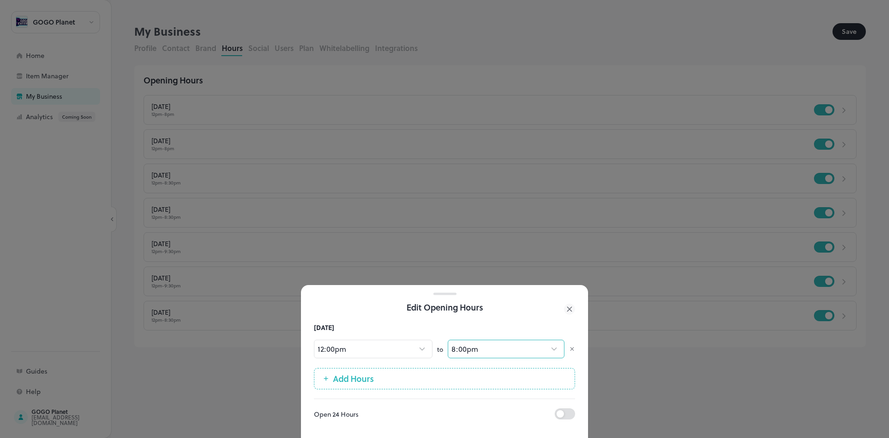
click at [461, 351] on body "**********" at bounding box center [444, 219] width 889 height 438
click at [474, 381] on li "8:30pm" at bounding box center [498, 372] width 101 height 17
type input "****"
click at [619, 295] on div at bounding box center [444, 219] width 889 height 438
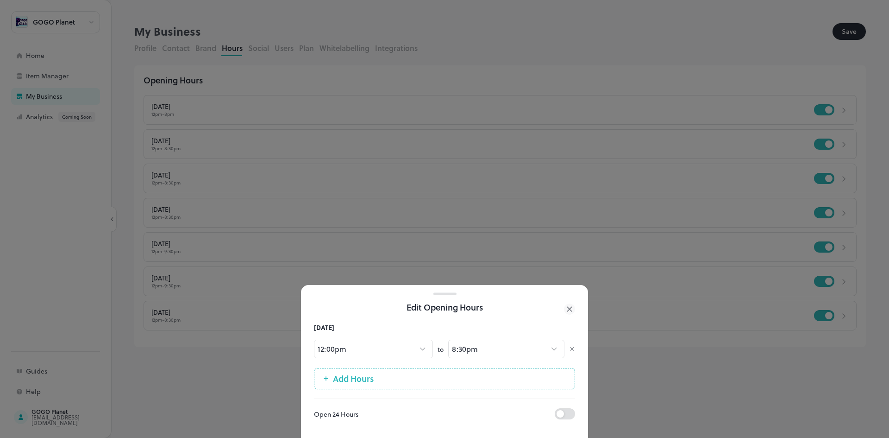
click at [568, 302] on div at bounding box center [444, 219] width 889 height 438
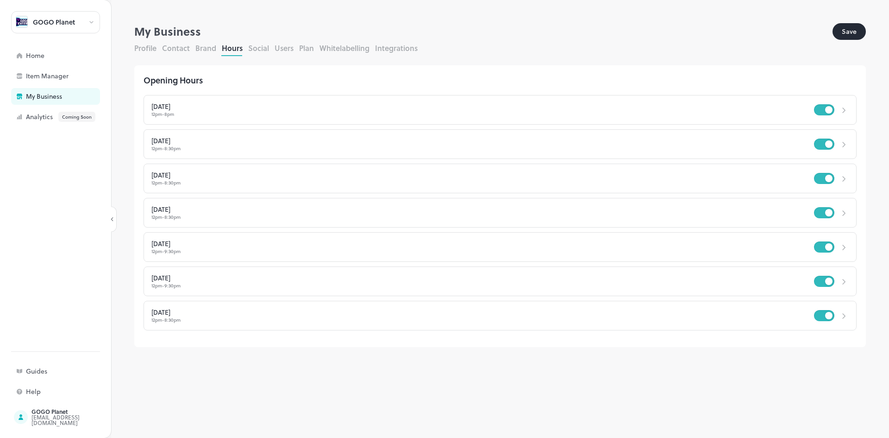
click at [205, 117] on div "[DATE] 12pm - 8pm" at bounding box center [500, 110] width 713 height 30
click at [233, 104] on div "[DATE]" at bounding box center [482, 106] width 663 height 6
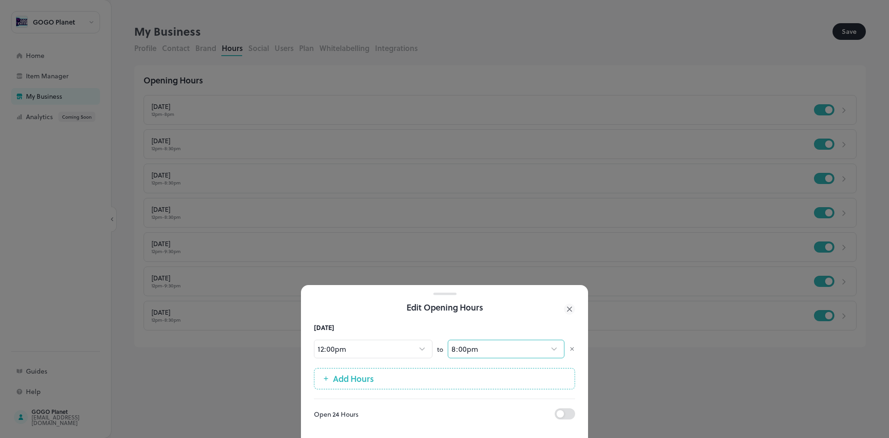
click at [461, 336] on body "**********" at bounding box center [444, 219] width 889 height 438
click at [473, 415] on li "8:30pm" at bounding box center [498, 419] width 101 height 17
type input "****"
click at [627, 302] on div at bounding box center [444, 219] width 889 height 438
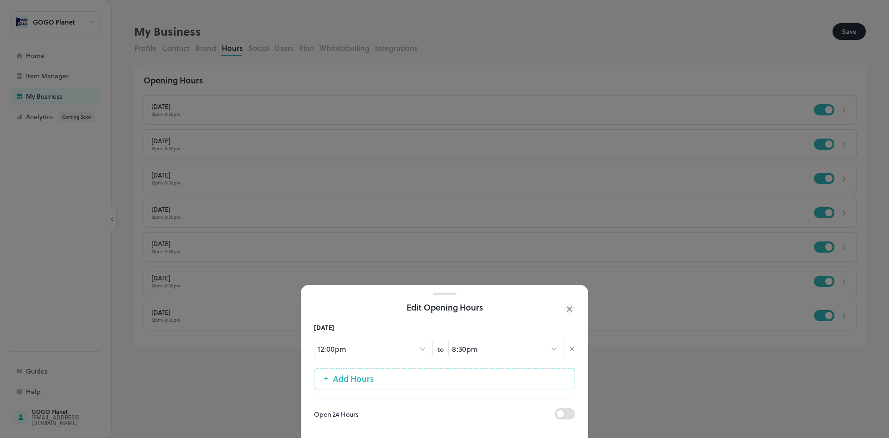
click at [572, 306] on icon at bounding box center [569, 308] width 11 height 11
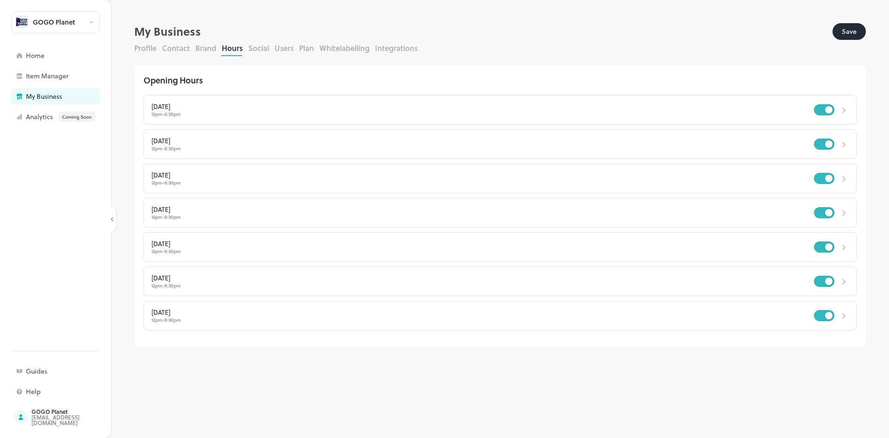
click at [852, 35] on button "Save" at bounding box center [849, 31] width 33 height 17
click at [258, 48] on button "Social" at bounding box center [258, 48] width 21 height 11
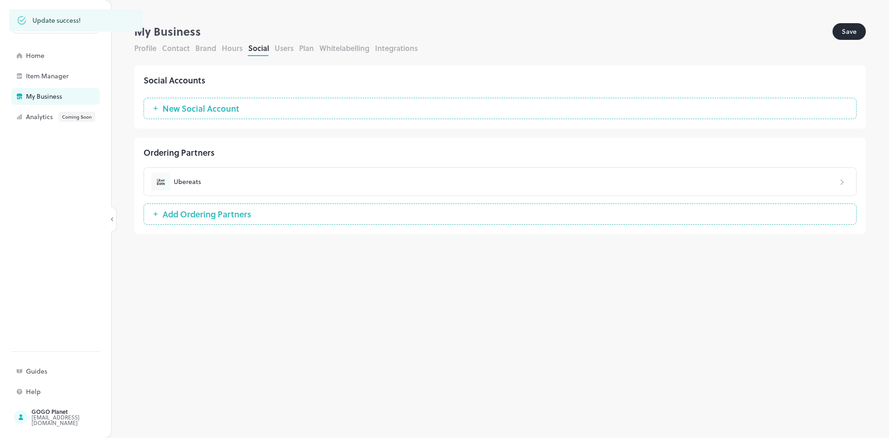
click at [194, 110] on span "New Social Account" at bounding box center [201, 108] width 86 height 9
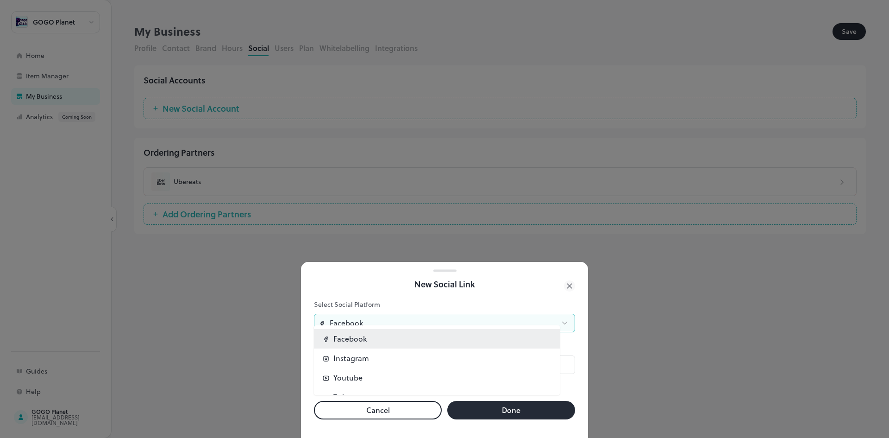
click at [347, 319] on body "**********" at bounding box center [444, 219] width 889 height 438
click at [365, 362] on p "Instagram" at bounding box center [351, 357] width 36 height 11
type input "*********"
click at [351, 358] on input "text" at bounding box center [450, 364] width 249 height 19
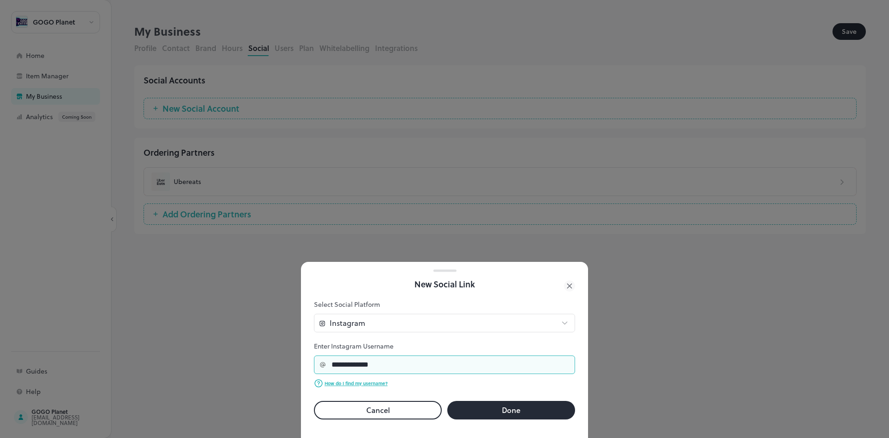
type input "**********"
click at [483, 402] on button "Done" at bounding box center [511, 410] width 128 height 19
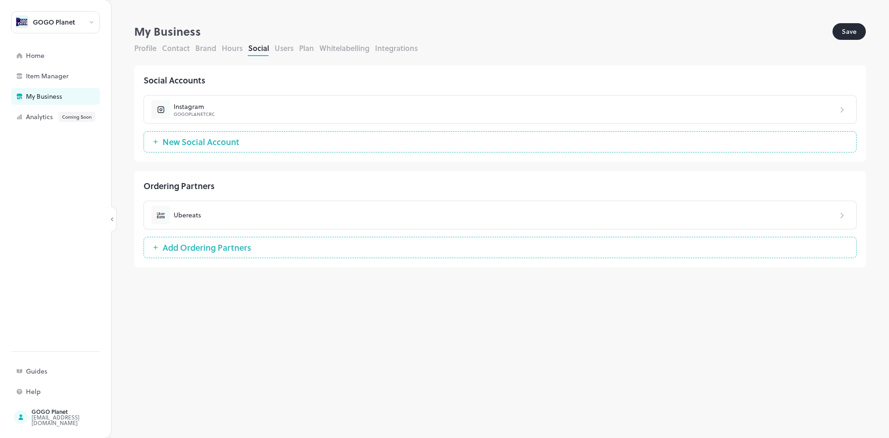
click at [191, 139] on span "New Social Account" at bounding box center [201, 141] width 86 height 9
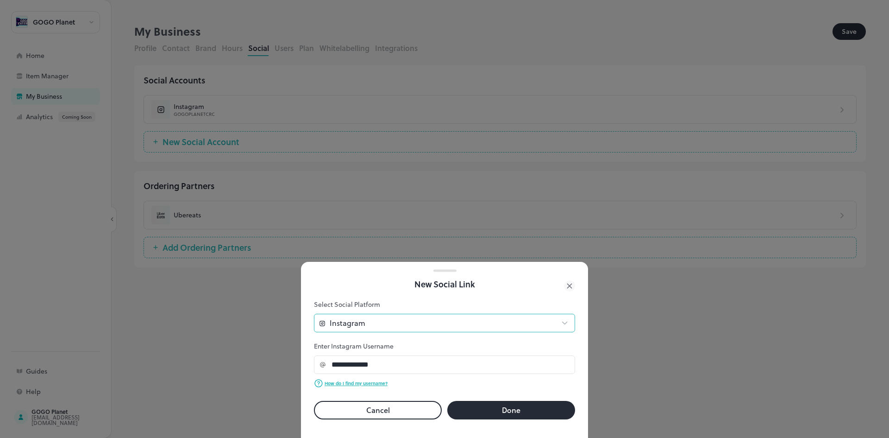
click at [383, 318] on body "**********" at bounding box center [444, 219] width 889 height 438
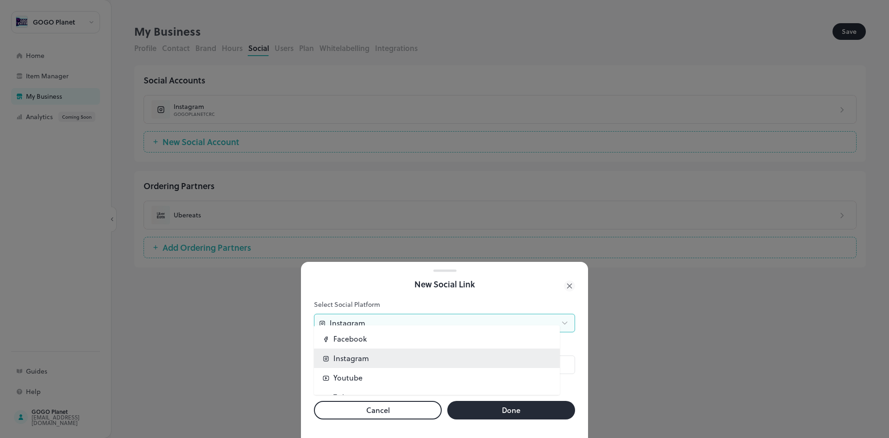
click at [372, 340] on li "Facebook" at bounding box center [437, 338] width 246 height 19
type input "********"
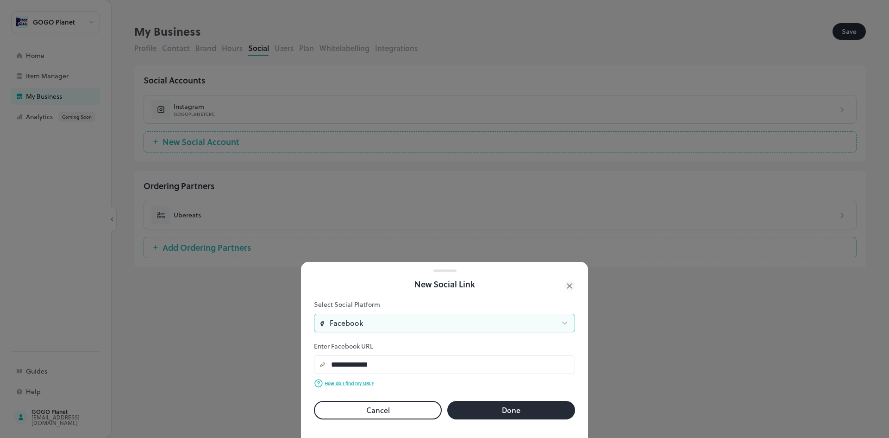
click at [506, 408] on button "Done" at bounding box center [511, 410] width 128 height 19
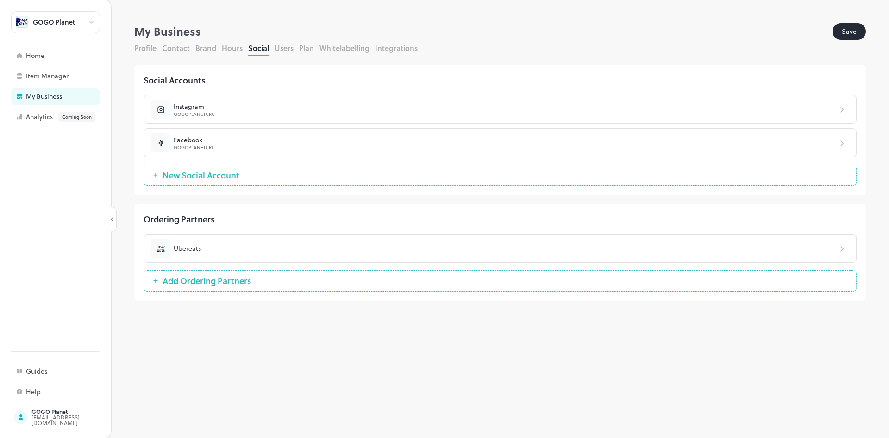
click at [202, 172] on span "New Social Account" at bounding box center [201, 174] width 86 height 9
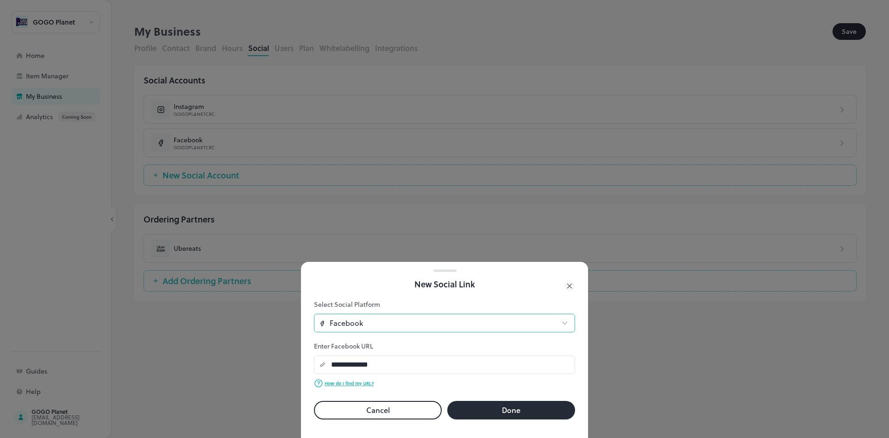
click at [433, 318] on body "**********" at bounding box center [444, 219] width 889 height 438
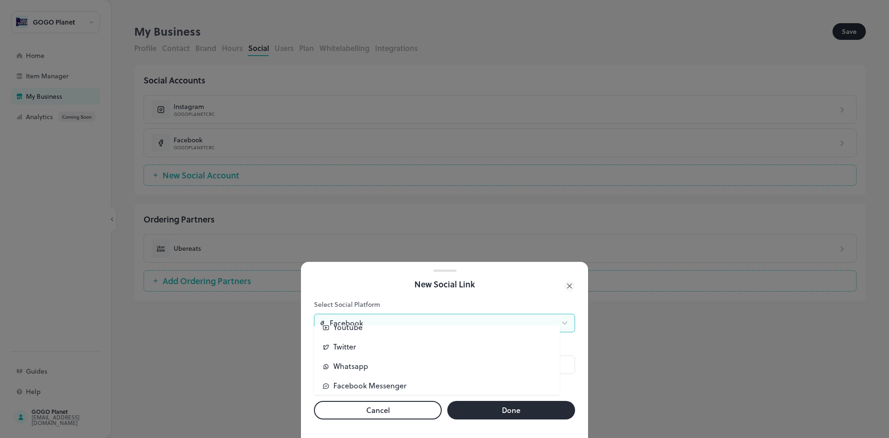
scroll to position [55, 0]
click at [371, 358] on li "Whatsapp" at bounding box center [437, 361] width 246 height 19
type input "********"
click at [395, 355] on input "**********" at bounding box center [450, 364] width 249 height 19
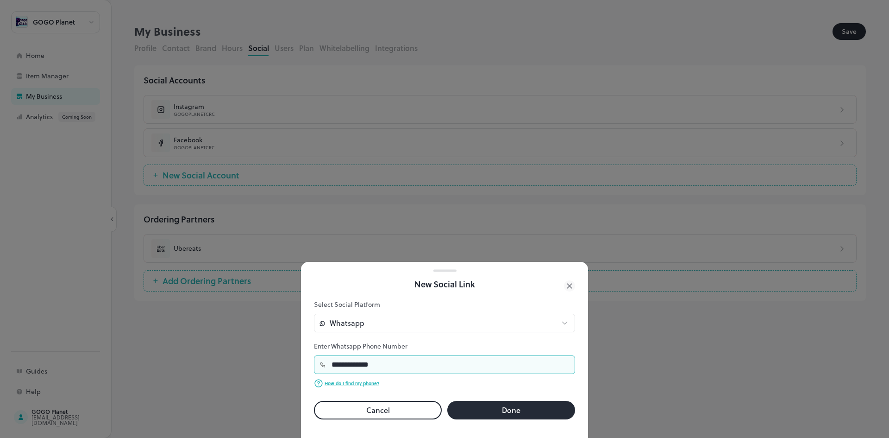
click at [396, 355] on input "**********" at bounding box center [450, 364] width 249 height 19
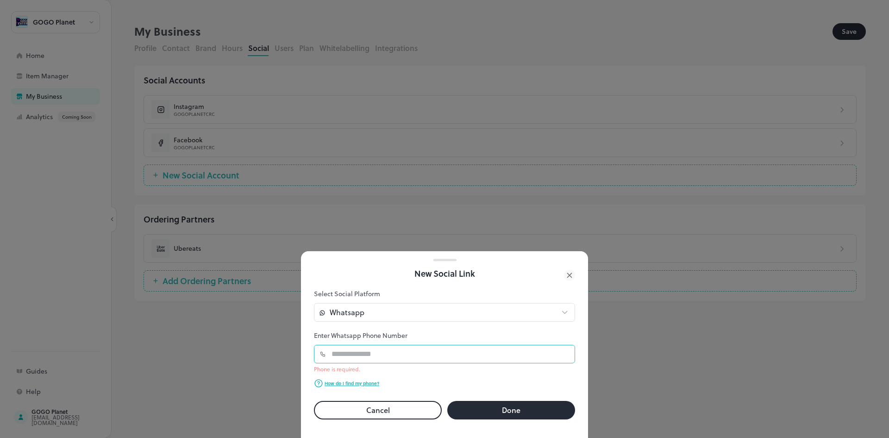
click at [381, 351] on input "text" at bounding box center [450, 354] width 249 height 19
paste input "*********"
click at [433, 370] on form "Select Social Platform Whatsapp ******** ​ Enter Whatsapp Phone Number ​ ******…" at bounding box center [444, 354] width 261 height 130
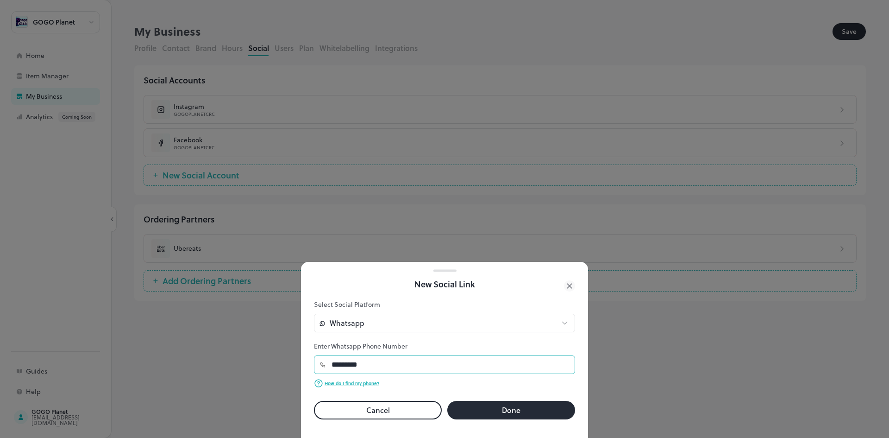
click at [333, 357] on input "*********" at bounding box center [450, 364] width 249 height 19
click at [349, 358] on input "**********" at bounding box center [450, 364] width 249 height 19
type input "**********"
click at [511, 403] on button "Done" at bounding box center [511, 410] width 128 height 19
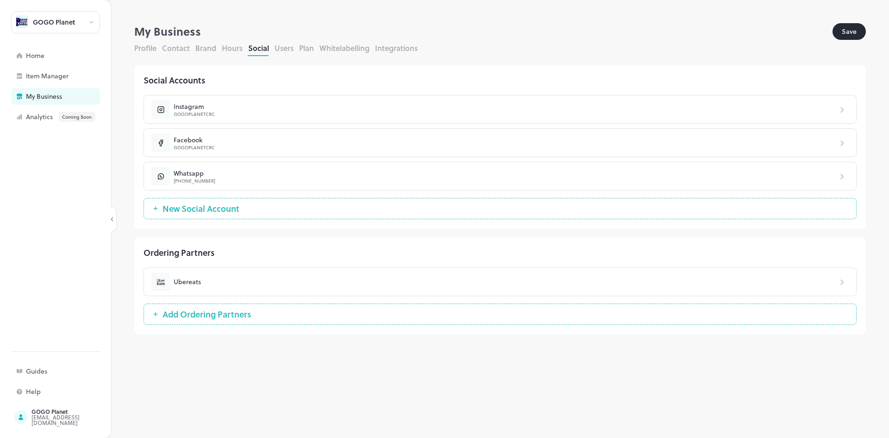
click at [210, 204] on span "New Social Account" at bounding box center [201, 208] width 86 height 9
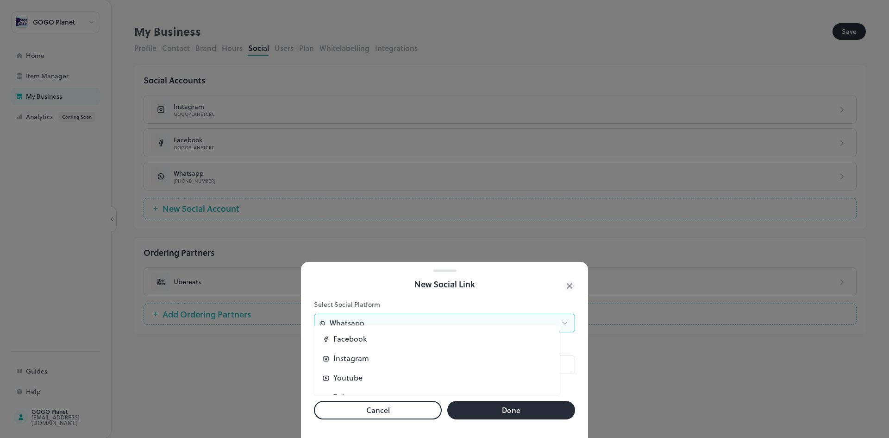
click at [384, 309] on body "**********" at bounding box center [444, 219] width 889 height 438
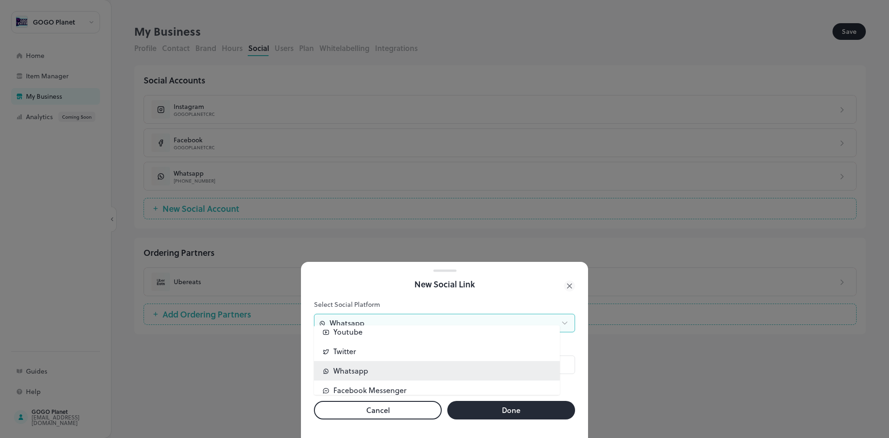
scroll to position [55, 0]
click at [567, 283] on div at bounding box center [444, 219] width 889 height 438
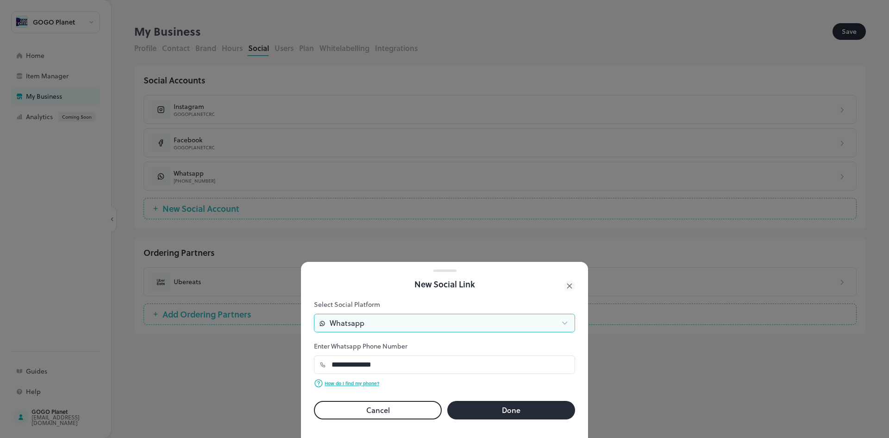
click at [572, 283] on icon at bounding box center [569, 285] width 11 height 11
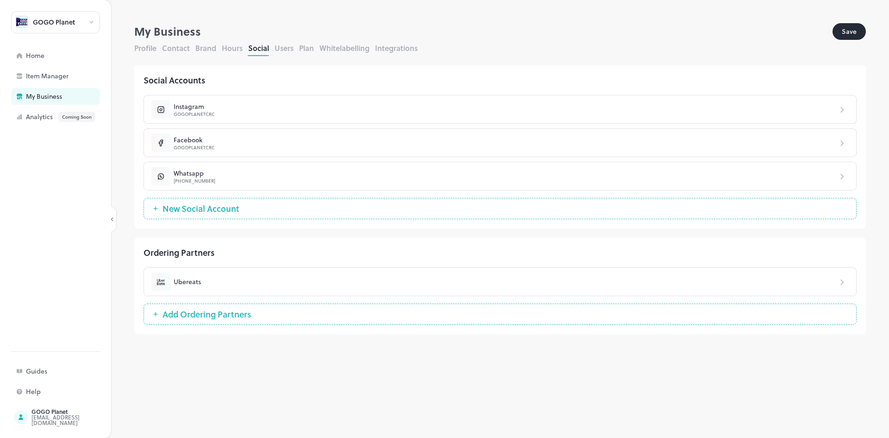
click at [852, 35] on button "Save" at bounding box center [849, 31] width 33 height 17
click at [283, 48] on button "Users" at bounding box center [284, 48] width 19 height 11
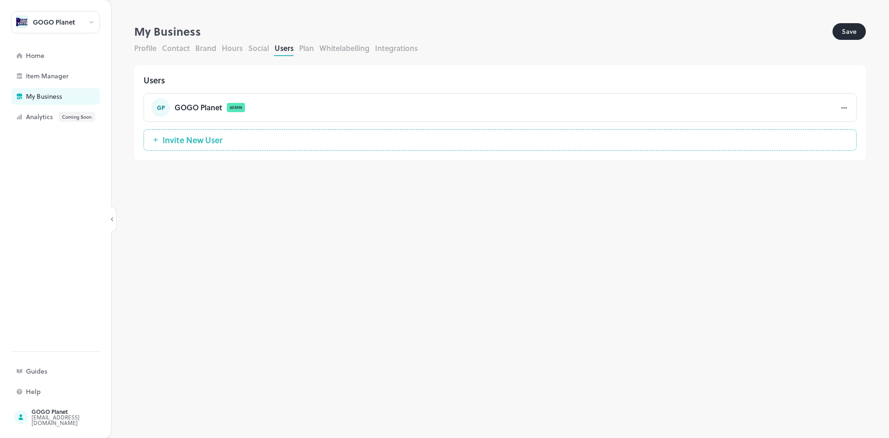
click at [306, 47] on button "Plan" at bounding box center [306, 48] width 15 height 11
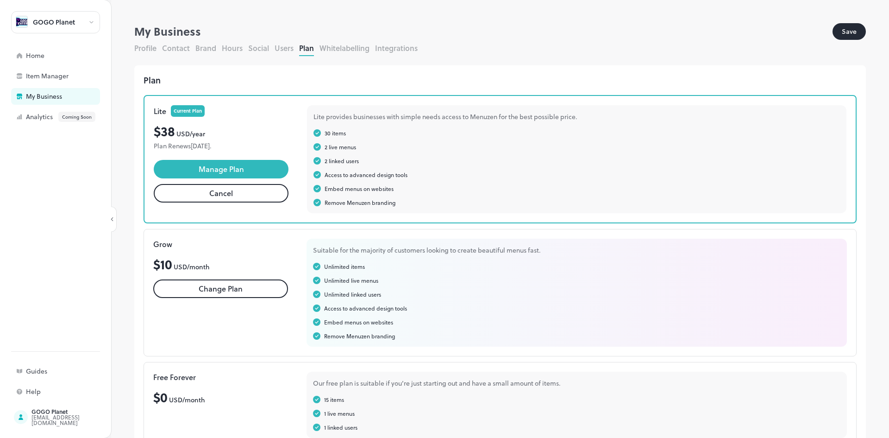
click at [351, 50] on button "Whitelabelling" at bounding box center [345, 48] width 50 height 11
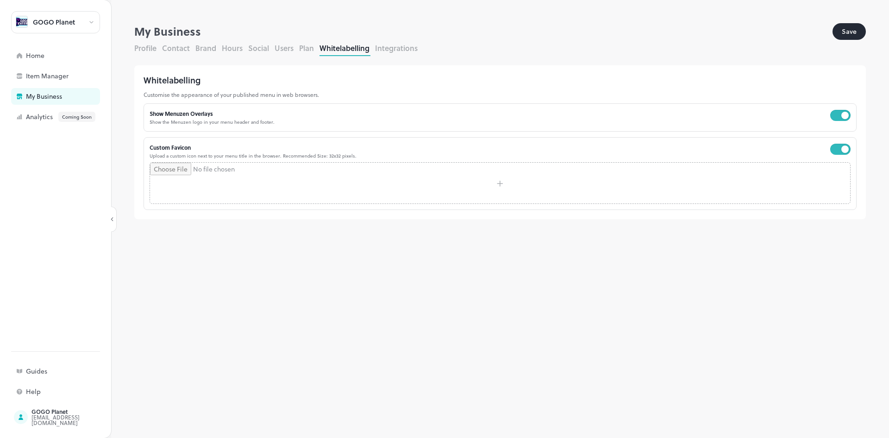
click at [474, 179] on input "file" at bounding box center [500, 183] width 700 height 41
click at [859, 29] on button "Save" at bounding box center [849, 31] width 33 height 17
click at [384, 51] on button "Integrations" at bounding box center [396, 48] width 43 height 11
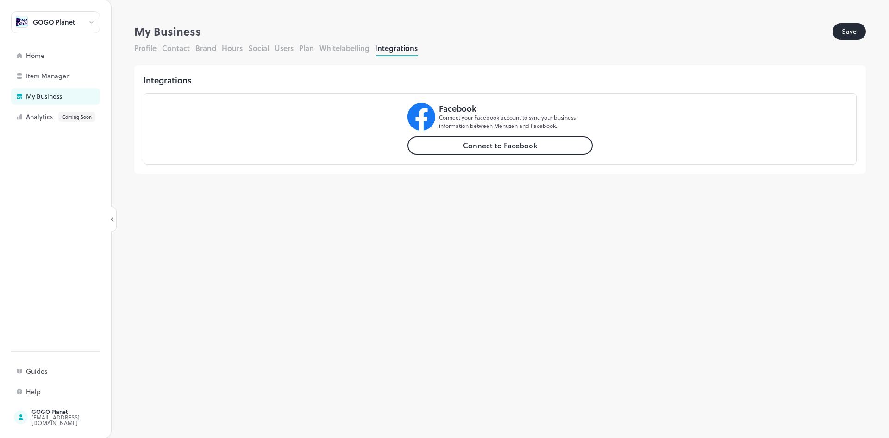
click at [141, 57] on div "Integrations Facebook Connect your Facebook account to sync your business infor…" at bounding box center [500, 119] width 732 height 127
click at [147, 47] on button "Profile" at bounding box center [145, 48] width 22 height 11
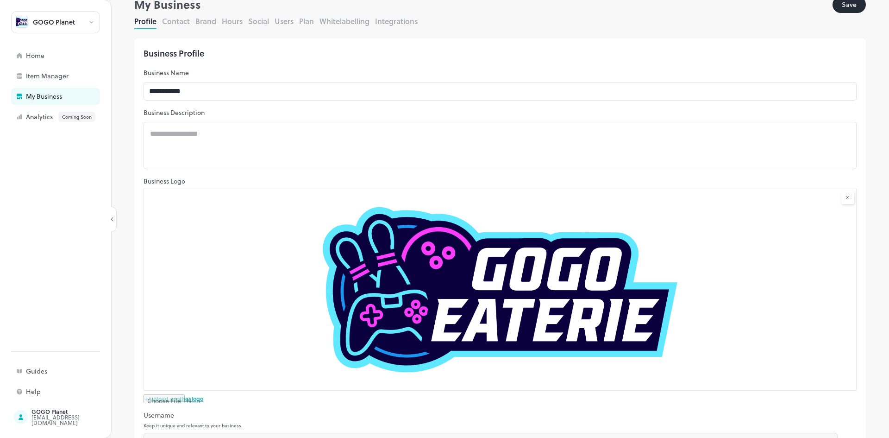
scroll to position [176, 0]
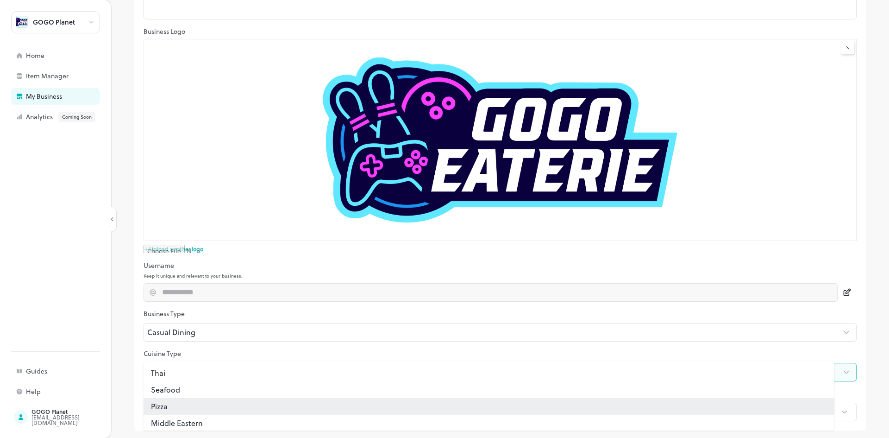
click at [195, 370] on body "**********" at bounding box center [444, 219] width 889 height 438
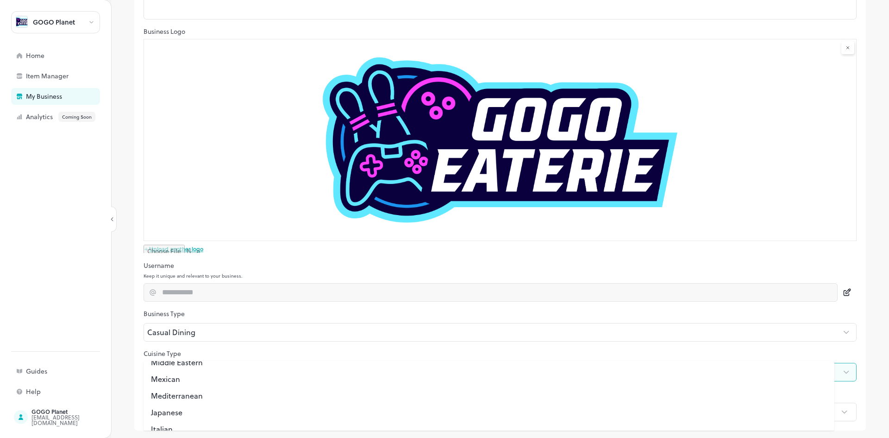
scroll to position [58, 0]
click at [204, 401] on li "Mediterranean" at bounding box center [489, 398] width 691 height 17
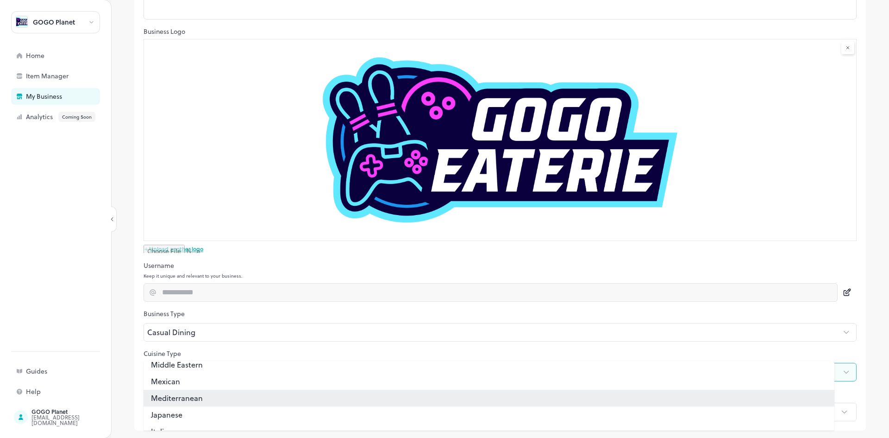
click at [200, 377] on li "Mexican" at bounding box center [489, 381] width 691 height 17
type input "**********"
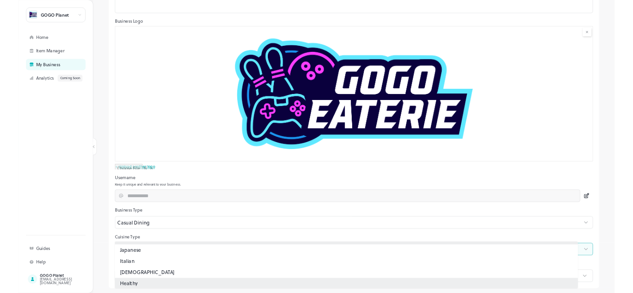
scroll to position [105, 0]
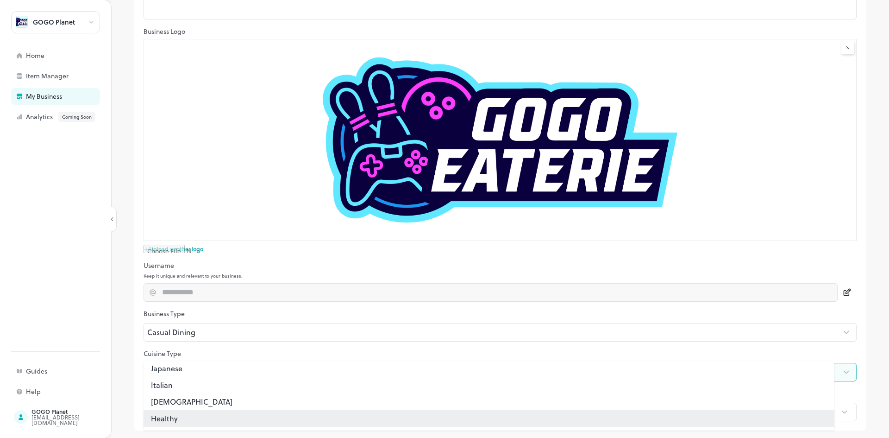
click at [224, 211] on div at bounding box center [444, 219] width 889 height 438
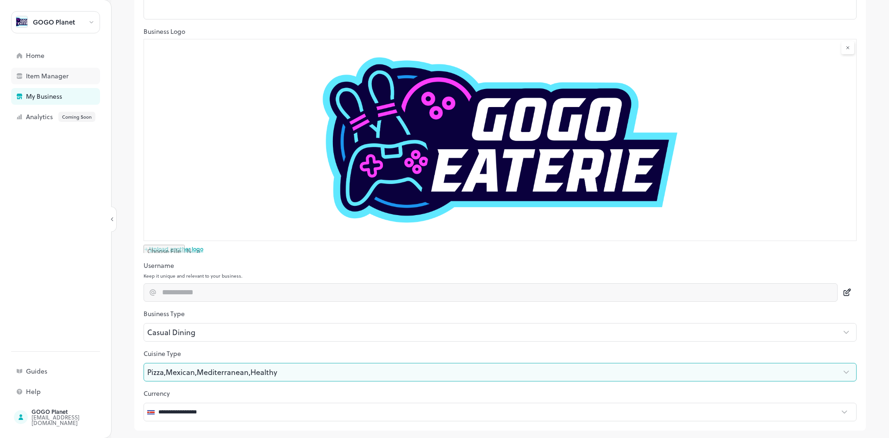
click at [47, 74] on div "Item Manager" at bounding box center [72, 76] width 93 height 6
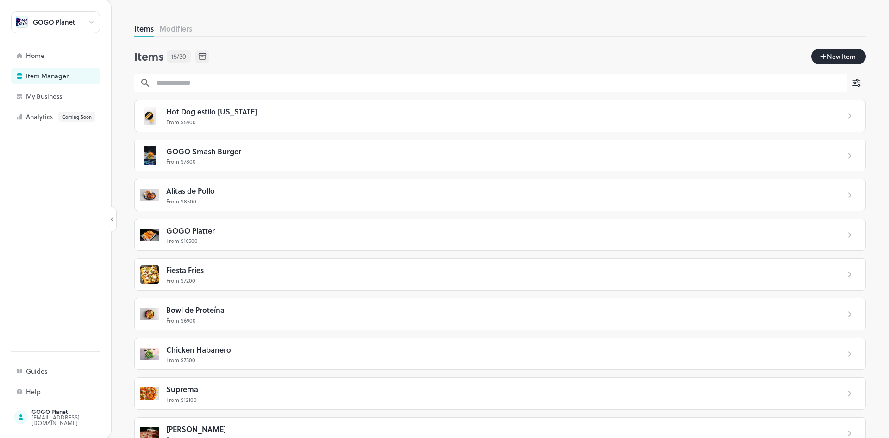
click at [189, 27] on button "Modifiers" at bounding box center [175, 28] width 33 height 11
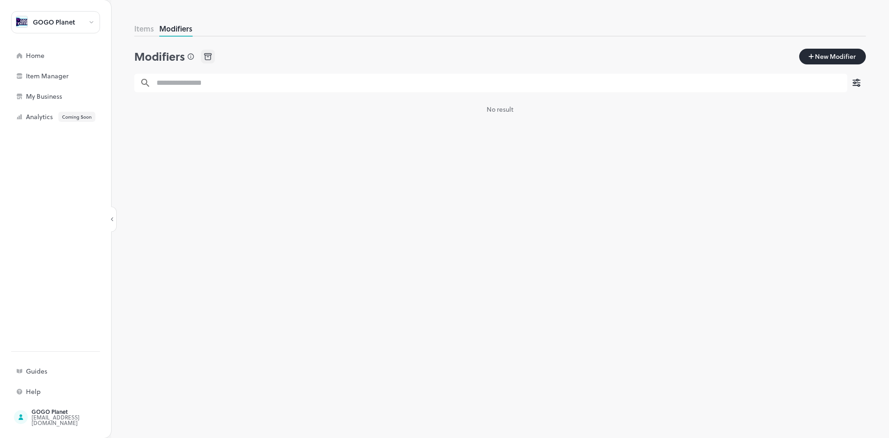
click at [839, 59] on span "New Modifier" at bounding box center [835, 56] width 43 height 10
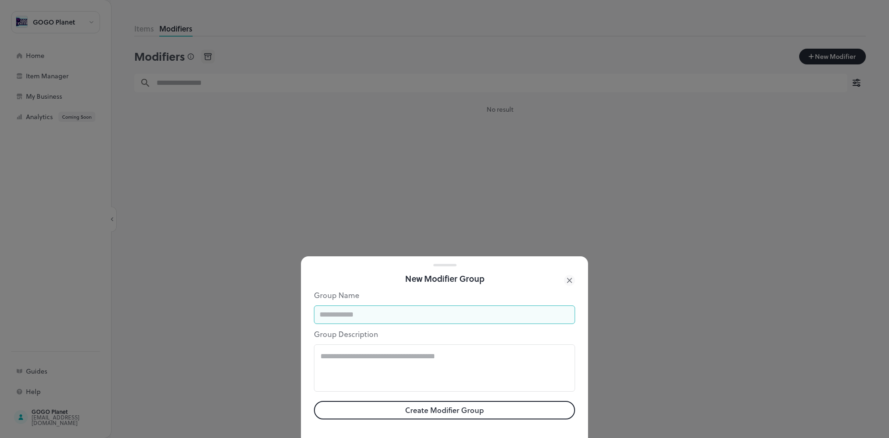
click at [352, 319] on input "text" at bounding box center [444, 314] width 261 height 19
